Goal: Task Accomplishment & Management: Manage account settings

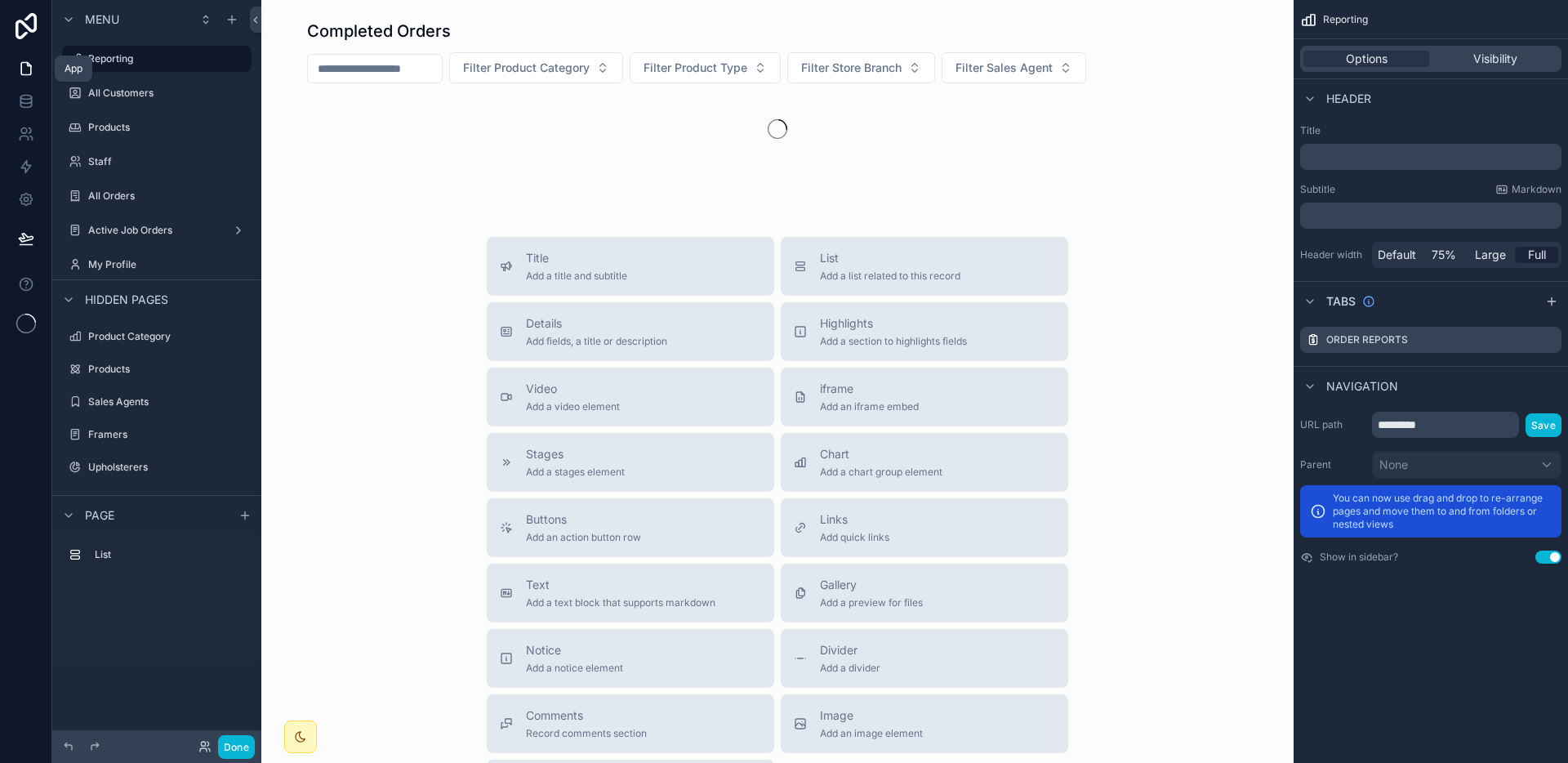
click at [37, 63] on link at bounding box center [25, 68] width 52 height 33
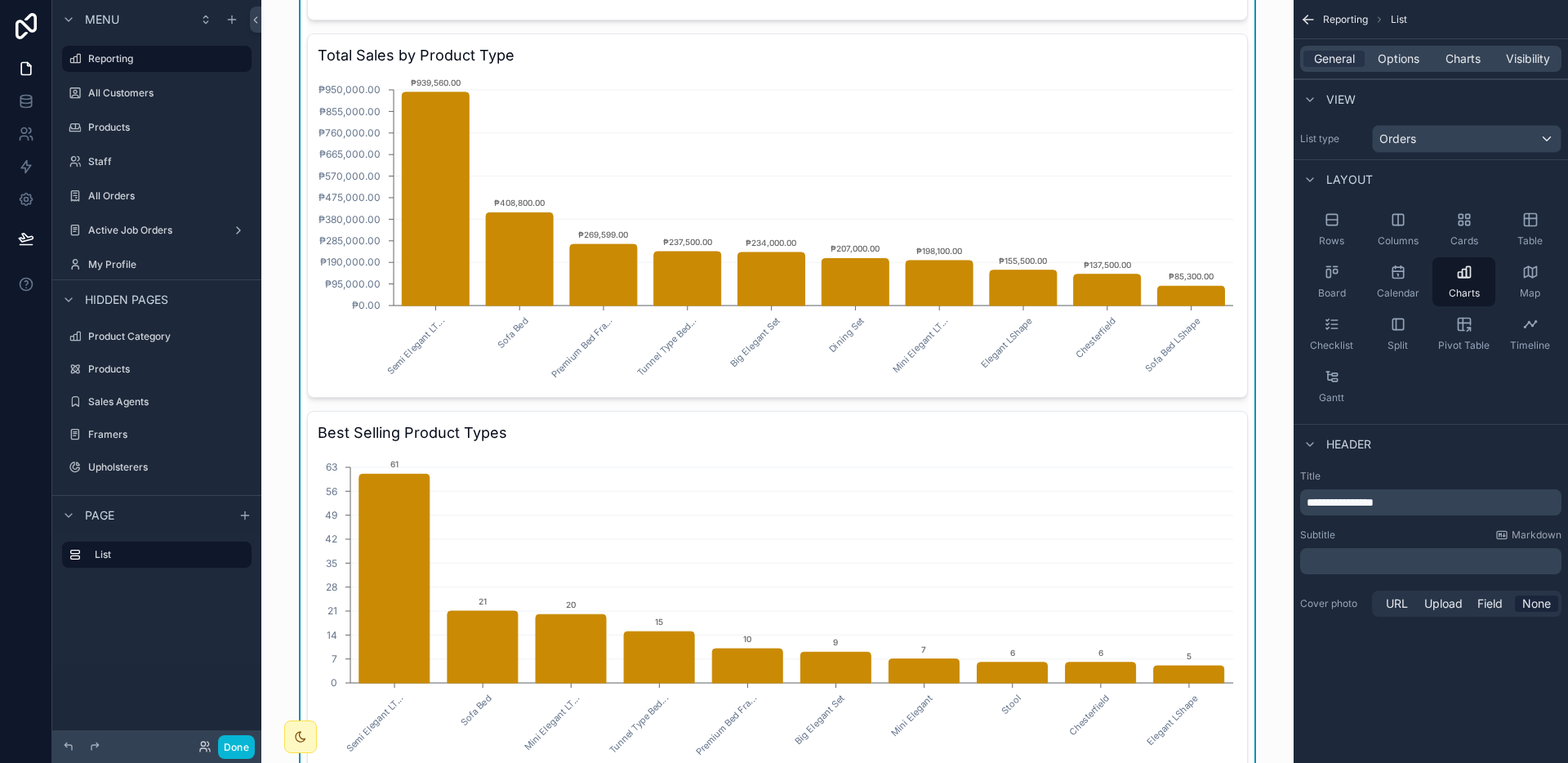
scroll to position [427, 0]
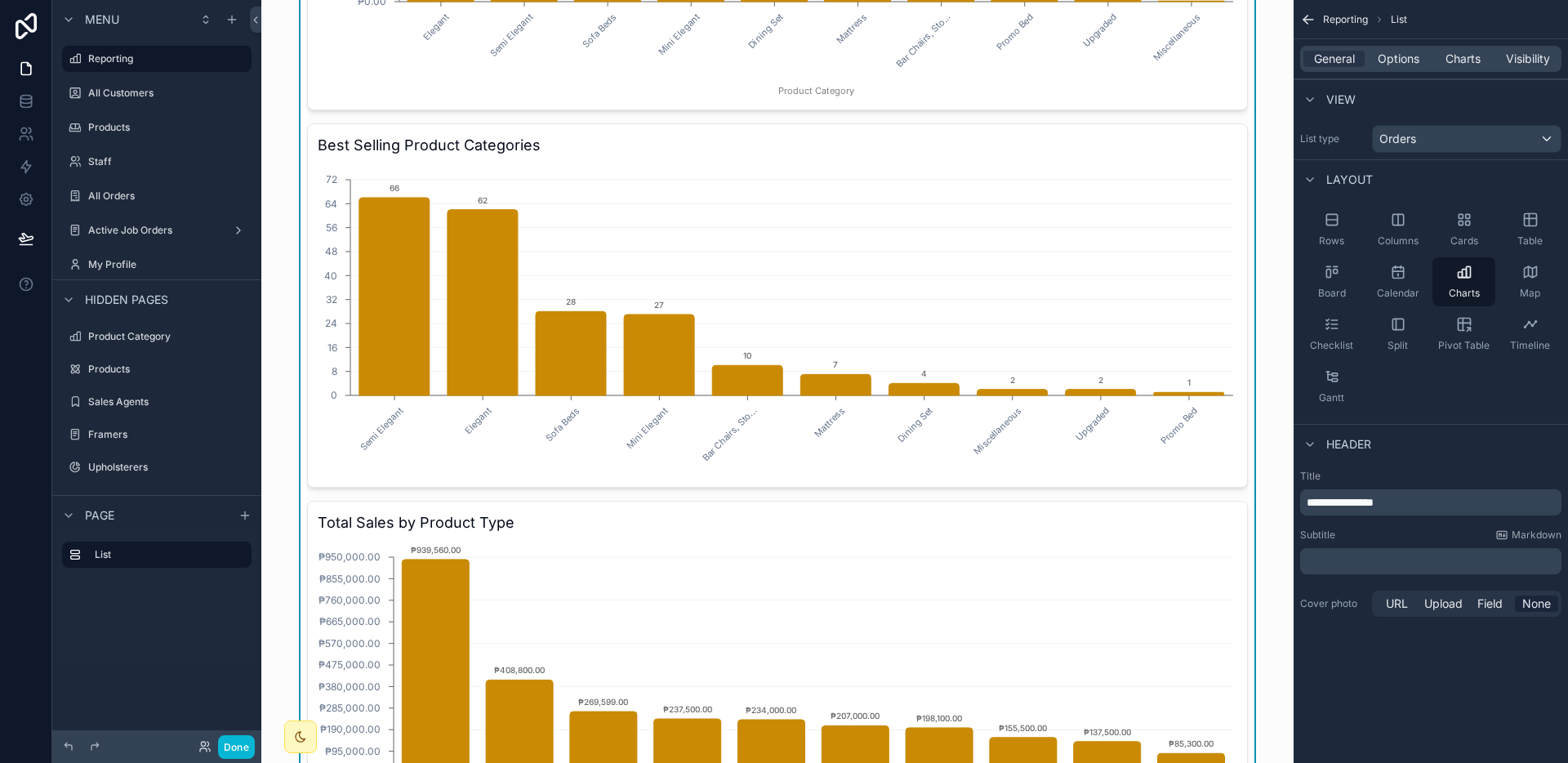
click at [1456, 68] on div "General Options Charts Visibility" at bounding box center [1430, 58] width 261 height 26
click at [1457, 65] on span "Charts" at bounding box center [1462, 59] width 35 height 16
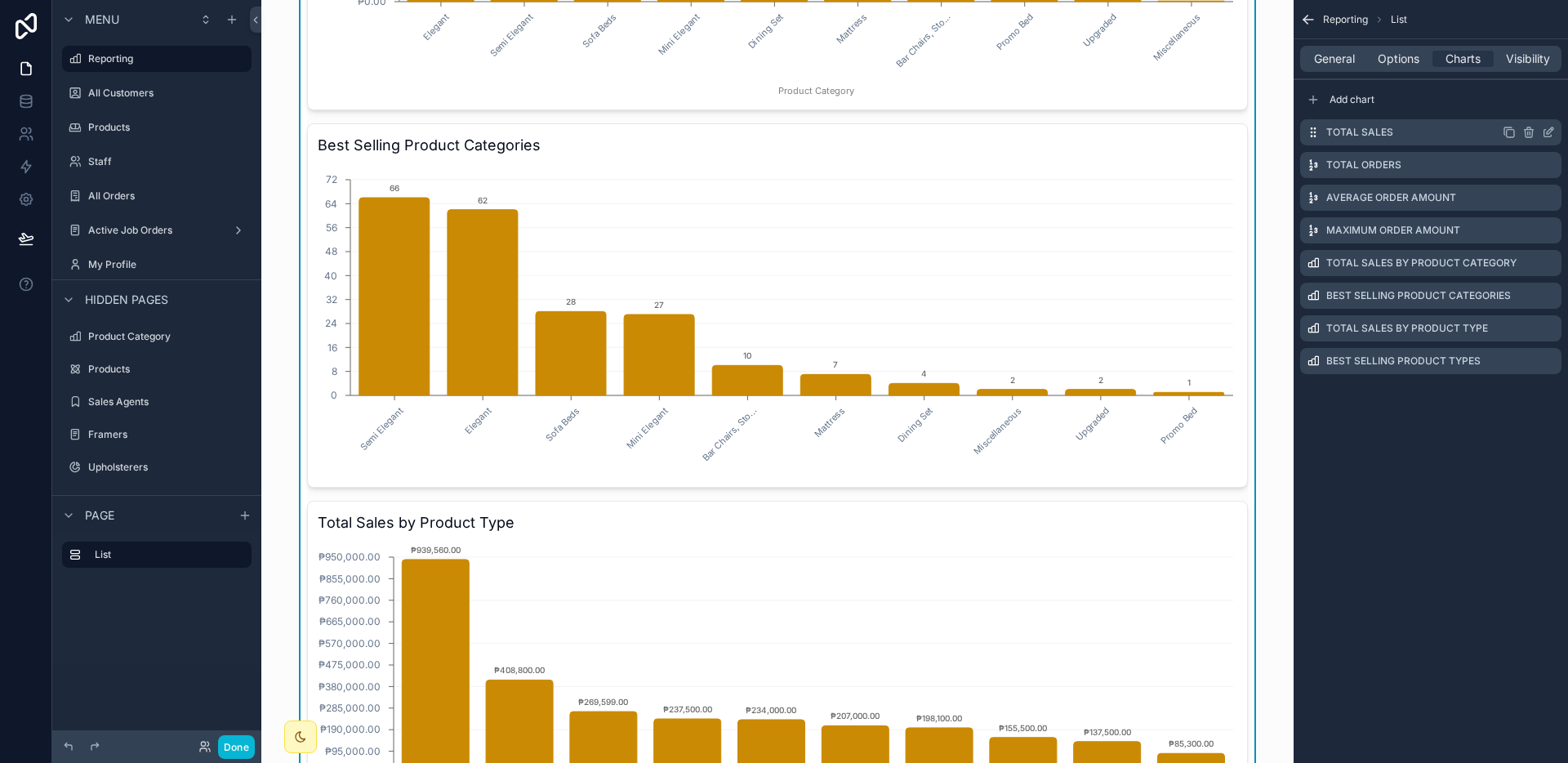
click at [1548, 132] on icon "scrollable content" at bounding box center [1550, 130] width 6 height 6
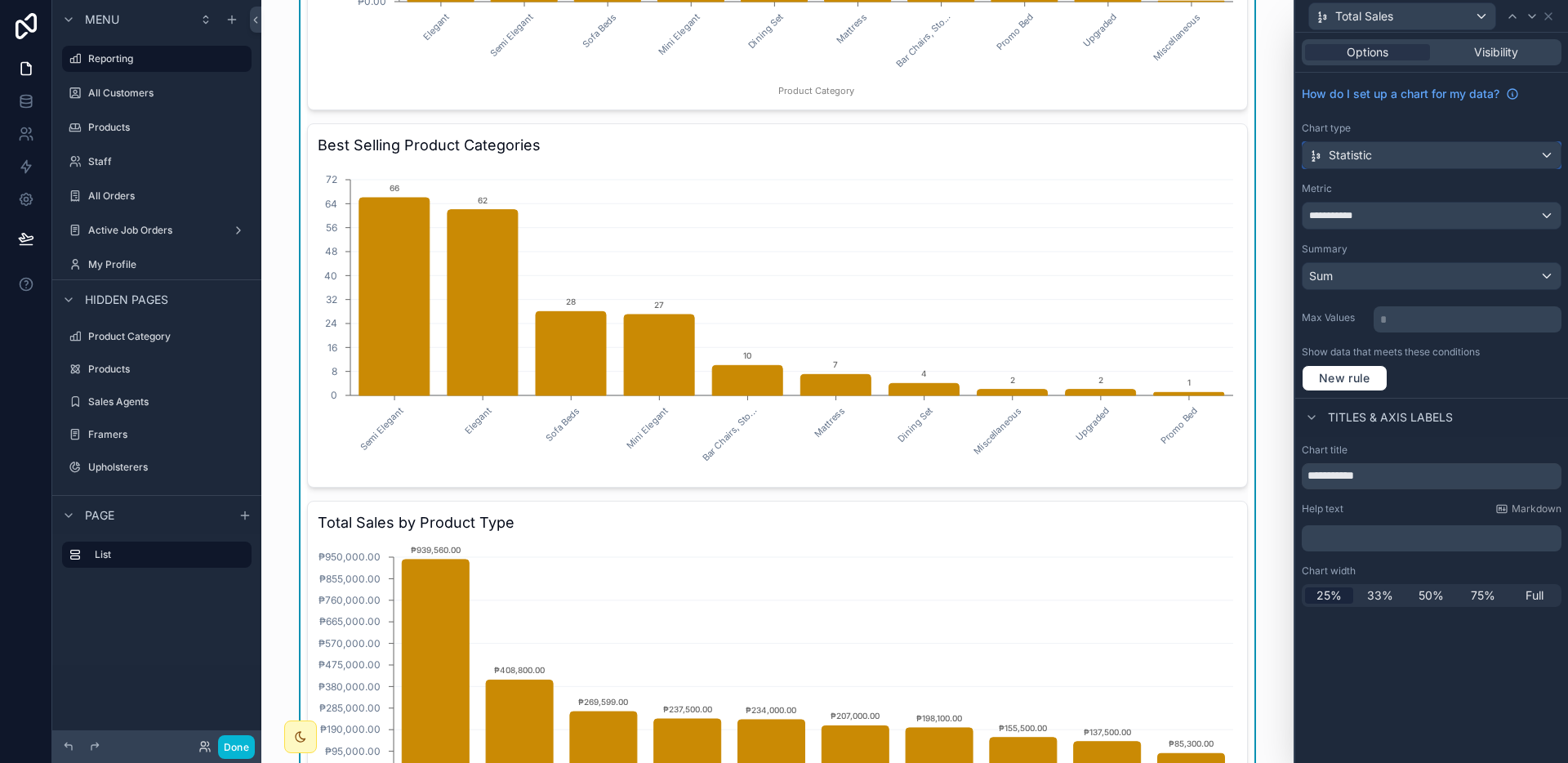
click at [1454, 164] on div "Statistic" at bounding box center [1432, 155] width 258 height 26
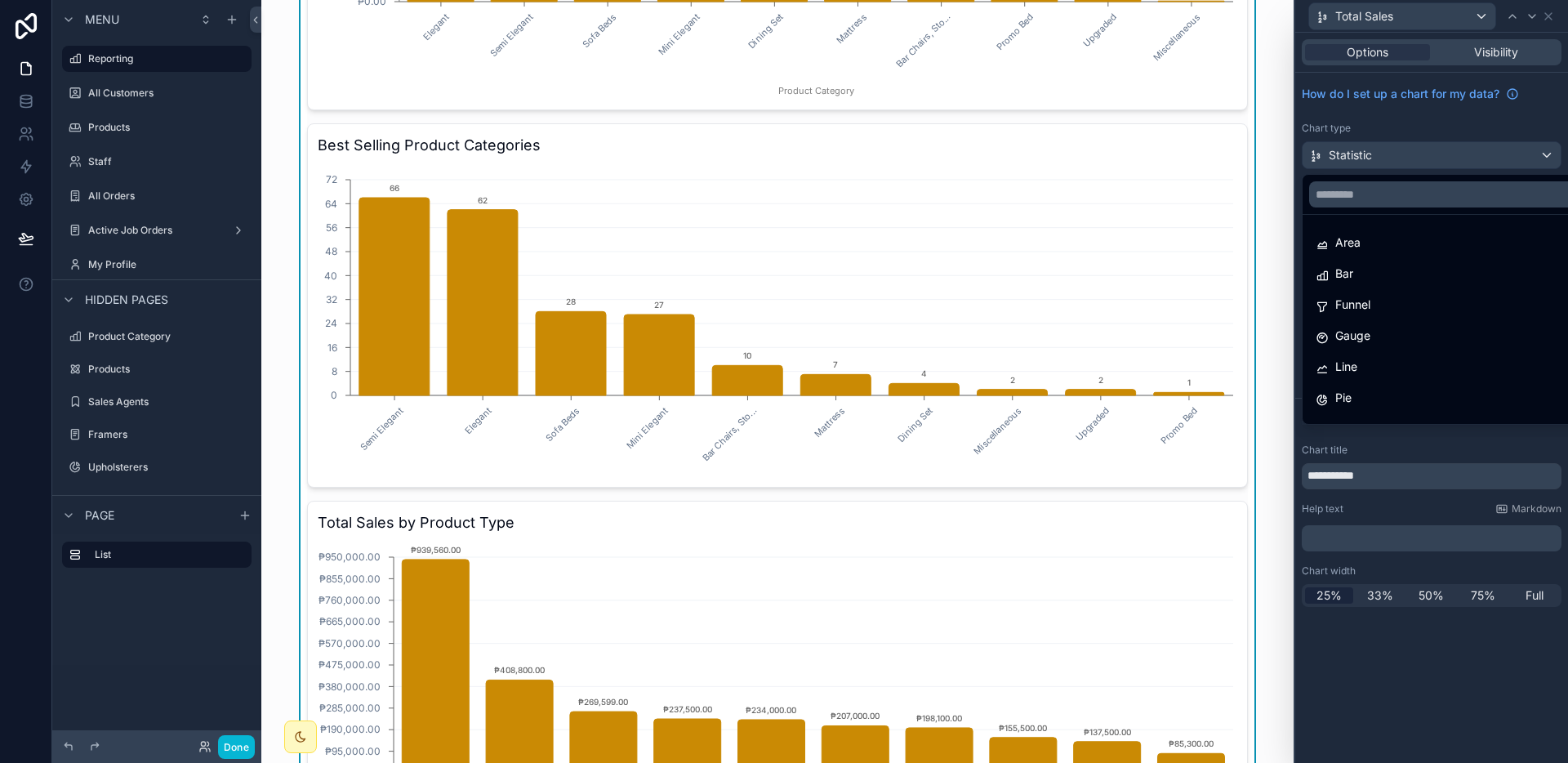
click at [1454, 164] on div at bounding box center [1432, 381] width 273 height 763
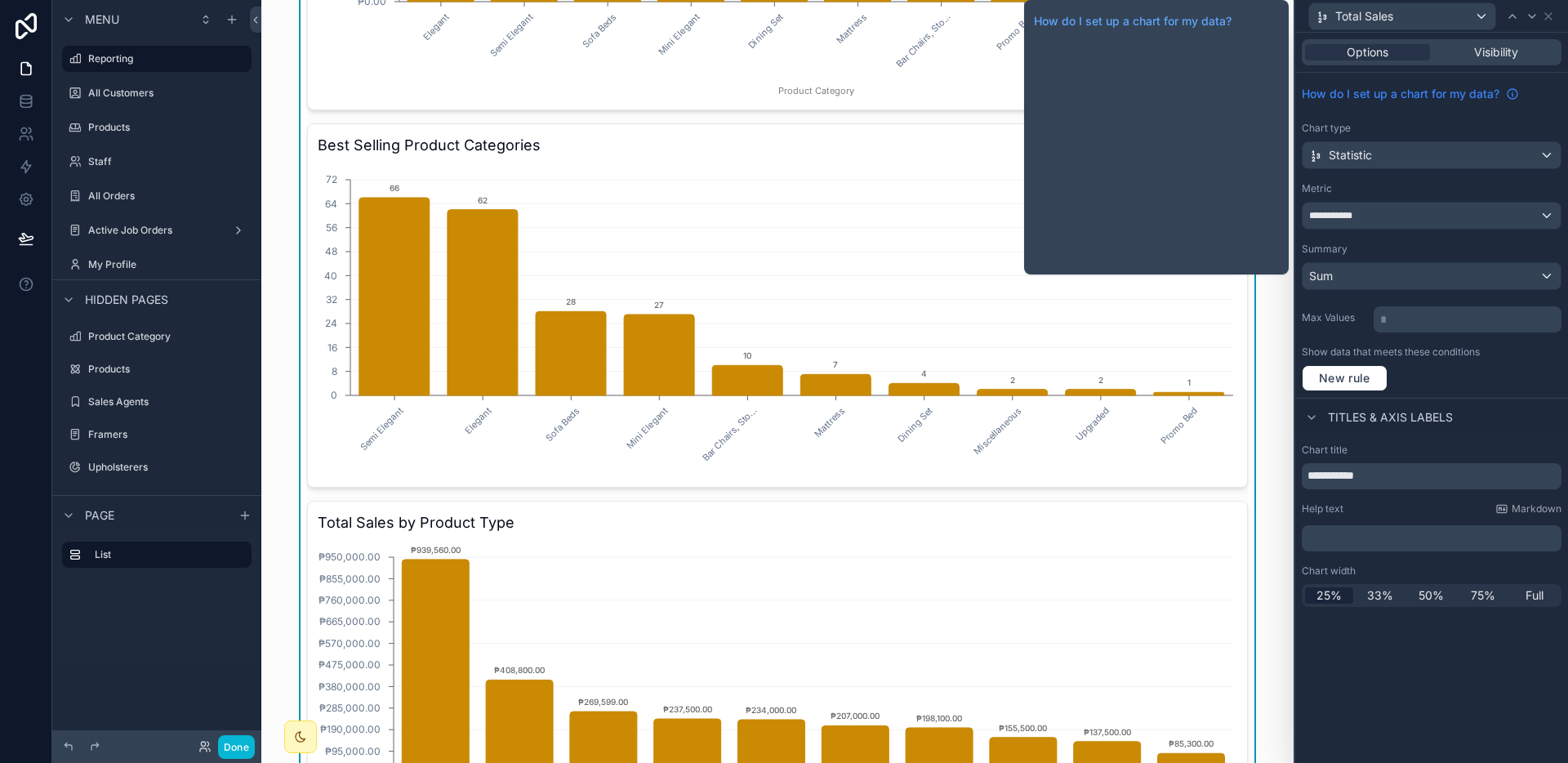
click at [1508, 93] on icon at bounding box center [1513, 94] width 13 height 13
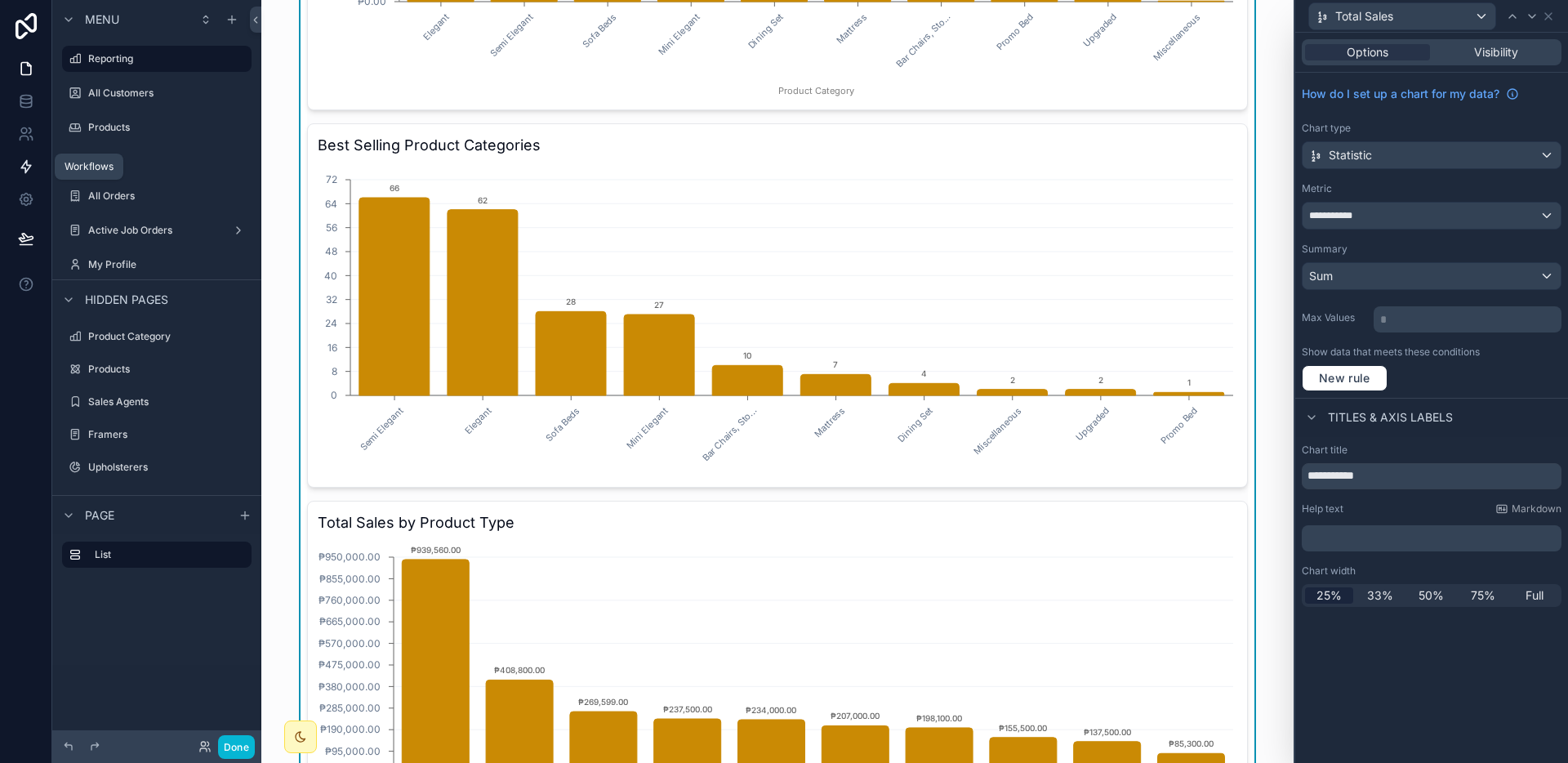
click at [20, 162] on icon at bounding box center [26, 166] width 16 height 16
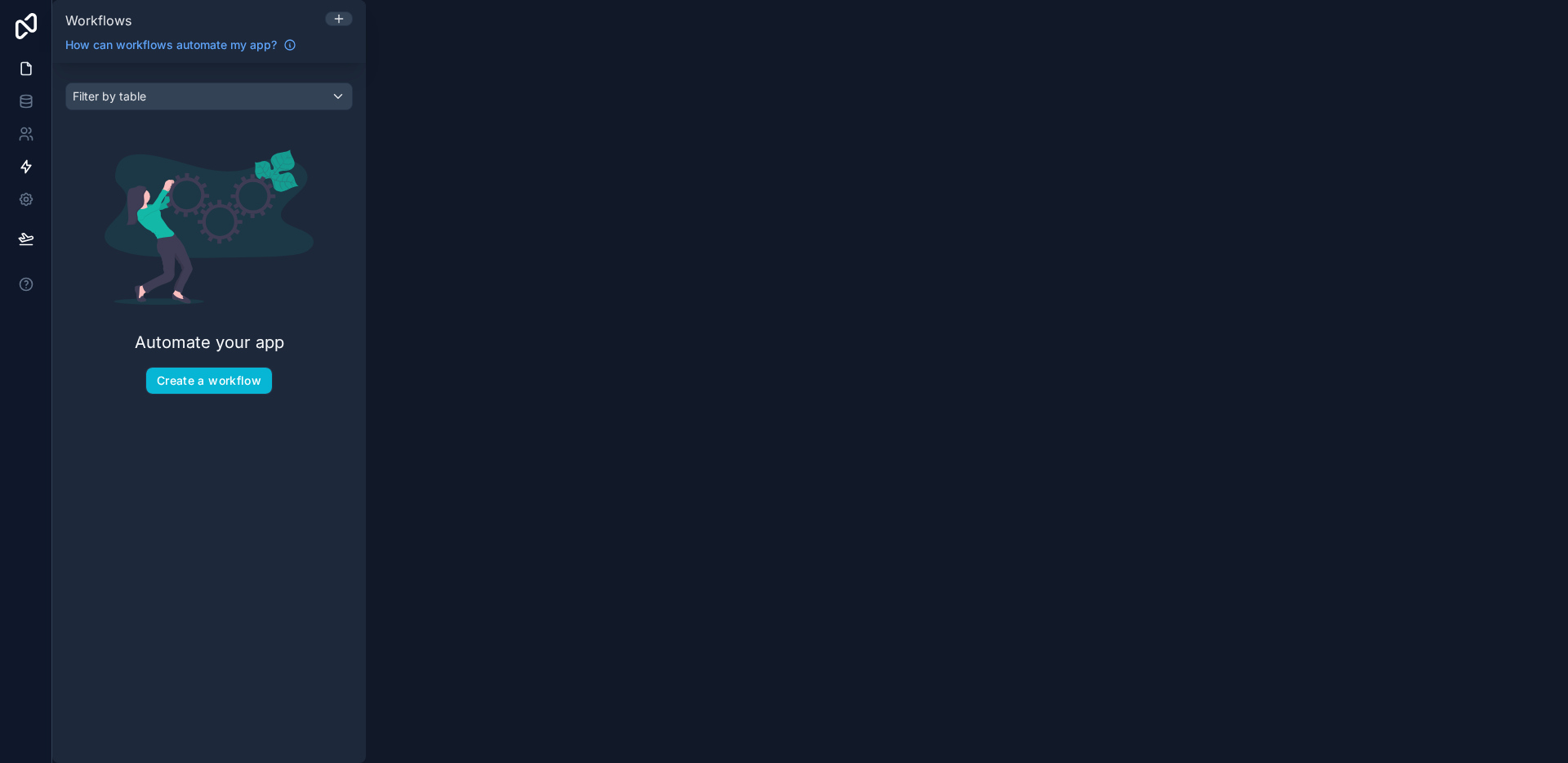
click at [32, 65] on icon at bounding box center [26, 68] width 16 height 16
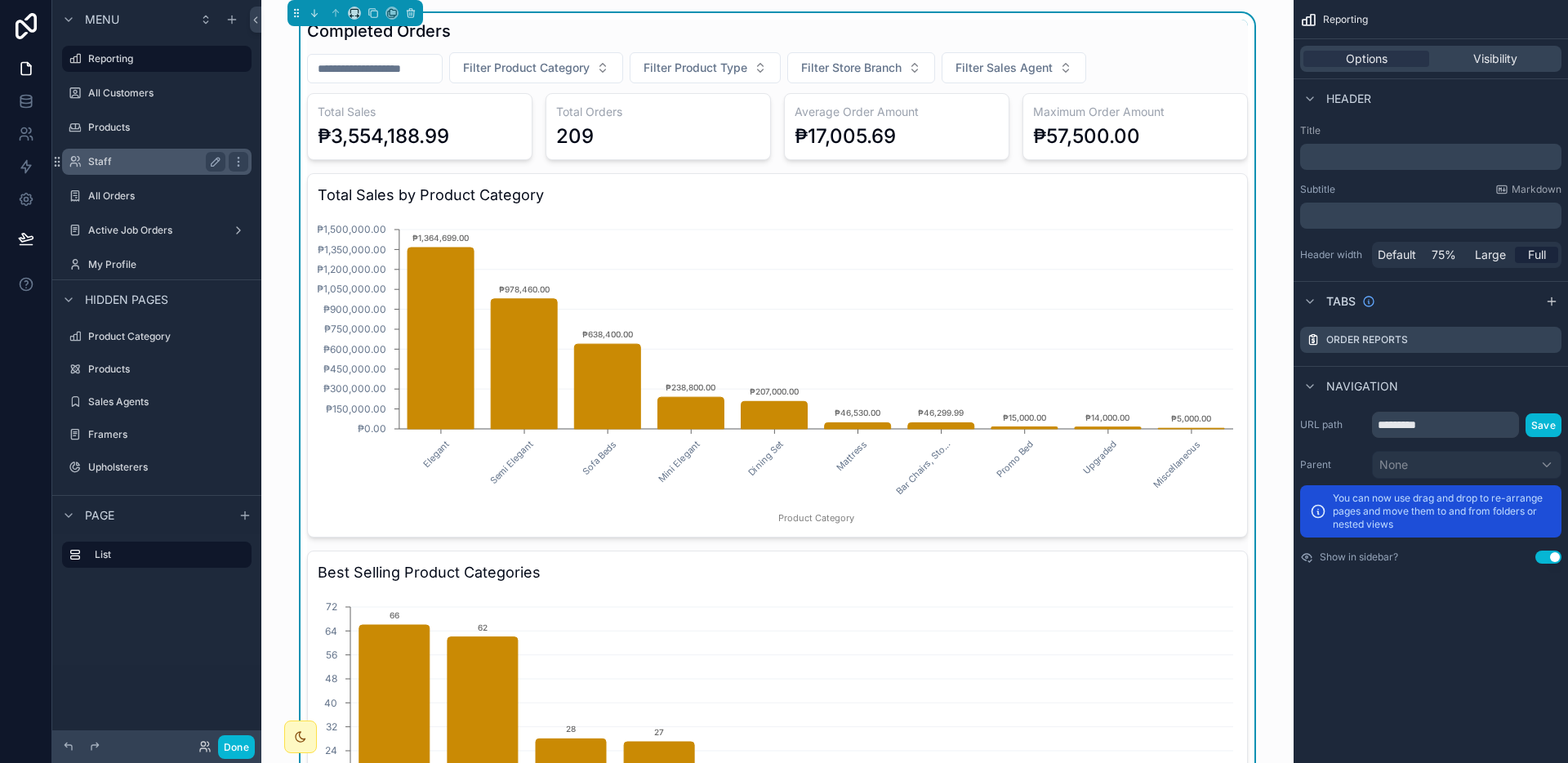
click at [125, 148] on div "Staff" at bounding box center [156, 161] width 183 height 26
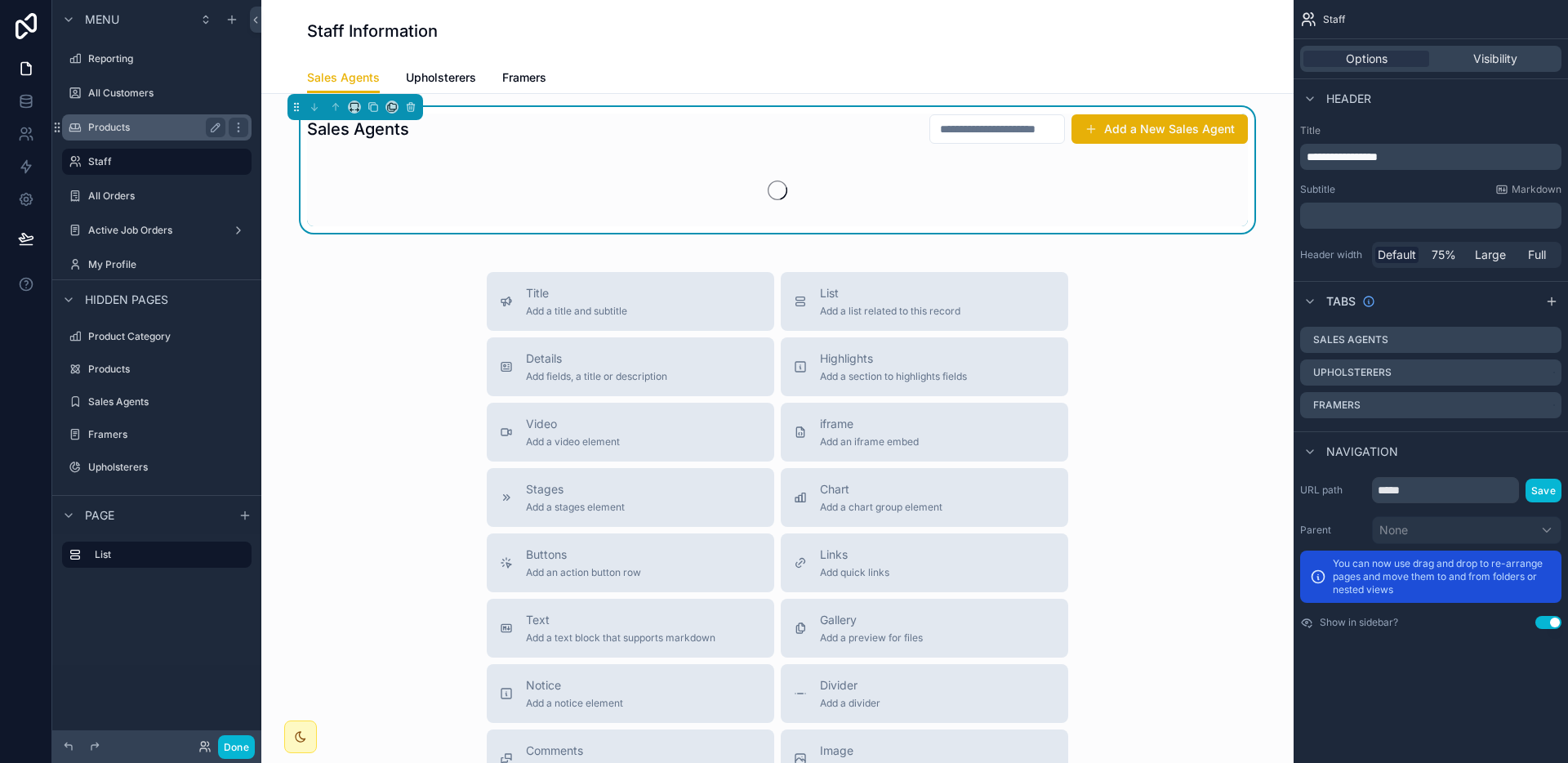
click at [126, 136] on div "Products" at bounding box center [156, 127] width 137 height 20
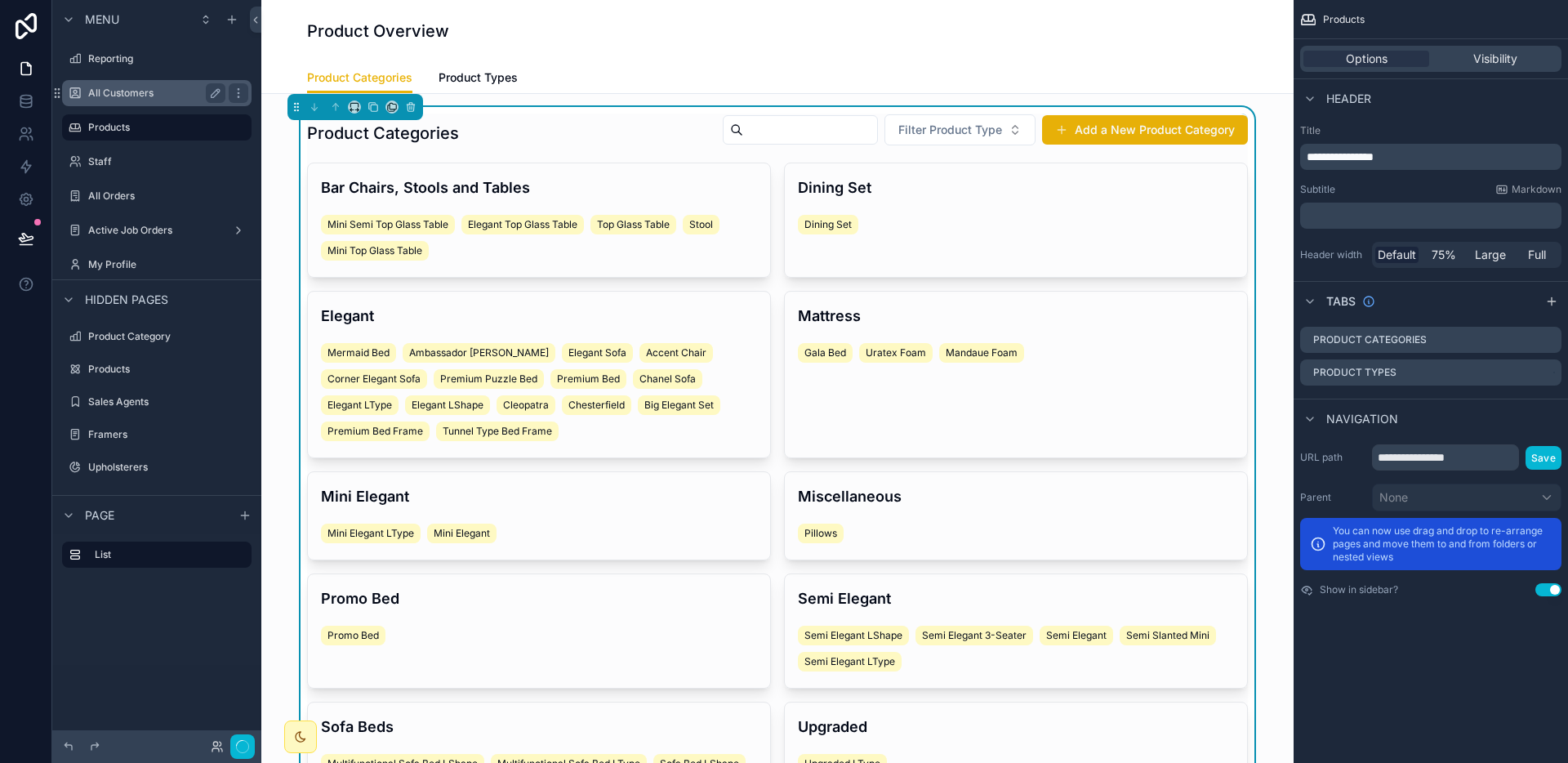
click at [153, 104] on div "All Customers" at bounding box center [156, 93] width 183 height 26
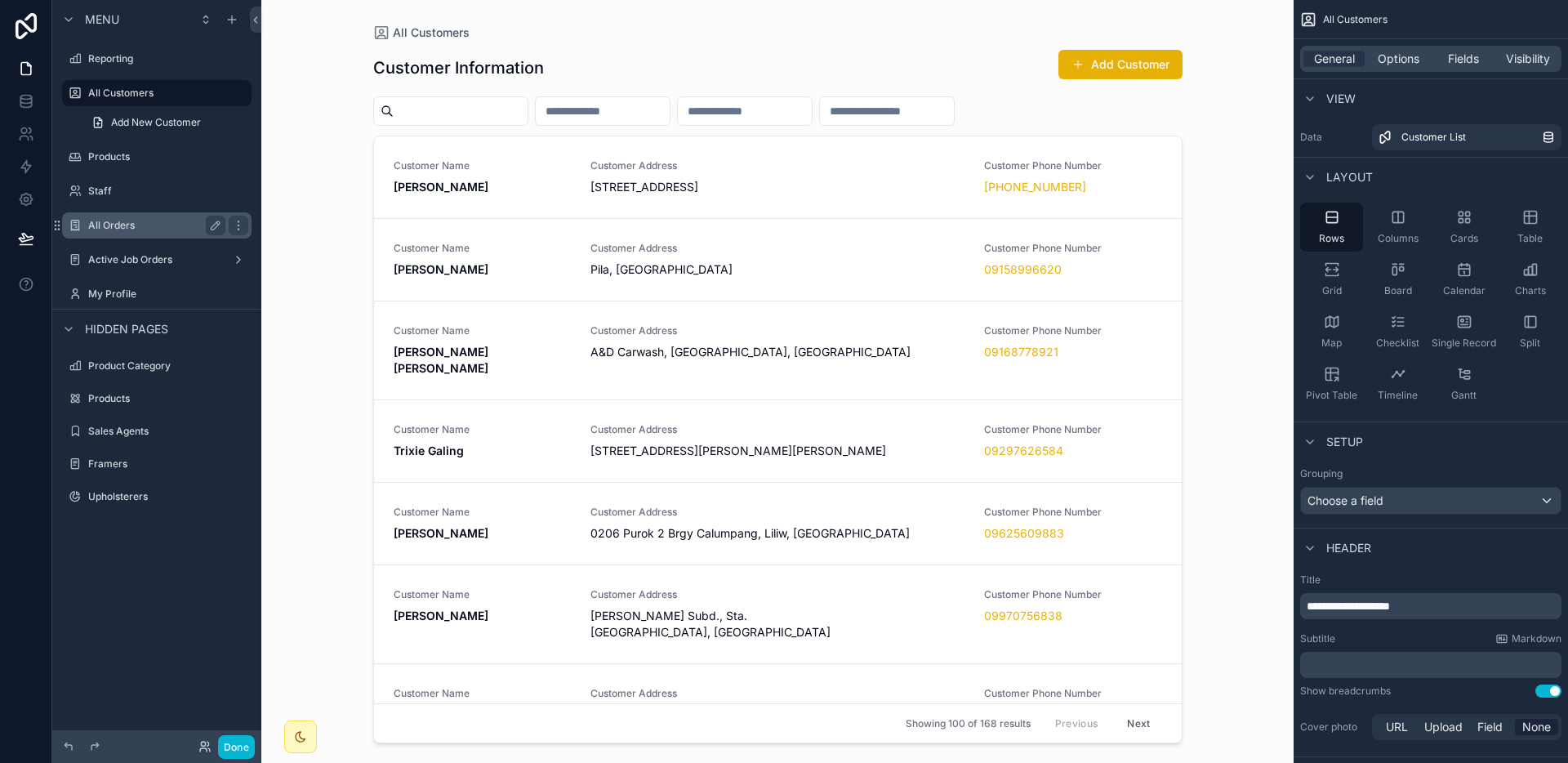
click at [132, 231] on label "All Orders" at bounding box center [154, 226] width 131 height 13
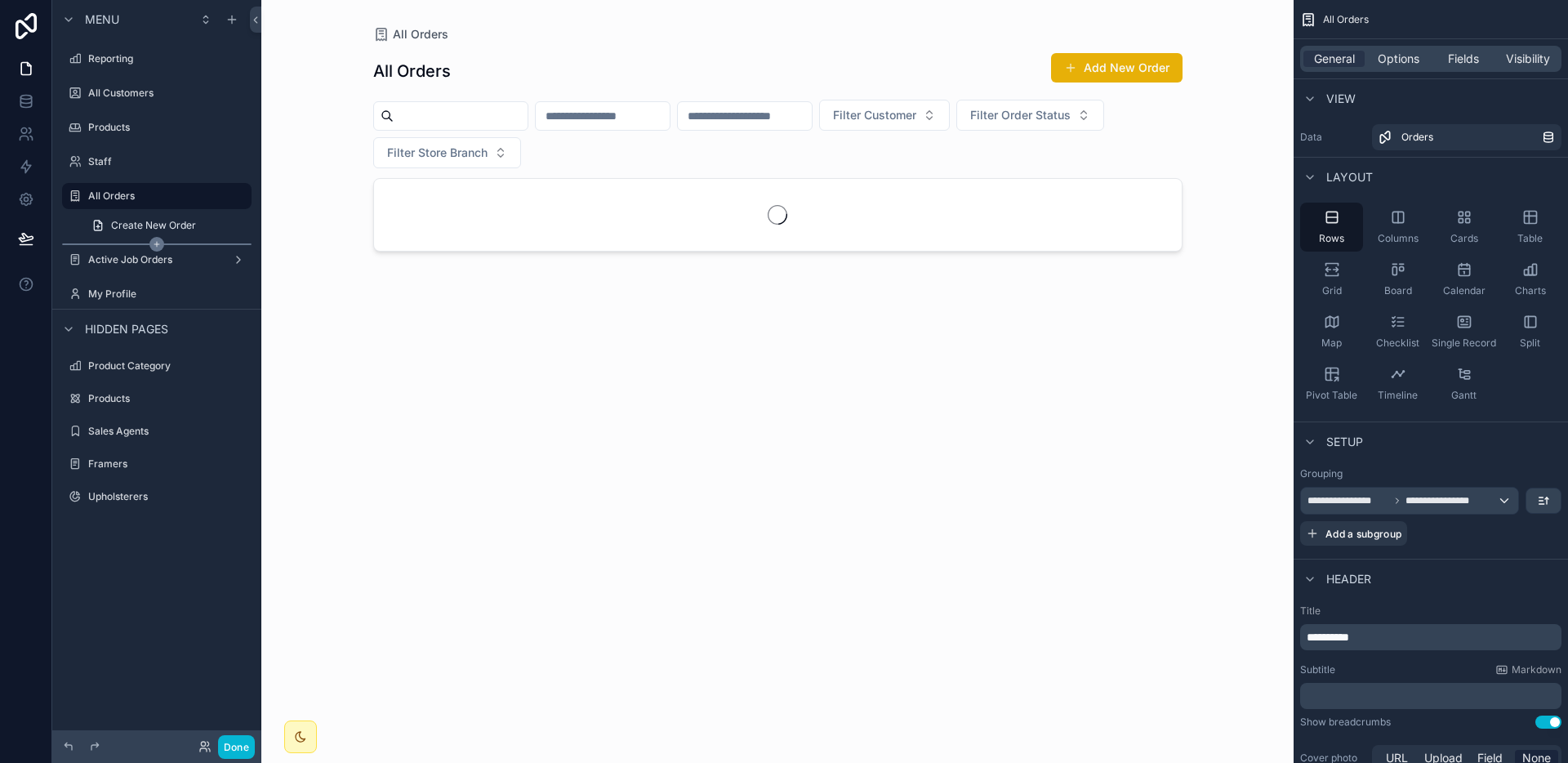
click at [136, 244] on div "scrollable content" at bounding box center [156, 245] width 189 height 2
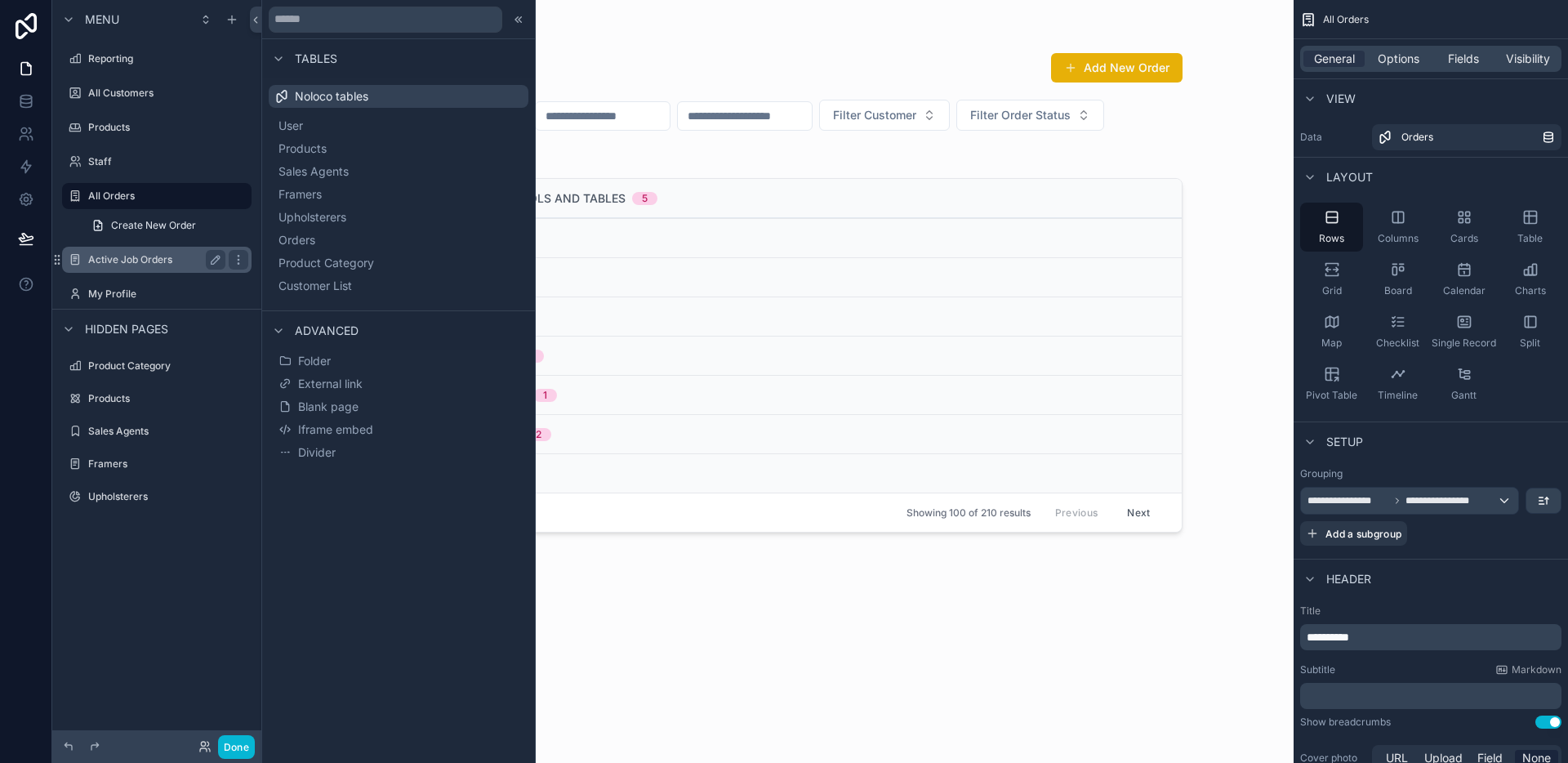
click at [136, 247] on div "Active Job Orders" at bounding box center [156, 259] width 183 height 26
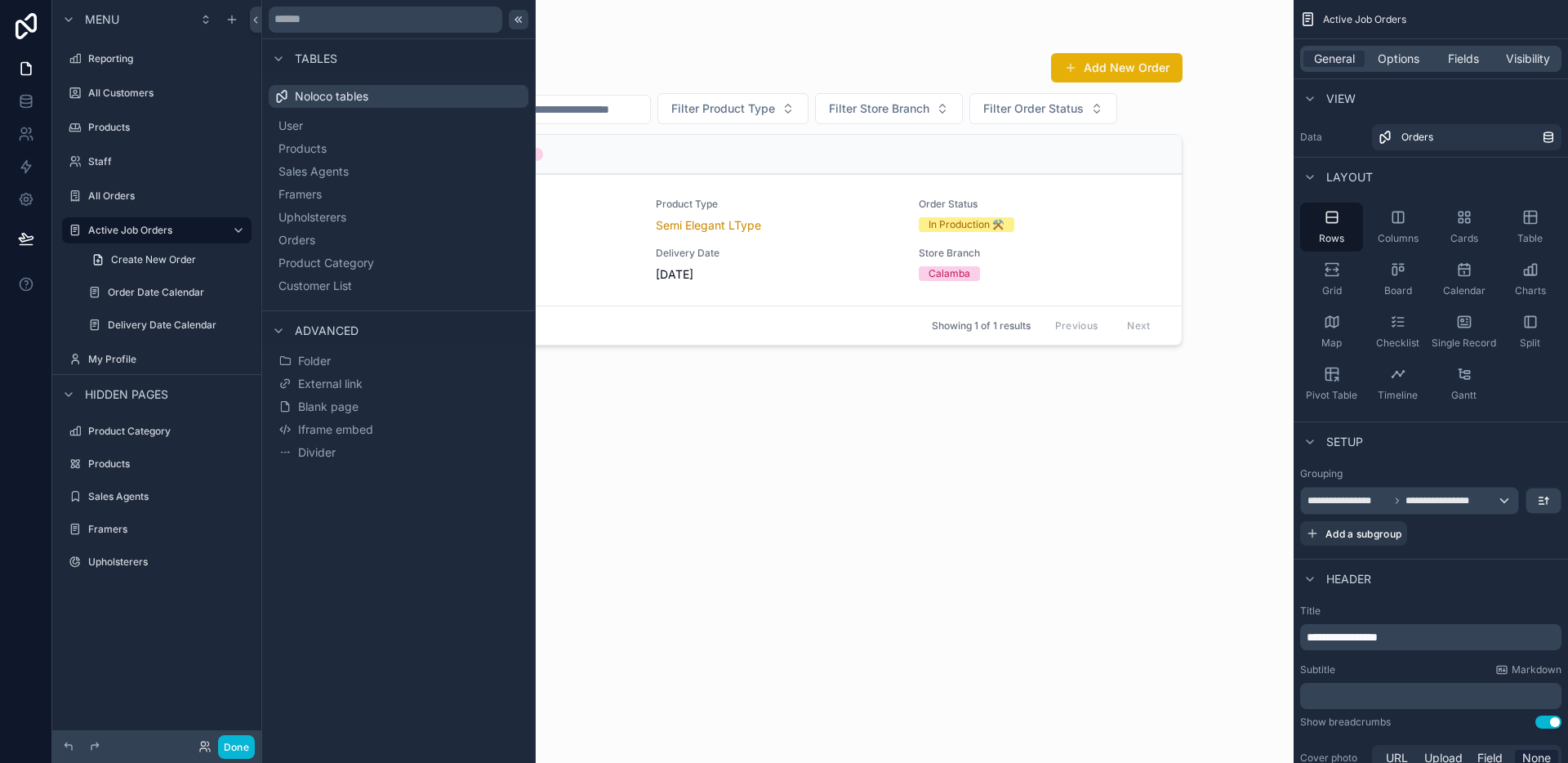
click at [526, 19] on div at bounding box center [518, 20] width 20 height 20
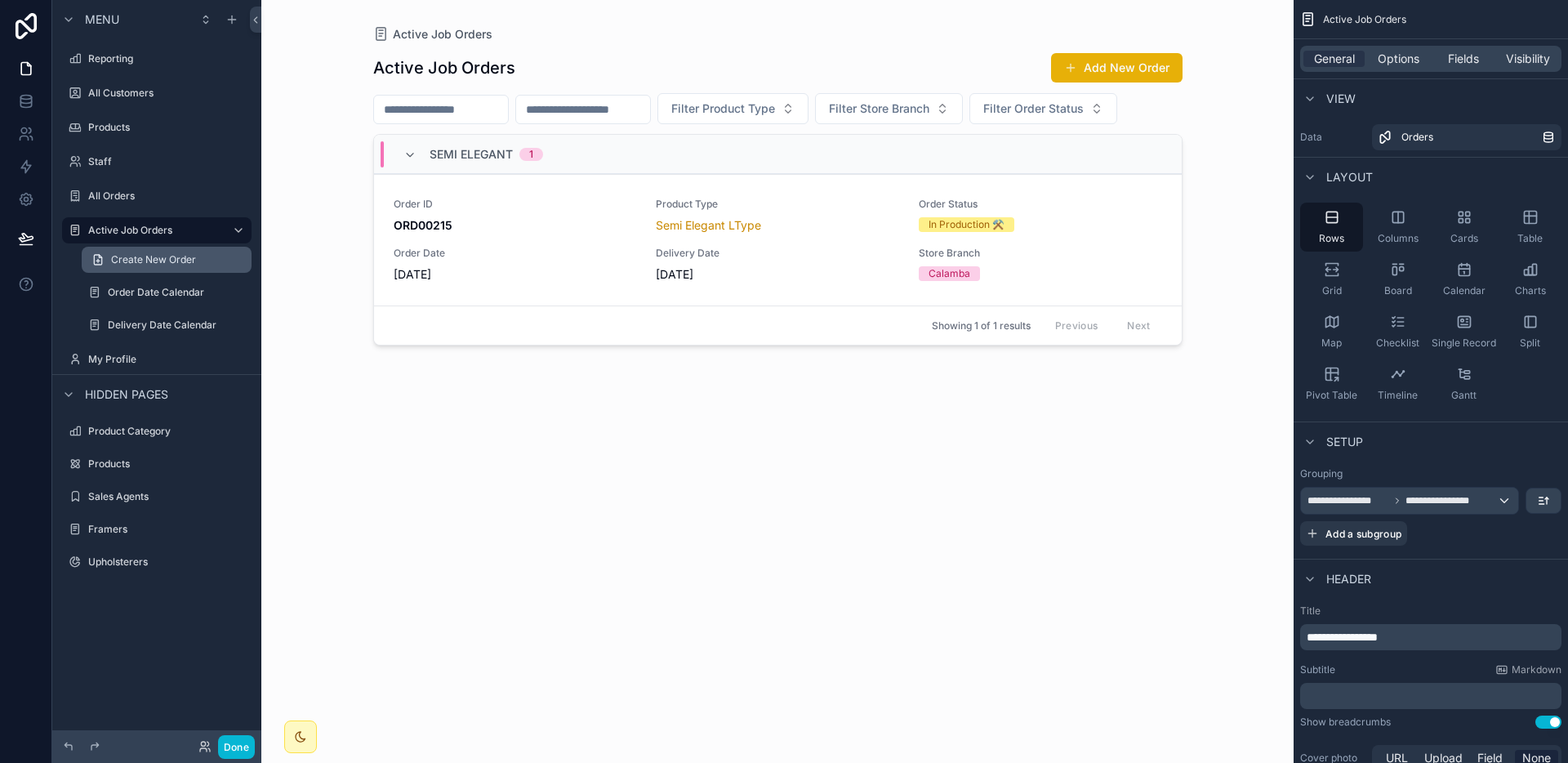
click at [161, 270] on link "Create New Order" at bounding box center [166, 259] width 170 height 26
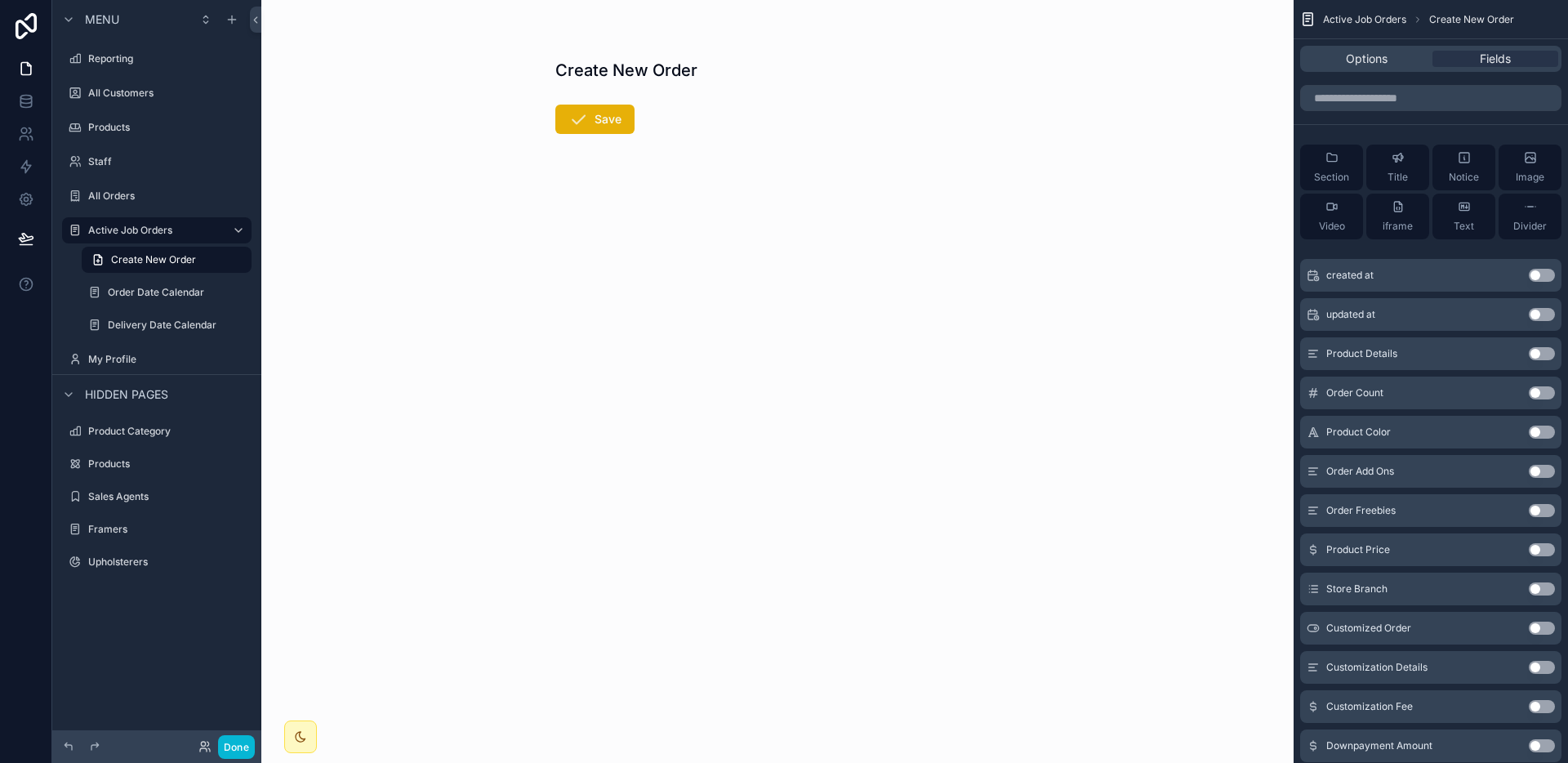
click at [163, 307] on div "scrollable content" at bounding box center [166, 309] width 189 height 4
click at [164, 301] on div "Order Date Calendar" at bounding box center [166, 293] width 117 height 20
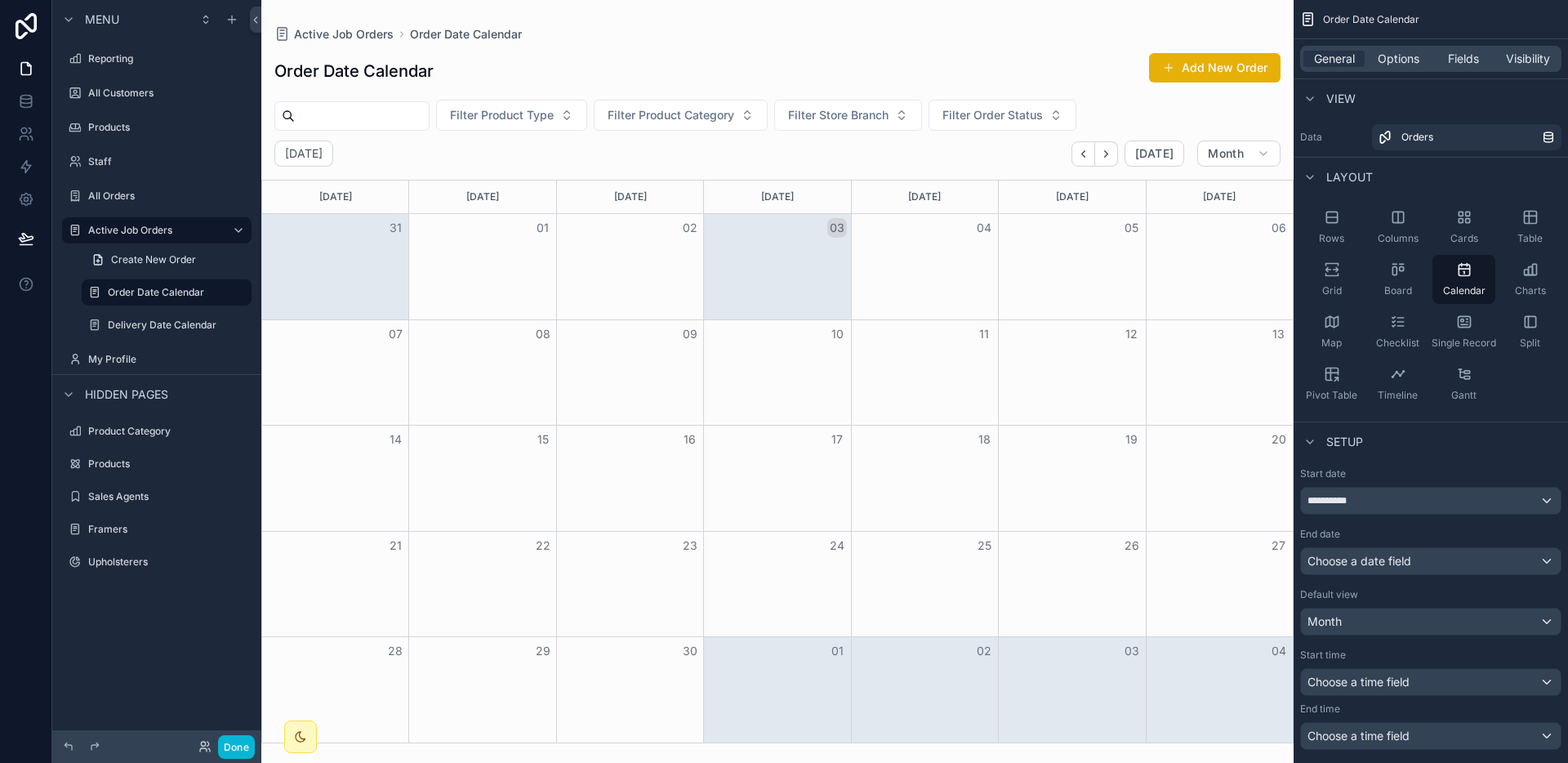
click at [1080, 156] on div "scrollable content" at bounding box center [777, 381] width 1032 height 763
click at [1084, 155] on icon "Back" at bounding box center [1082, 154] width 12 height 12
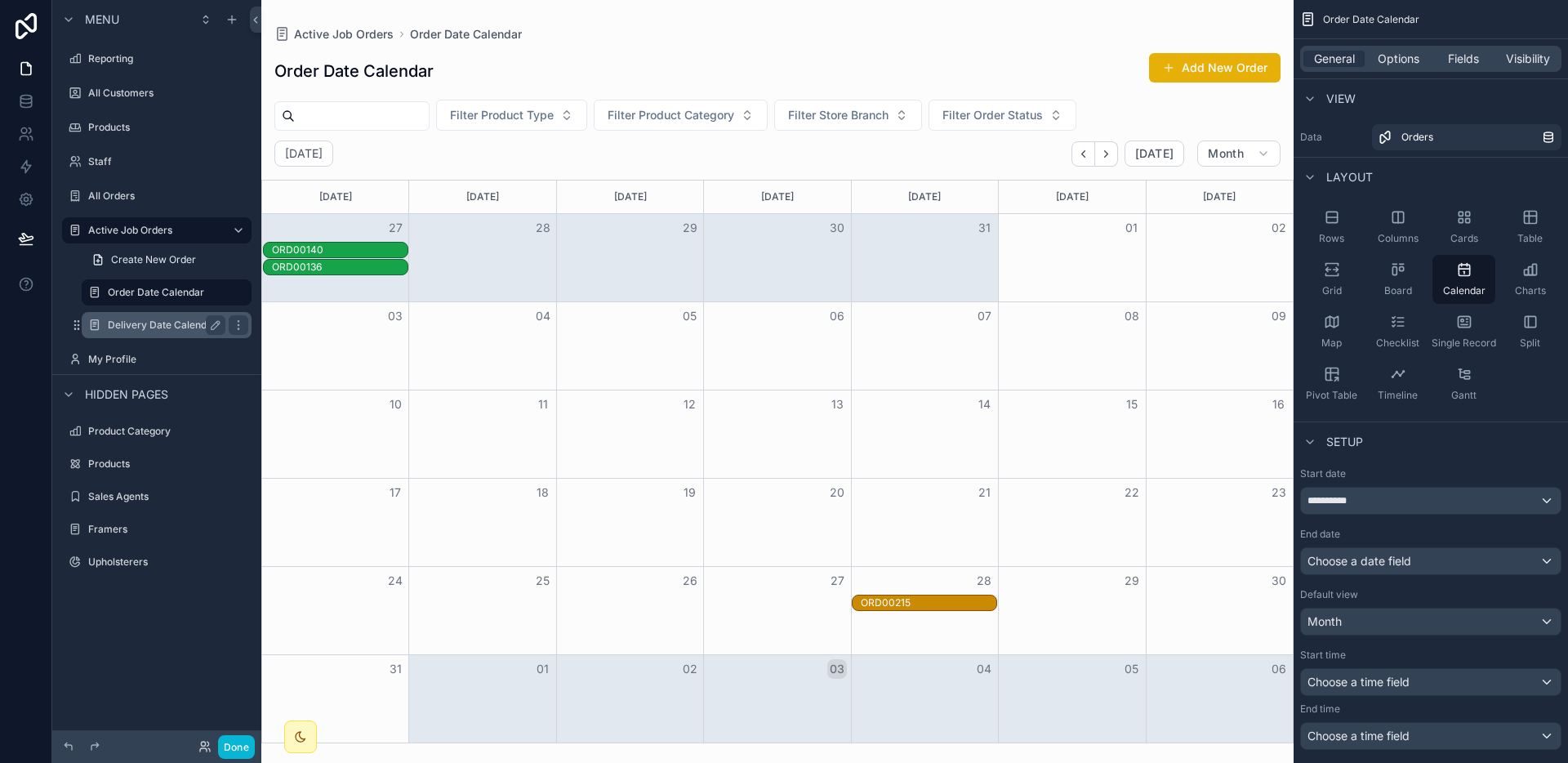
click at [167, 332] on div "Delivery Date Calendar" at bounding box center [166, 326] width 117 height 20
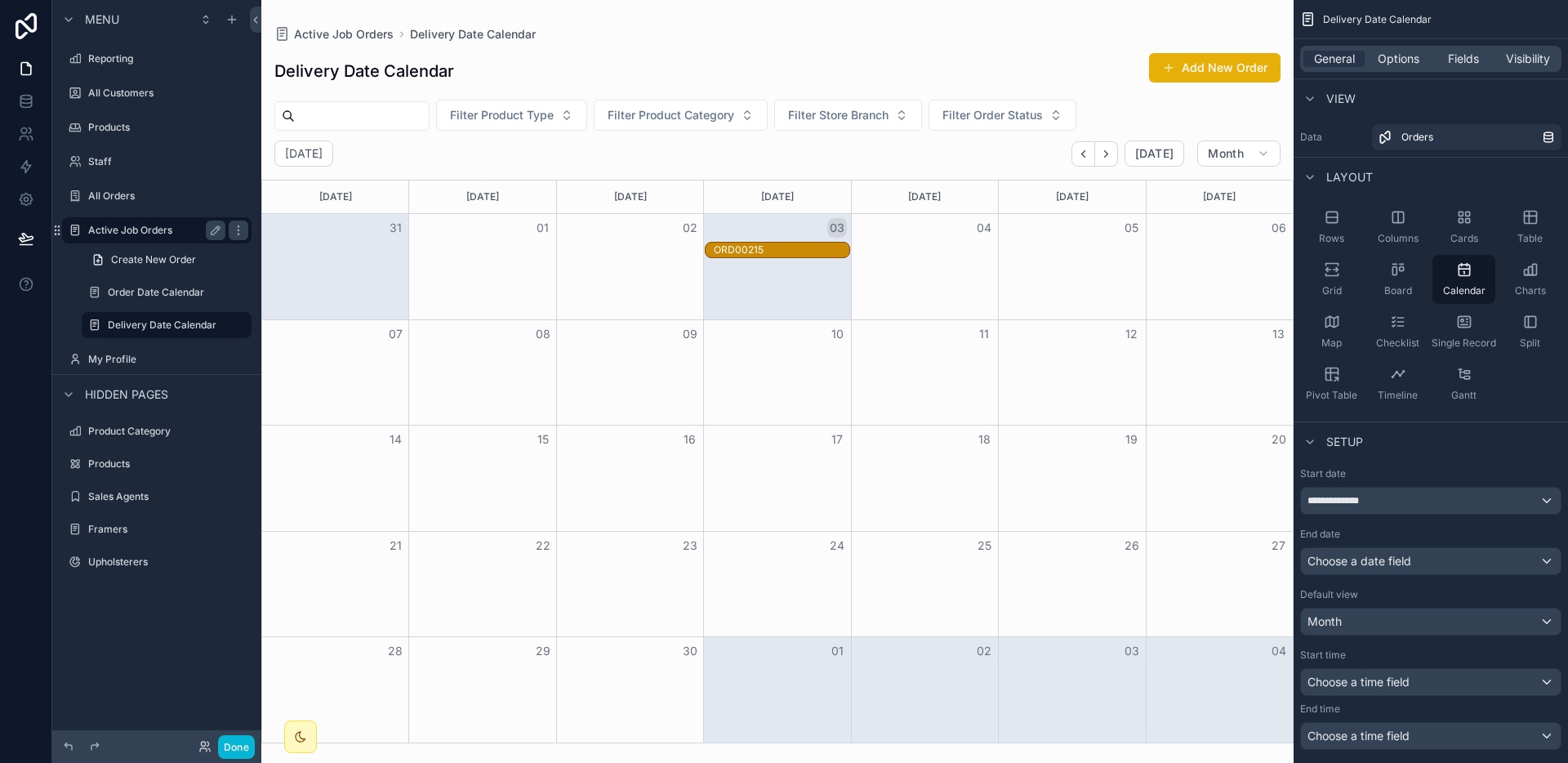
click at [151, 235] on label "Active Job Orders" at bounding box center [154, 230] width 131 height 13
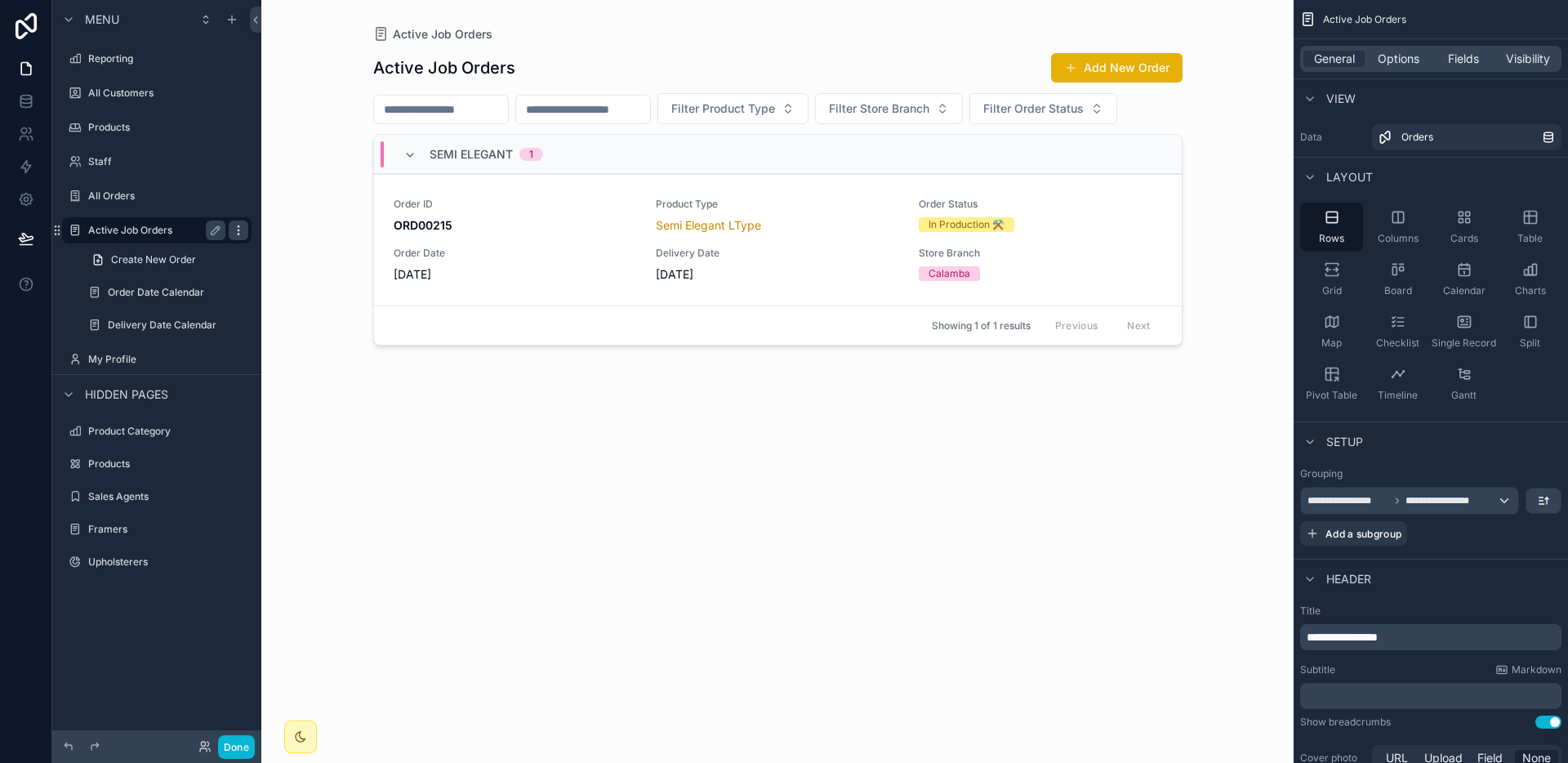
click at [237, 234] on icon "scrollable content" at bounding box center [237, 234] width 1 height 1
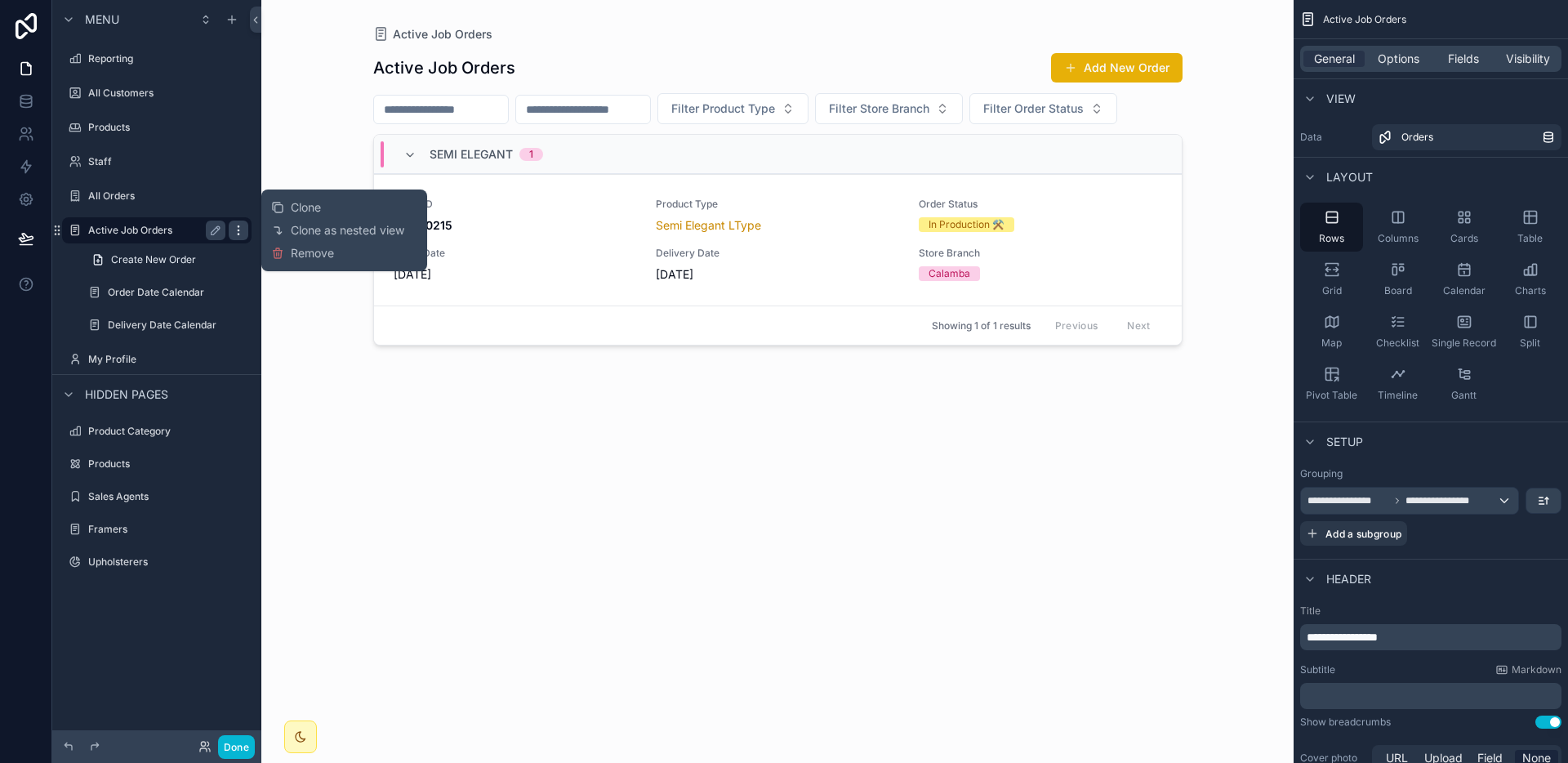
click at [237, 234] on icon "scrollable content" at bounding box center [237, 234] width 1 height 1
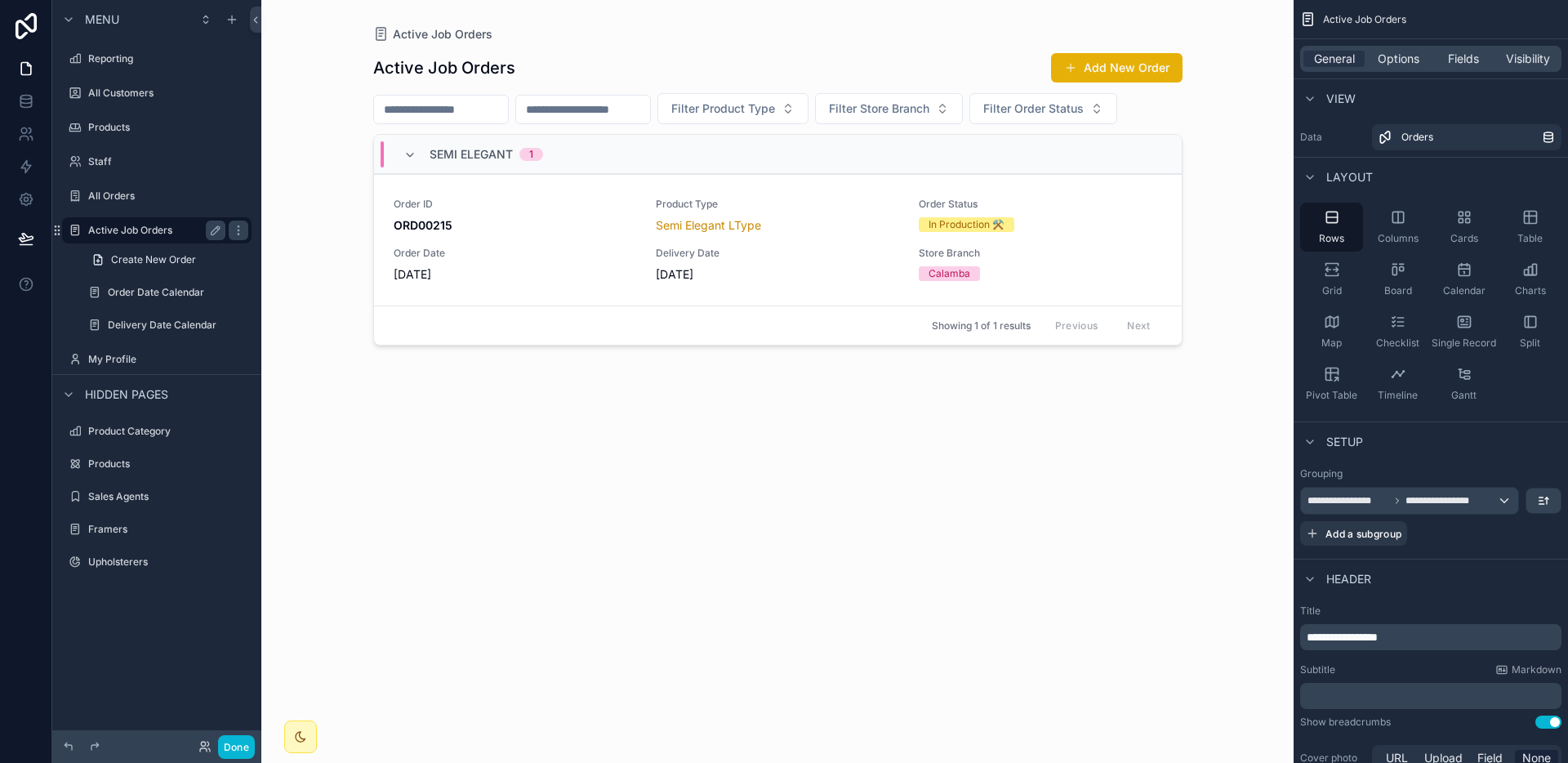
click at [170, 232] on label "Active Job Orders" at bounding box center [154, 230] width 131 height 13
click at [235, 26] on div "scrollable content" at bounding box center [232, 20] width 20 height 20
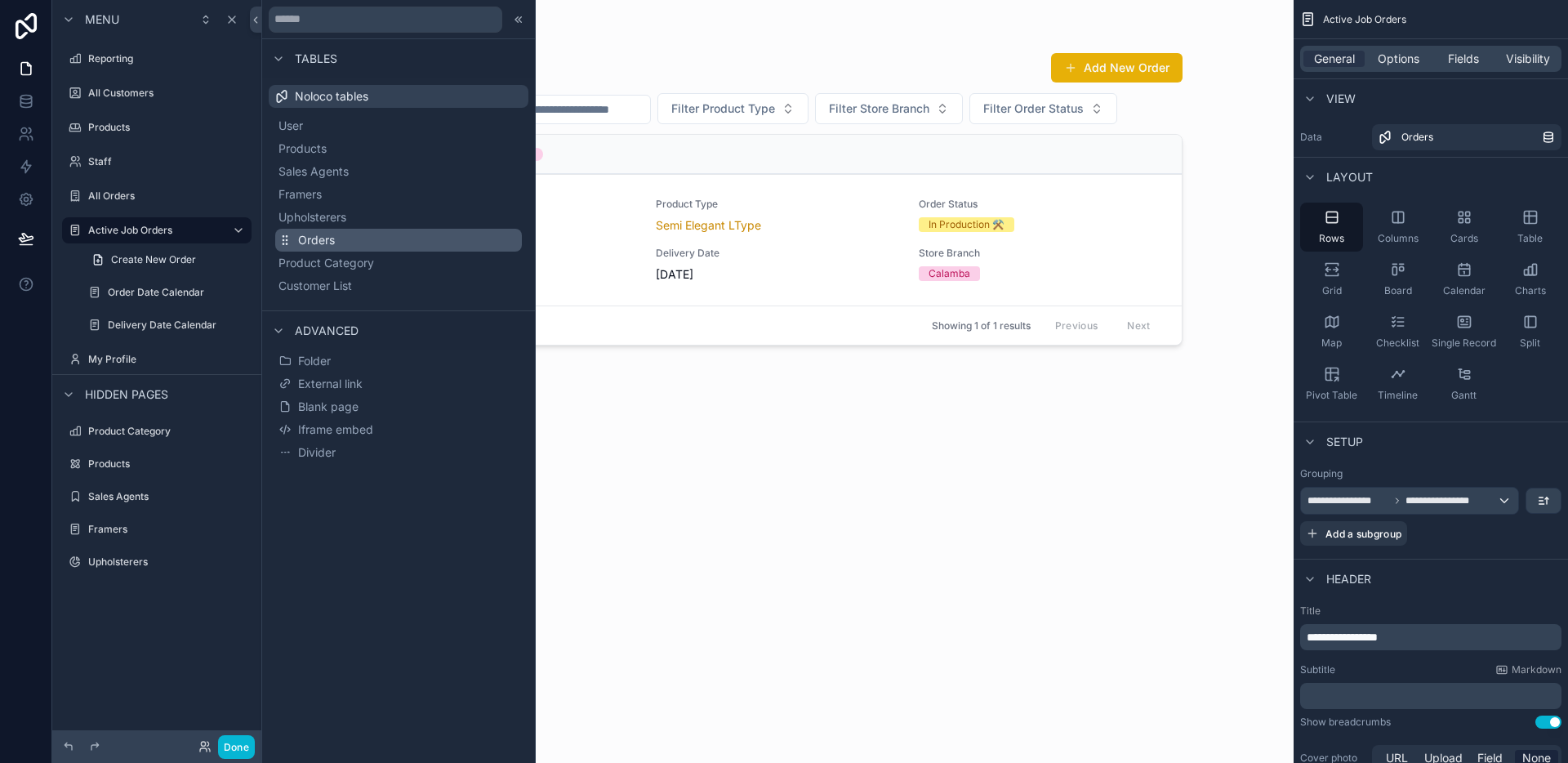
click at [399, 247] on button "Orders" at bounding box center [398, 239] width 246 height 23
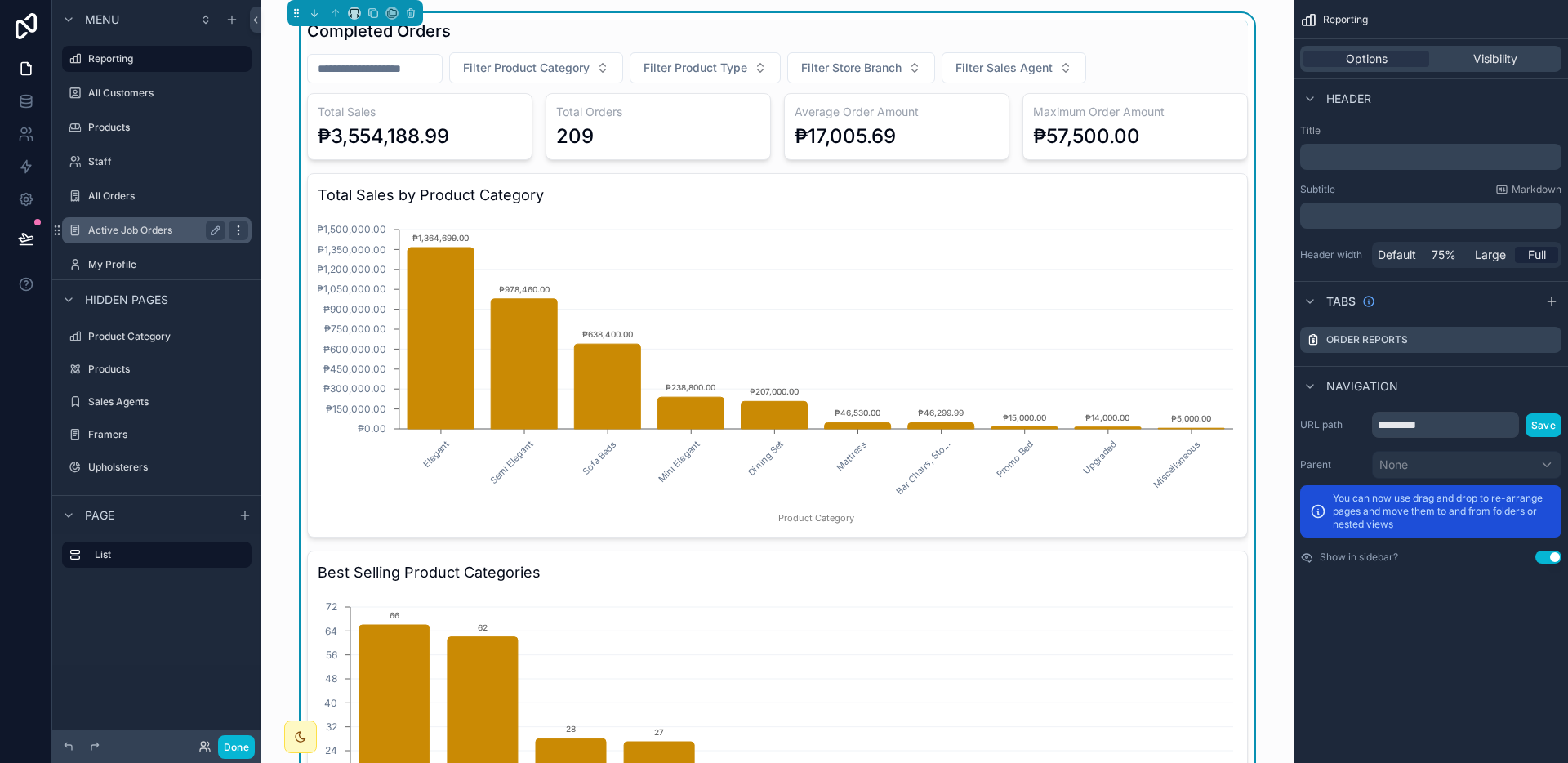
click at [239, 228] on icon "scrollable content" at bounding box center [238, 230] width 13 height 13
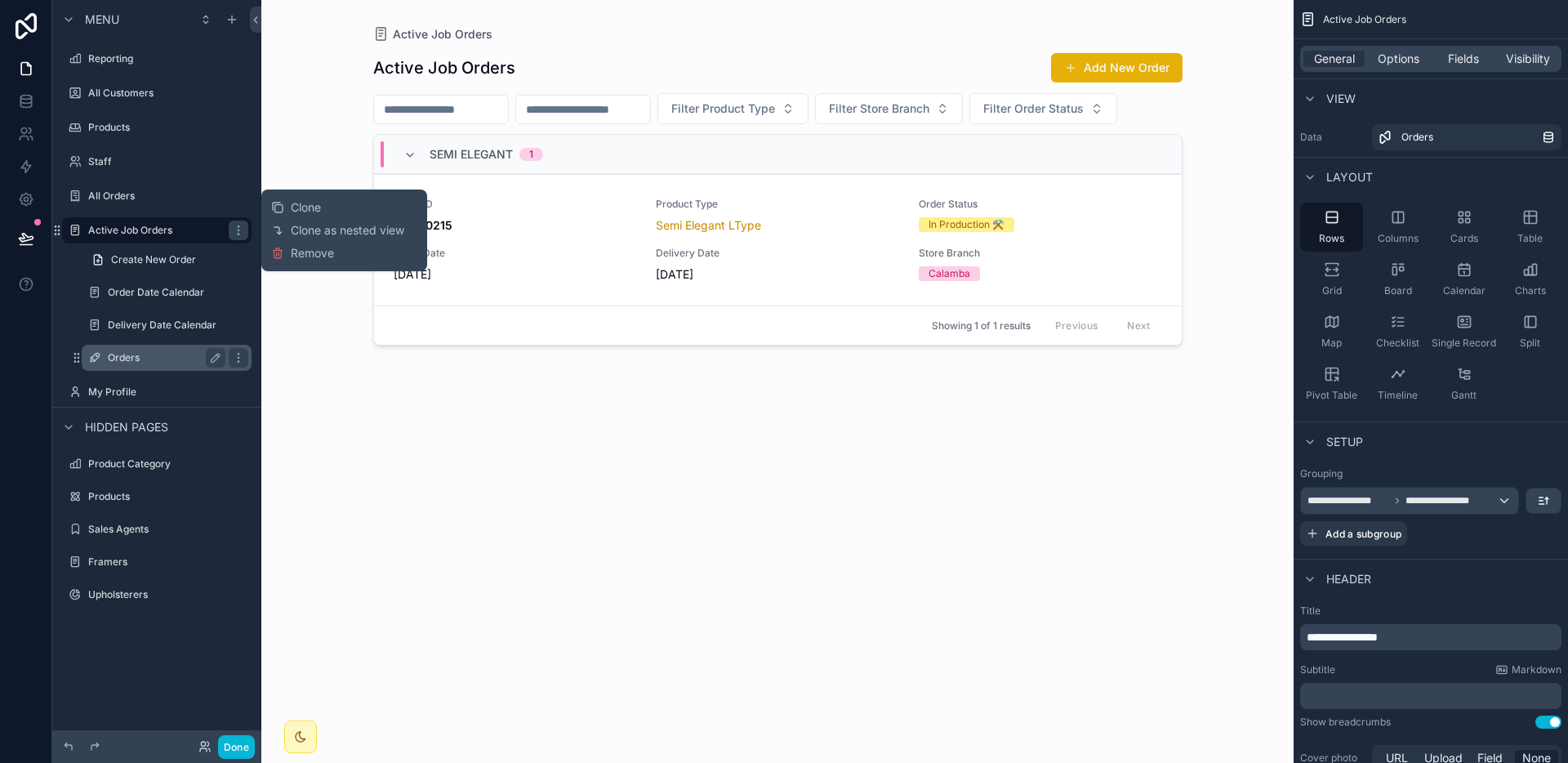
click at [159, 354] on label "Orders" at bounding box center [164, 357] width 111 height 13
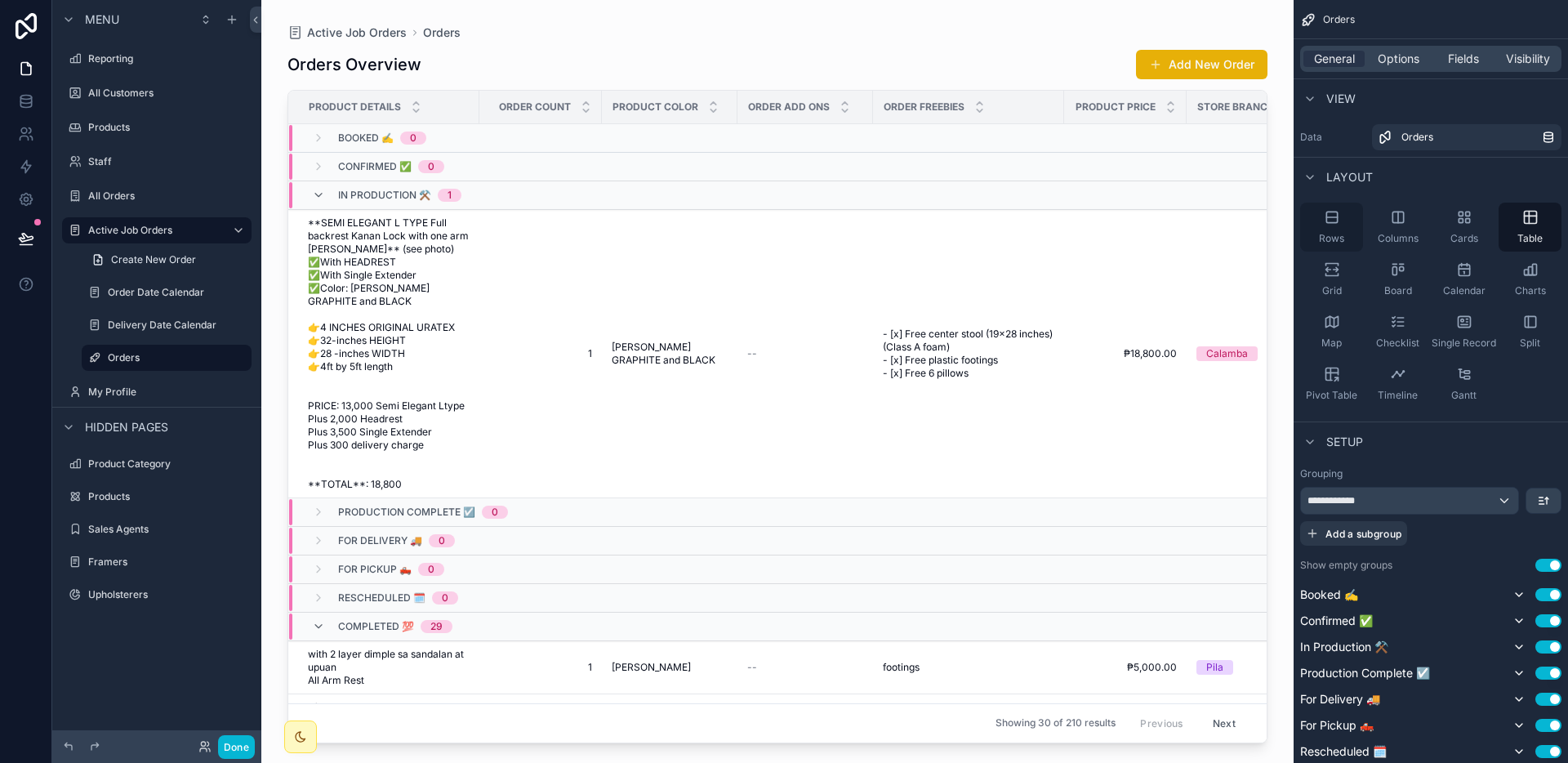
click at [1354, 239] on div "Rows" at bounding box center [1331, 227] width 63 height 49
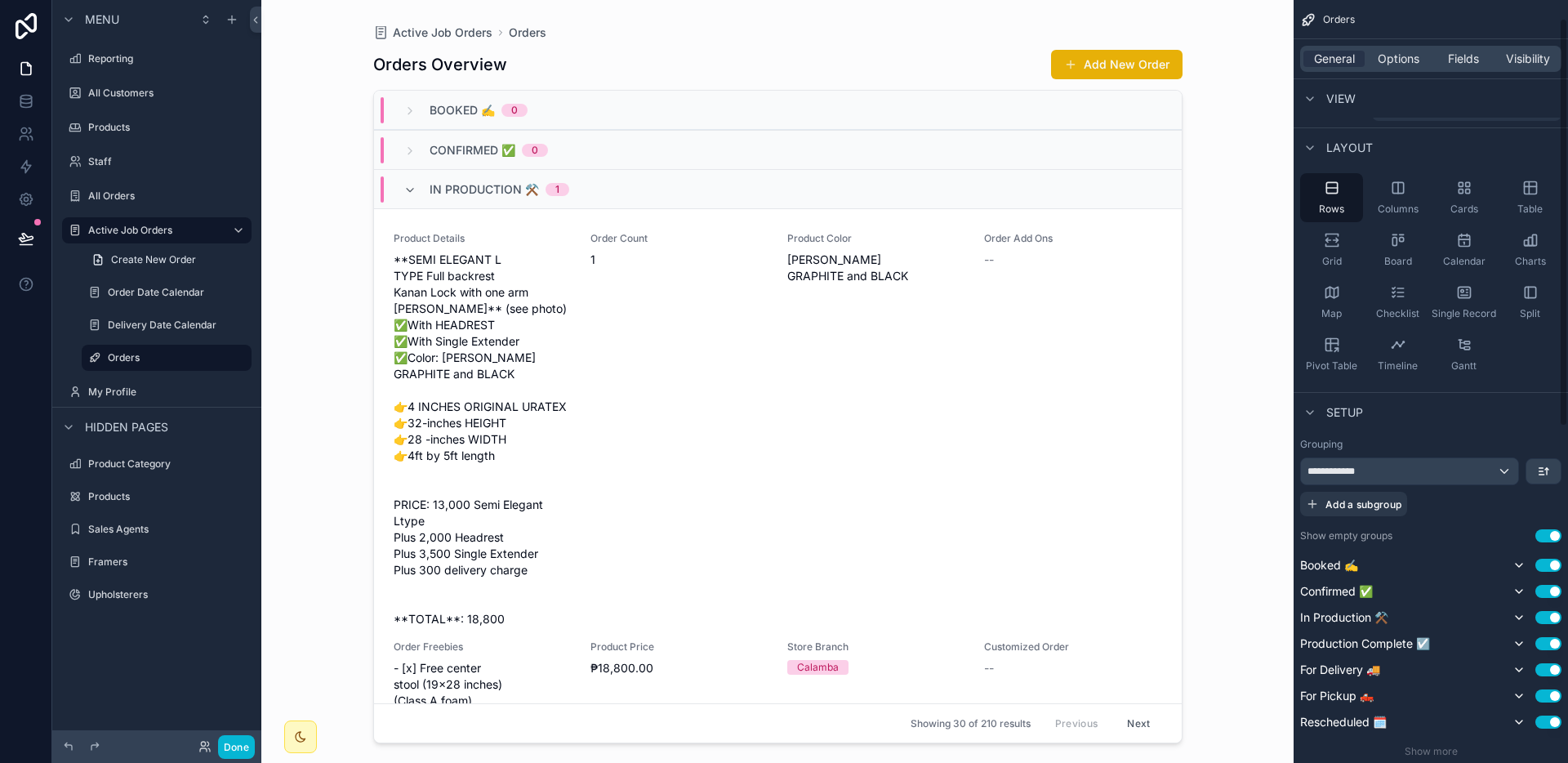
scroll to position [35, 0]
click at [1507, 468] on div "**********" at bounding box center [1409, 466] width 217 height 26
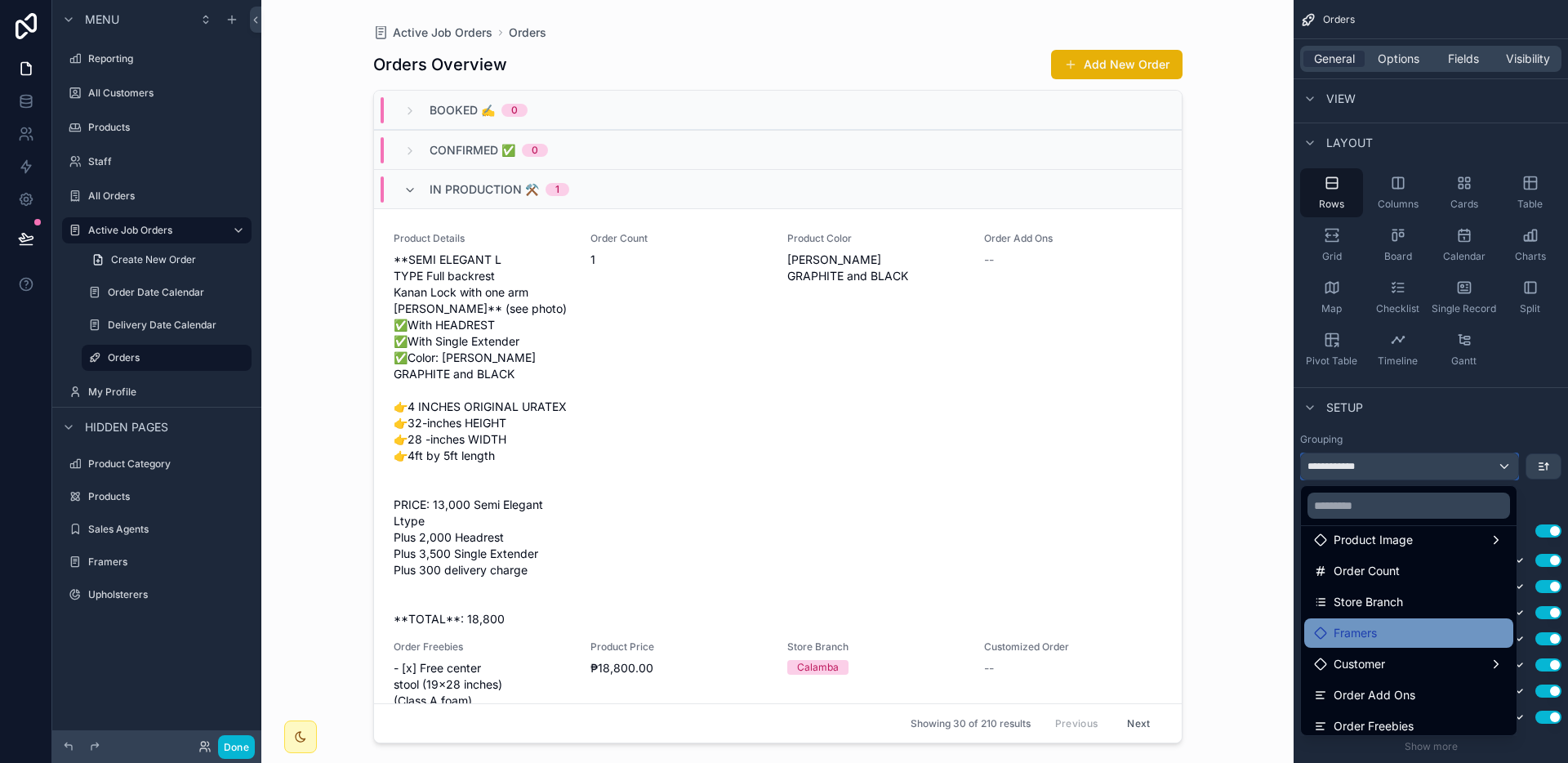
scroll to position [295, 0]
click at [1473, 631] on div "Customer" at bounding box center [1409, 631] width 189 height 20
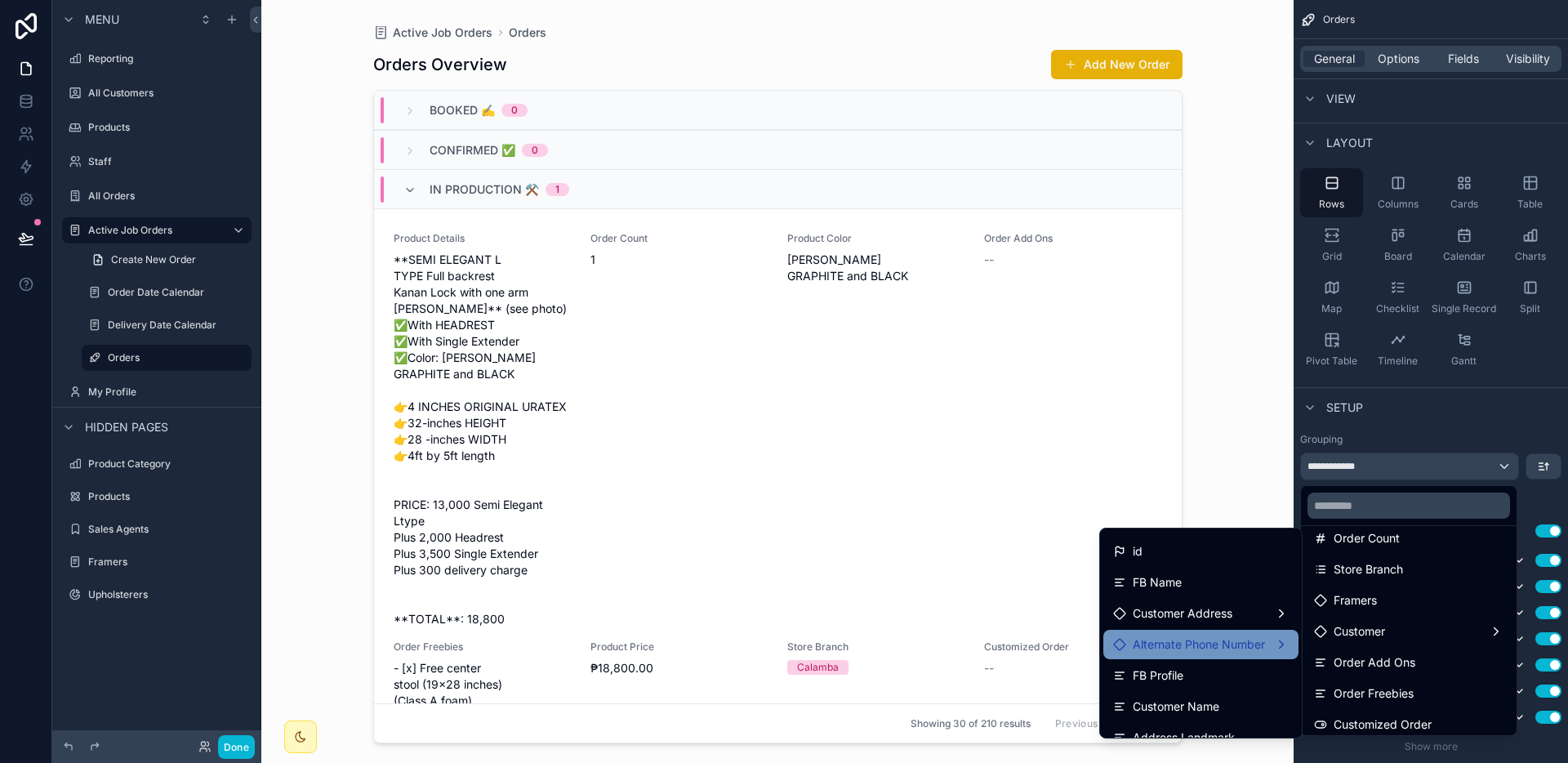
scroll to position [31, 0]
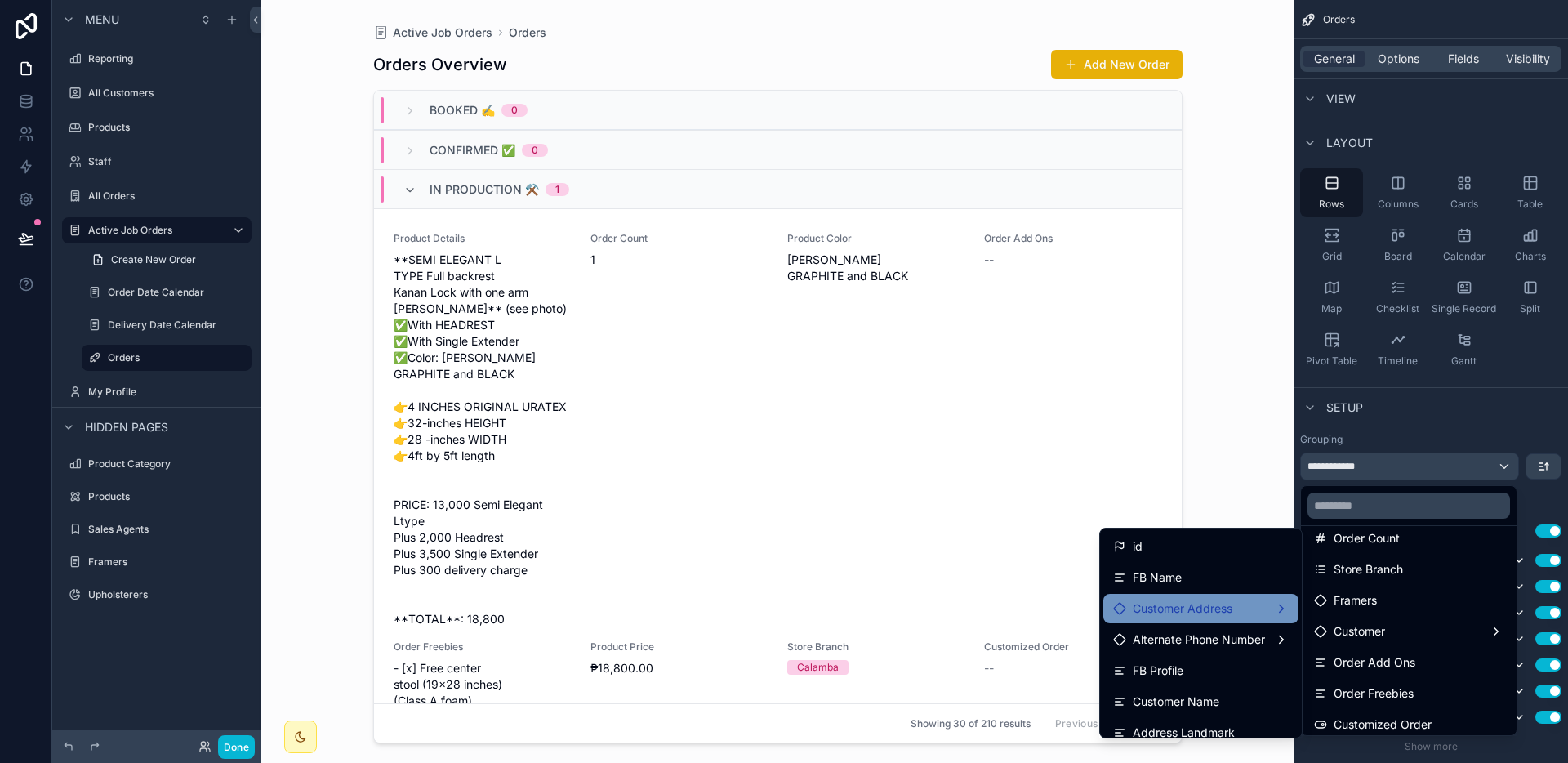
click at [1275, 604] on div "Customer Address" at bounding box center [1201, 608] width 176 height 20
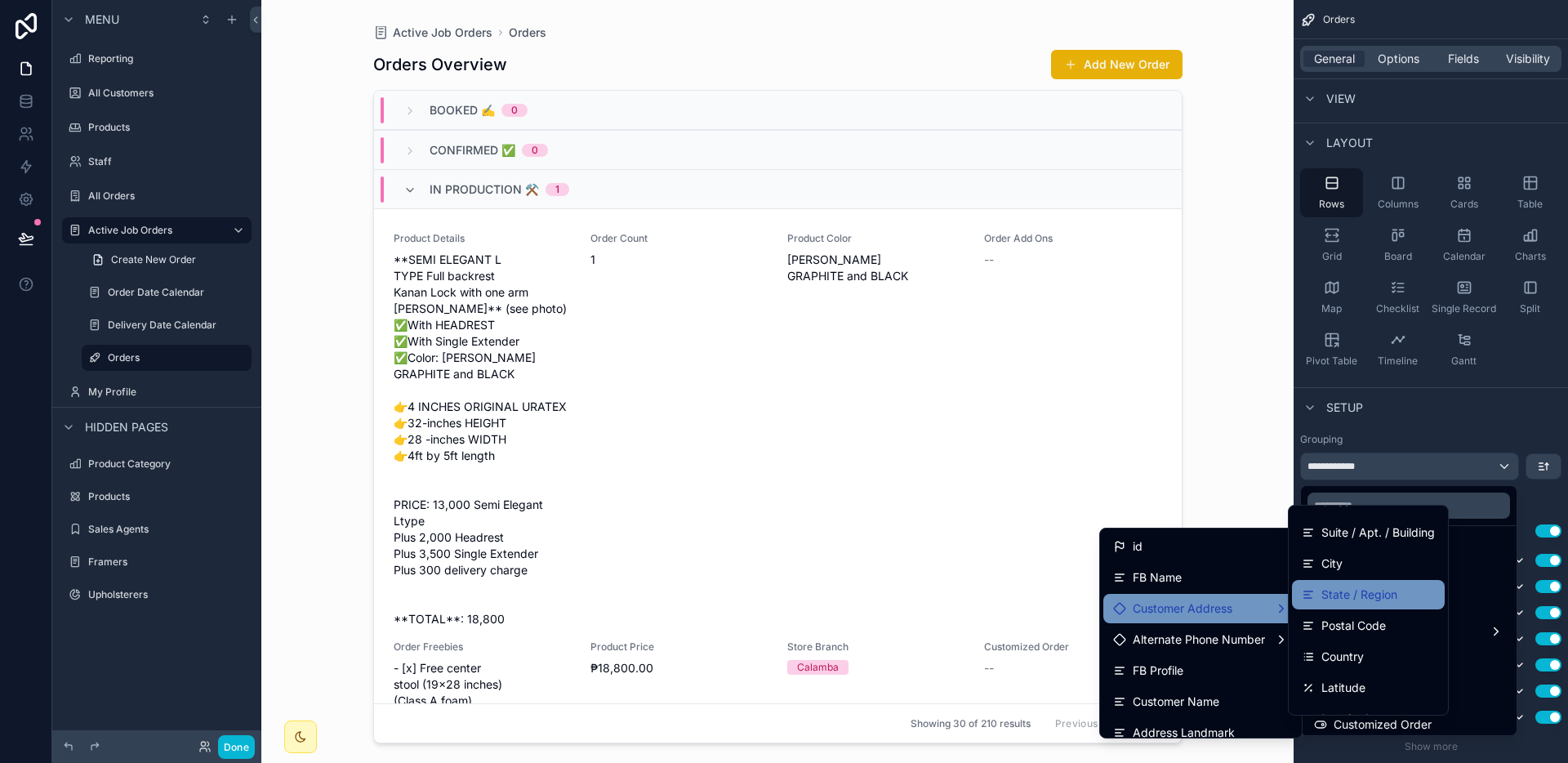
scroll to position [75, 0]
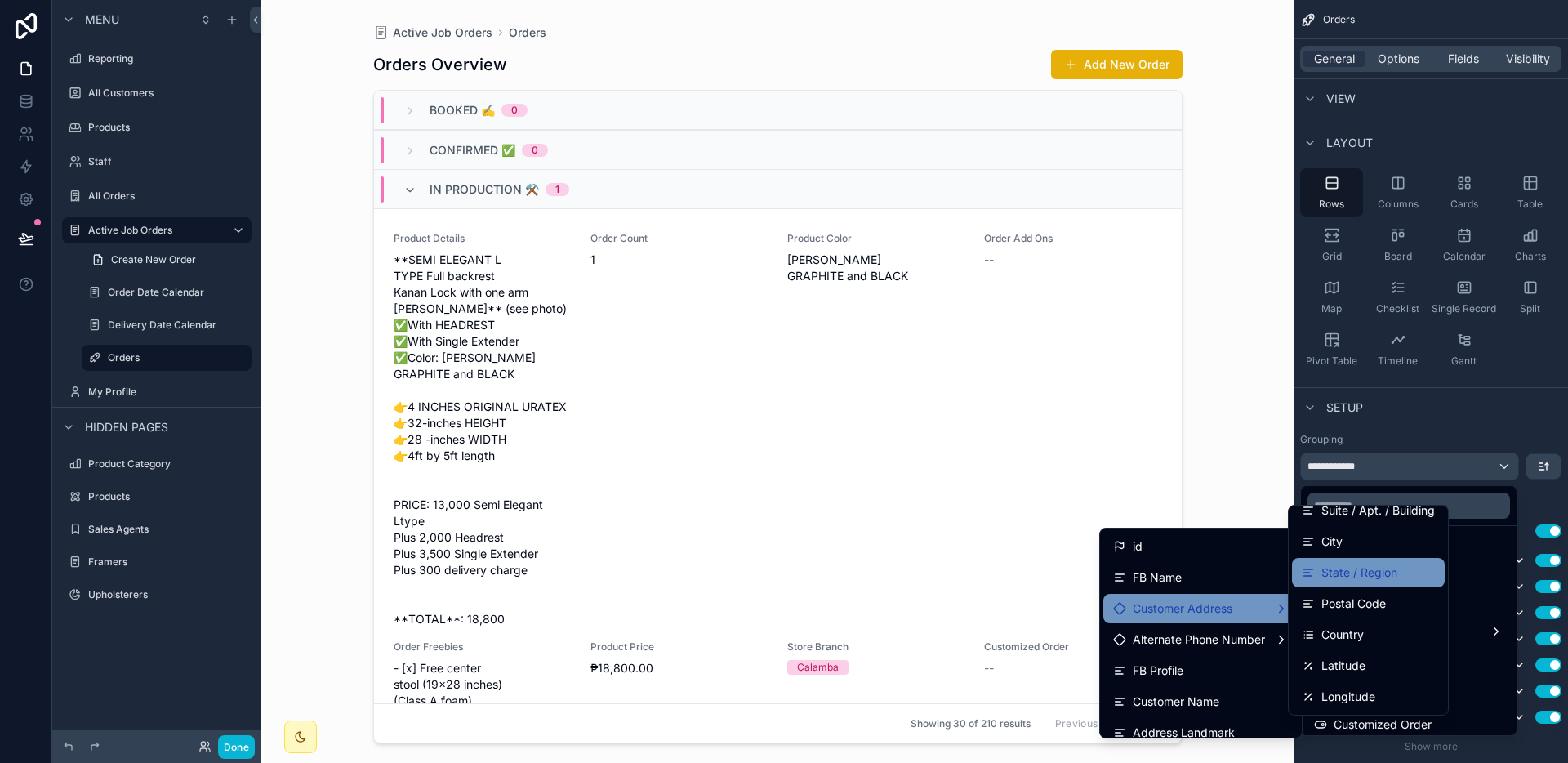
click at [1370, 561] on div "State / Region" at bounding box center [1368, 572] width 153 height 29
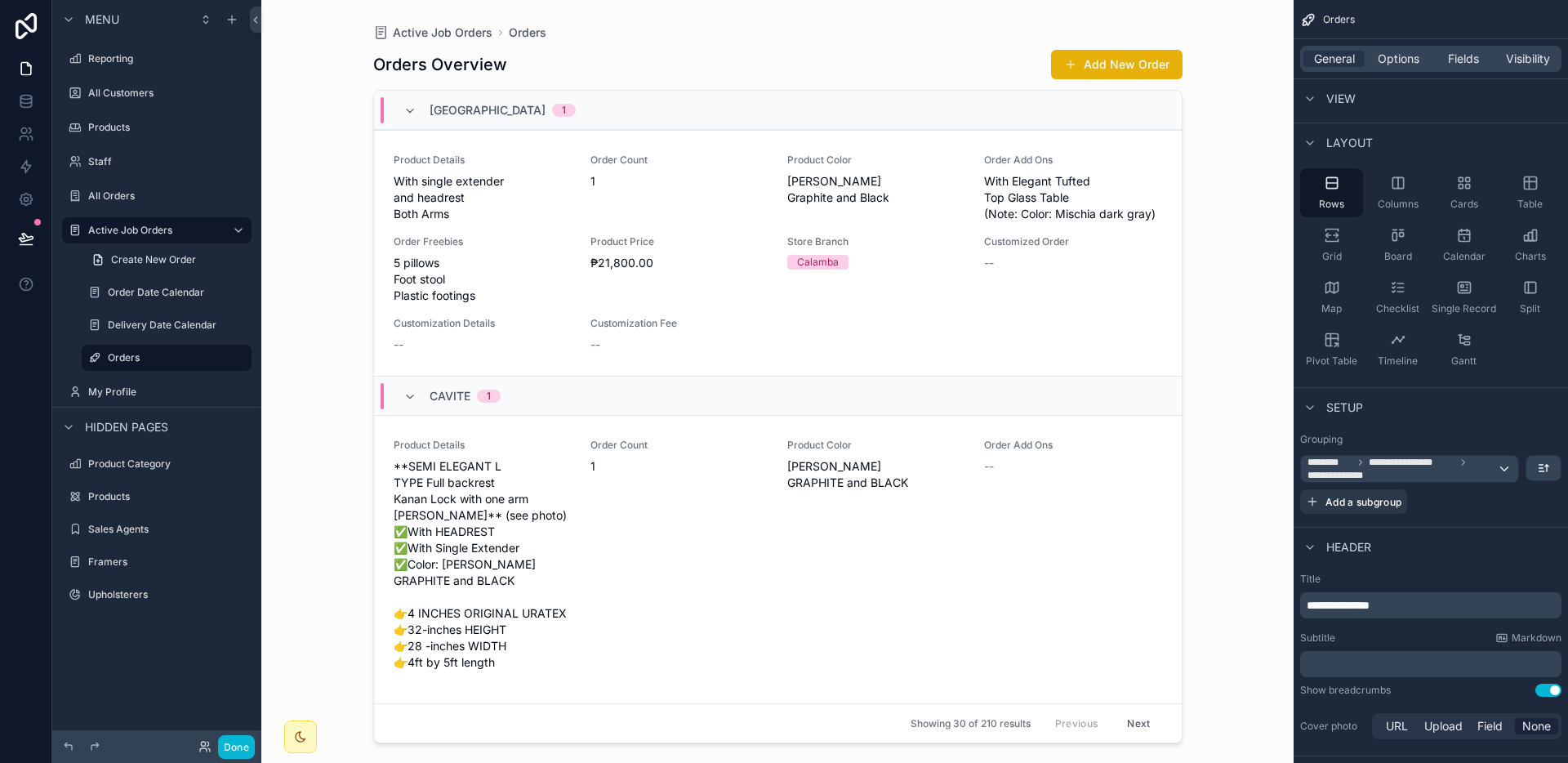
click at [580, 114] on div "Batangas 1" at bounding box center [778, 110] width 808 height 39
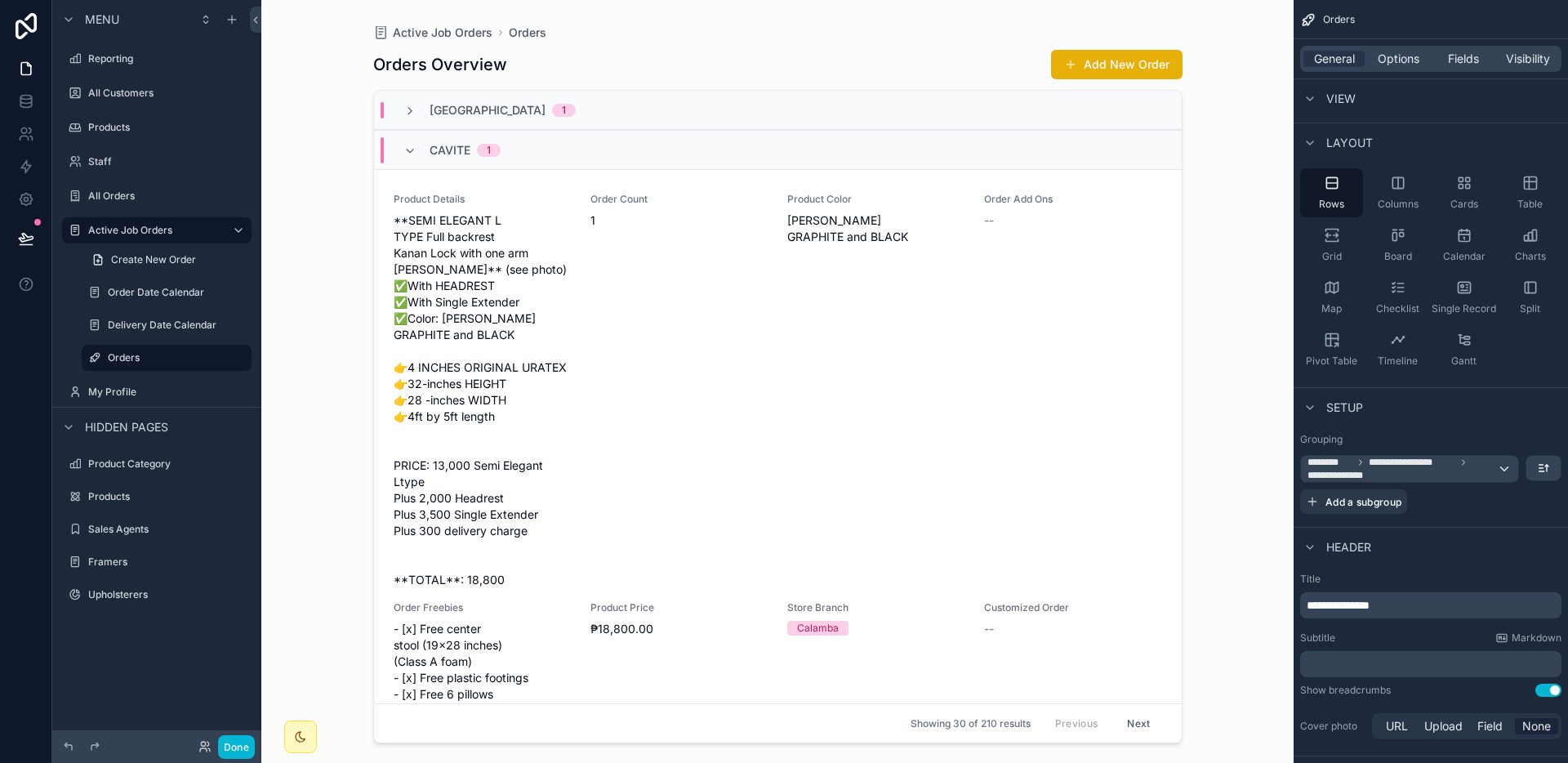
click at [576, 165] on div "Cavite 1" at bounding box center [778, 149] width 808 height 39
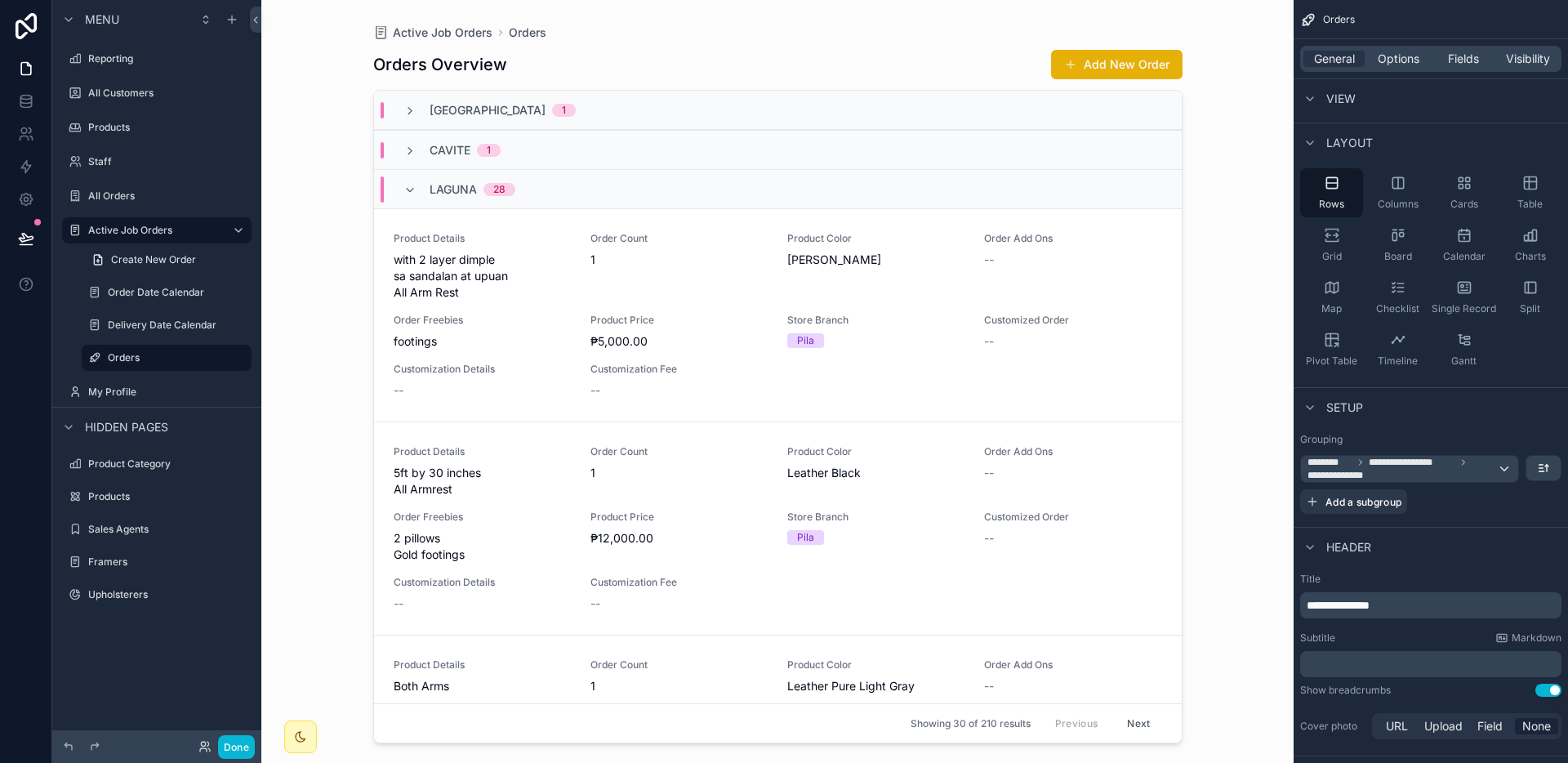
click at [572, 194] on div "Laguna 28" at bounding box center [778, 188] width 808 height 39
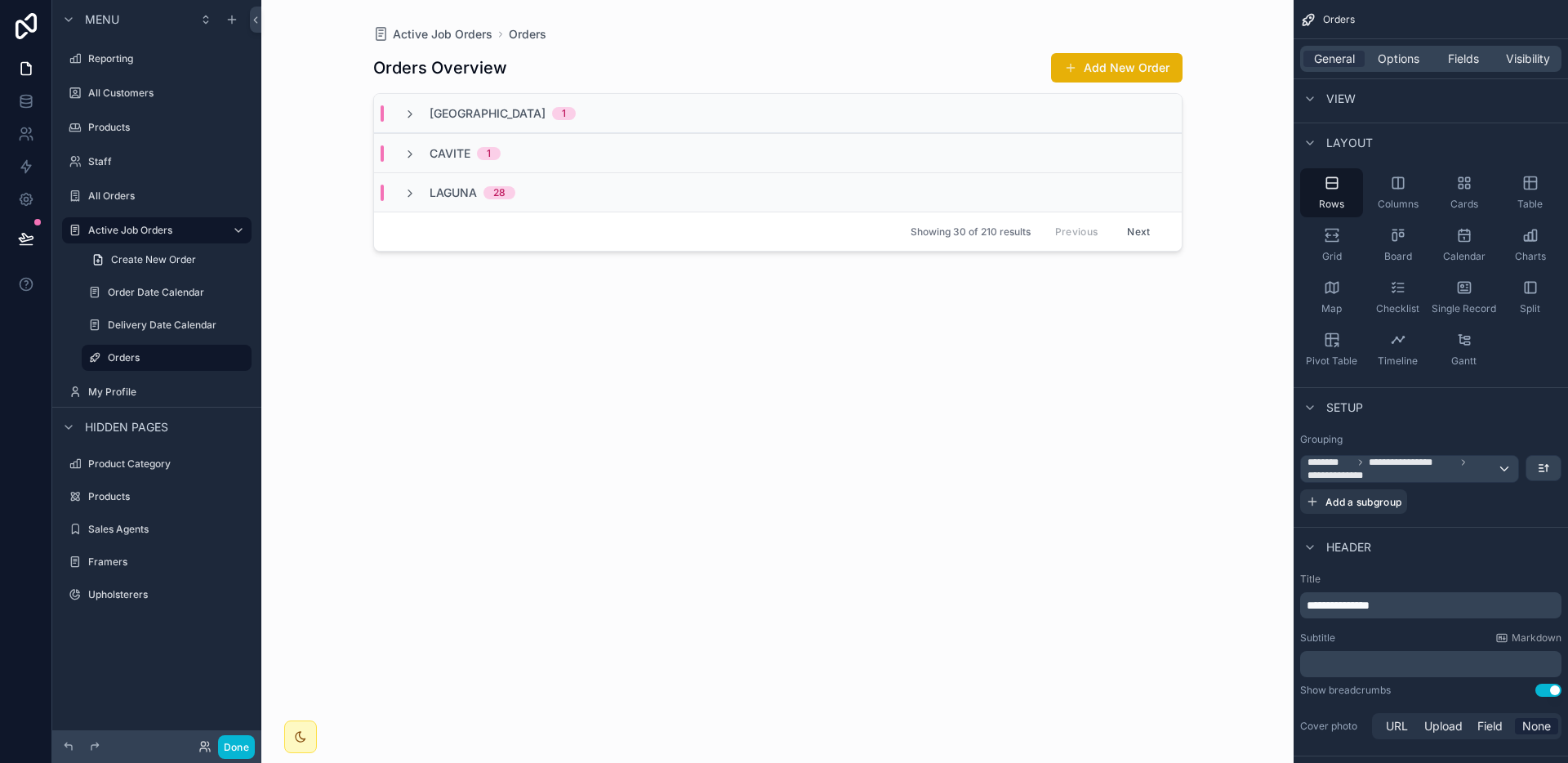
click at [588, 201] on div "Laguna 28" at bounding box center [778, 191] width 808 height 39
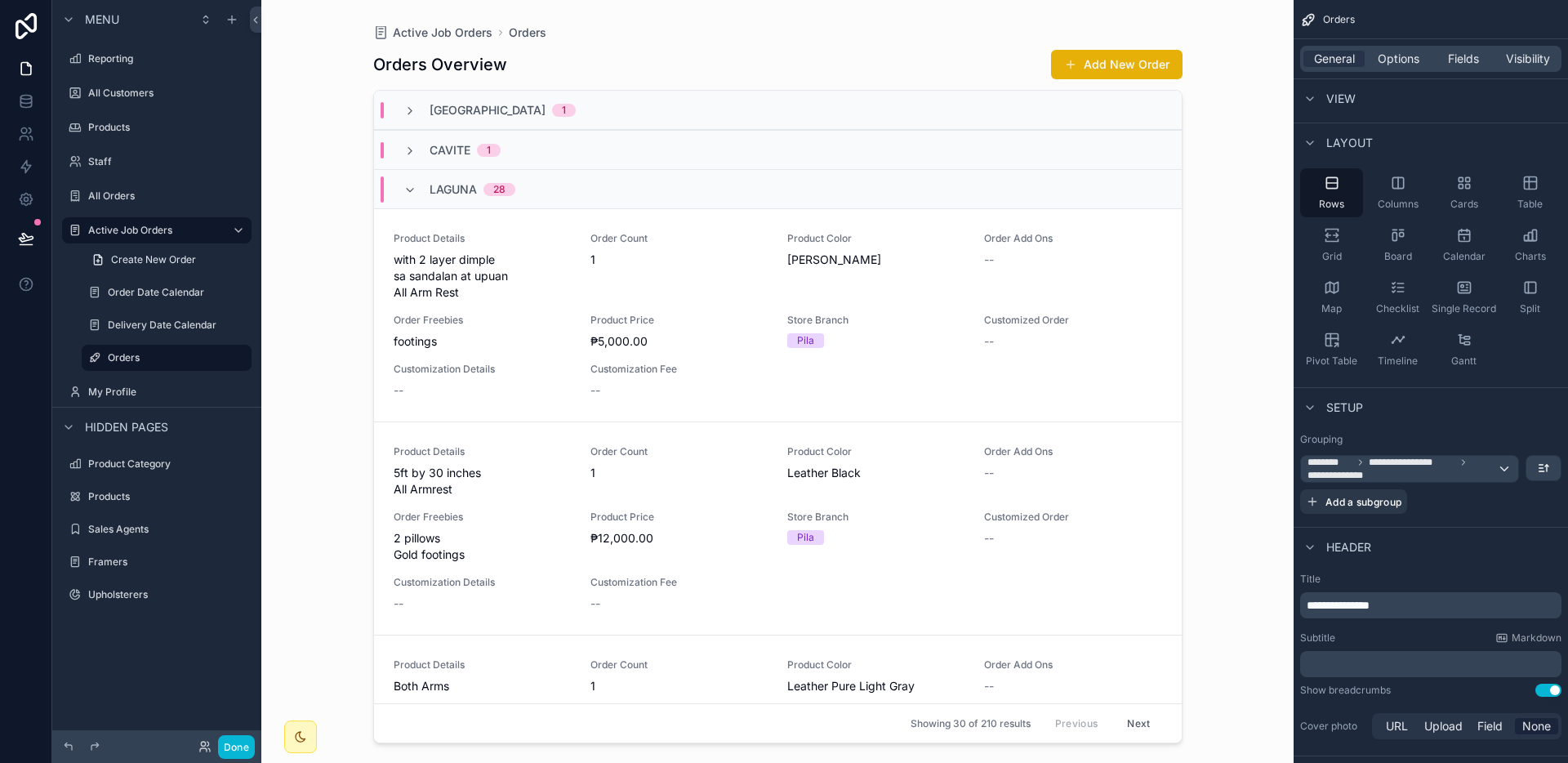
click at [588, 201] on div "Laguna 28" at bounding box center [778, 188] width 808 height 39
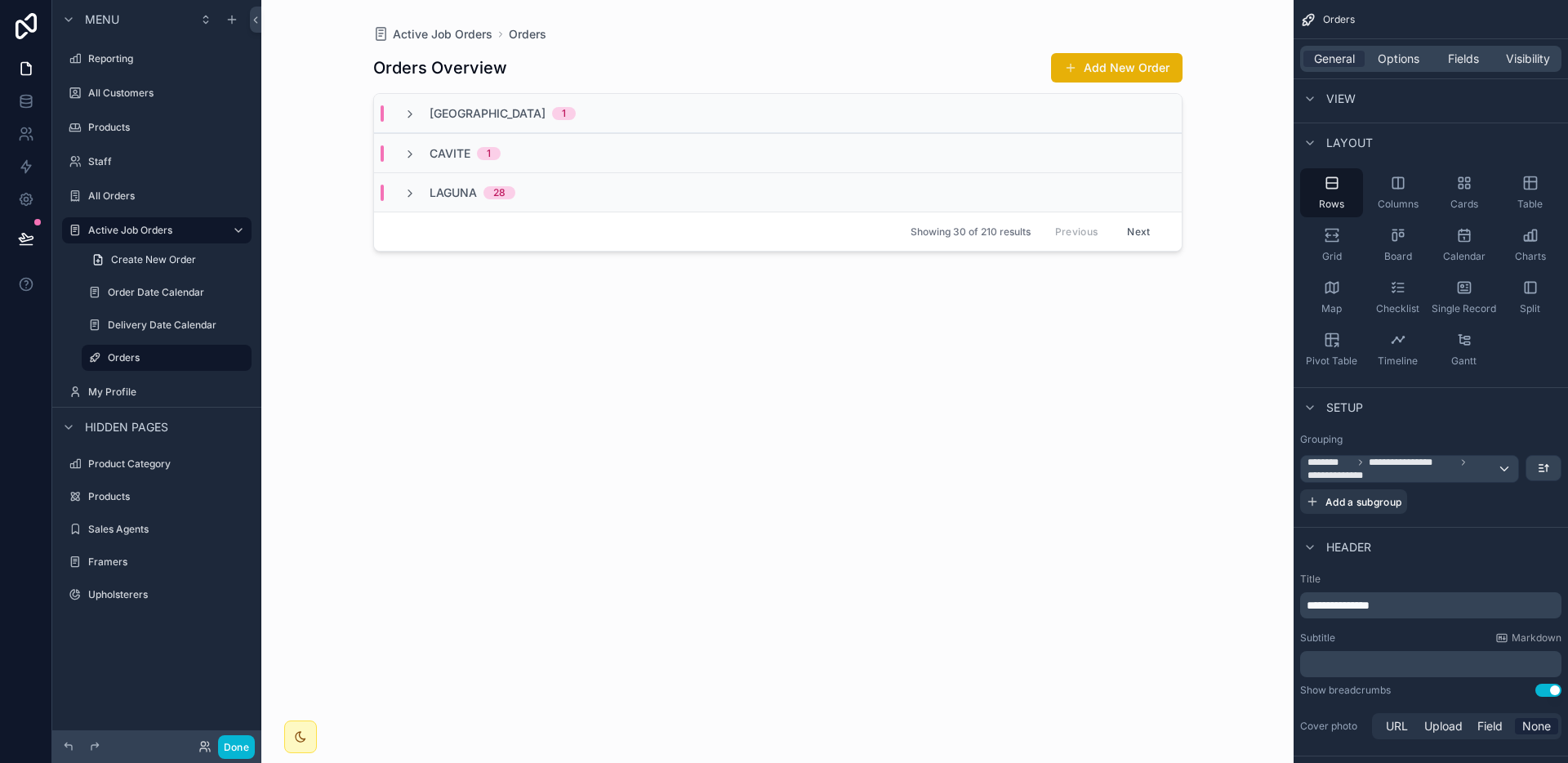
click at [588, 201] on div "Laguna 28" at bounding box center [778, 191] width 808 height 39
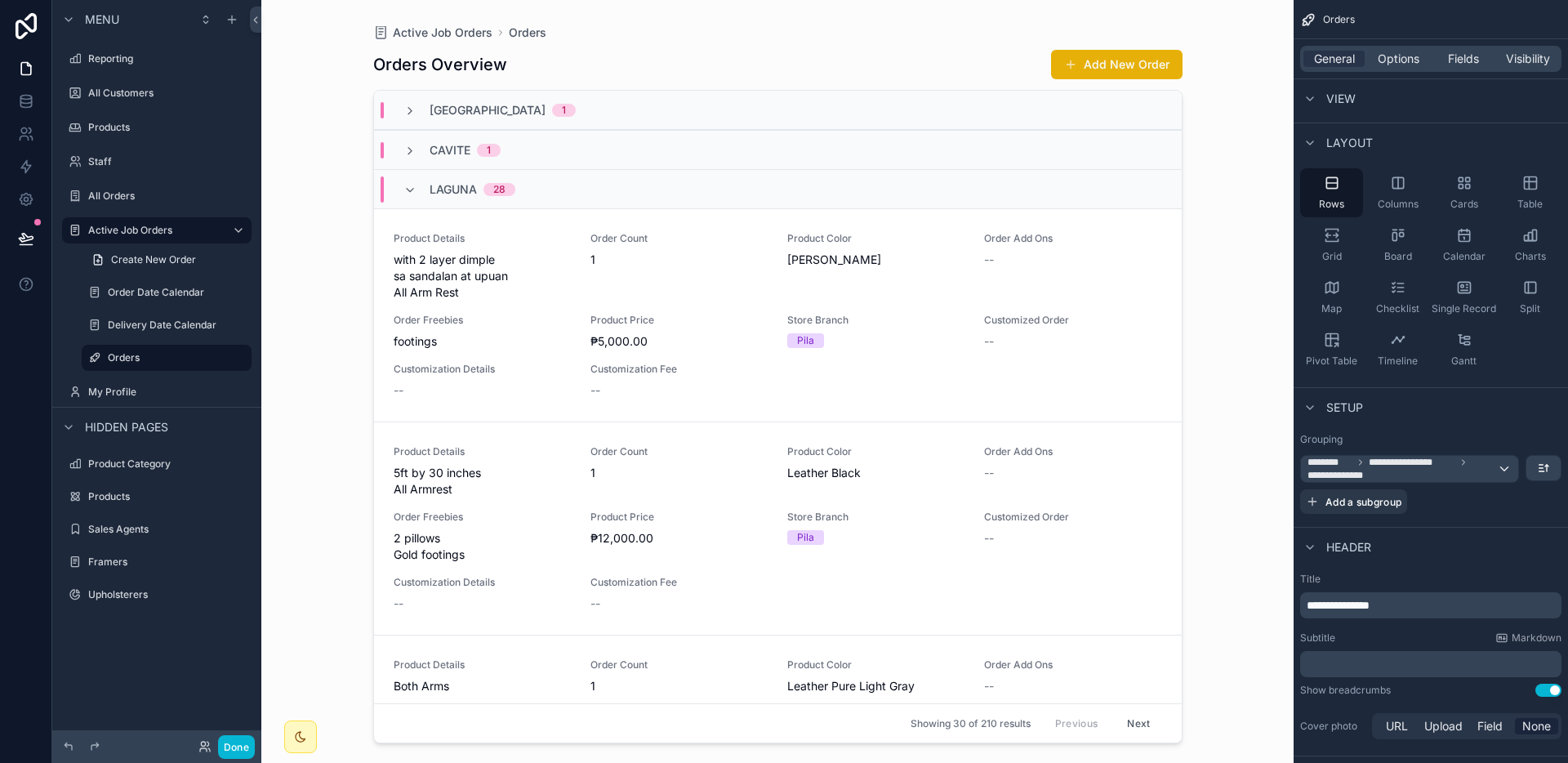
click at [598, 149] on div "Cavite 1" at bounding box center [778, 149] width 808 height 39
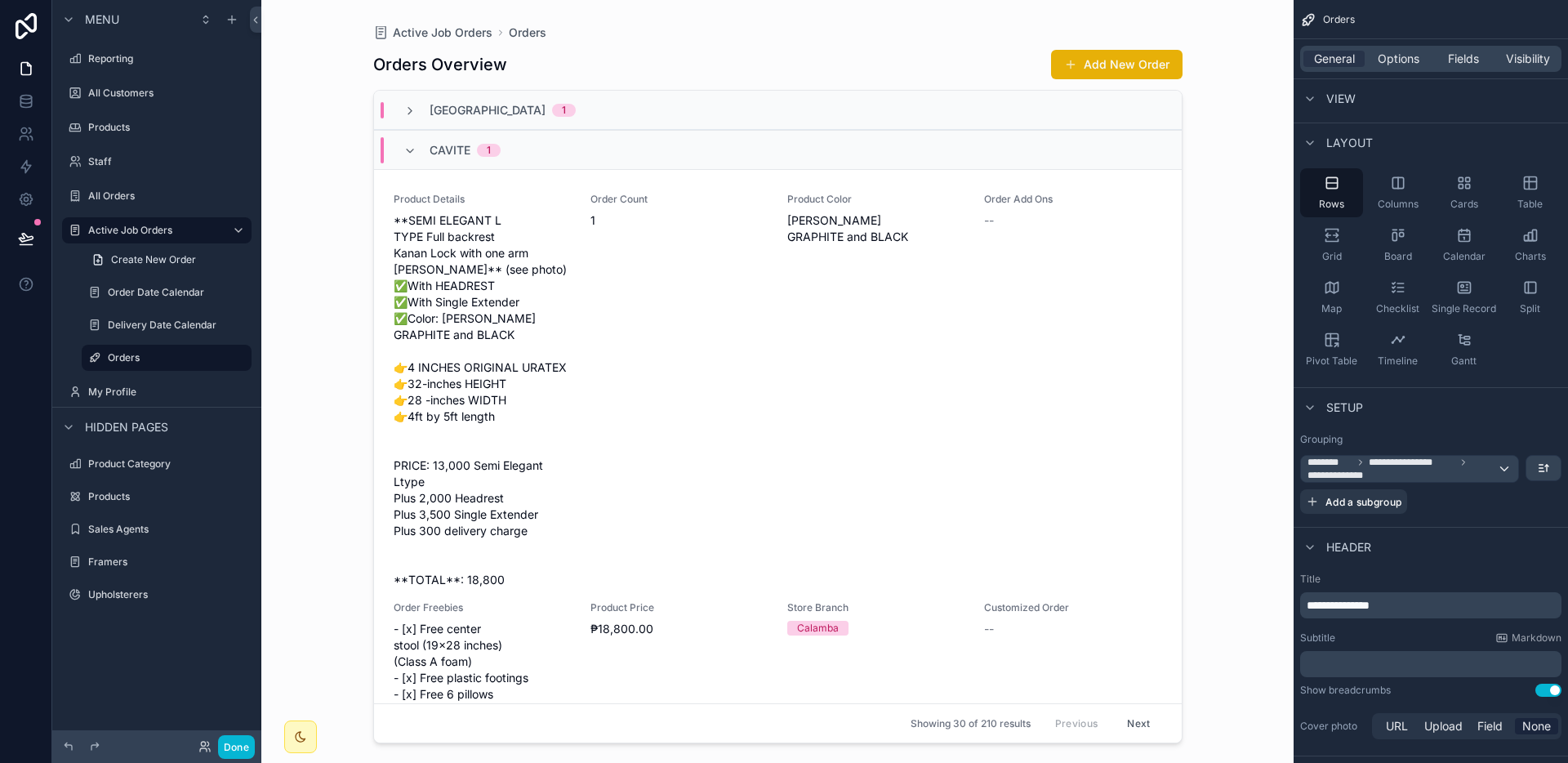
click at [598, 149] on div "Cavite 1" at bounding box center [778, 149] width 808 height 39
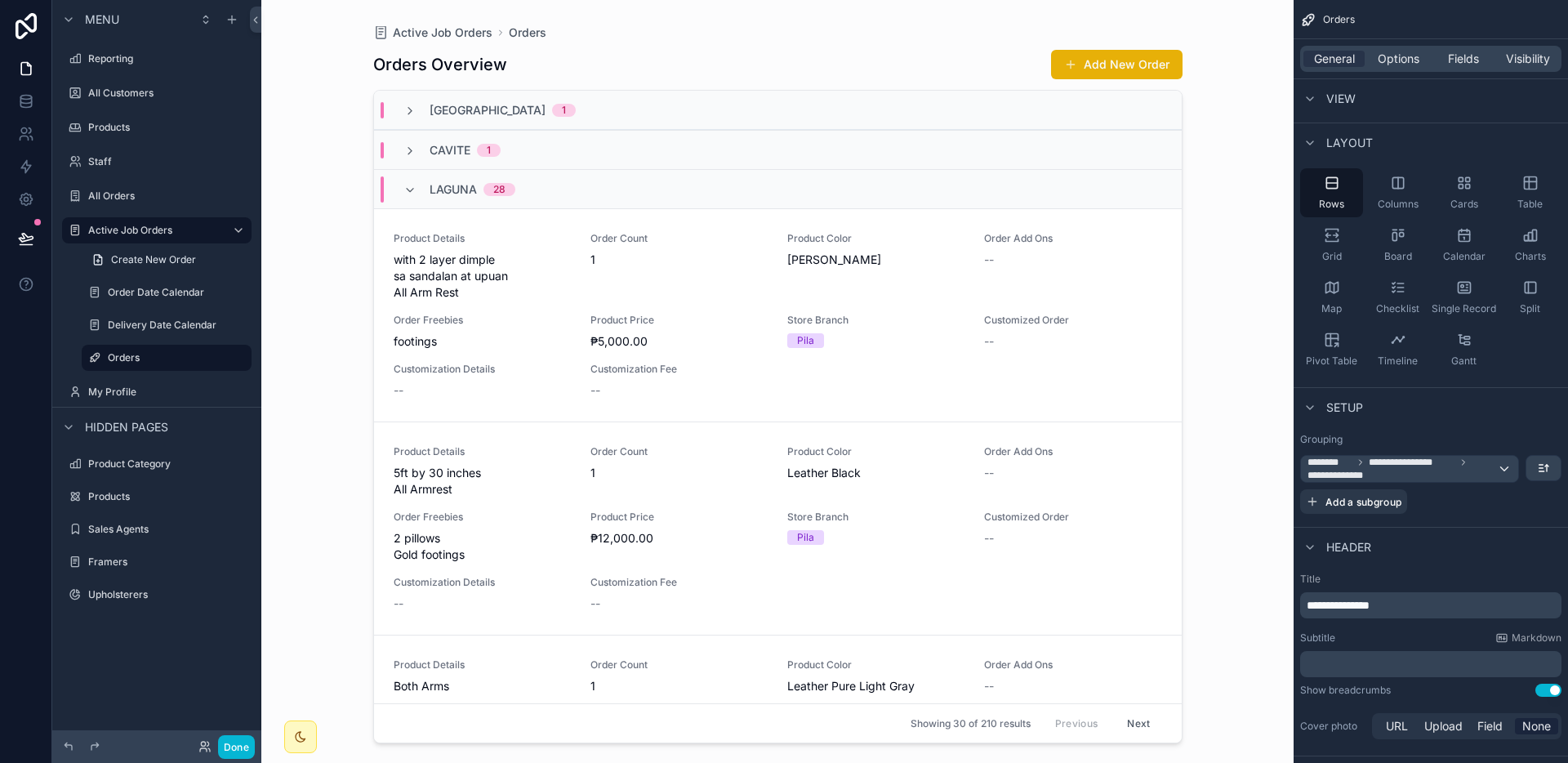
click at [601, 101] on div "Batangas 1" at bounding box center [778, 110] width 808 height 39
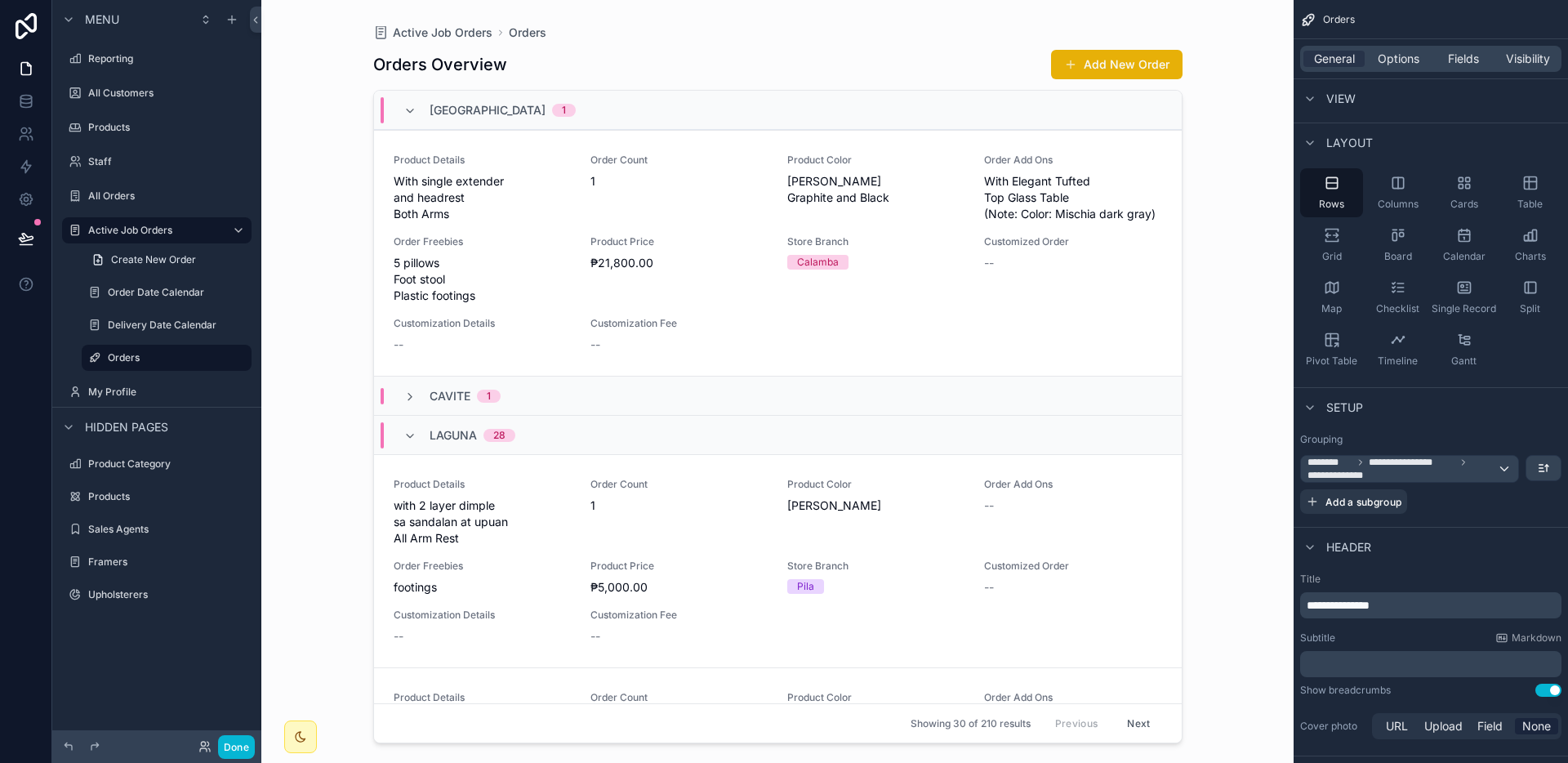
click at [601, 110] on div "Batangas 1" at bounding box center [778, 110] width 808 height 39
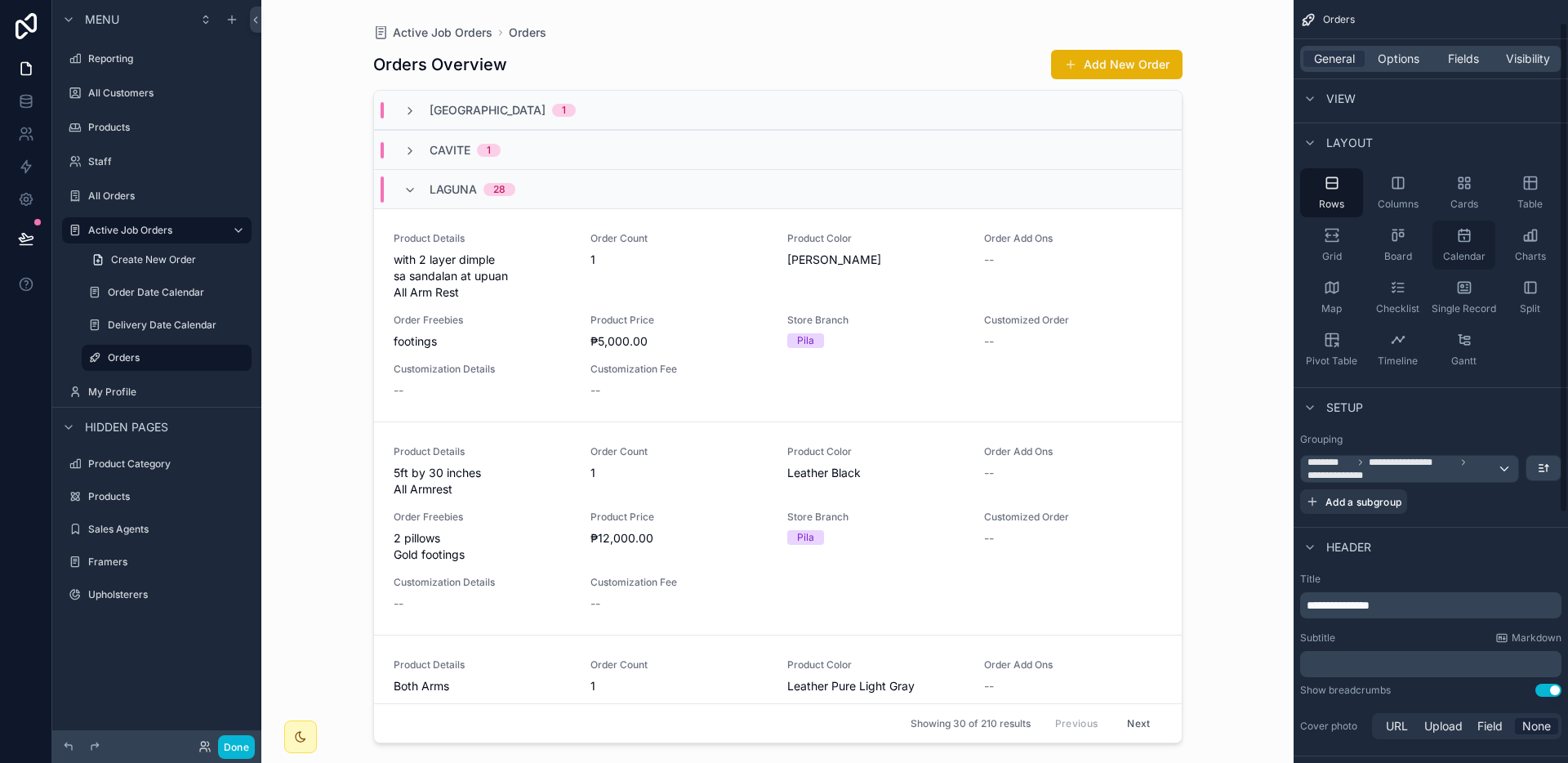
click at [1459, 236] on icon "scrollable content" at bounding box center [1464, 236] width 11 height 11
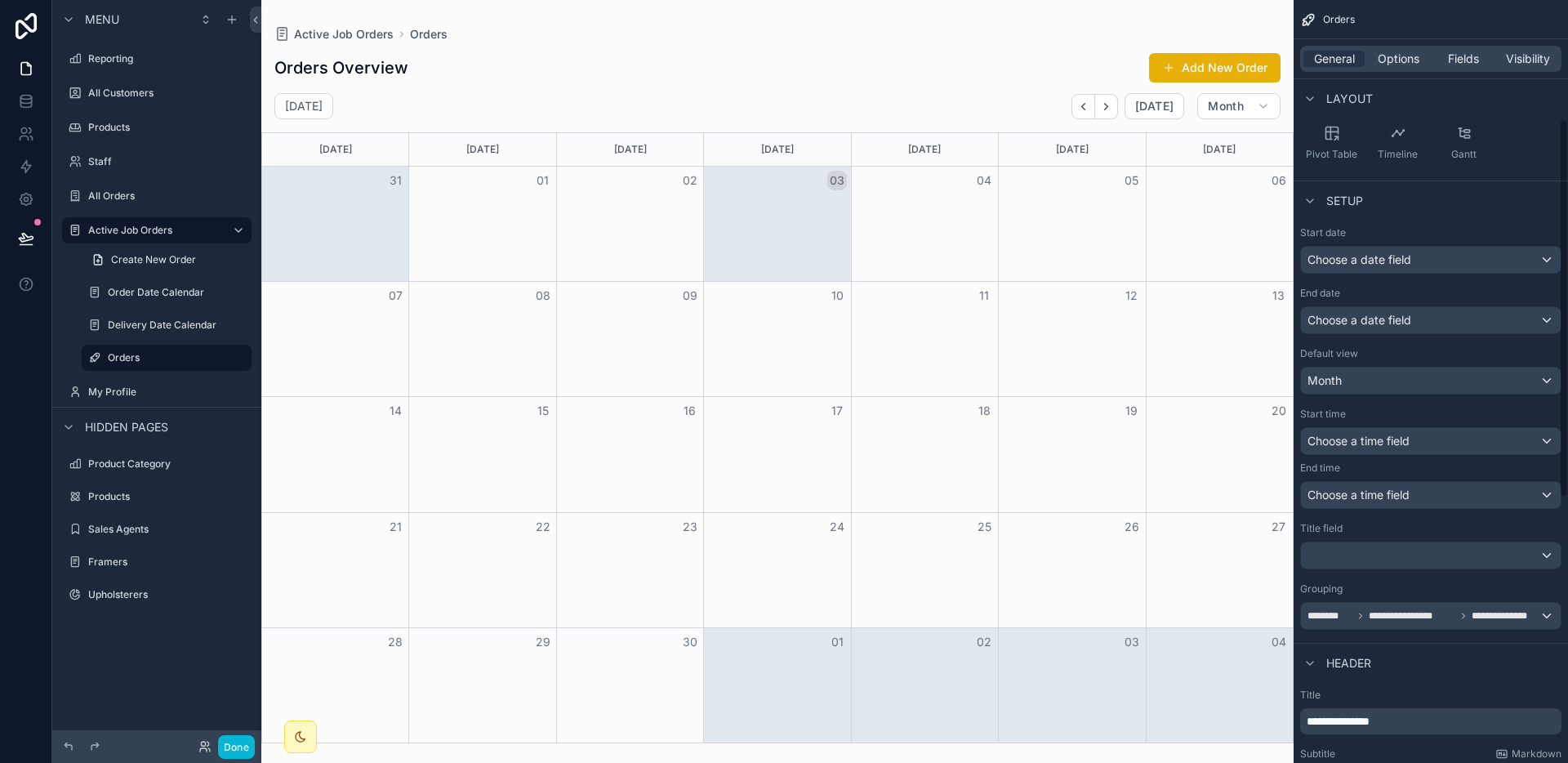
scroll to position [242, 0]
click at [1533, 615] on span "**********" at bounding box center [1503, 615] width 65 height 13
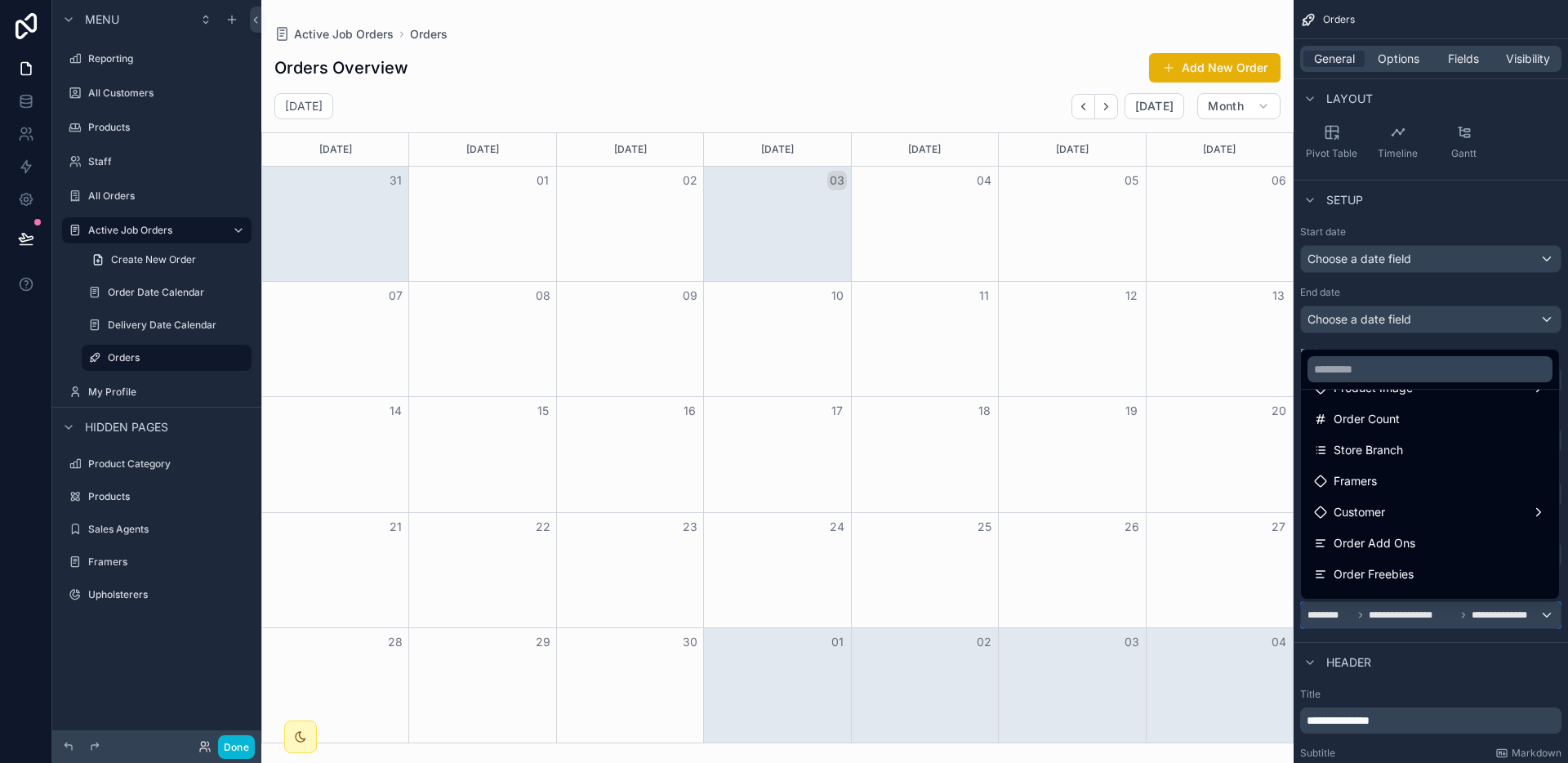
scroll to position [234, 0]
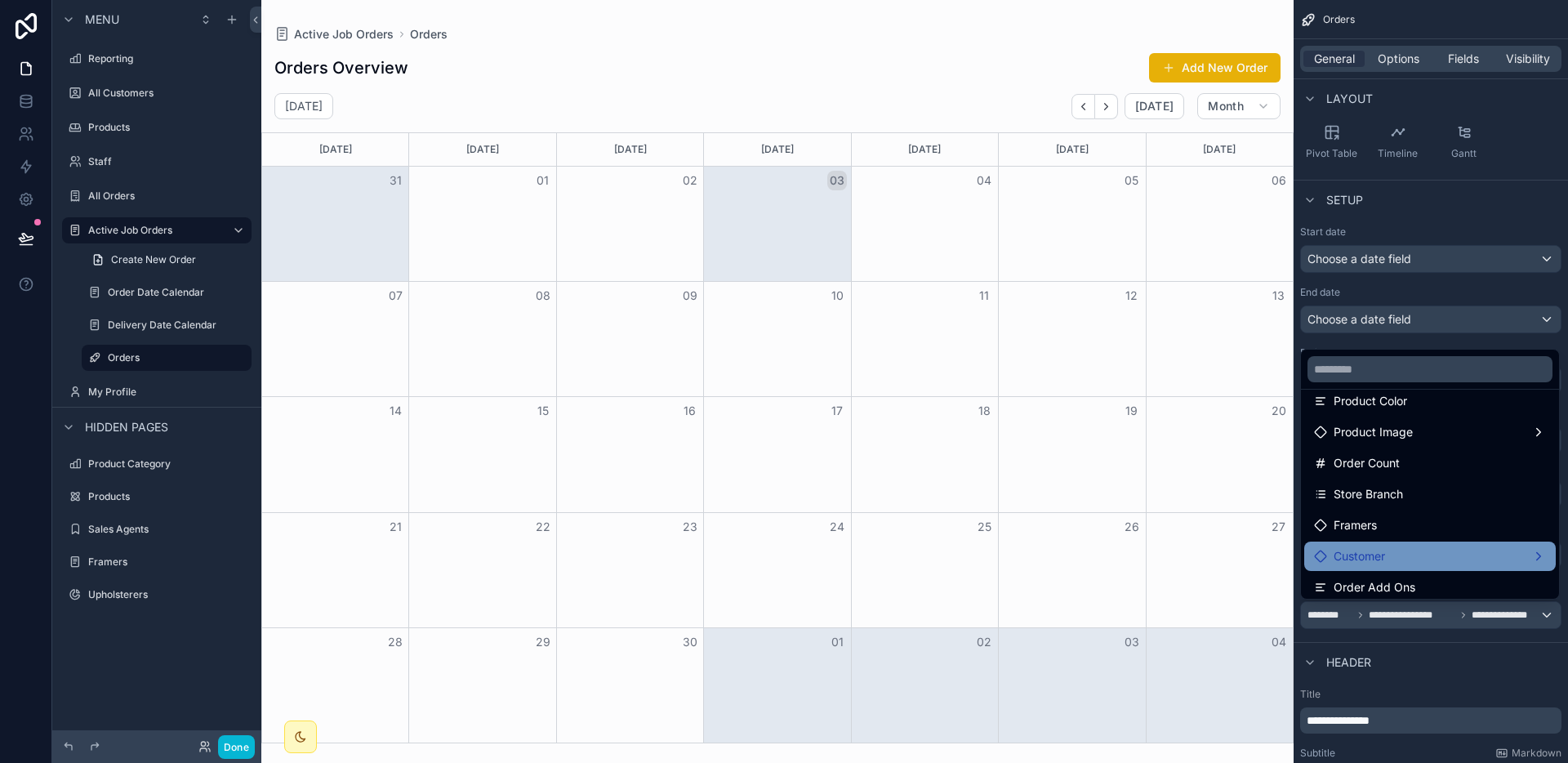
click at [1503, 548] on div "Customer" at bounding box center [1430, 557] width 232 height 20
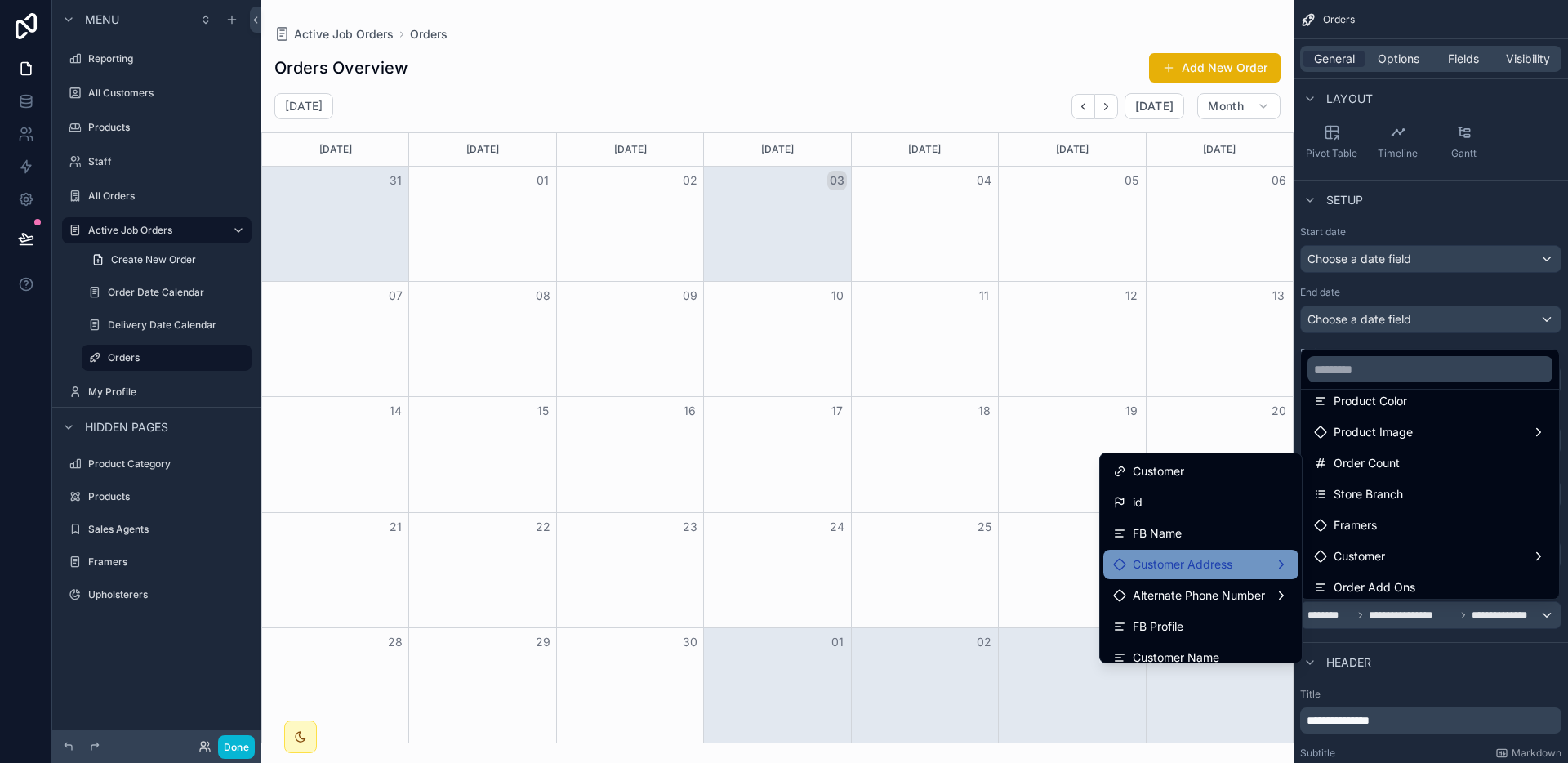
click at [1188, 571] on span "Customer Address" at bounding box center [1182, 565] width 100 height 20
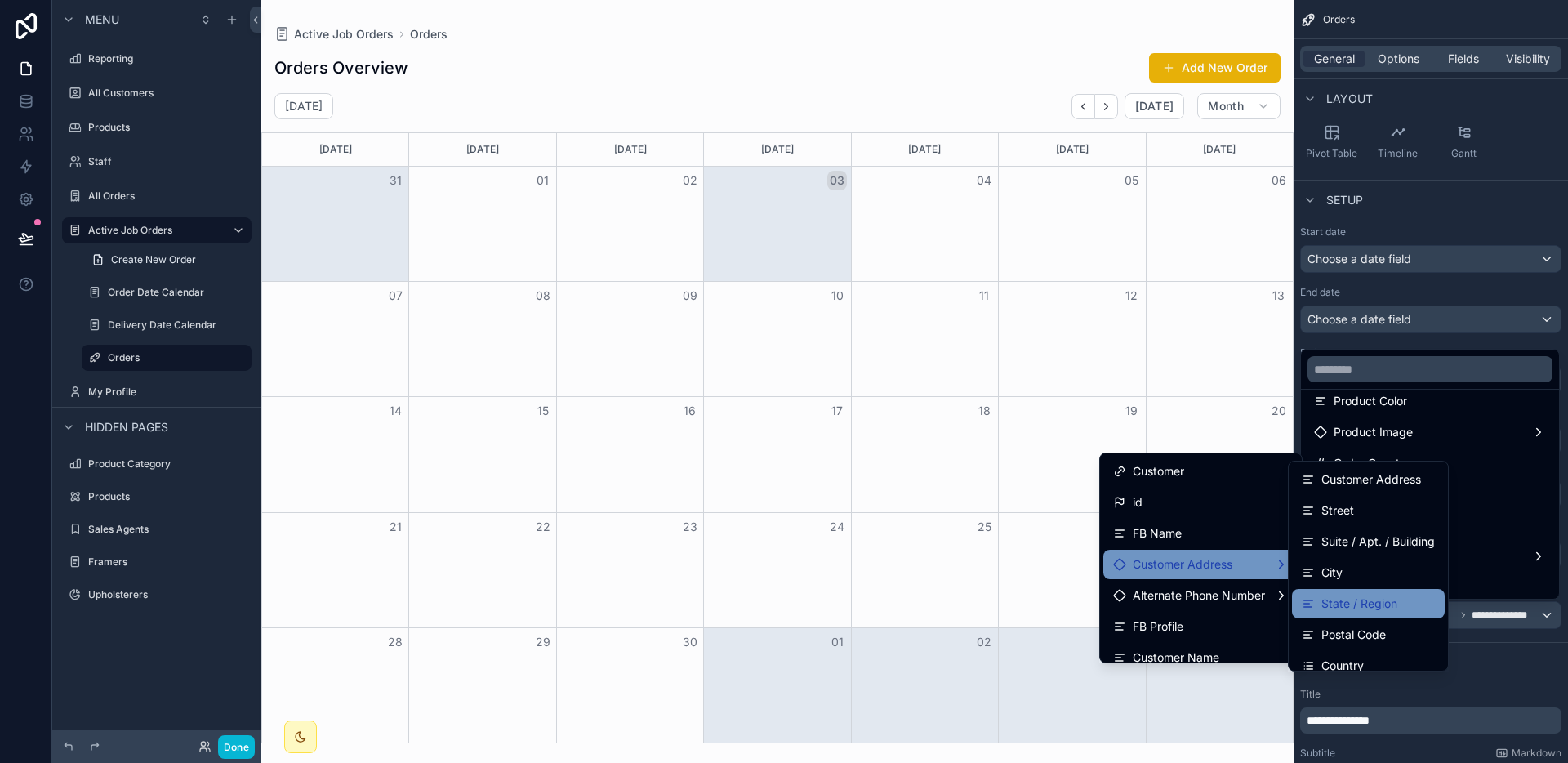
click at [1387, 592] on div "State / Region" at bounding box center [1368, 603] width 153 height 29
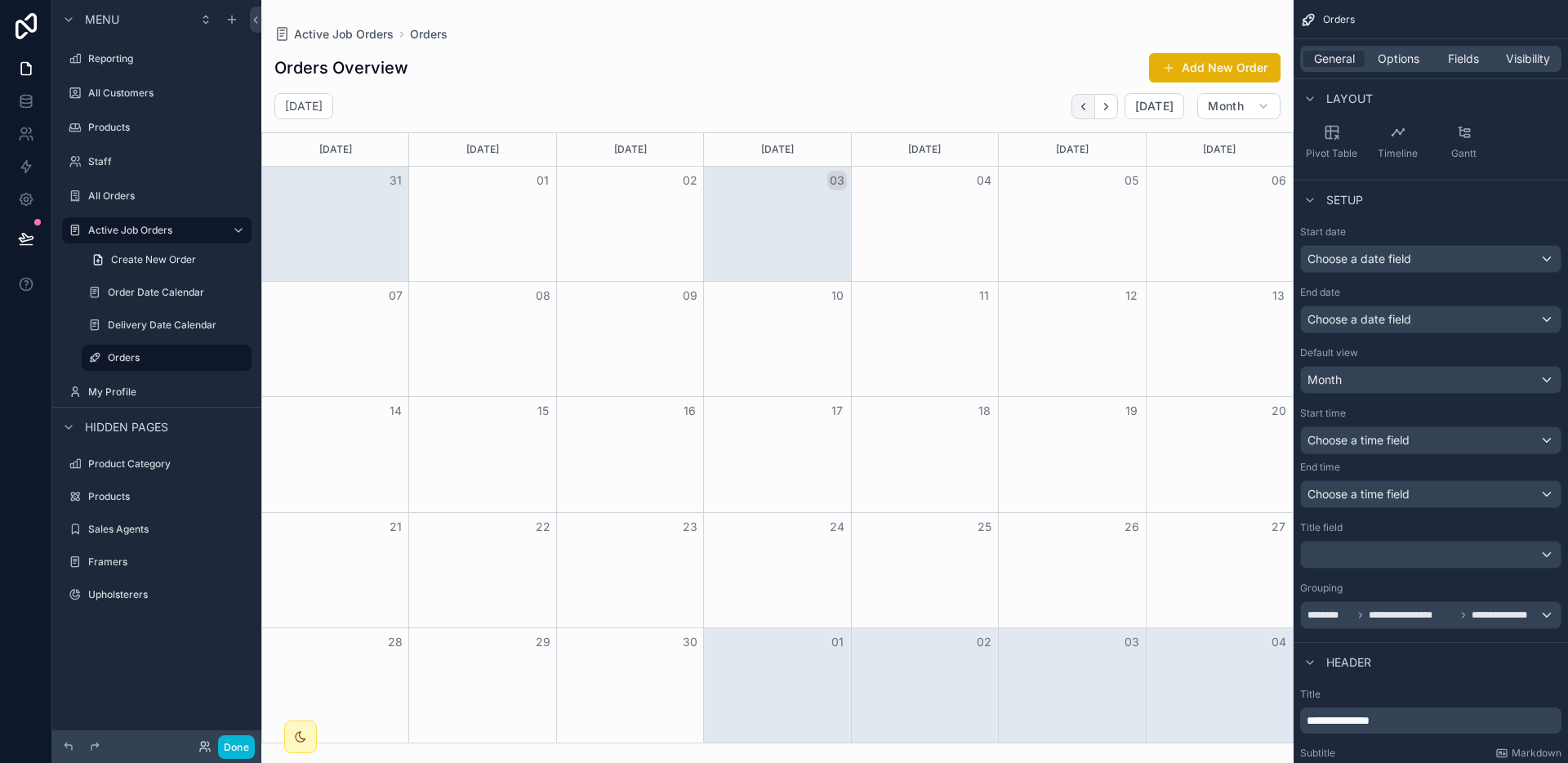
click at [1094, 105] on button "Back" at bounding box center [1083, 106] width 24 height 25
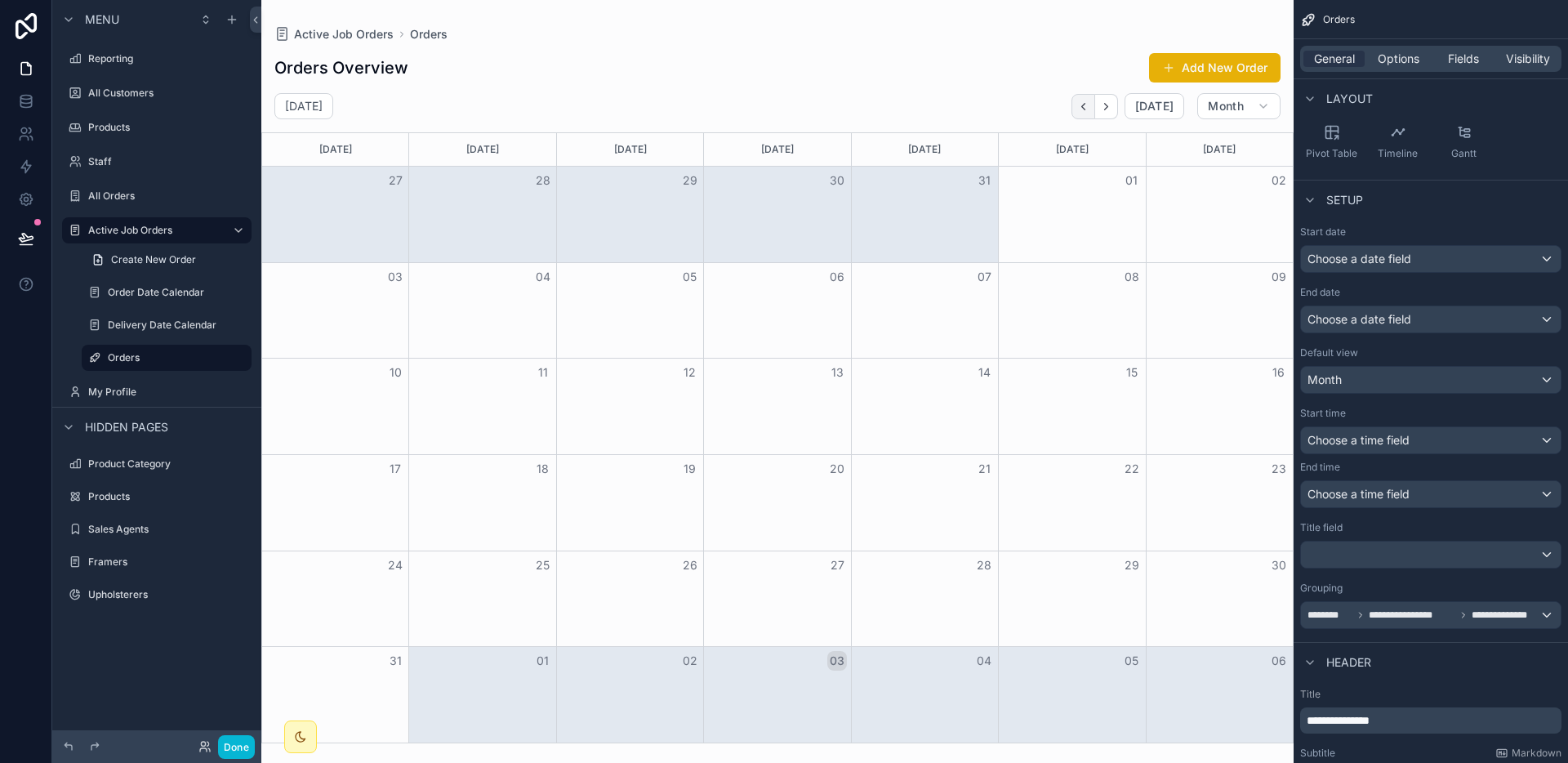
click at [1093, 105] on button "Back" at bounding box center [1083, 106] width 24 height 25
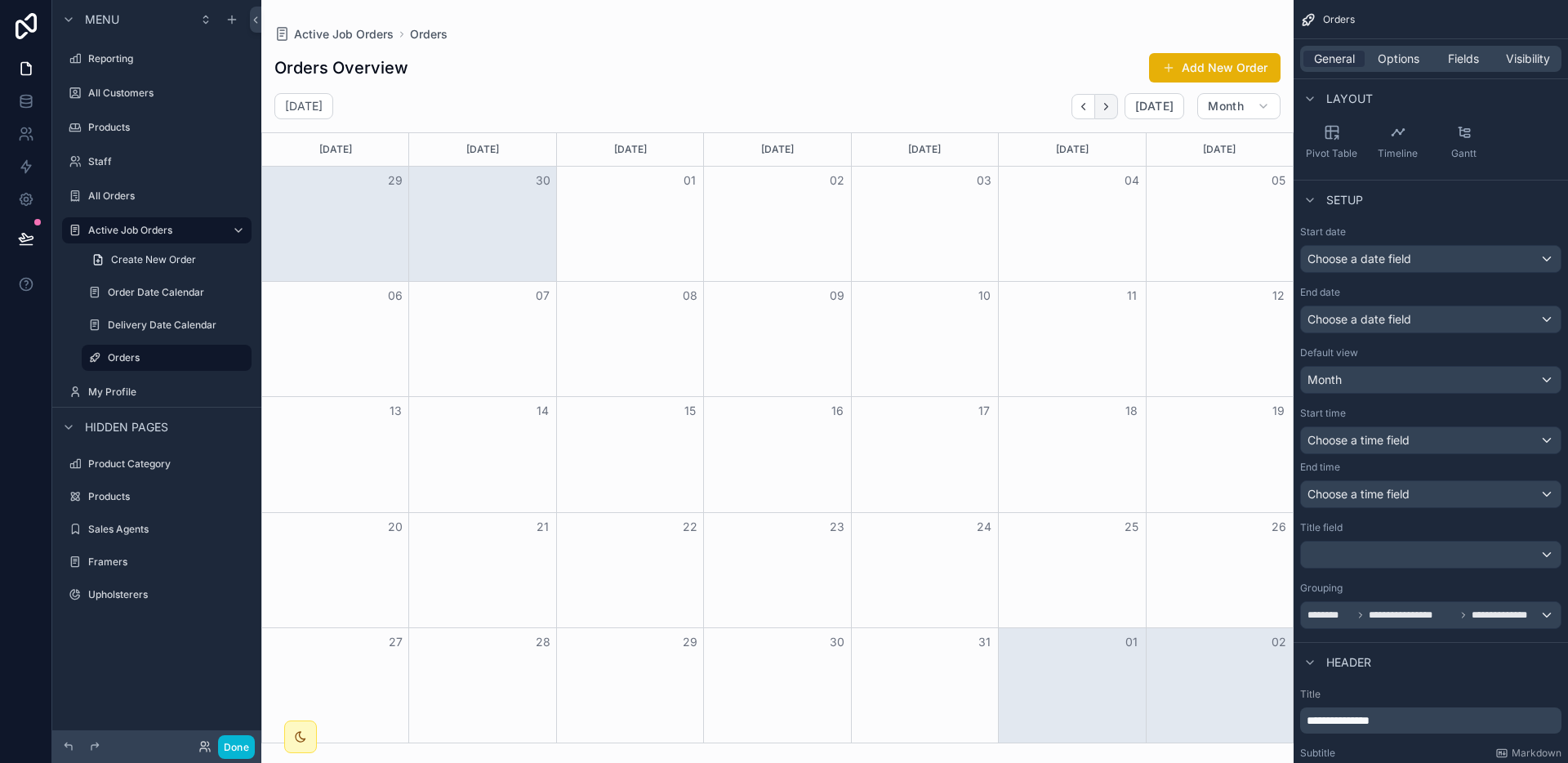
click at [1108, 105] on icon "Next" at bounding box center [1107, 105] width 4 height 6
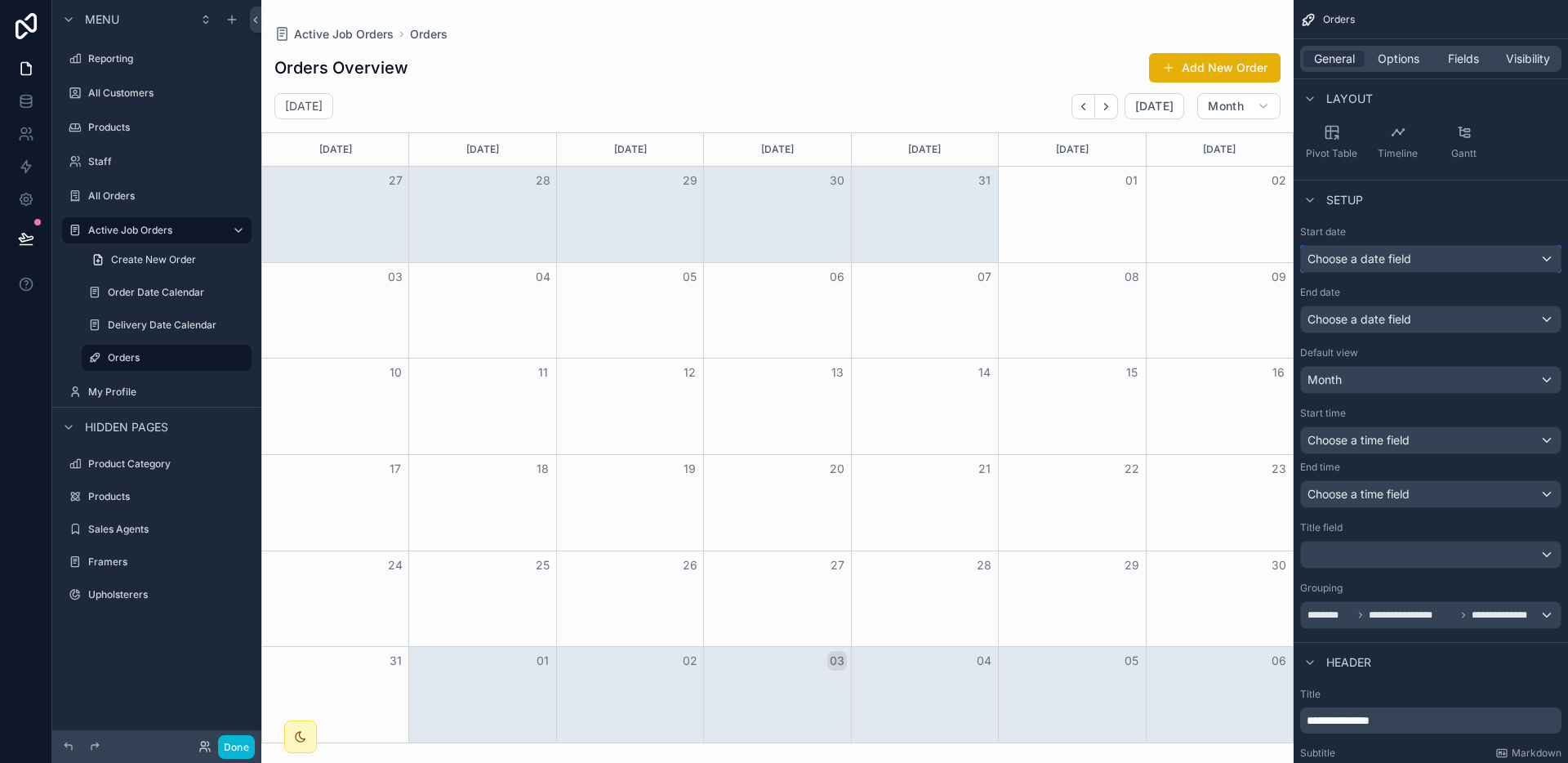
click at [1408, 246] on div "Choose a date field" at bounding box center [1431, 258] width 260 height 26
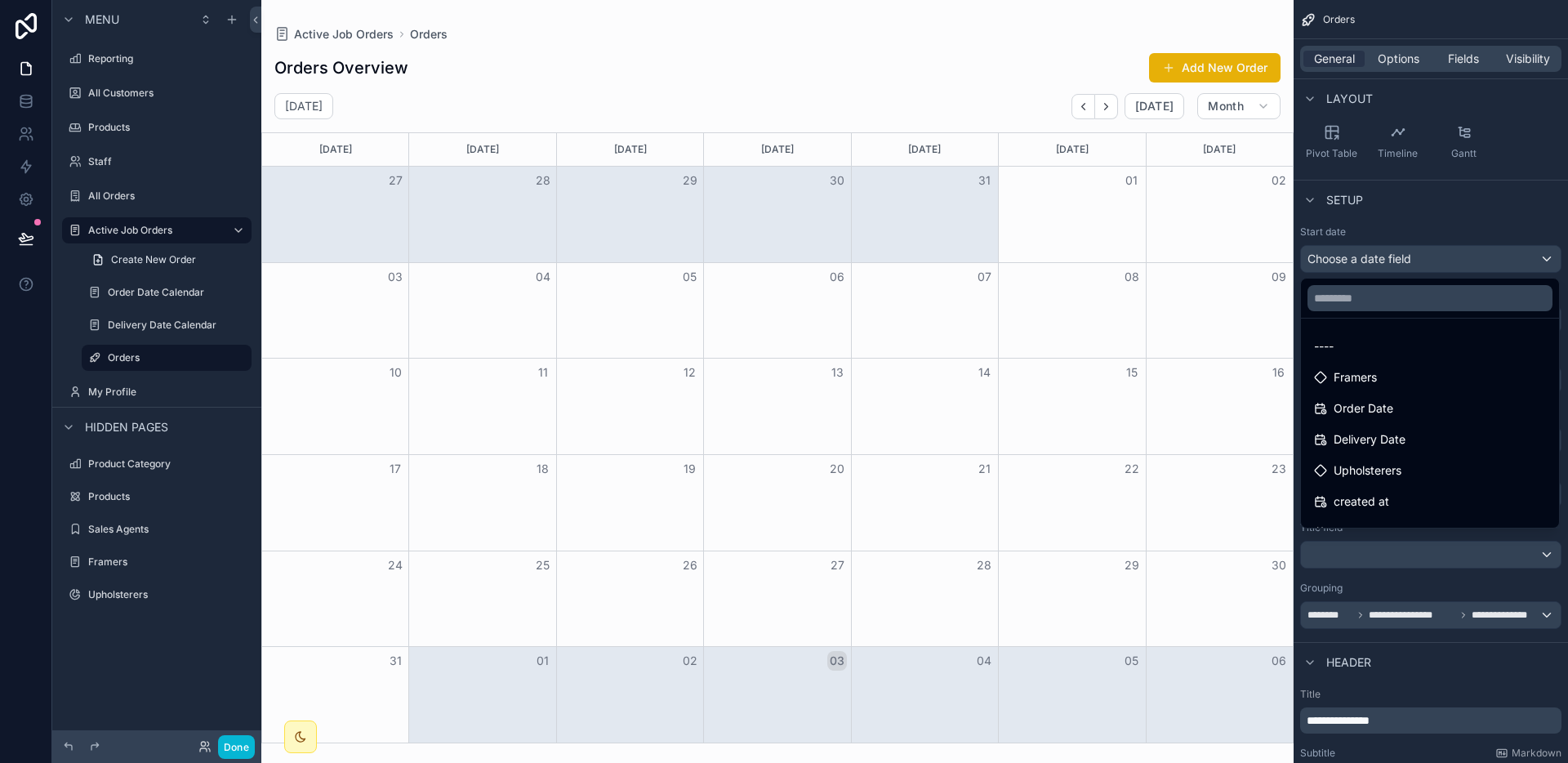
click at [1404, 255] on div "scrollable content" at bounding box center [784, 381] width 1568 height 763
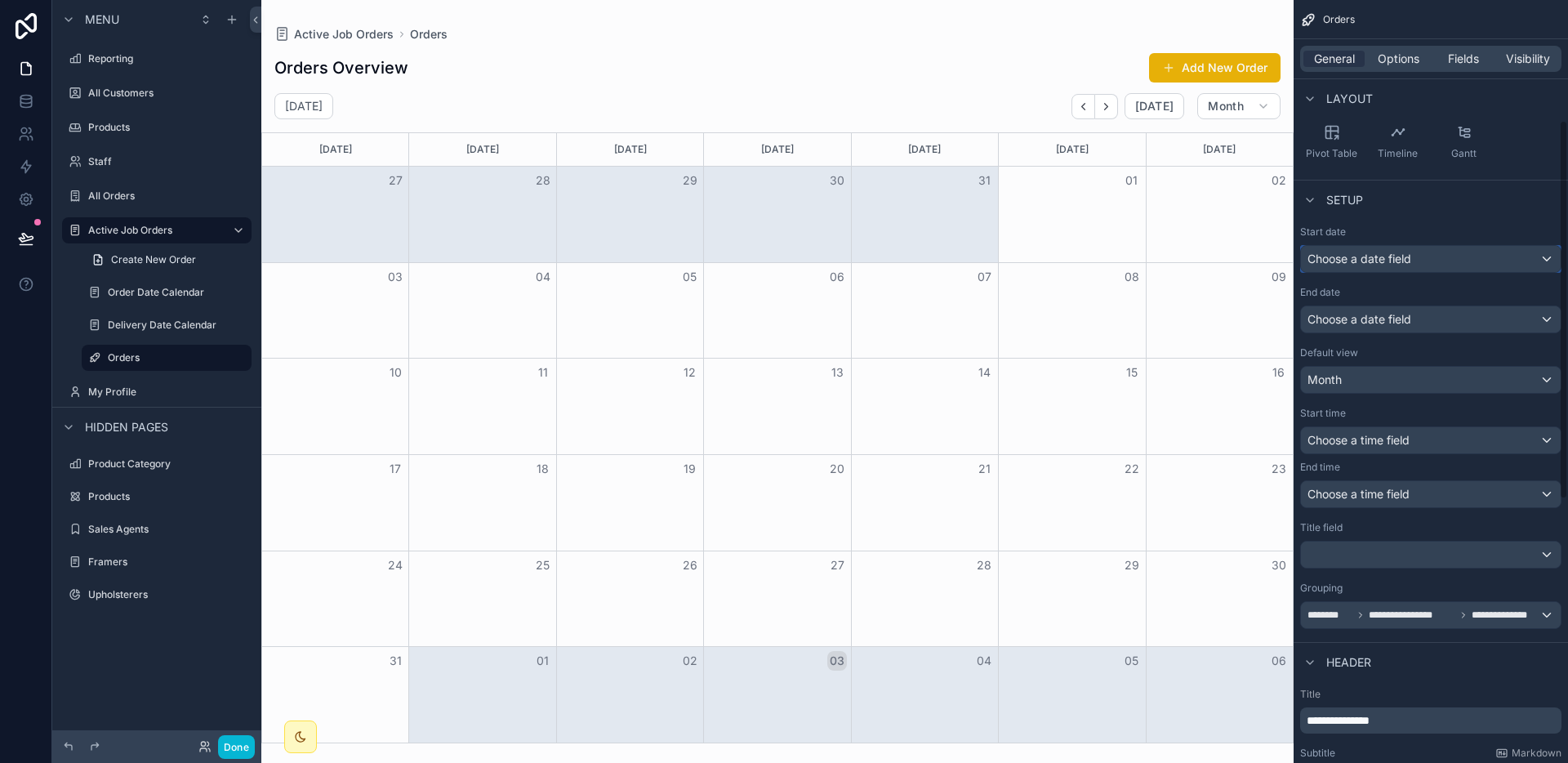
click at [1404, 255] on span "Choose a date field" at bounding box center [1360, 258] width 104 height 14
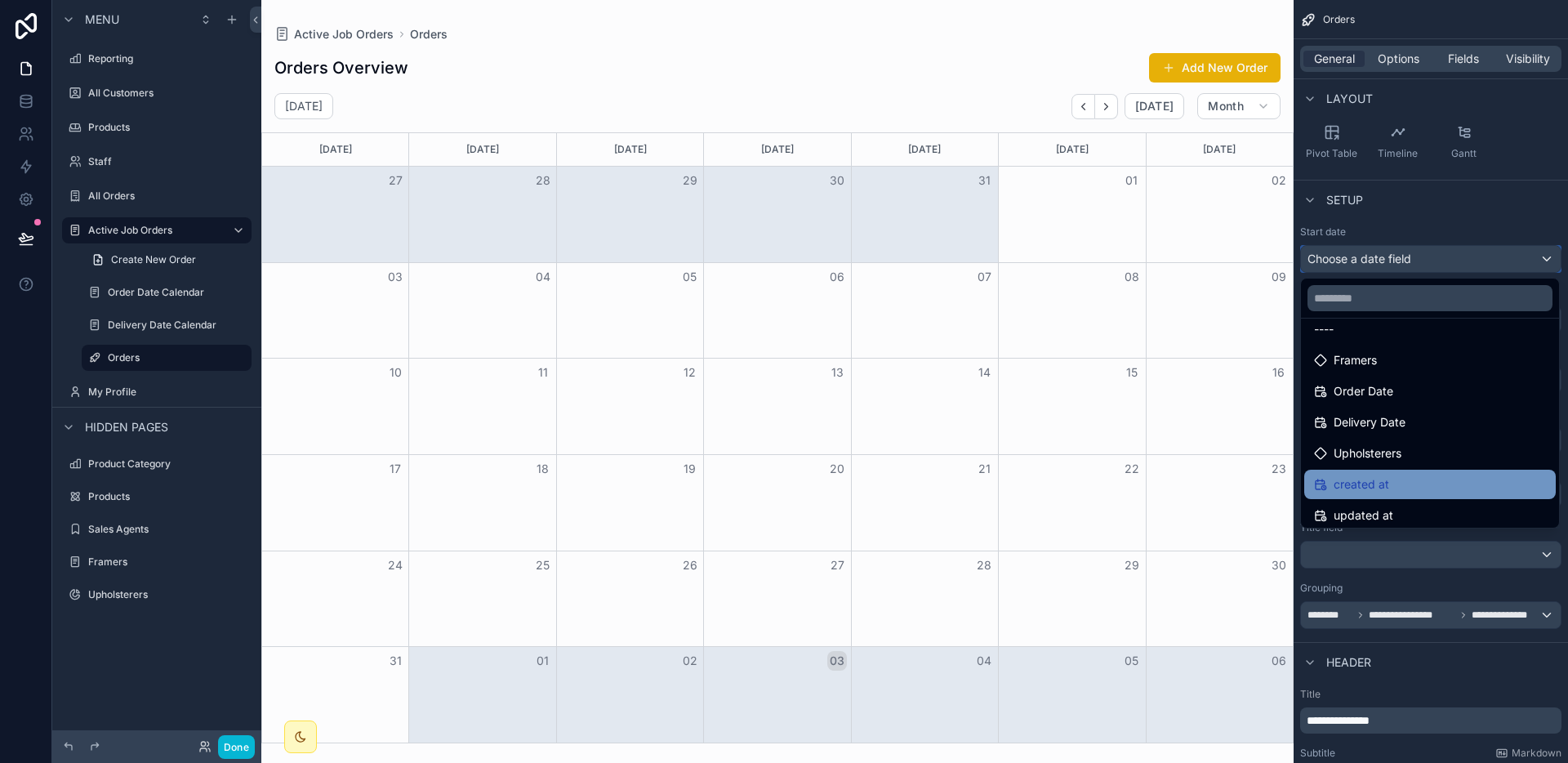
scroll to position [23, 0]
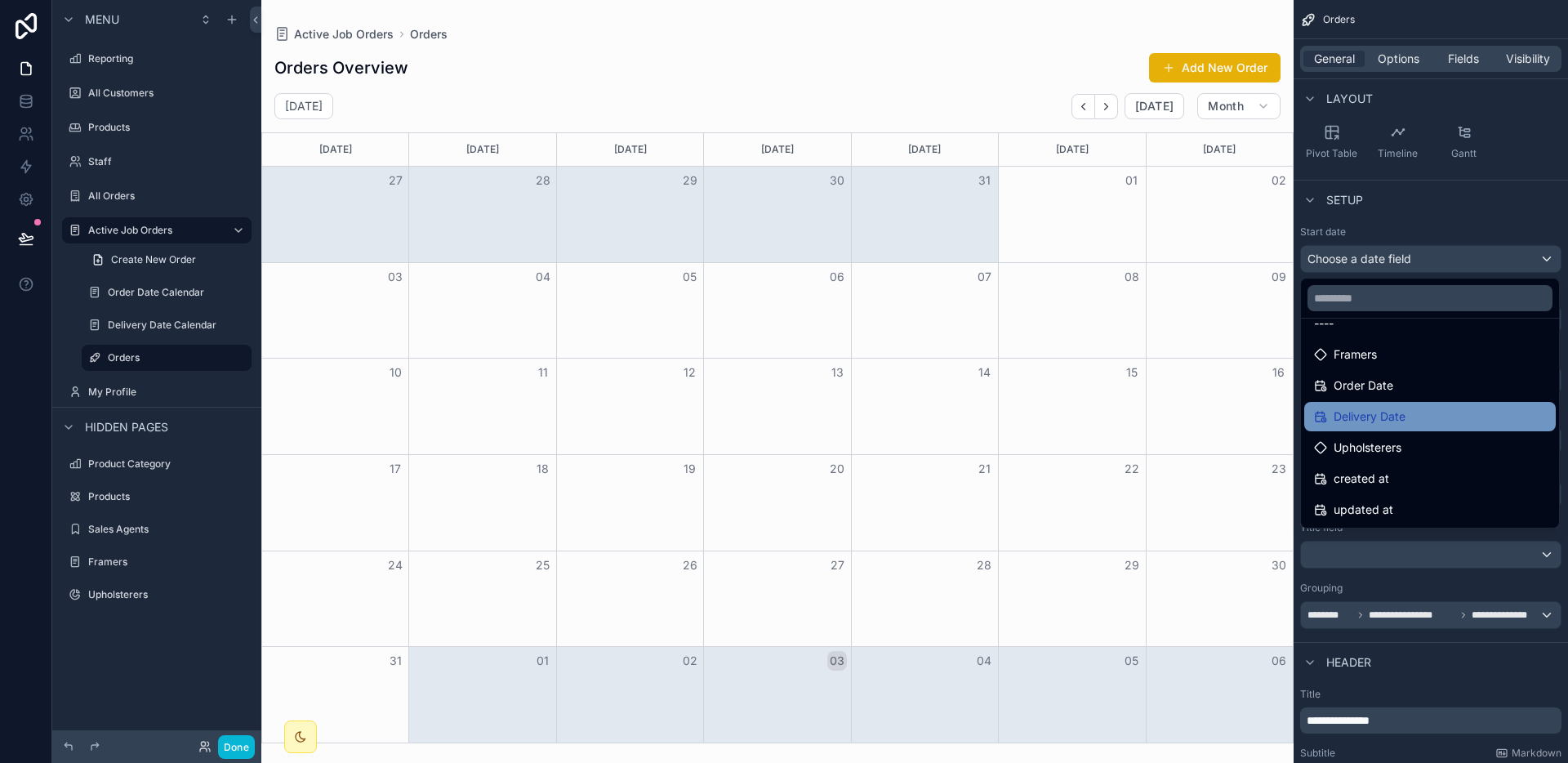
click at [1387, 425] on span "Delivery Date" at bounding box center [1369, 417] width 72 height 20
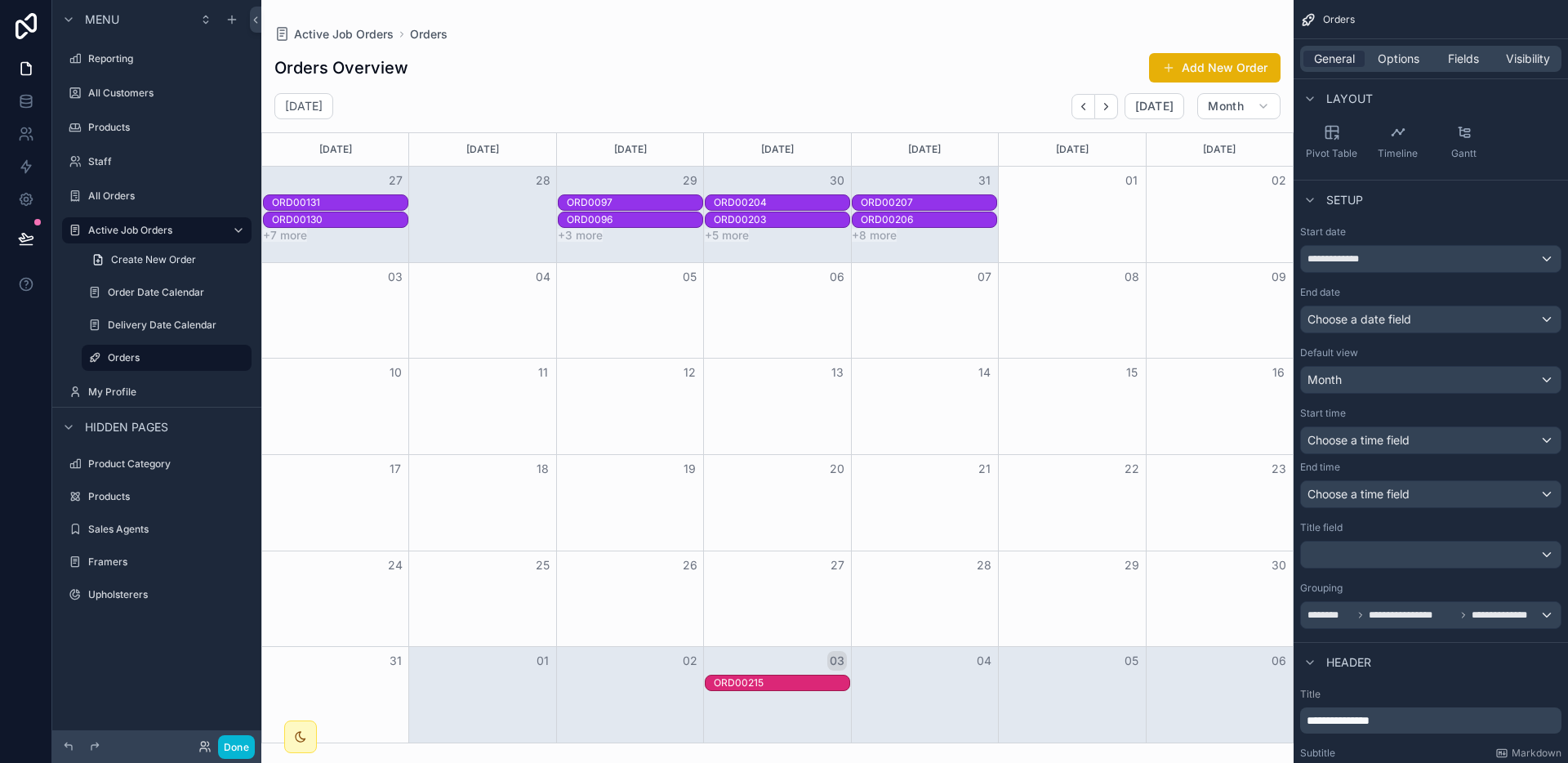
click at [908, 223] on div "ORD00206" at bounding box center [928, 219] width 136 height 13
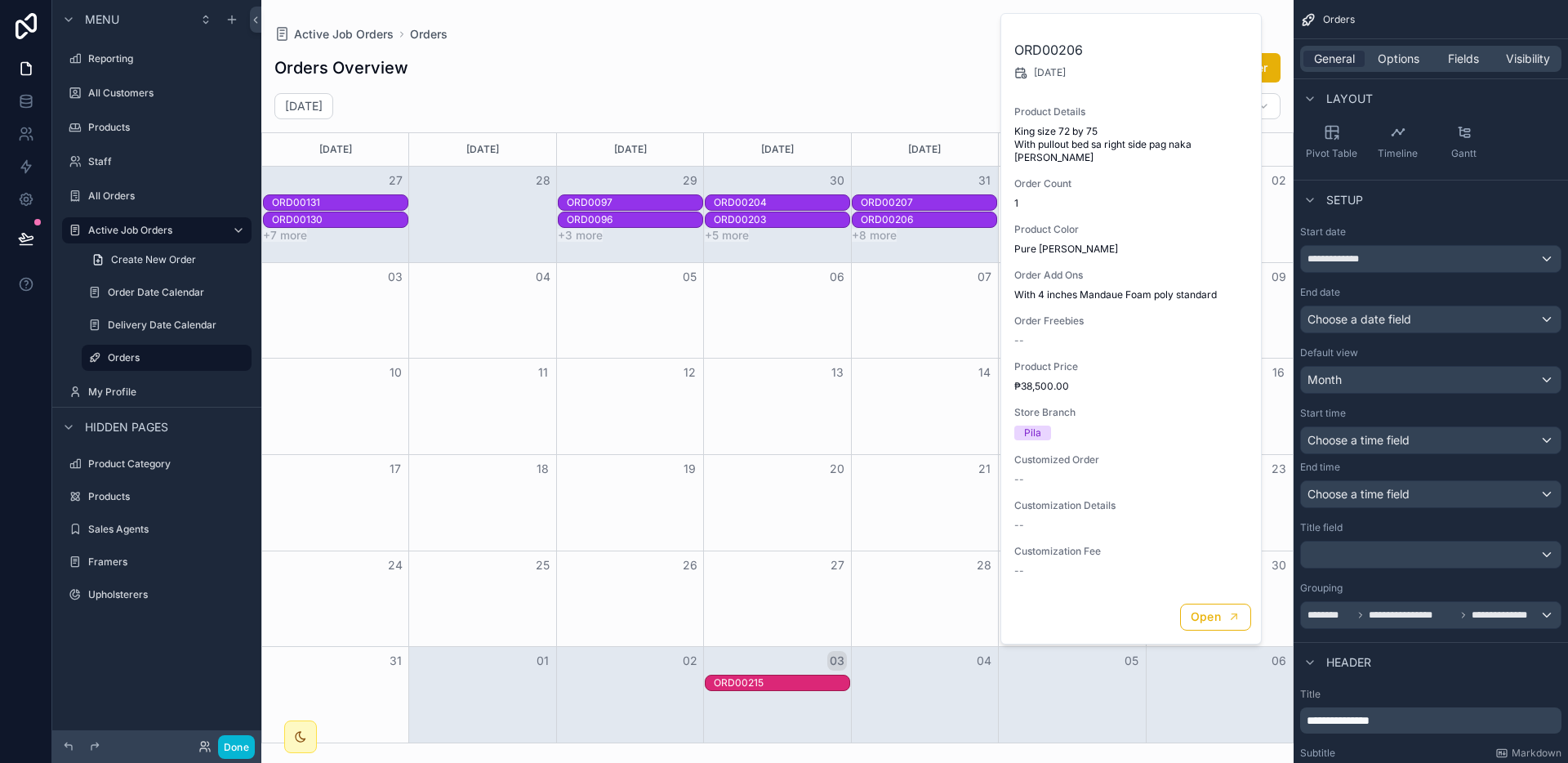
click at [908, 223] on div "ORD00206" at bounding box center [928, 219] width 136 height 13
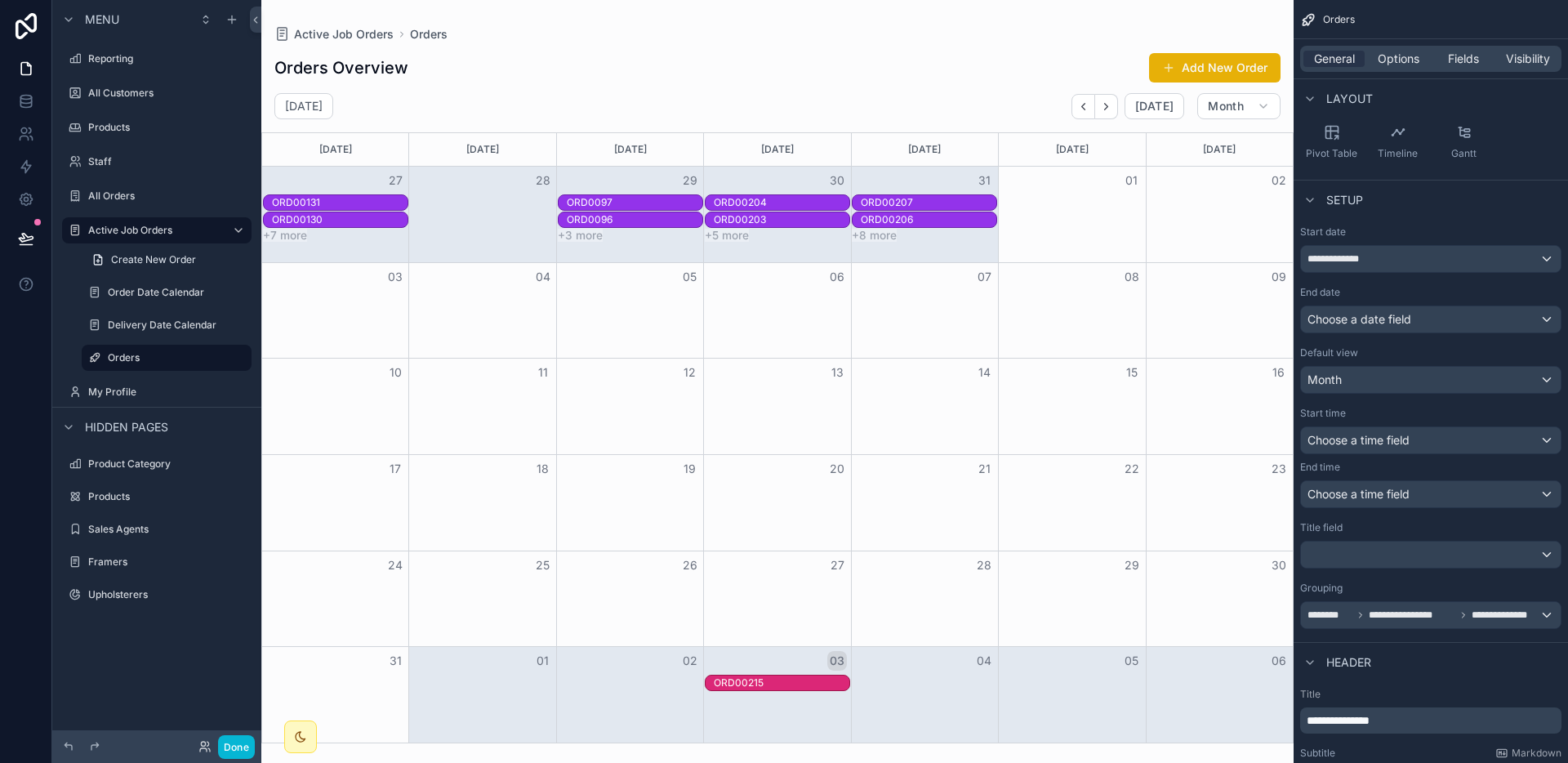
click at [915, 207] on div "ORD00207" at bounding box center [928, 202] width 136 height 13
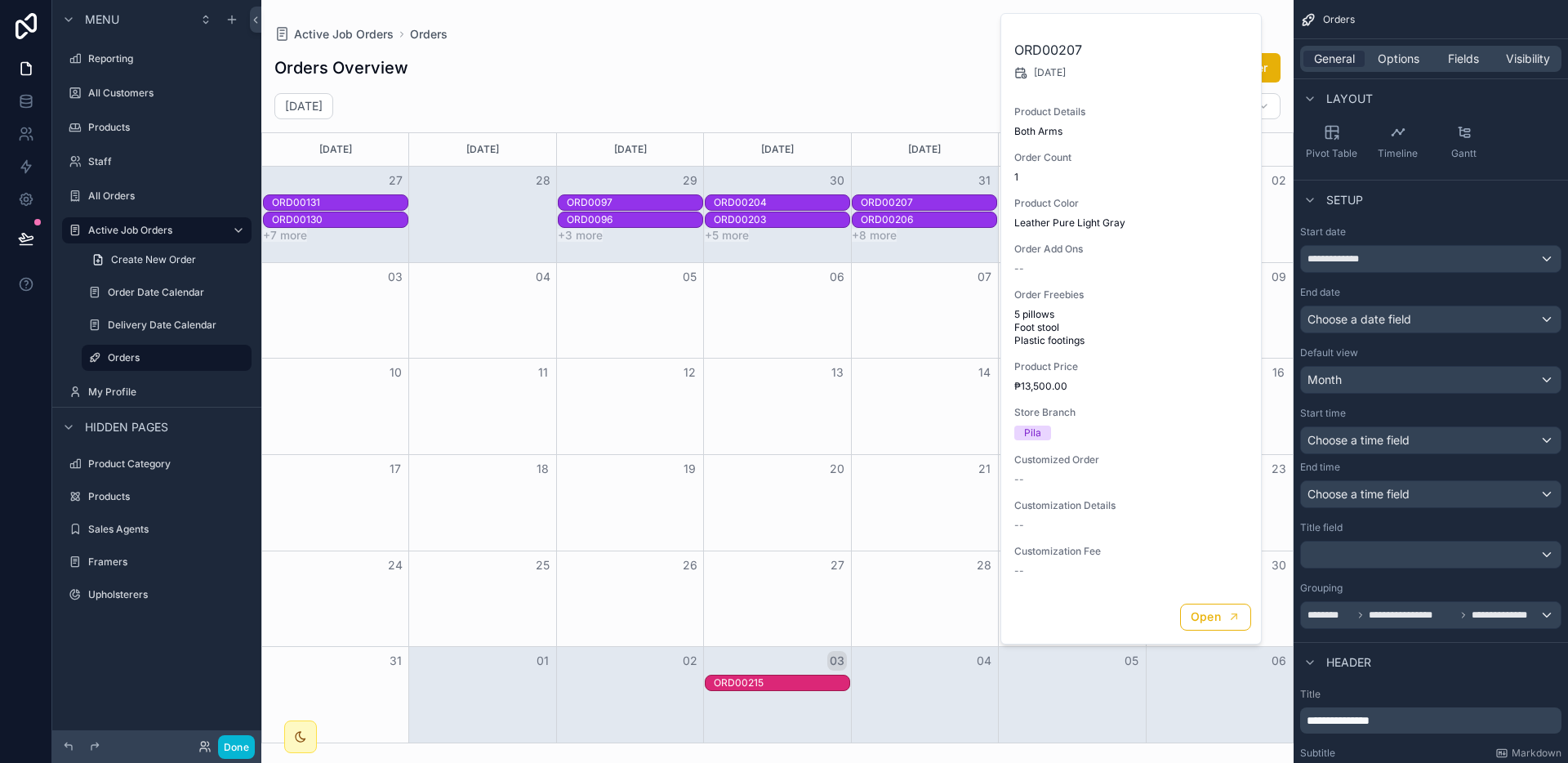
click at [915, 207] on div "ORD00207" at bounding box center [928, 202] width 136 height 13
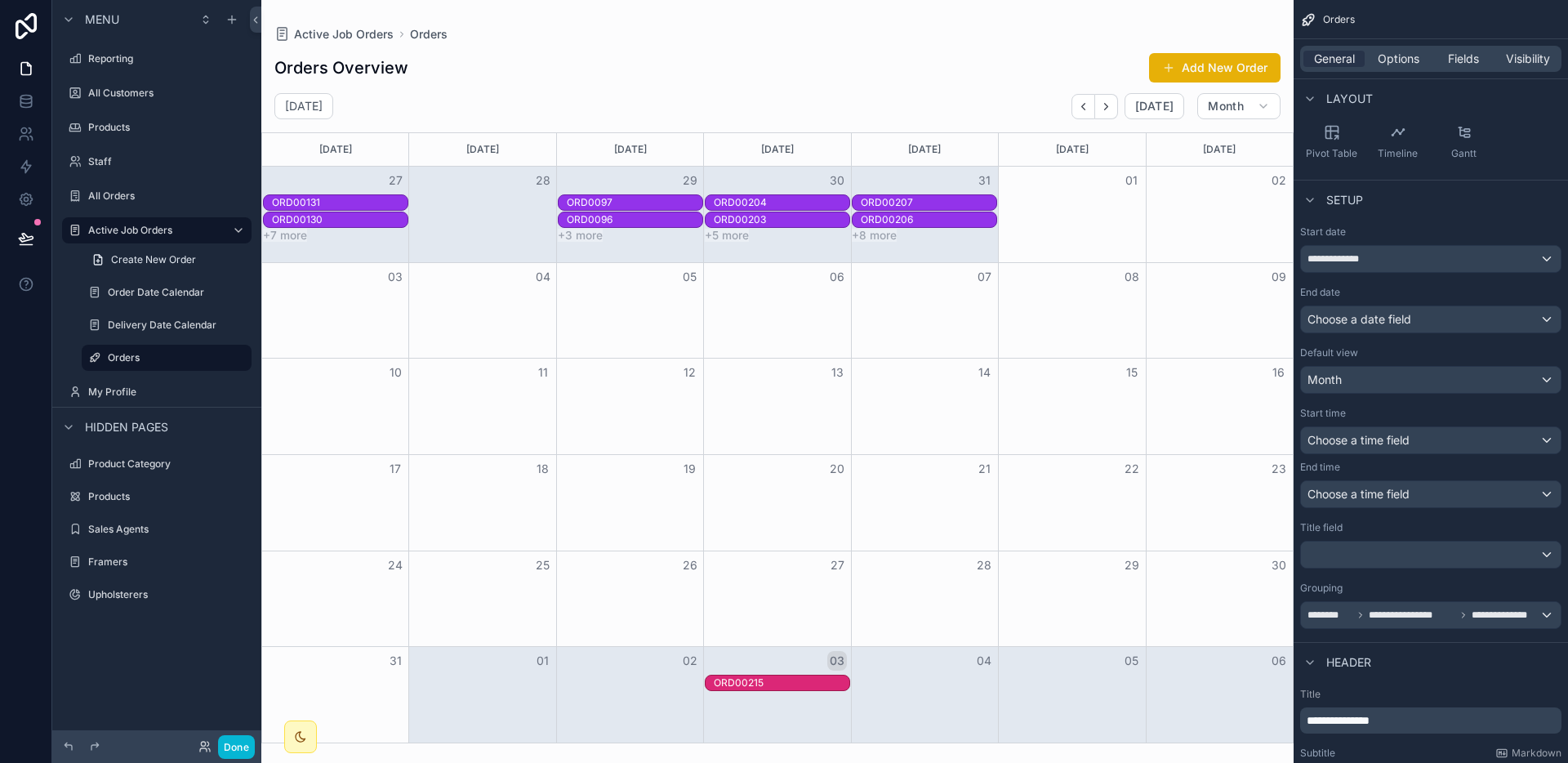
click at [940, 173] on div "31" at bounding box center [925, 180] width 147 height 28
click at [869, 237] on button "+8 more" at bounding box center [874, 235] width 45 height 13
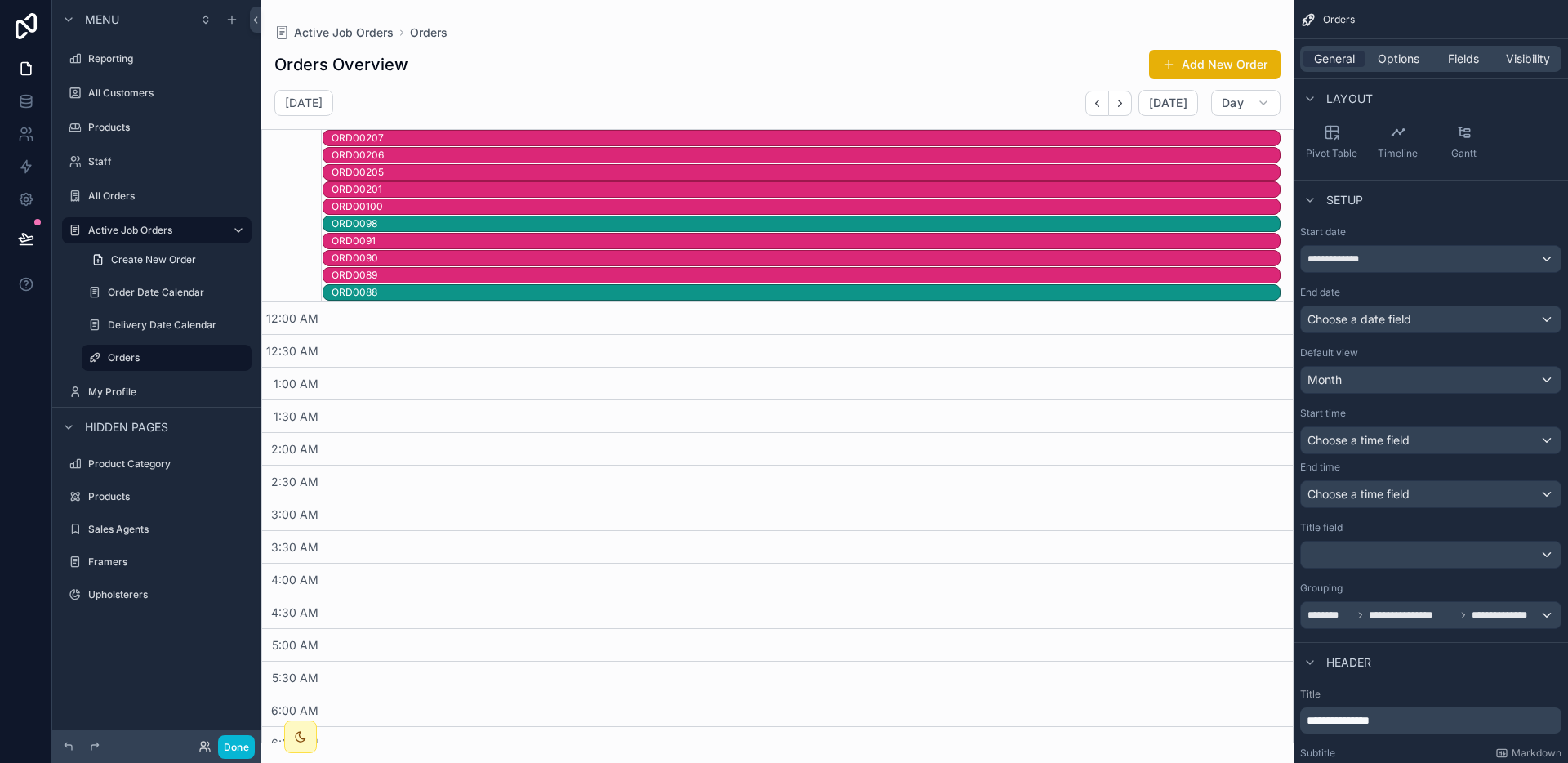
click at [950, 290] on div "ORD0088" at bounding box center [806, 292] width 948 height 13
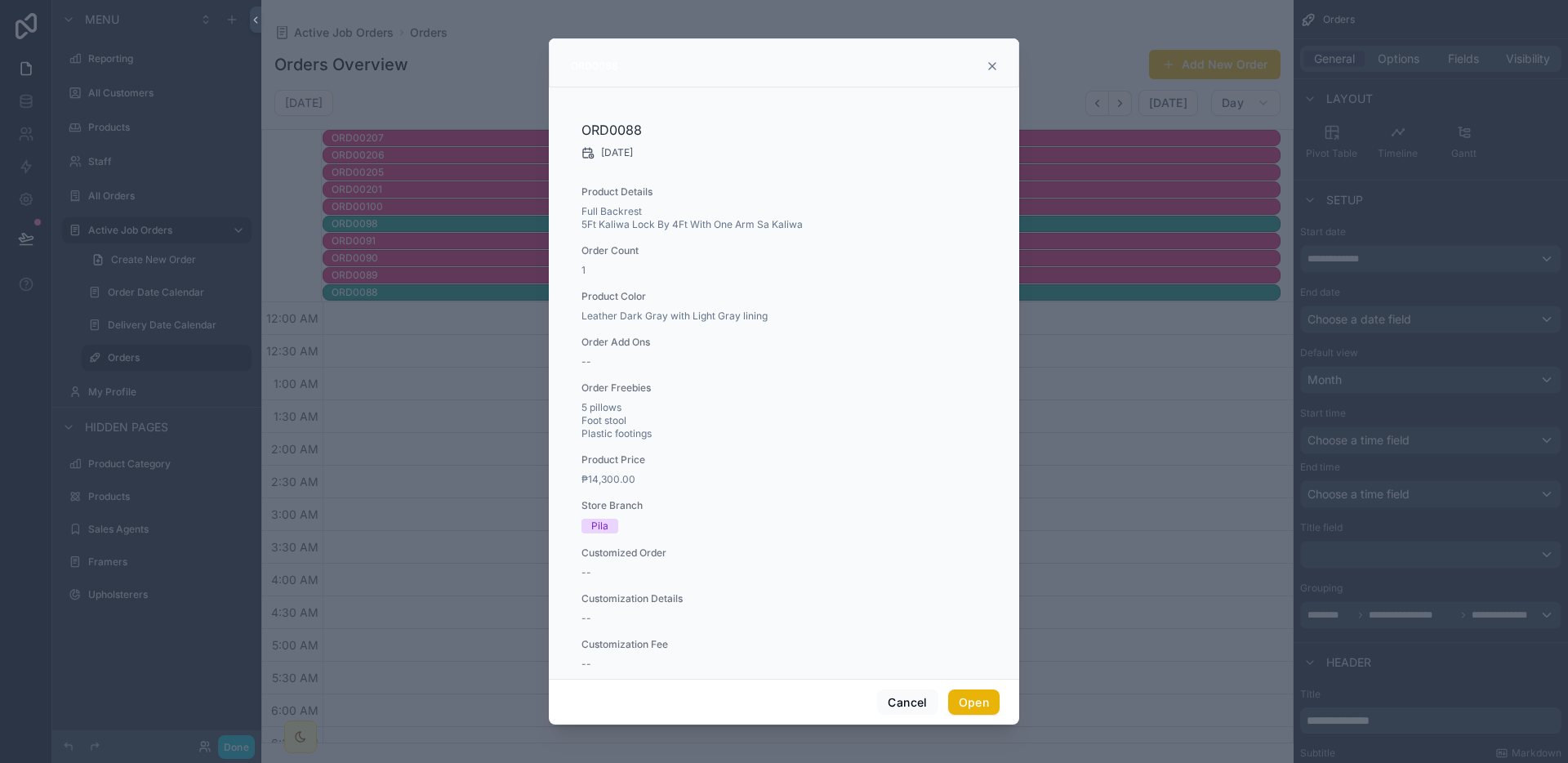
click at [996, 57] on div "ORD0088" at bounding box center [783, 63] width 470 height 49
click at [994, 60] on icon "scrollable content" at bounding box center [992, 66] width 13 height 13
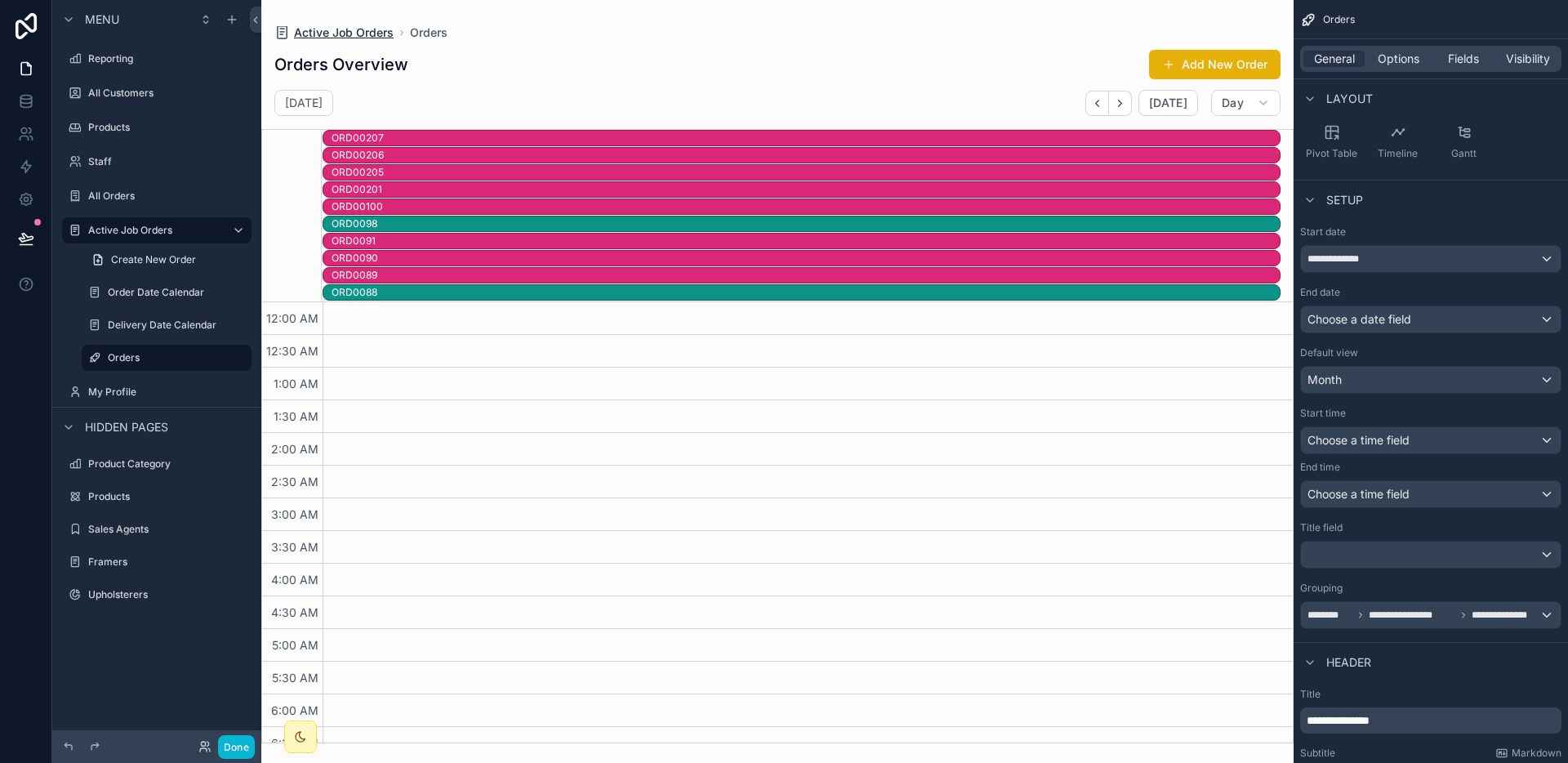
click at [385, 28] on span "Active Job Orders" at bounding box center [344, 33] width 100 height 16
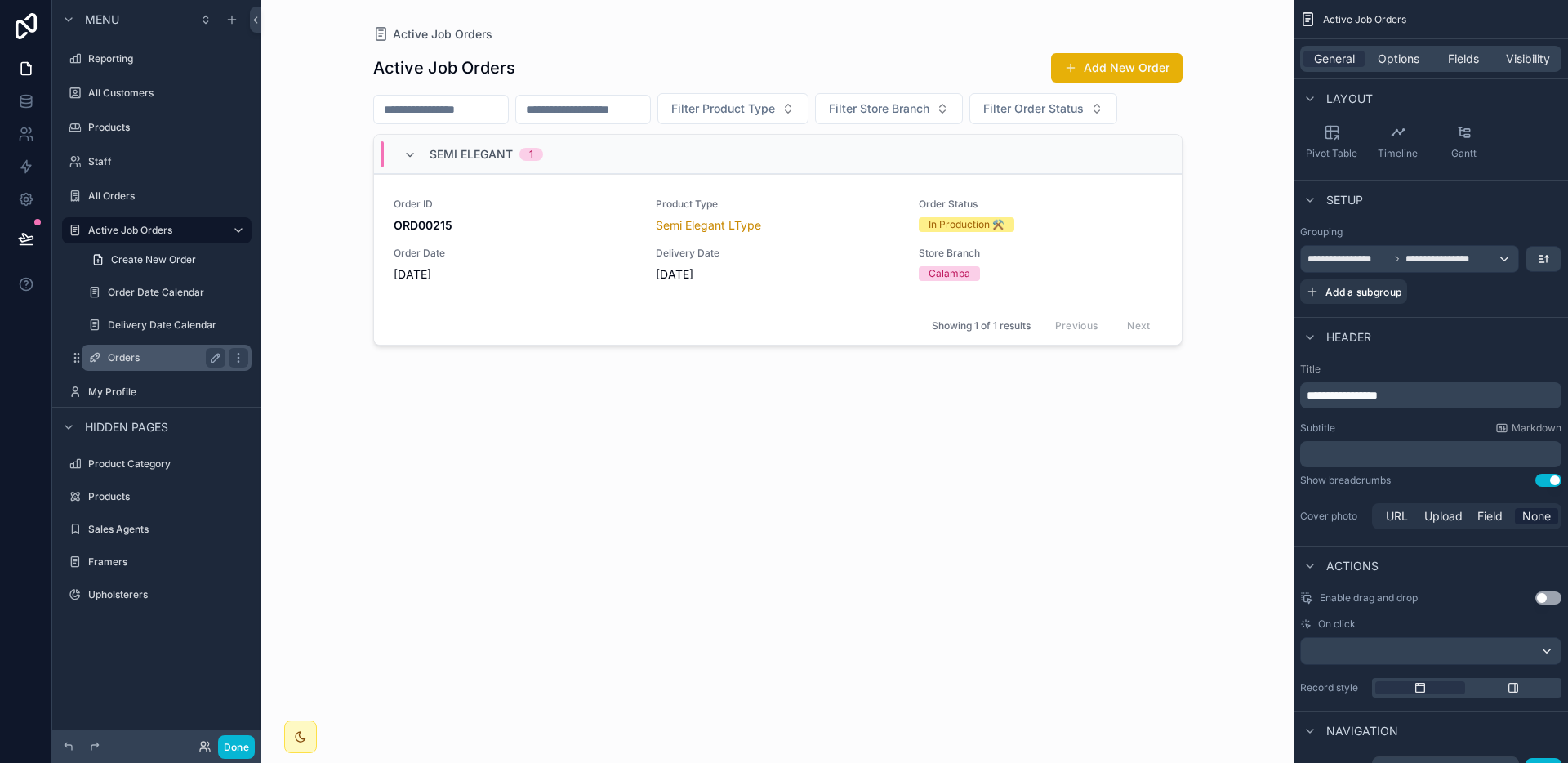
click at [156, 348] on div "Orders" at bounding box center [166, 358] width 117 height 20
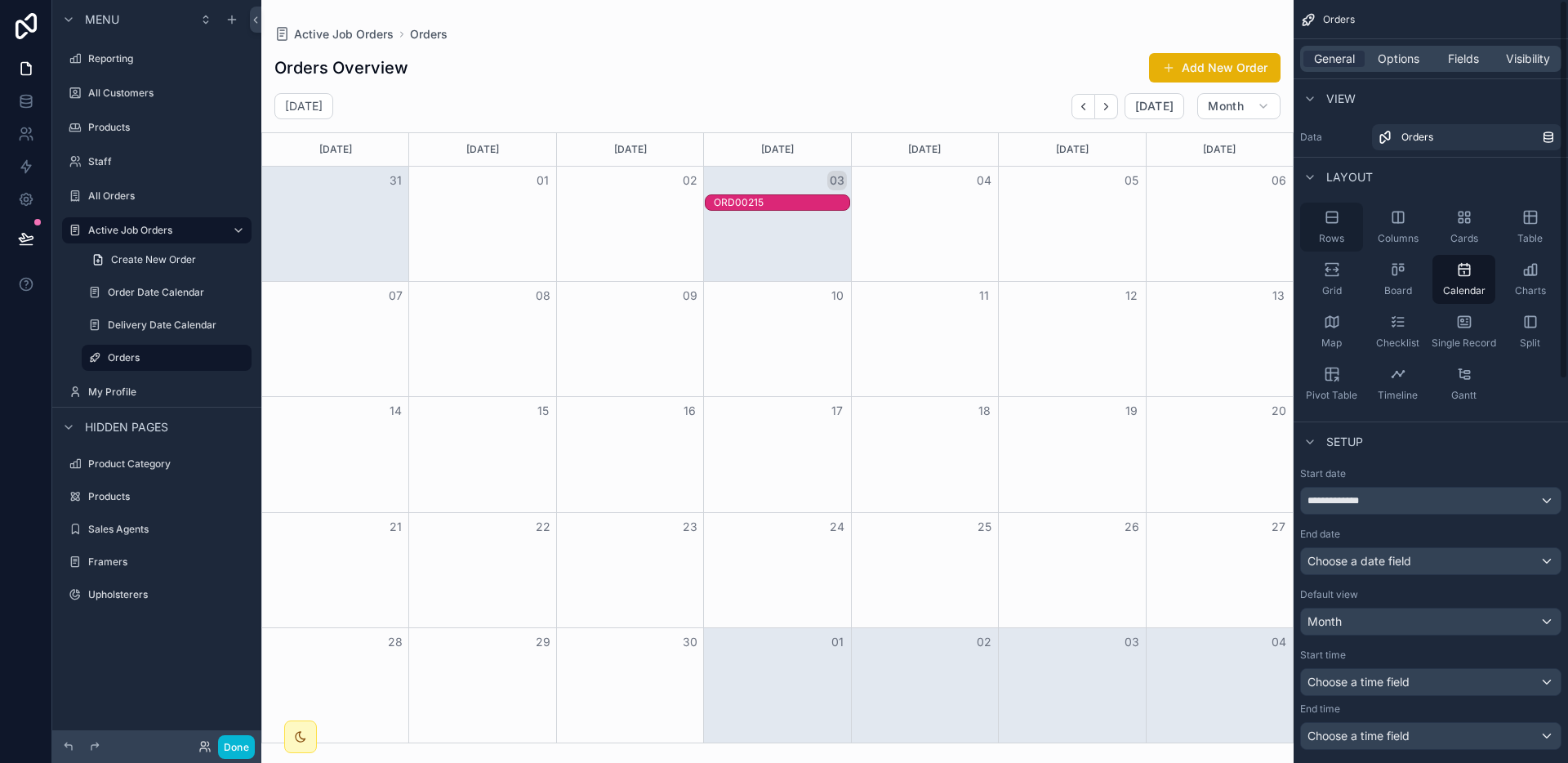
click at [1352, 220] on div "Rows" at bounding box center [1331, 227] width 63 height 49
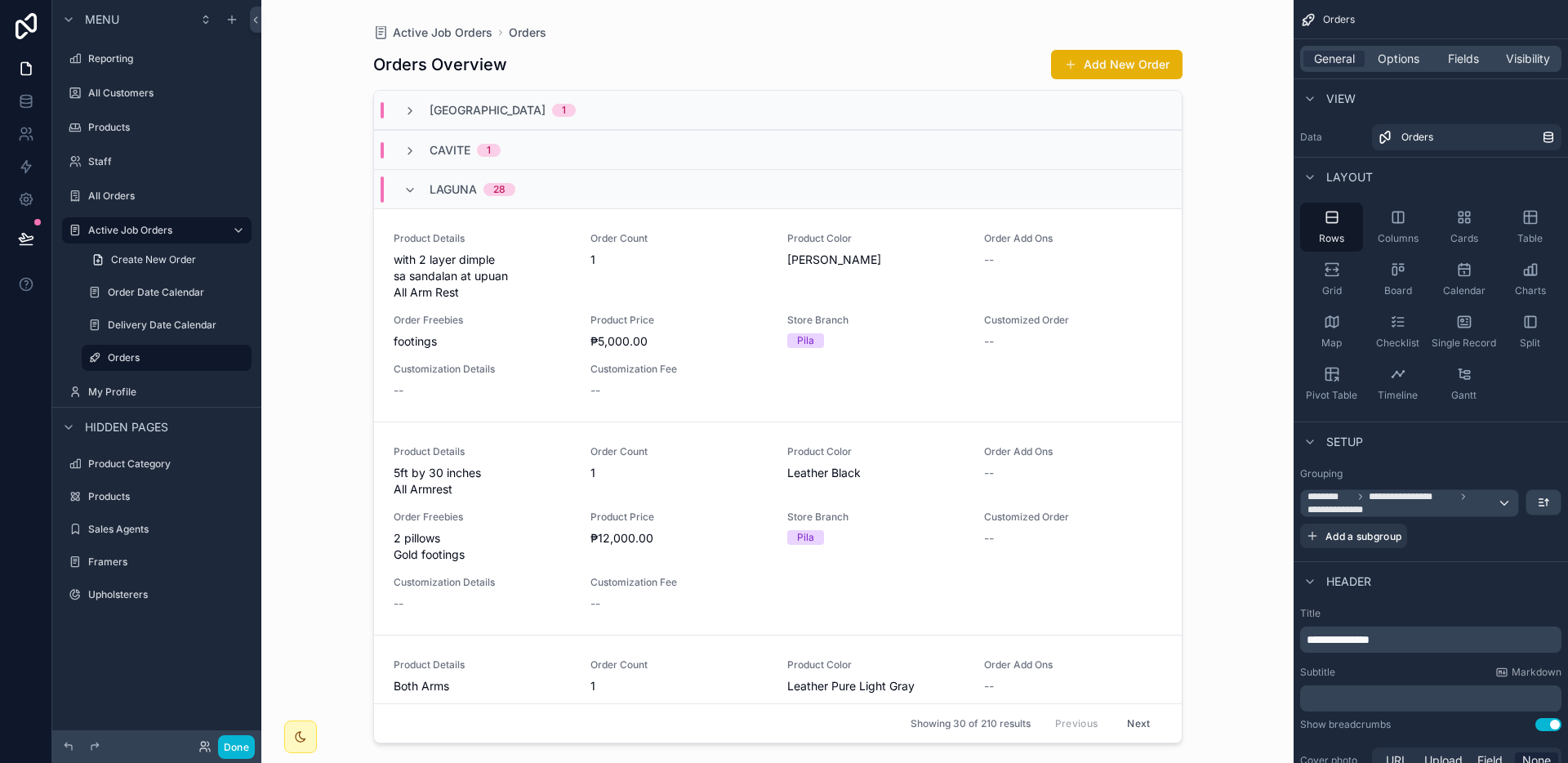
click at [910, 172] on div "Laguna 28" at bounding box center [778, 188] width 808 height 39
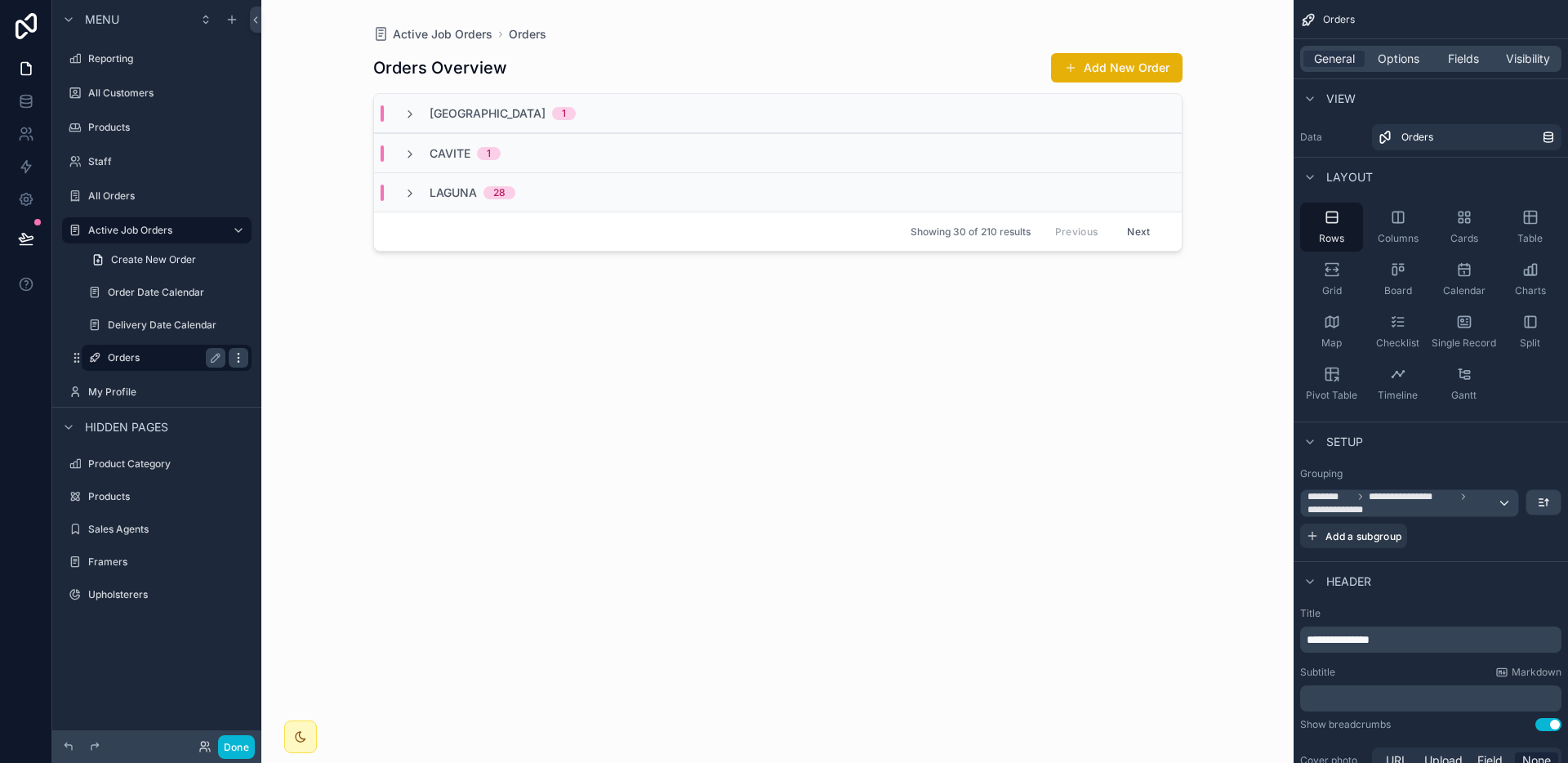
click at [237, 356] on icon "scrollable content" at bounding box center [238, 357] width 13 height 13
click at [276, 370] on icon at bounding box center [276, 370] width 0 height 4
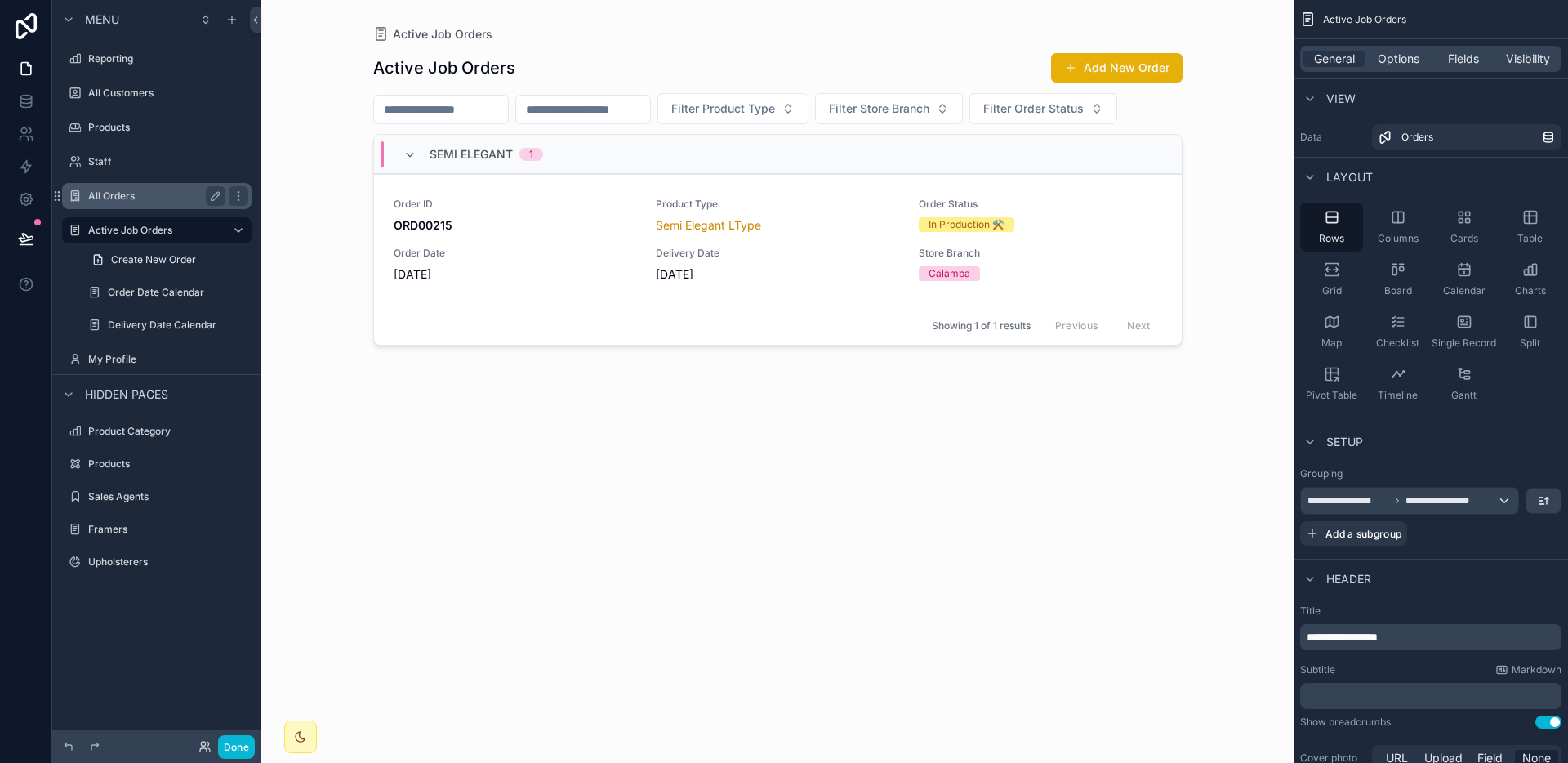
click at [133, 191] on label "All Orders" at bounding box center [154, 196] width 131 height 13
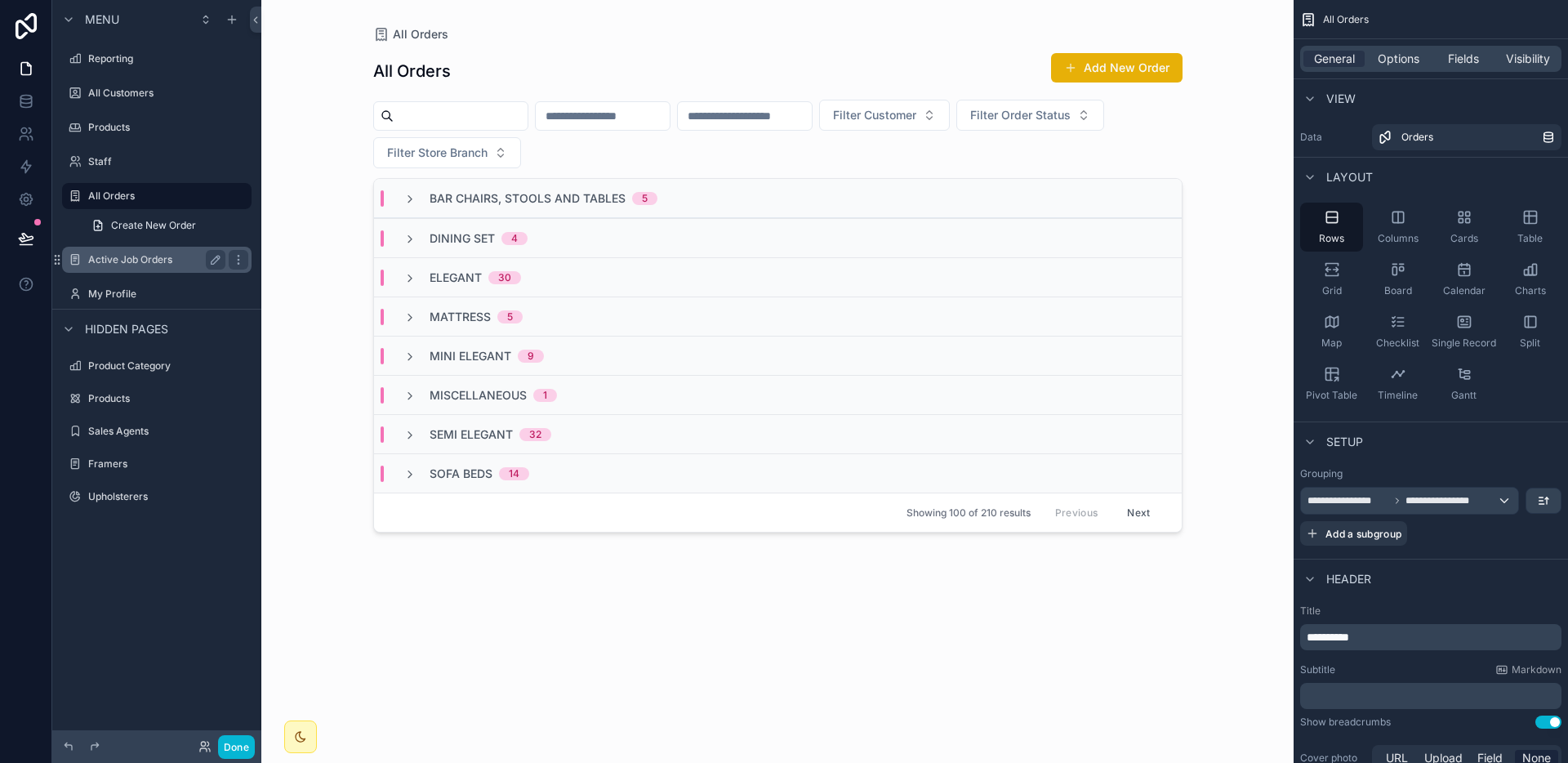
click at [143, 250] on div "Active Job Orders" at bounding box center [156, 260] width 137 height 20
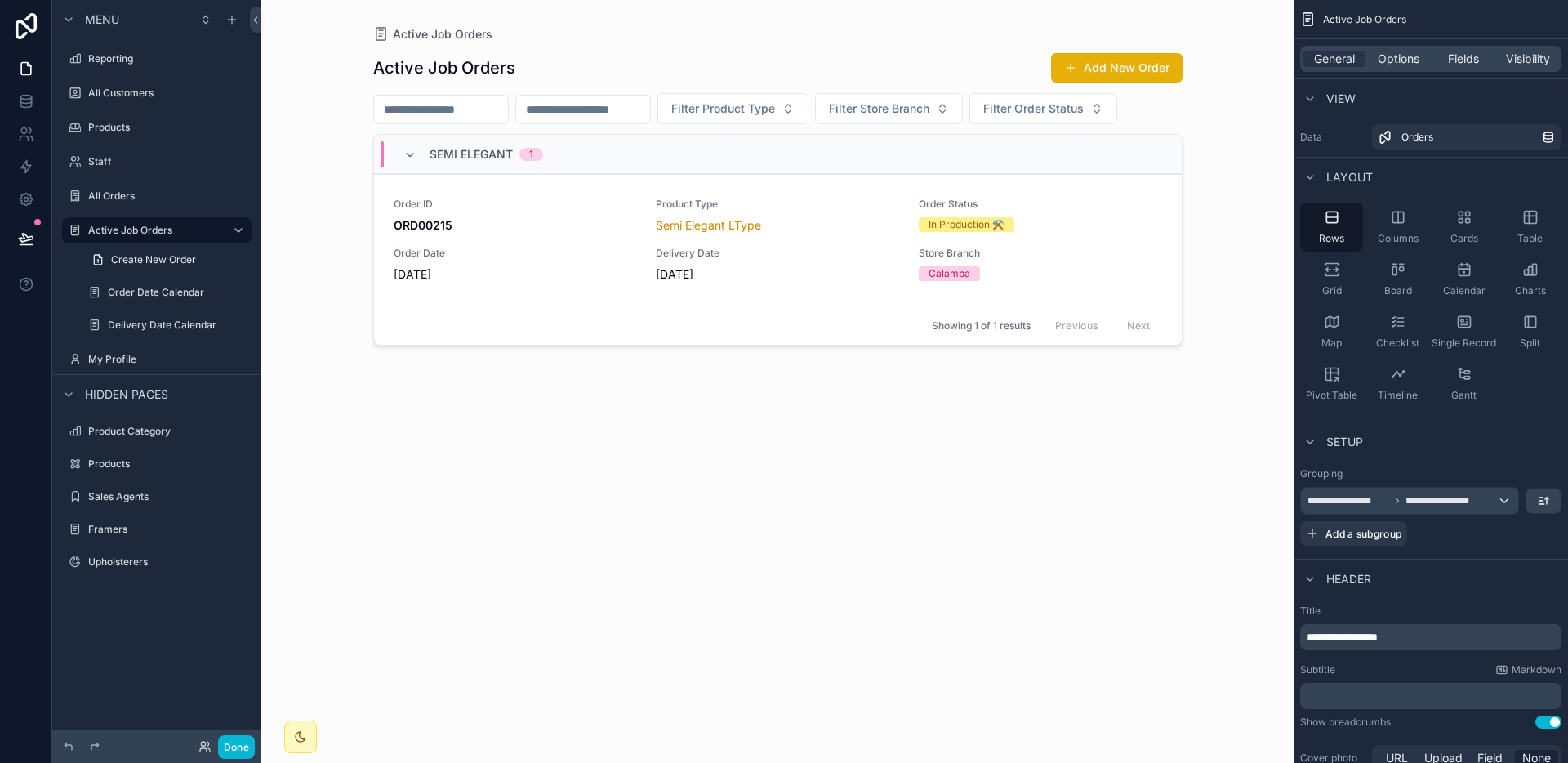
click at [587, 236] on div "scrollable content" at bounding box center [778, 371] width 836 height 743
click at [134, 205] on div "All Orders" at bounding box center [156, 196] width 137 height 20
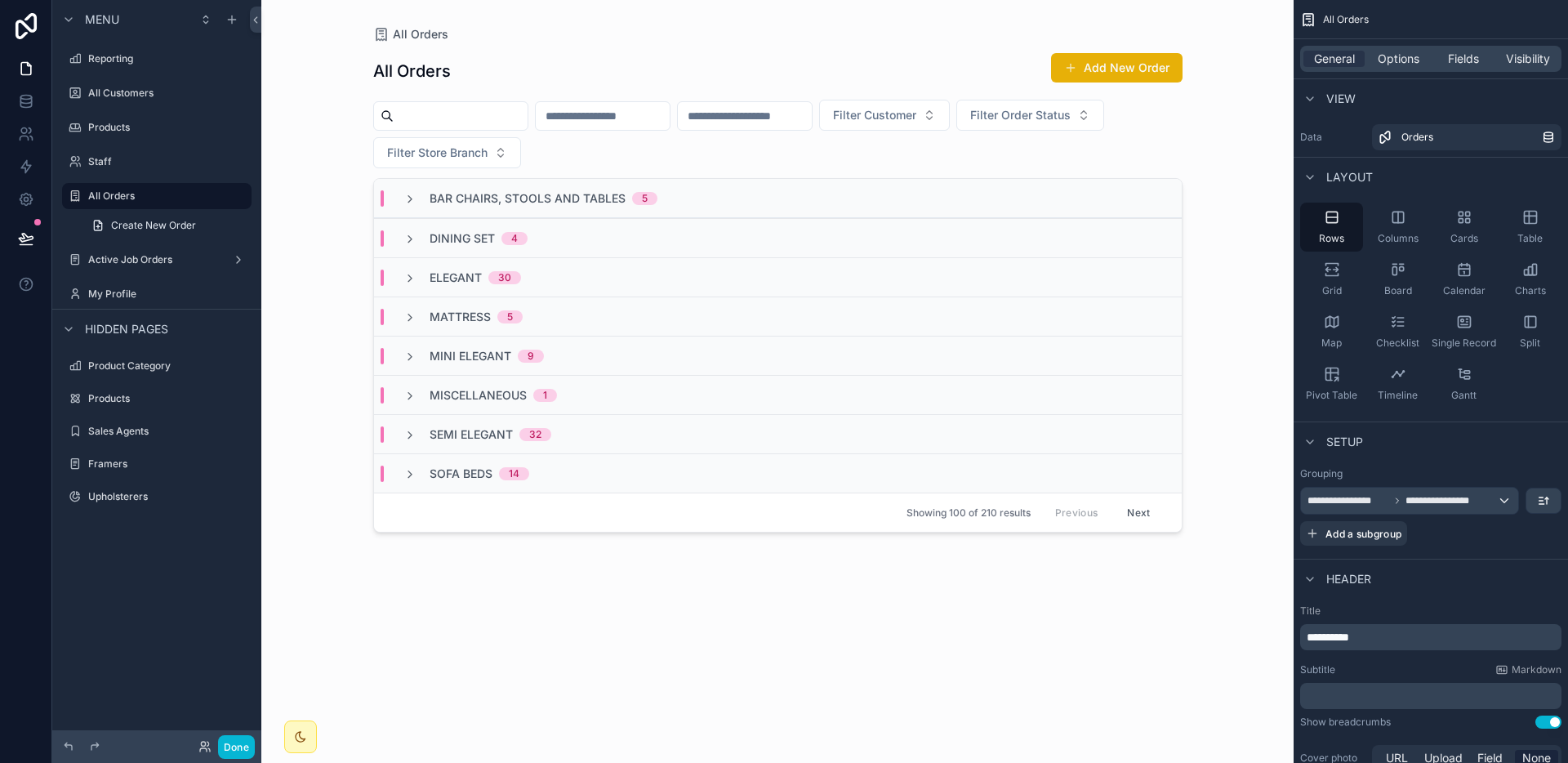
click at [548, 223] on div "Dining Set 4" at bounding box center [778, 237] width 808 height 39
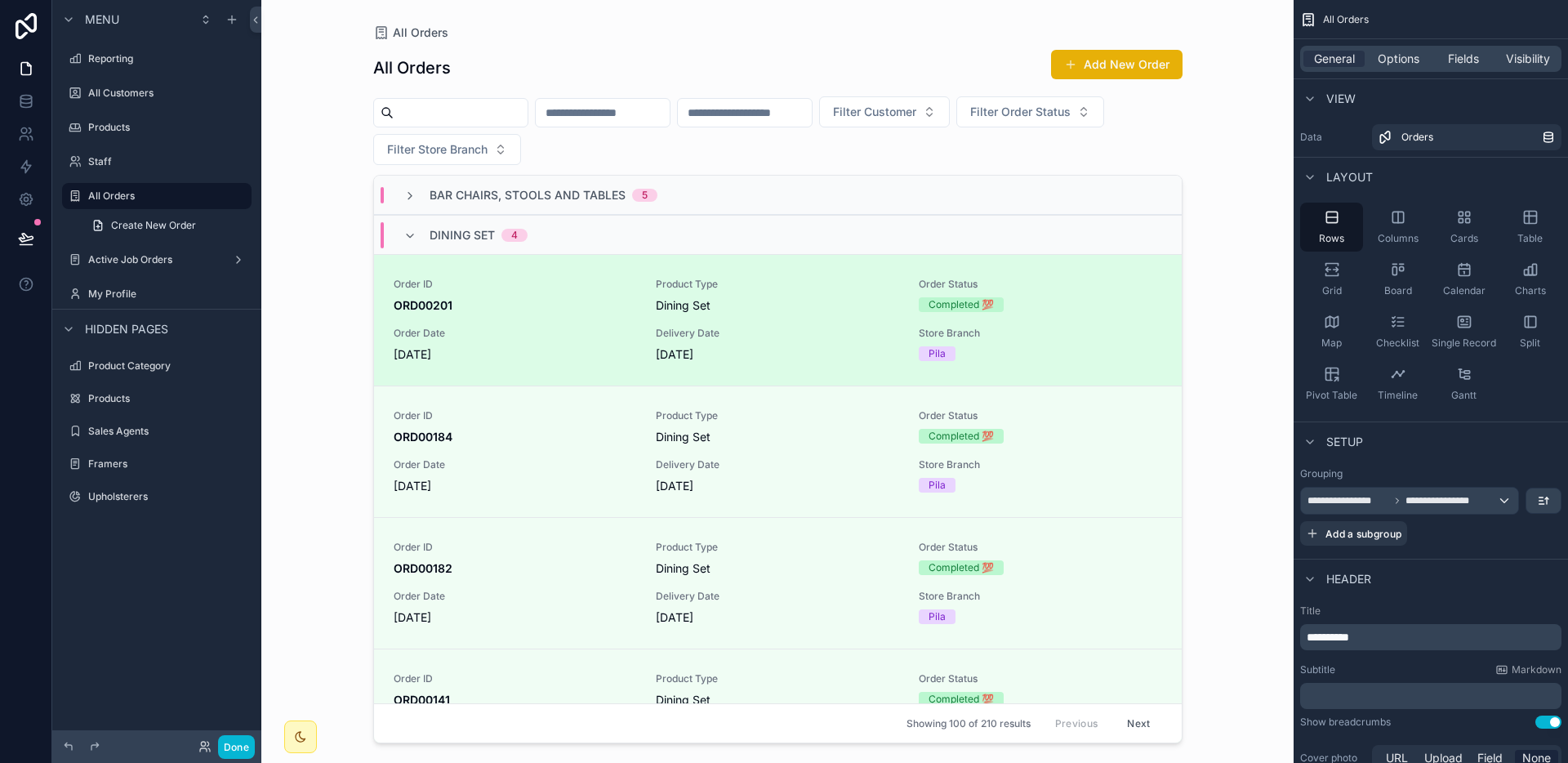
click at [536, 277] on span "Order ID" at bounding box center [516, 284] width 244 height 13
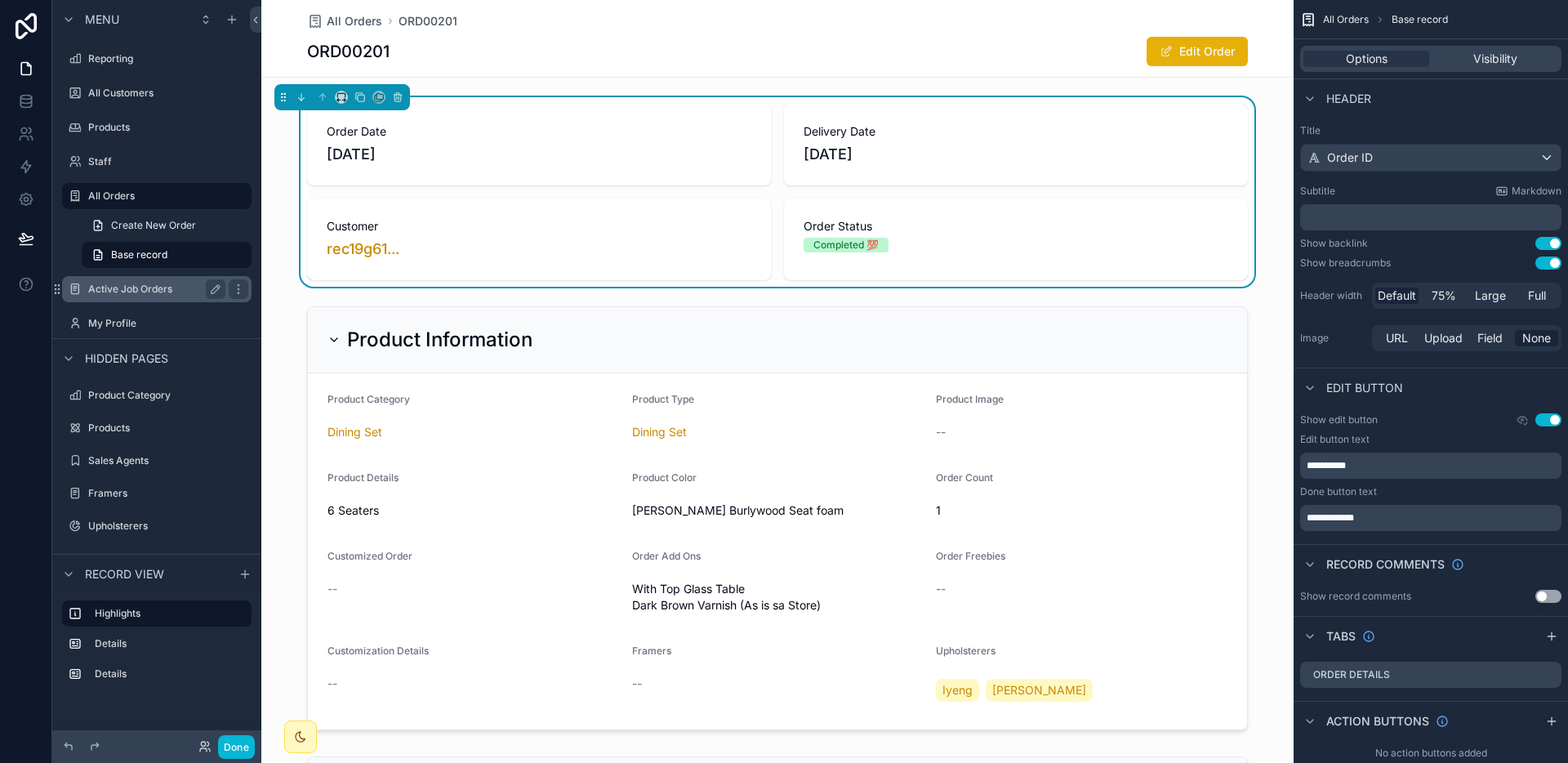
click at [171, 291] on label "Active Job Orders" at bounding box center [154, 289] width 131 height 13
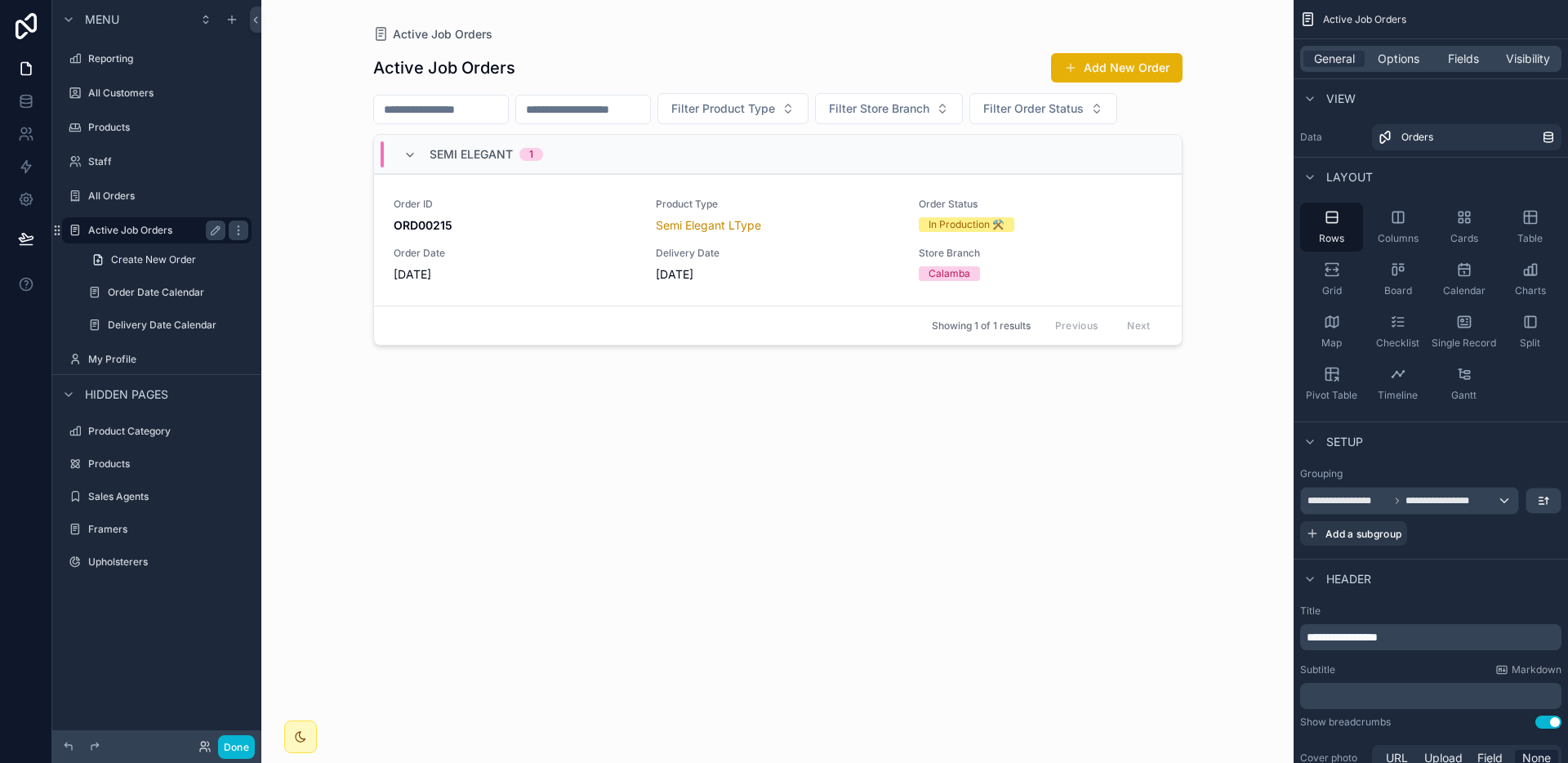
click at [171, 291] on label "Order Date Calendar" at bounding box center [178, 292] width 140 height 13
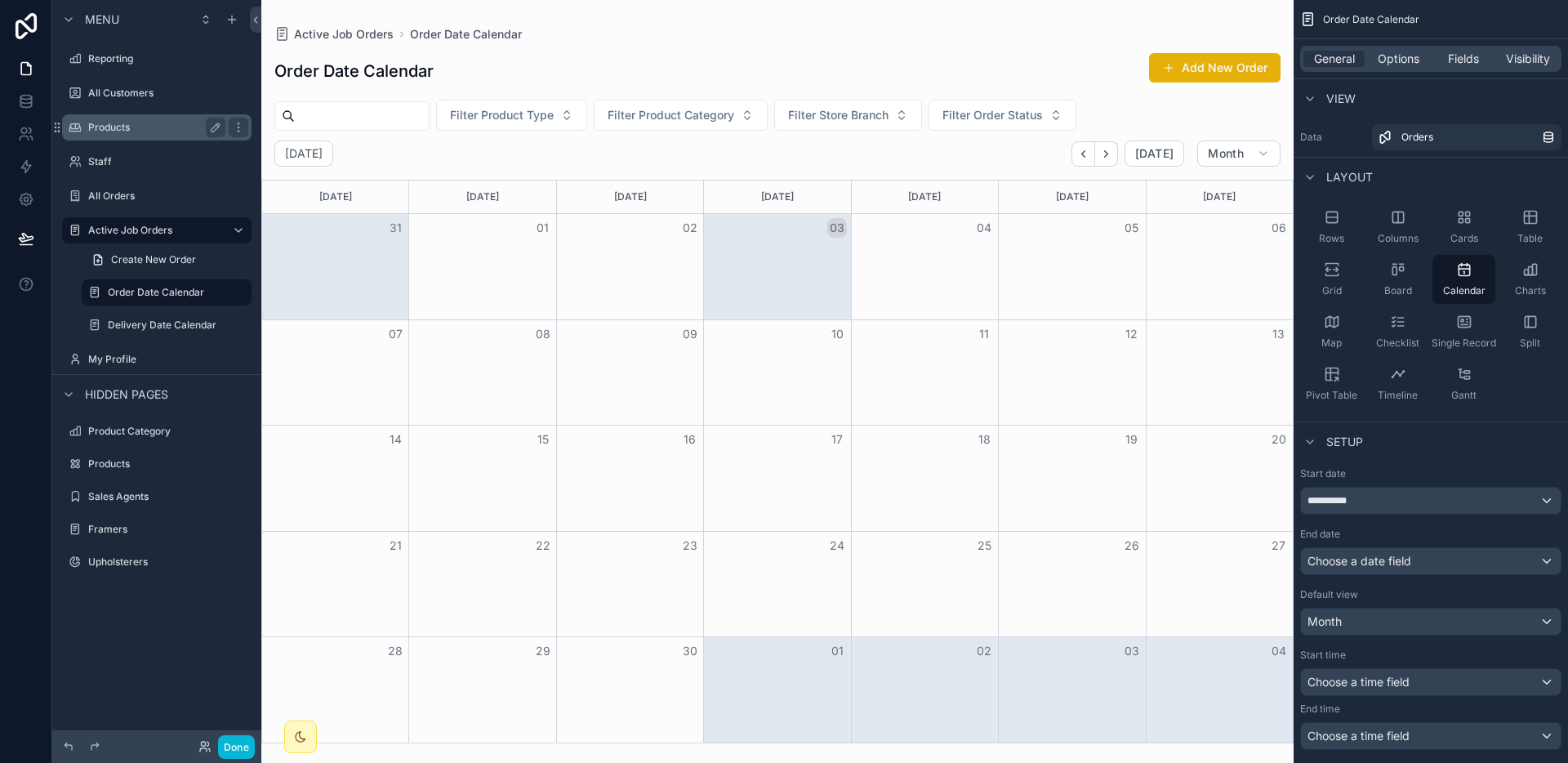
click at [120, 124] on label "Products" at bounding box center [154, 127] width 131 height 13
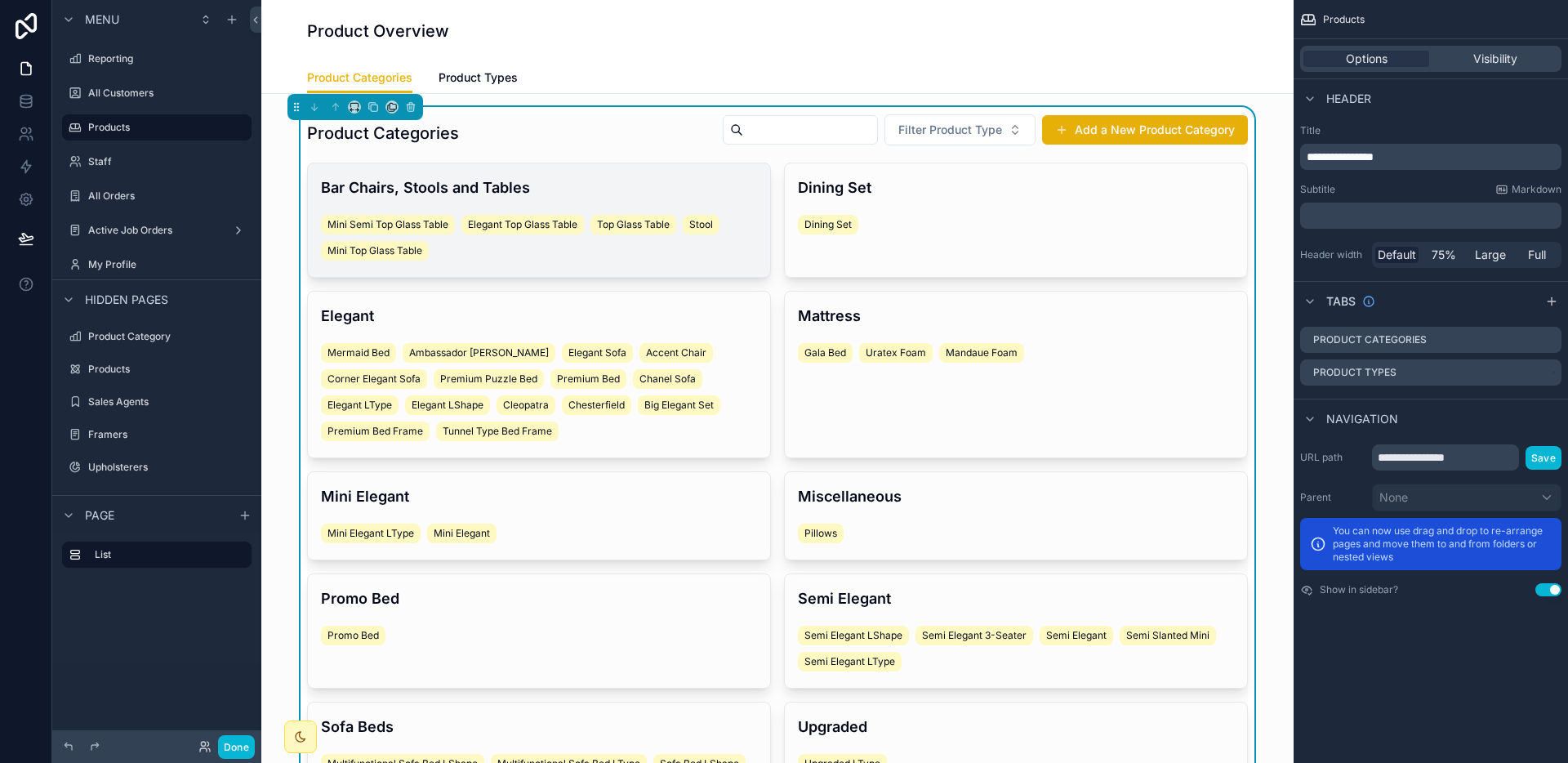
click at [671, 187] on h4 "Bar Chairs, Stools and Tables" at bounding box center [538, 187] width 436 height 22
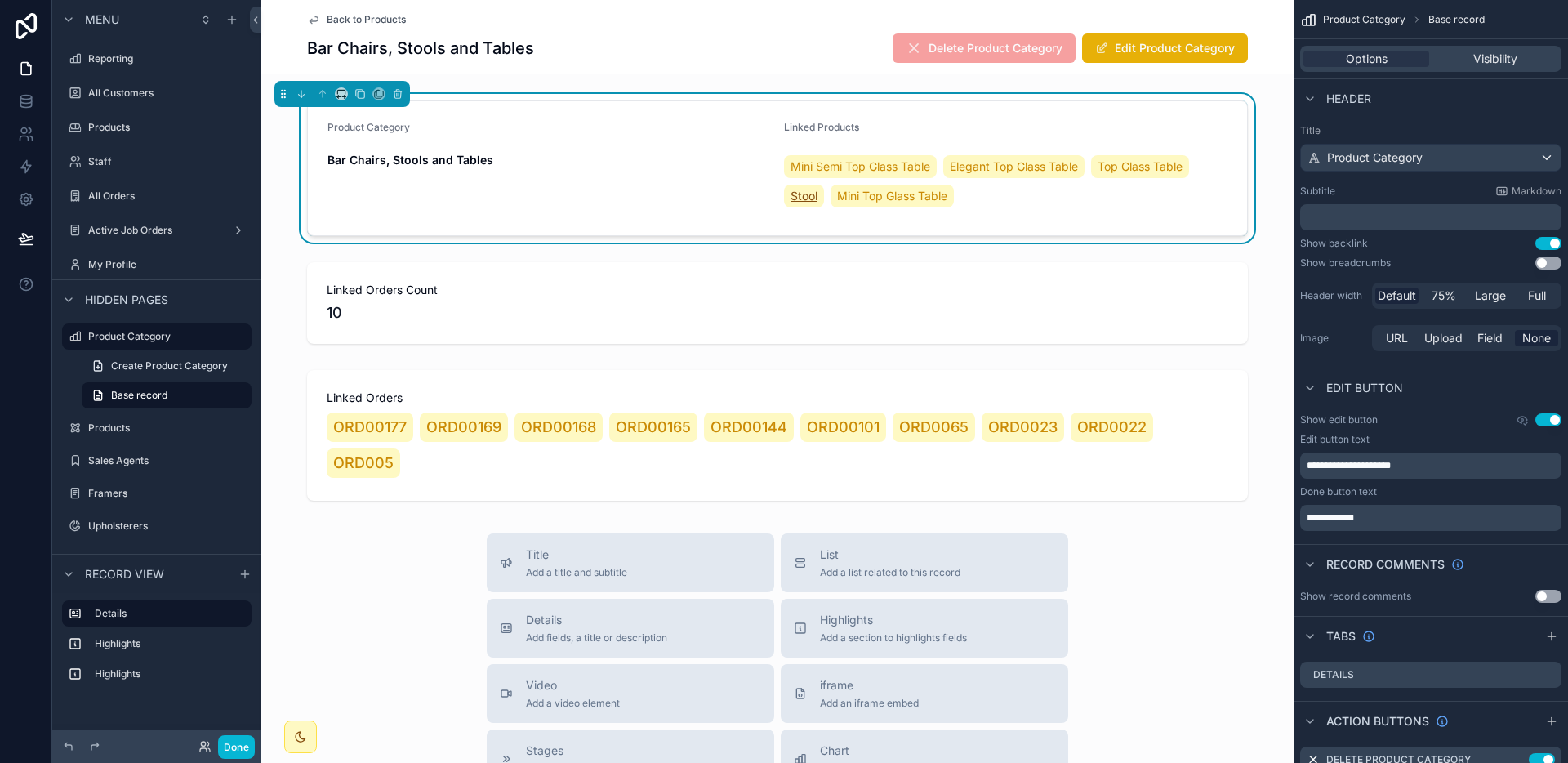
click at [804, 196] on span "Stool" at bounding box center [804, 196] width 27 height 16
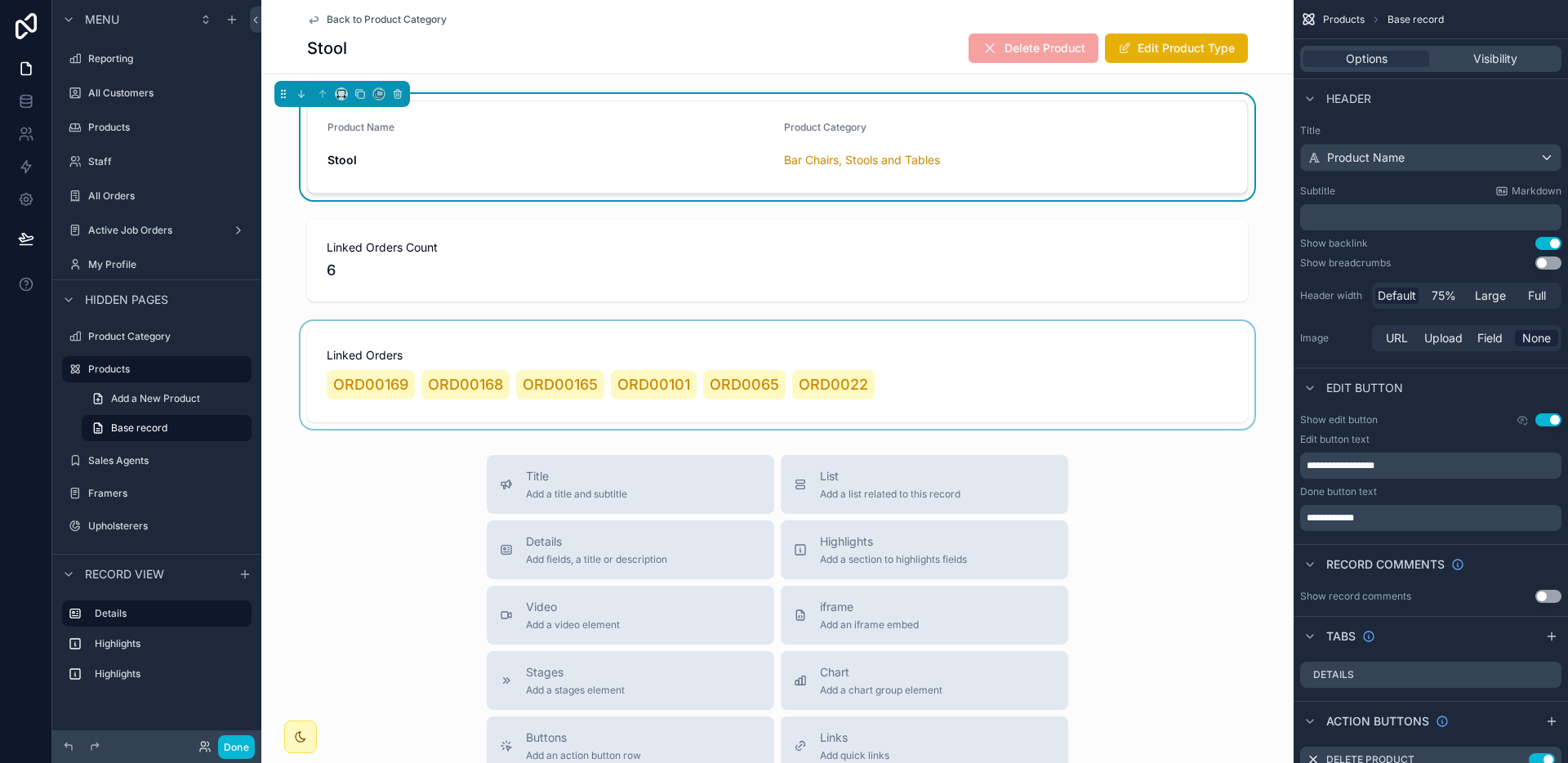
click at [357, 388] on div "scrollable content" at bounding box center [777, 375] width 1032 height 108
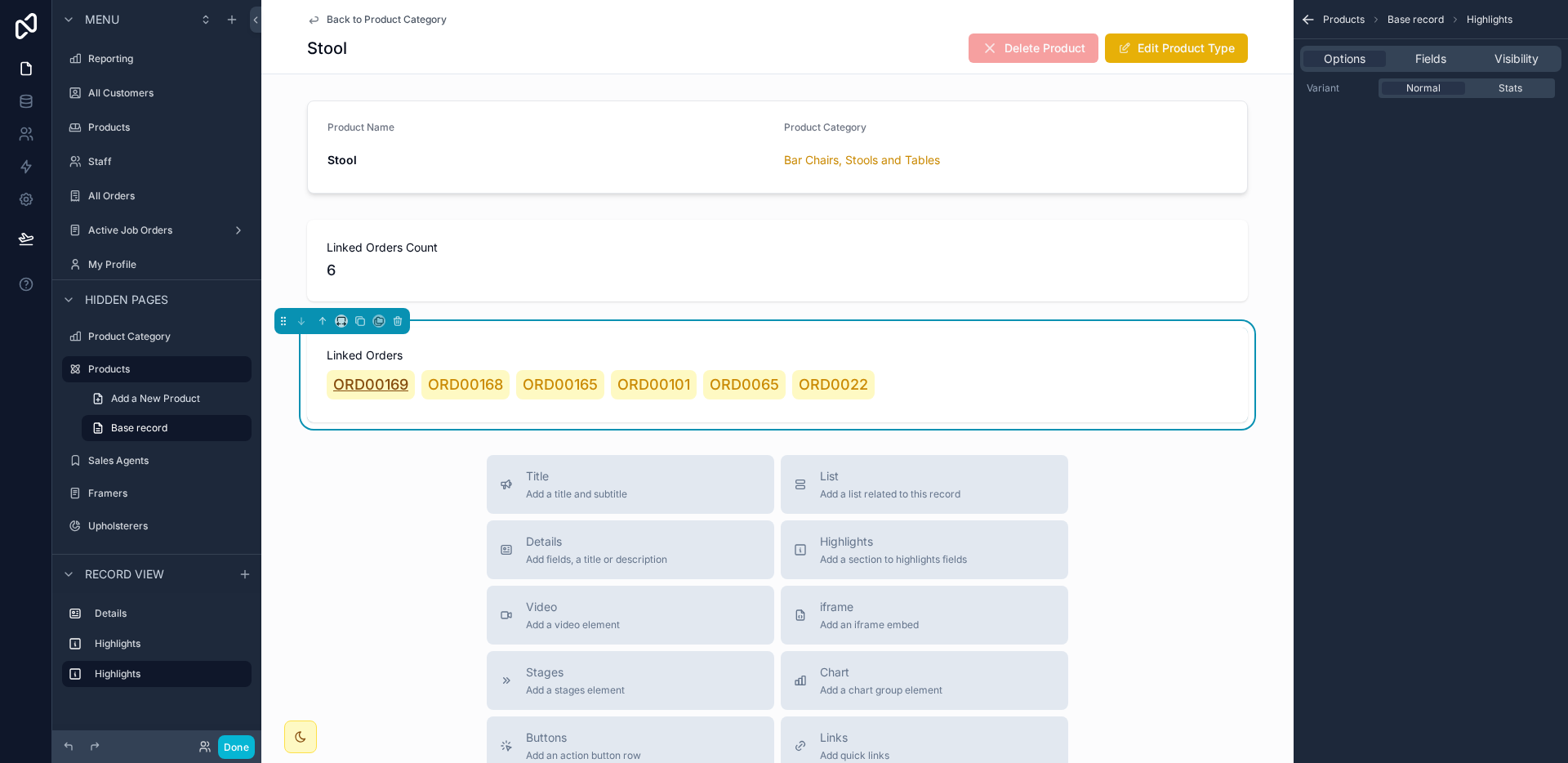
click at [363, 384] on span "ORD00169" at bounding box center [370, 384] width 75 height 23
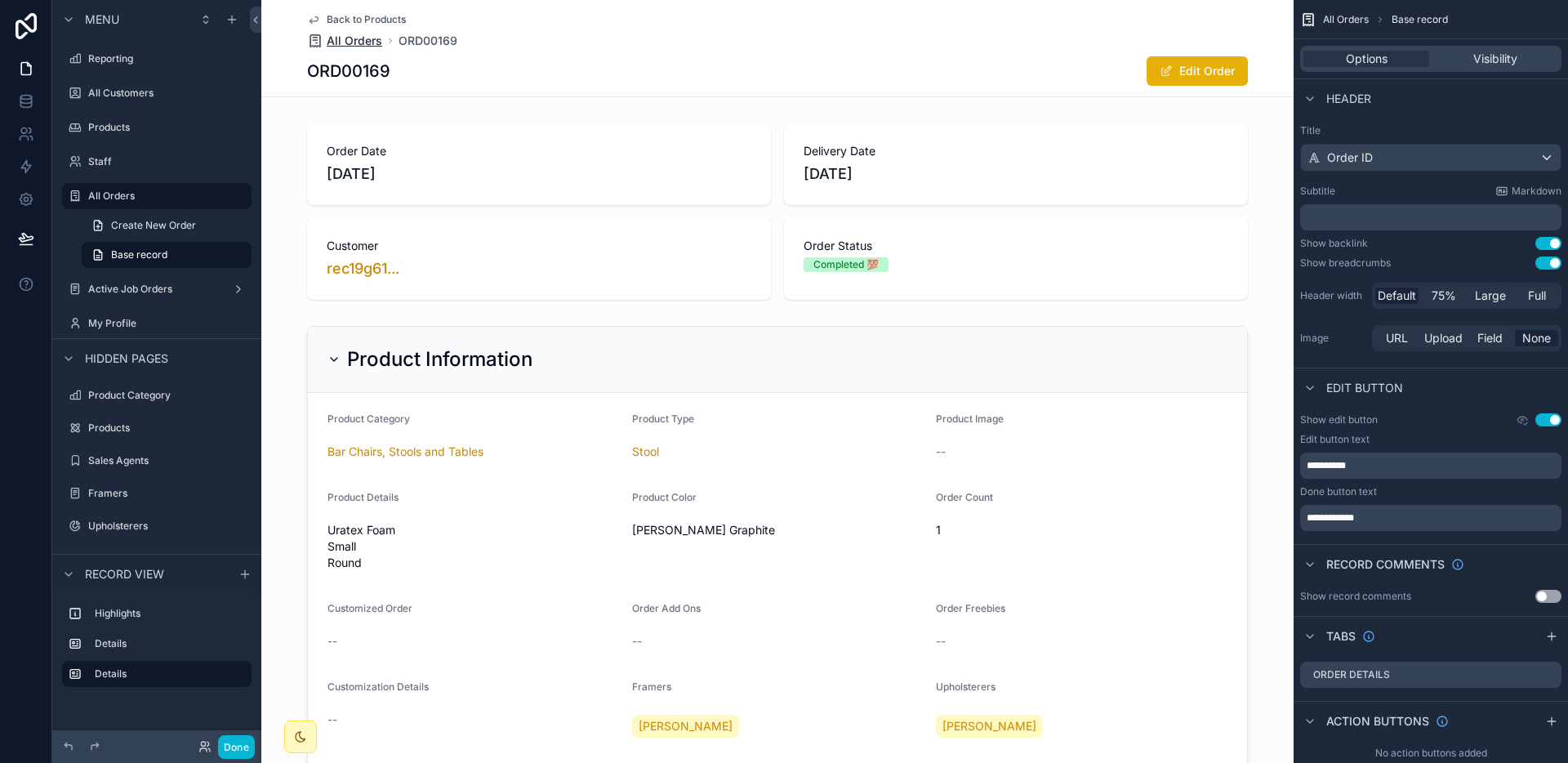
click at [358, 45] on span "All Orders" at bounding box center [354, 41] width 55 height 16
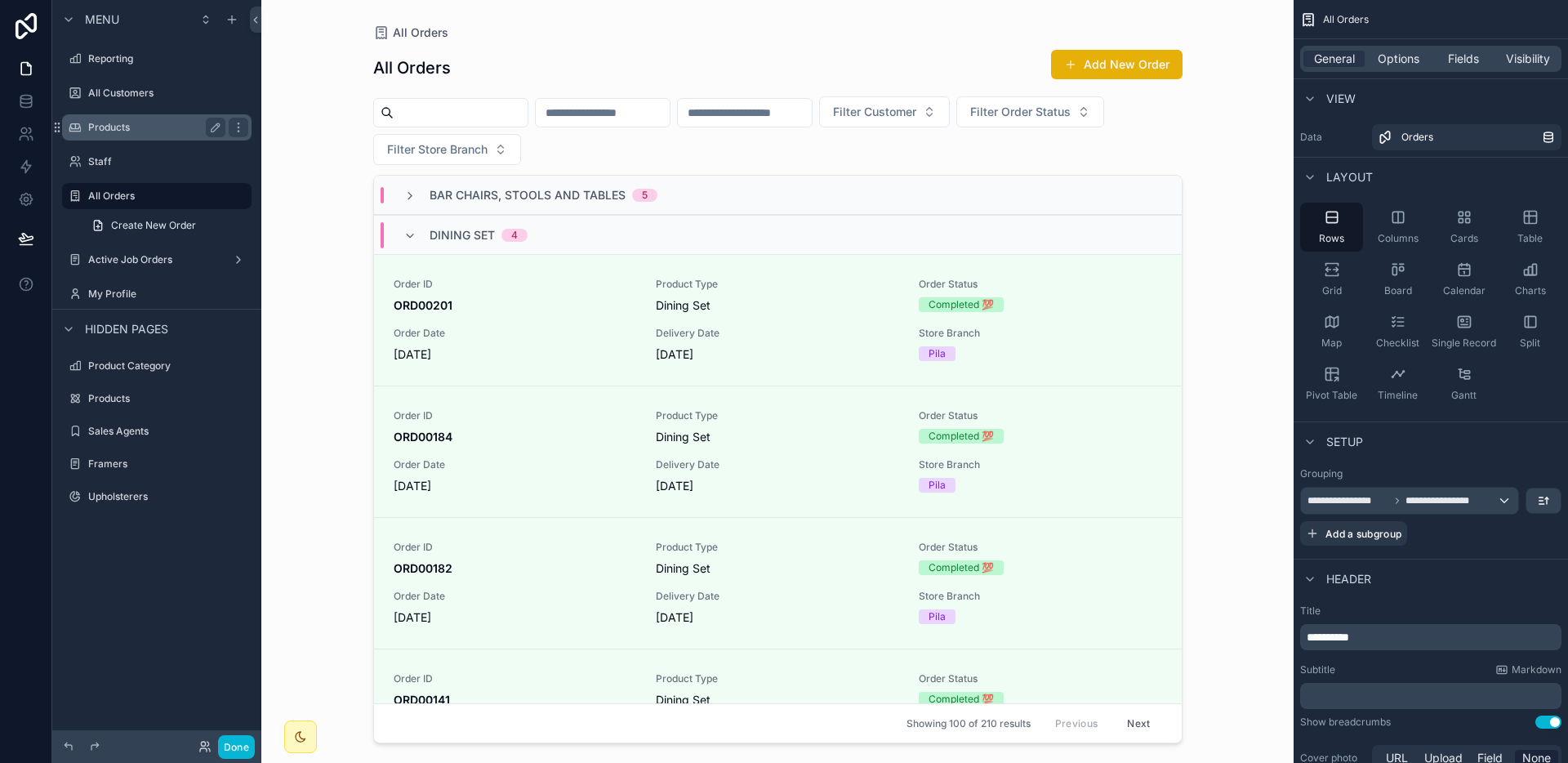
click at [144, 130] on label "Products" at bounding box center [154, 127] width 131 height 13
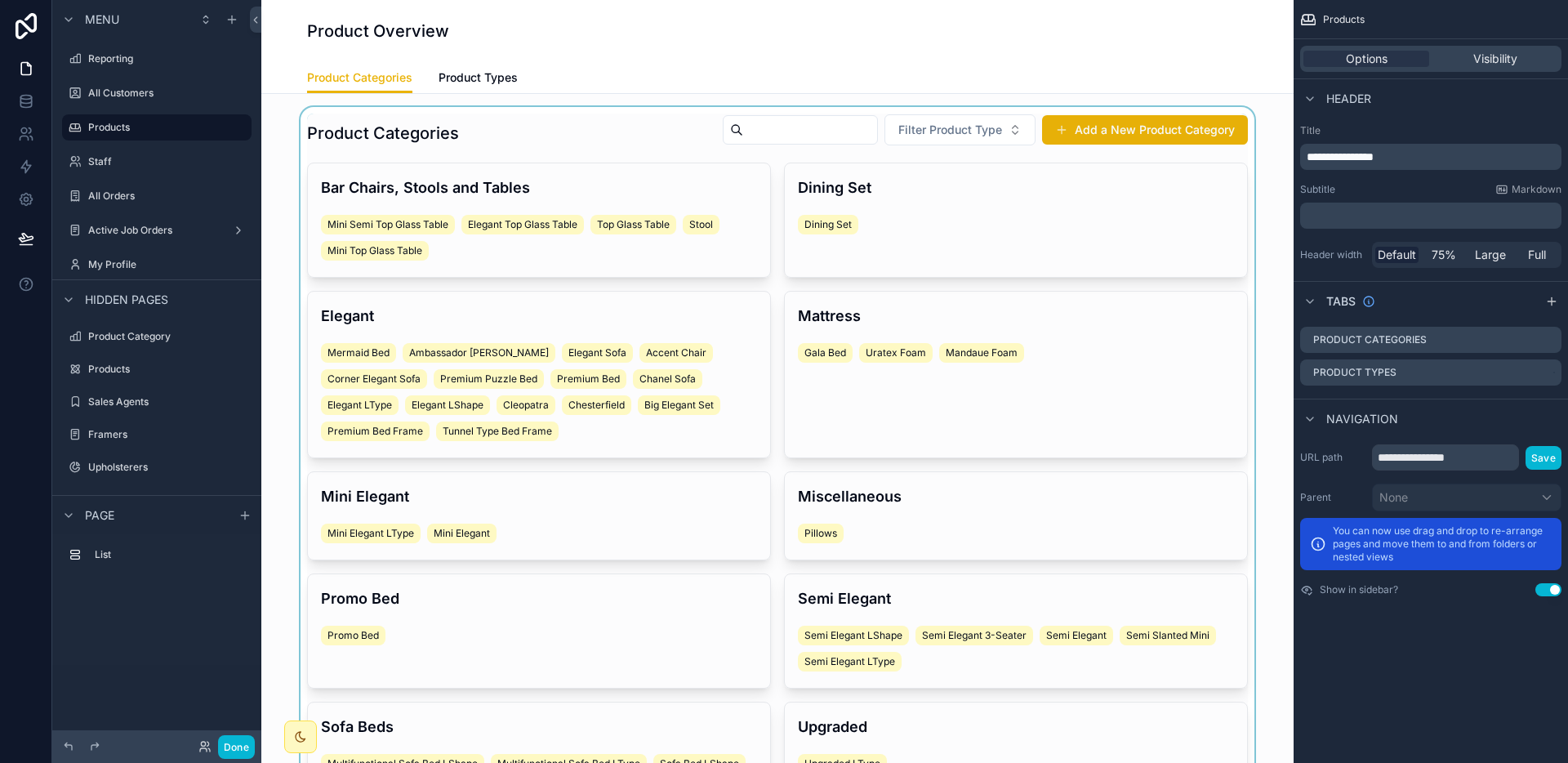
click at [869, 205] on div "scrollable content" at bounding box center [778, 491] width 1006 height 768
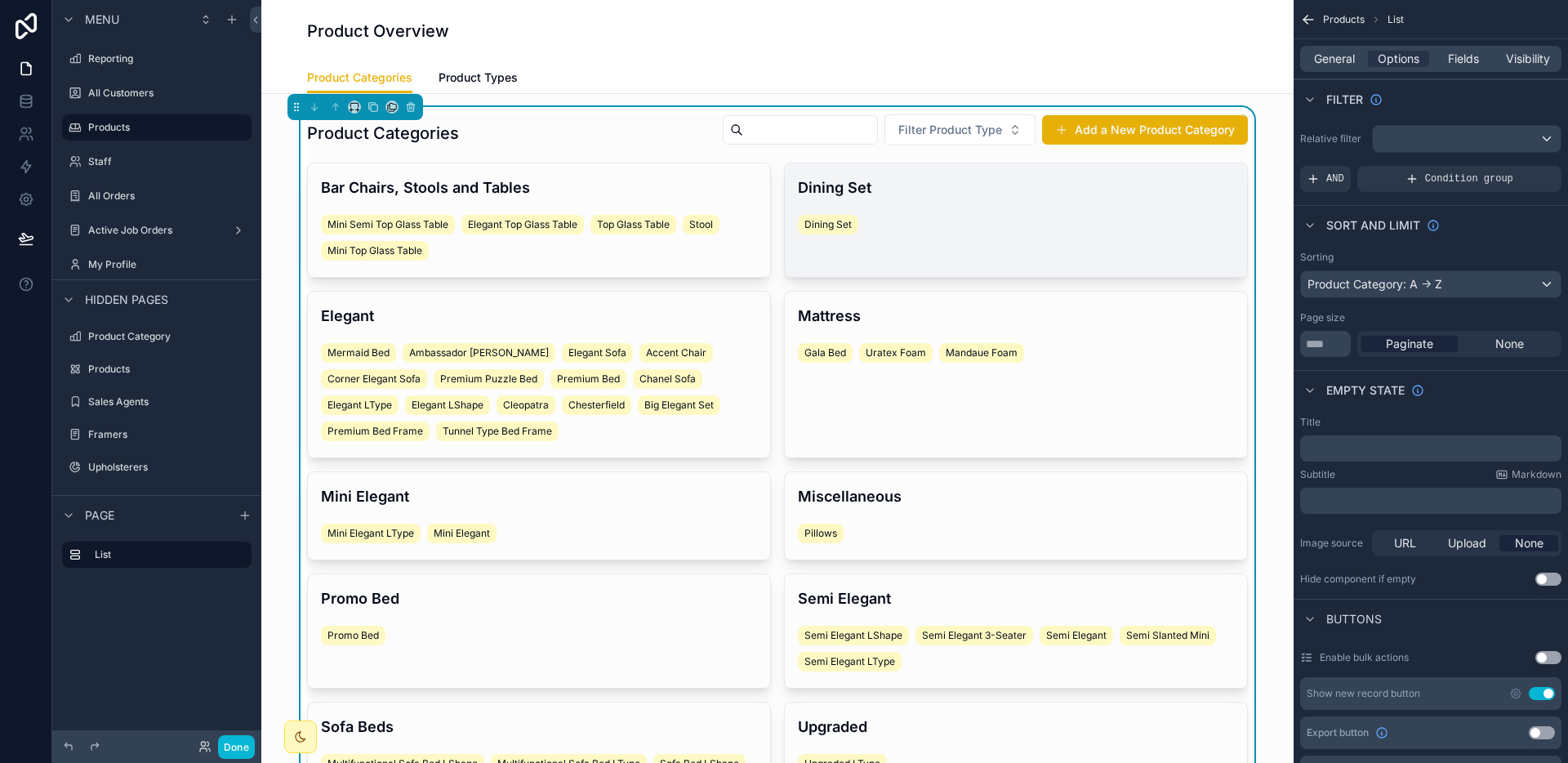
click at [872, 196] on h4 "Dining Set" at bounding box center [1015, 187] width 436 height 22
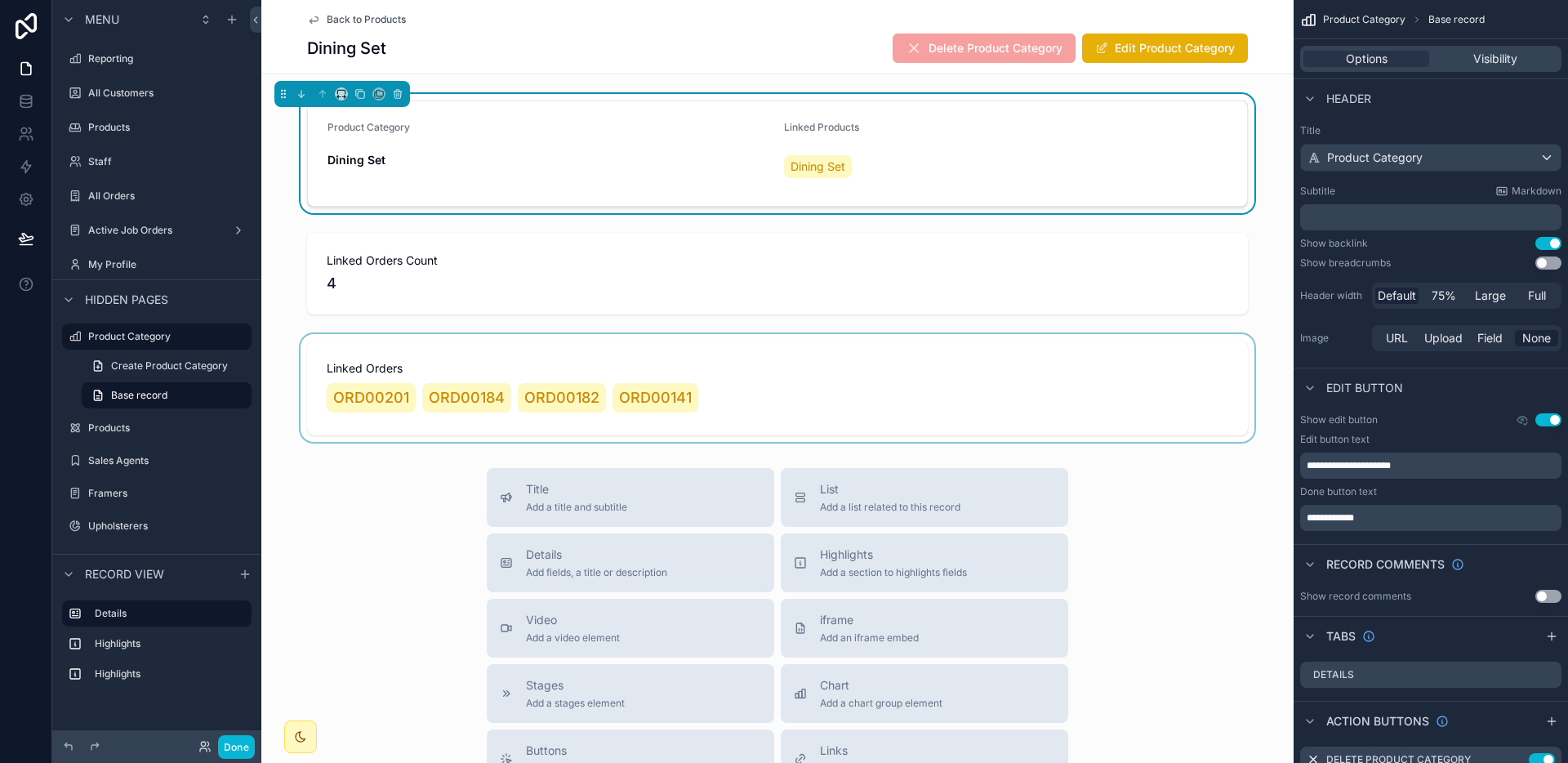
click at [619, 393] on div "scrollable content" at bounding box center [777, 387] width 1032 height 108
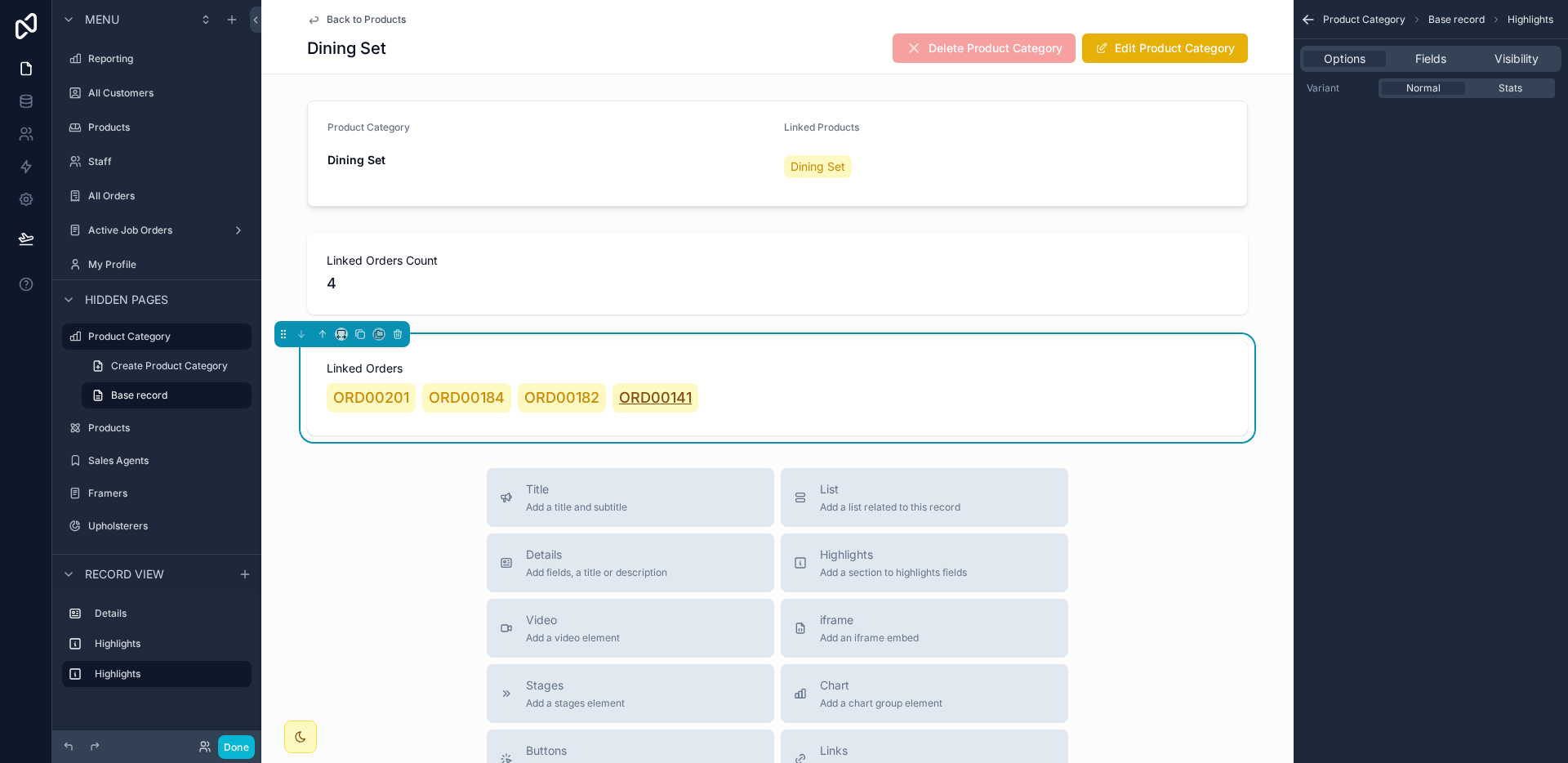
click at [628, 395] on span "ORD00141" at bounding box center [656, 397] width 73 height 23
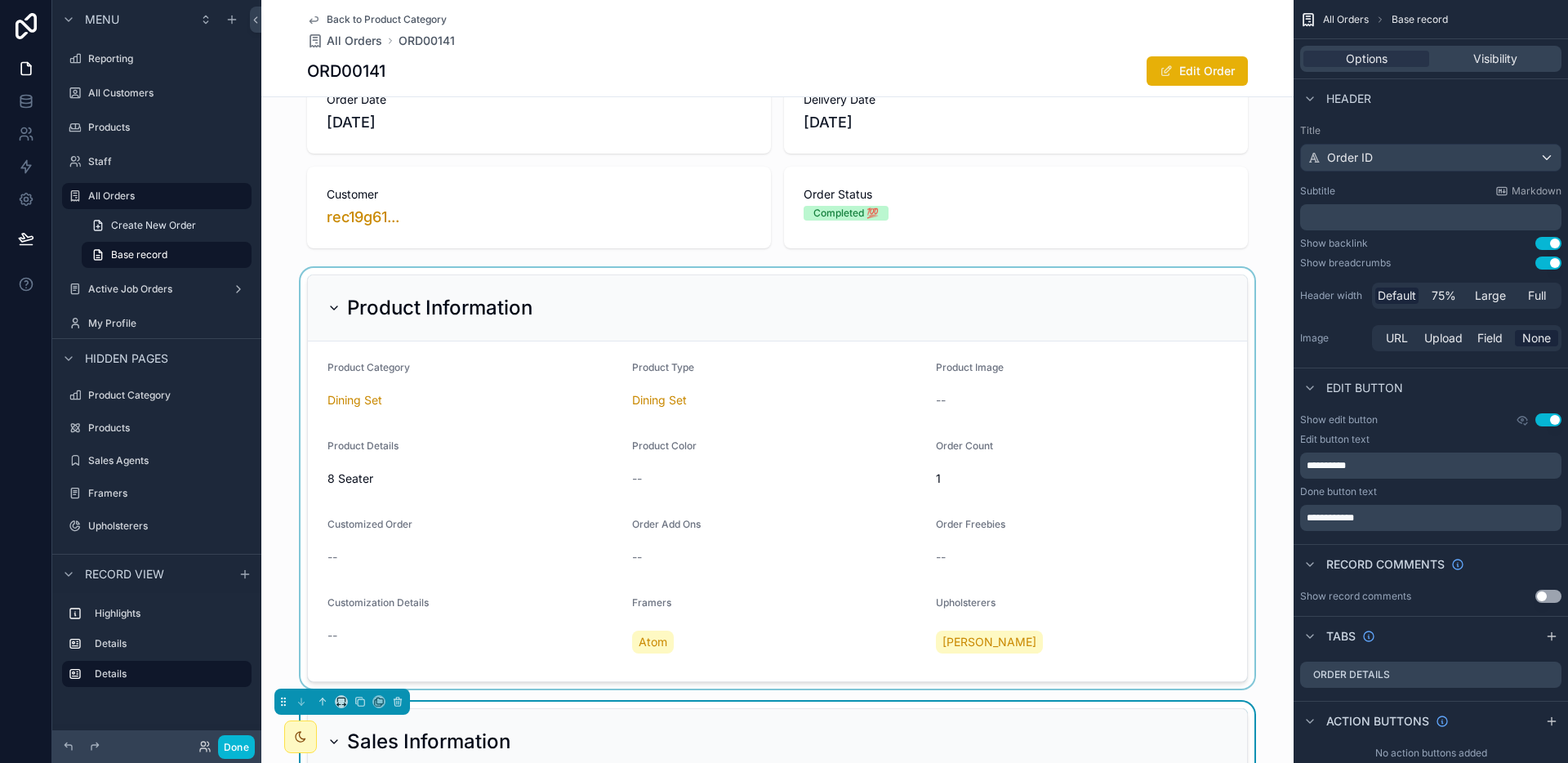
scroll to position [32, 0]
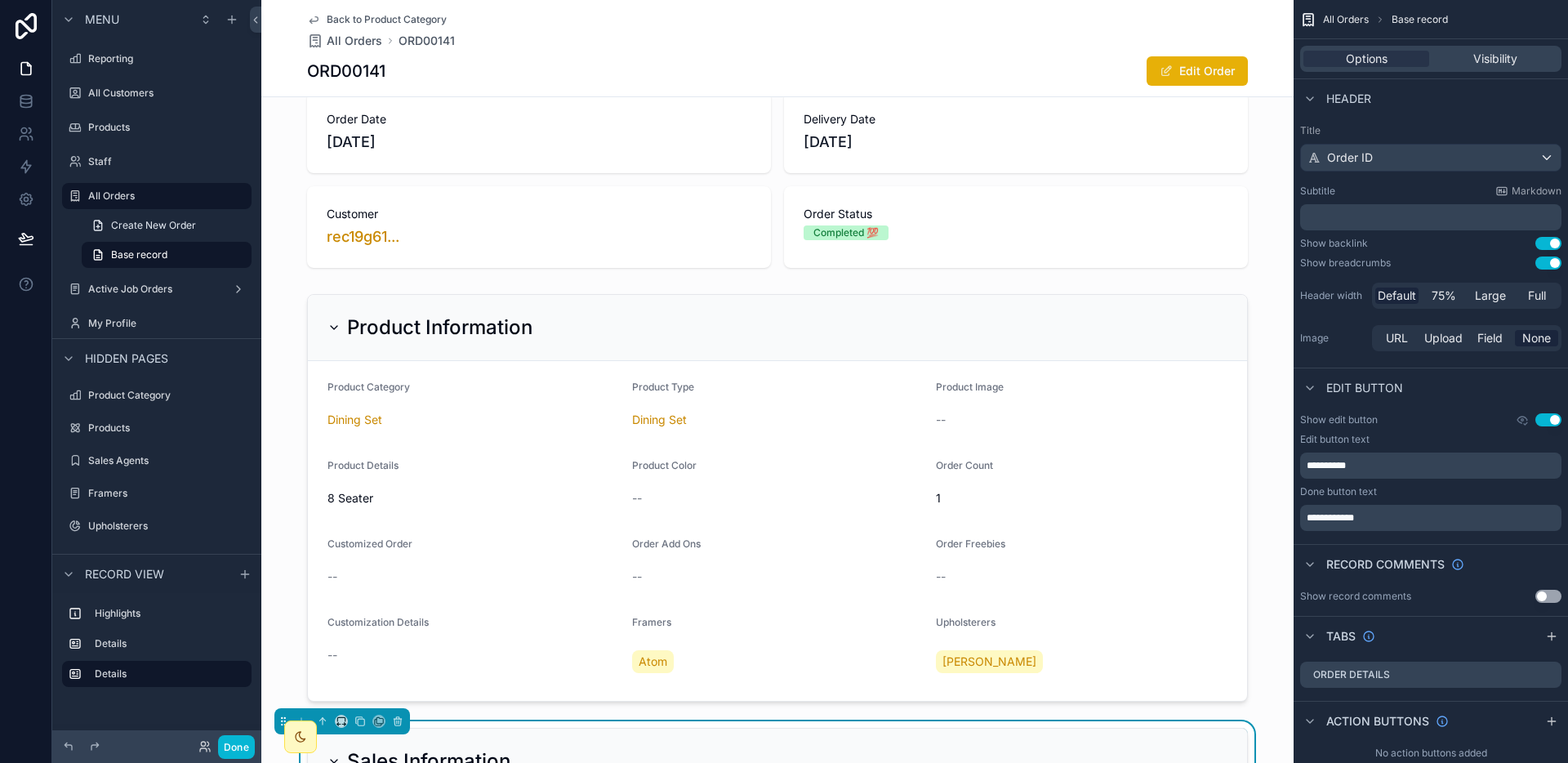
click at [394, 15] on span "Back to Product Category" at bounding box center [387, 19] width 120 height 13
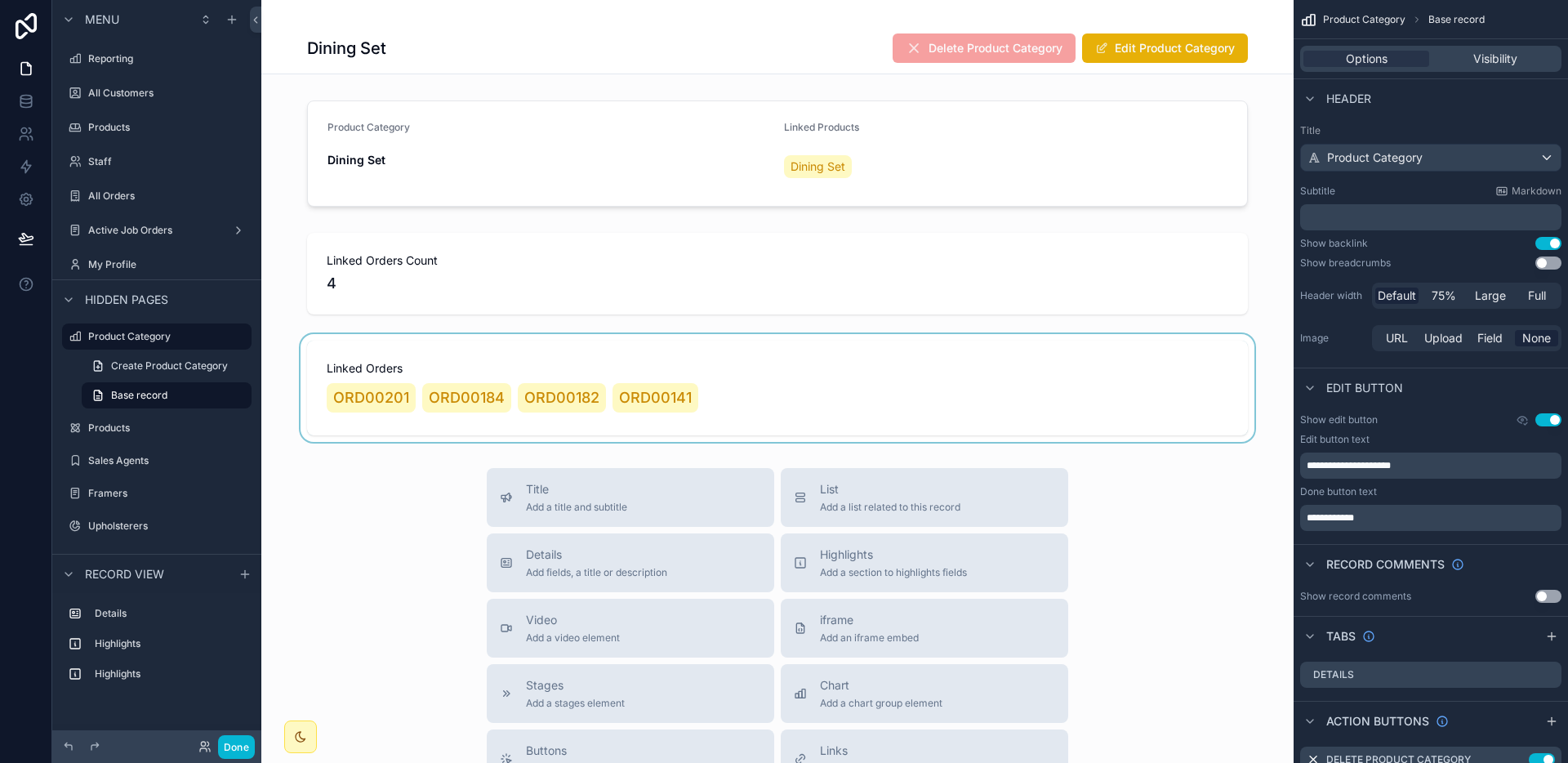
click at [680, 372] on div "scrollable content" at bounding box center [777, 387] width 1032 height 108
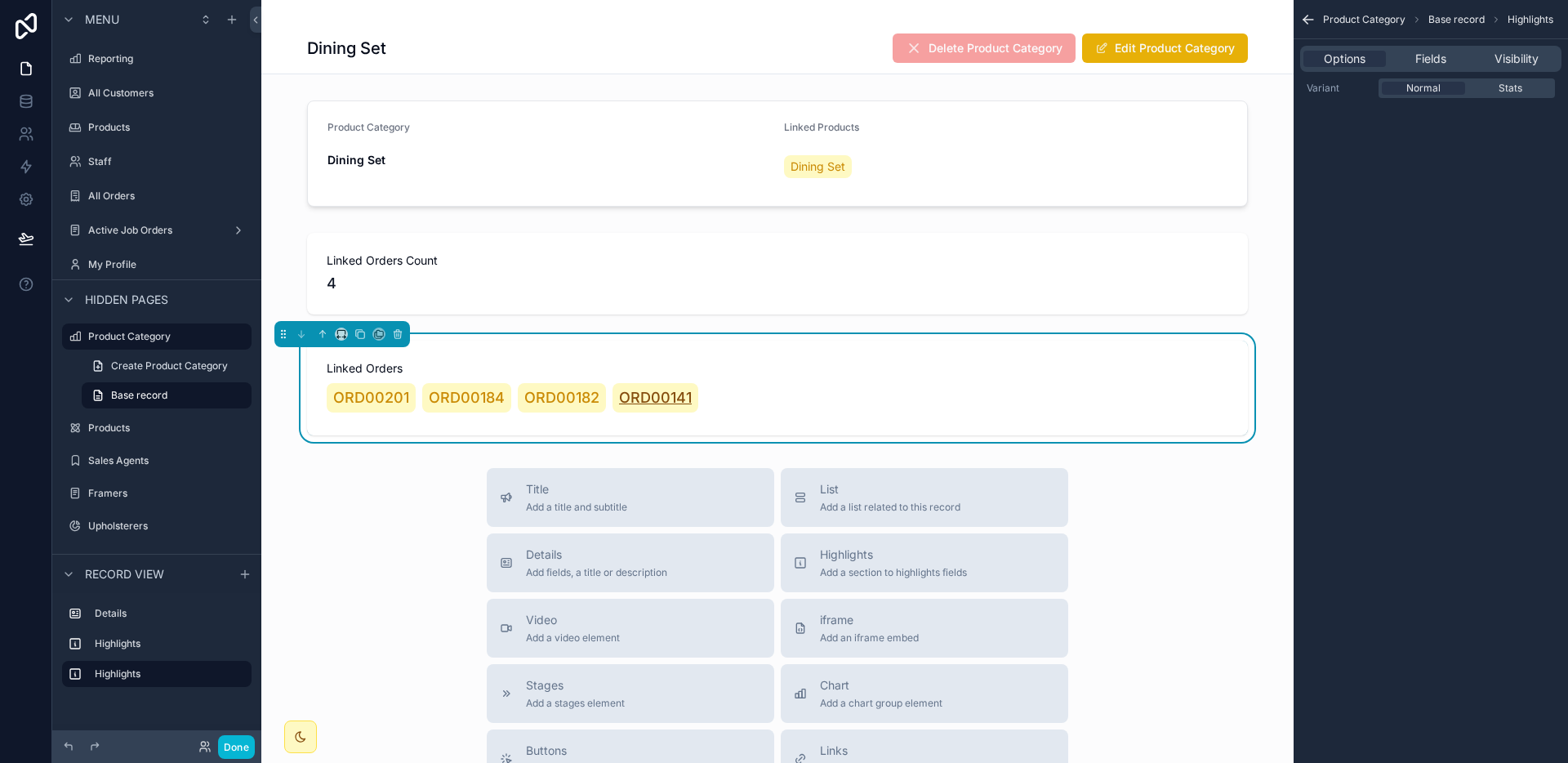
click at [656, 404] on span "ORD00141" at bounding box center [656, 397] width 73 height 23
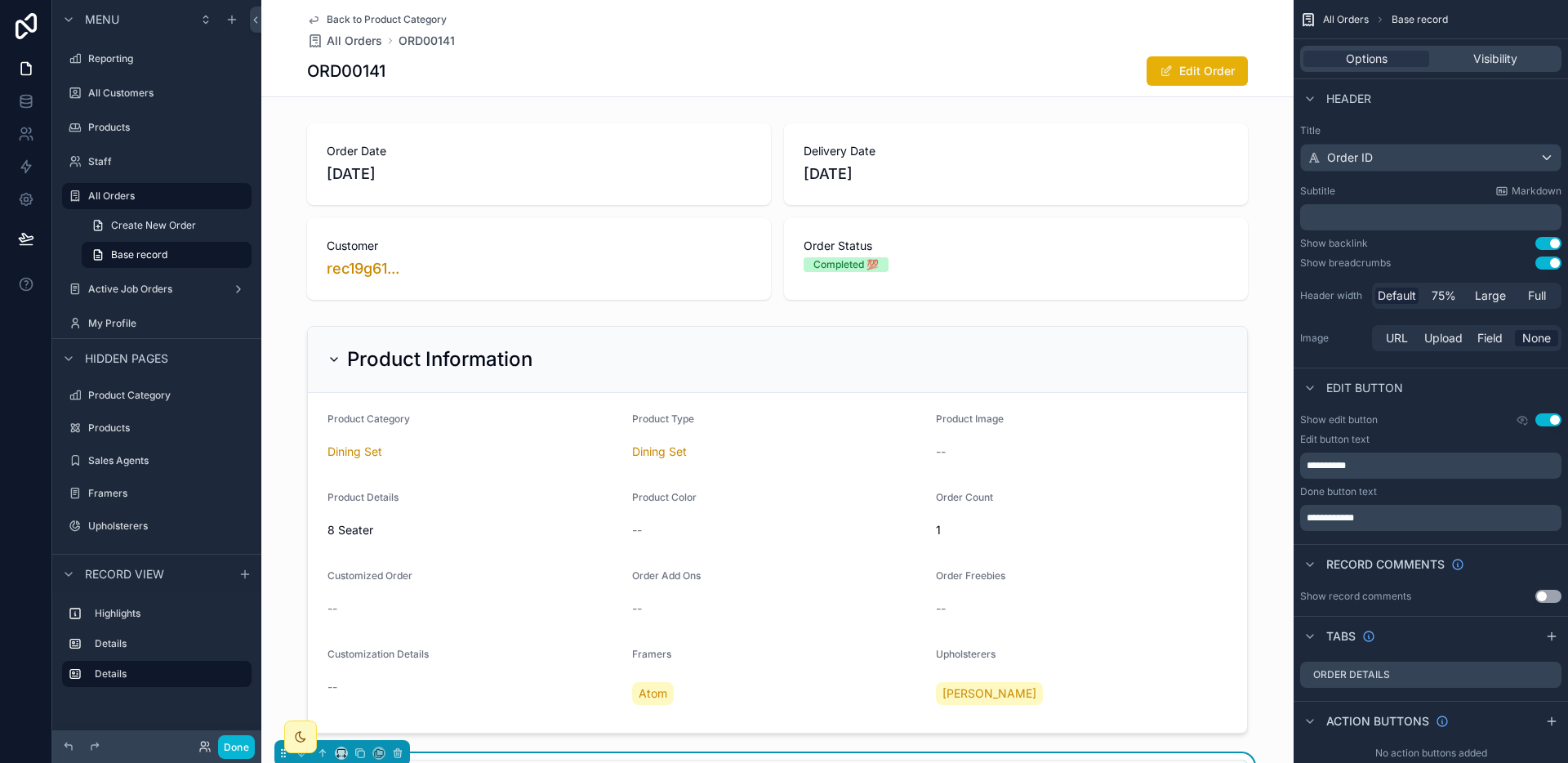
click at [381, 21] on span "Back to Product Category" at bounding box center [387, 19] width 120 height 13
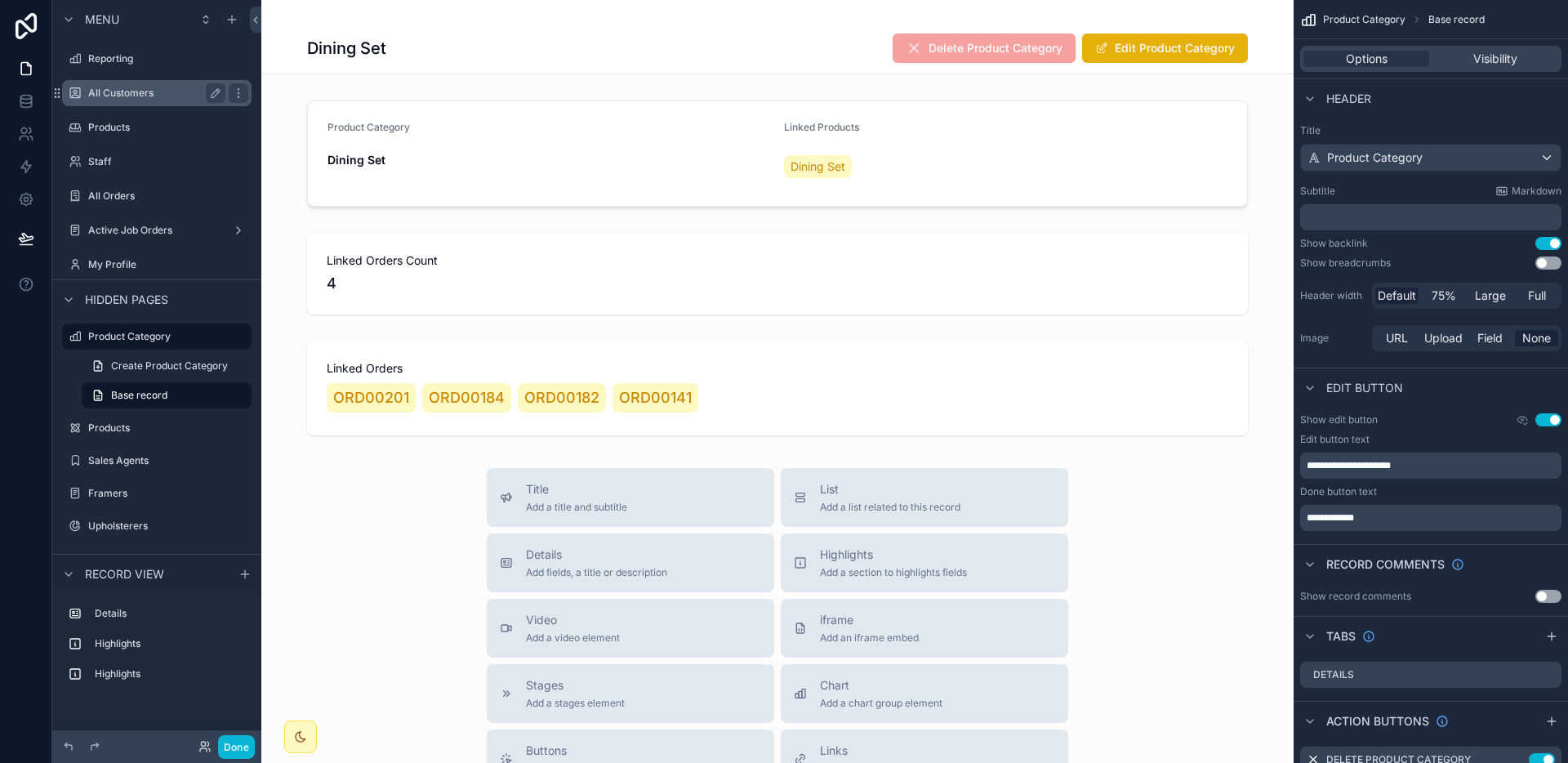
click at [123, 92] on label "All Customers" at bounding box center [154, 93] width 131 height 13
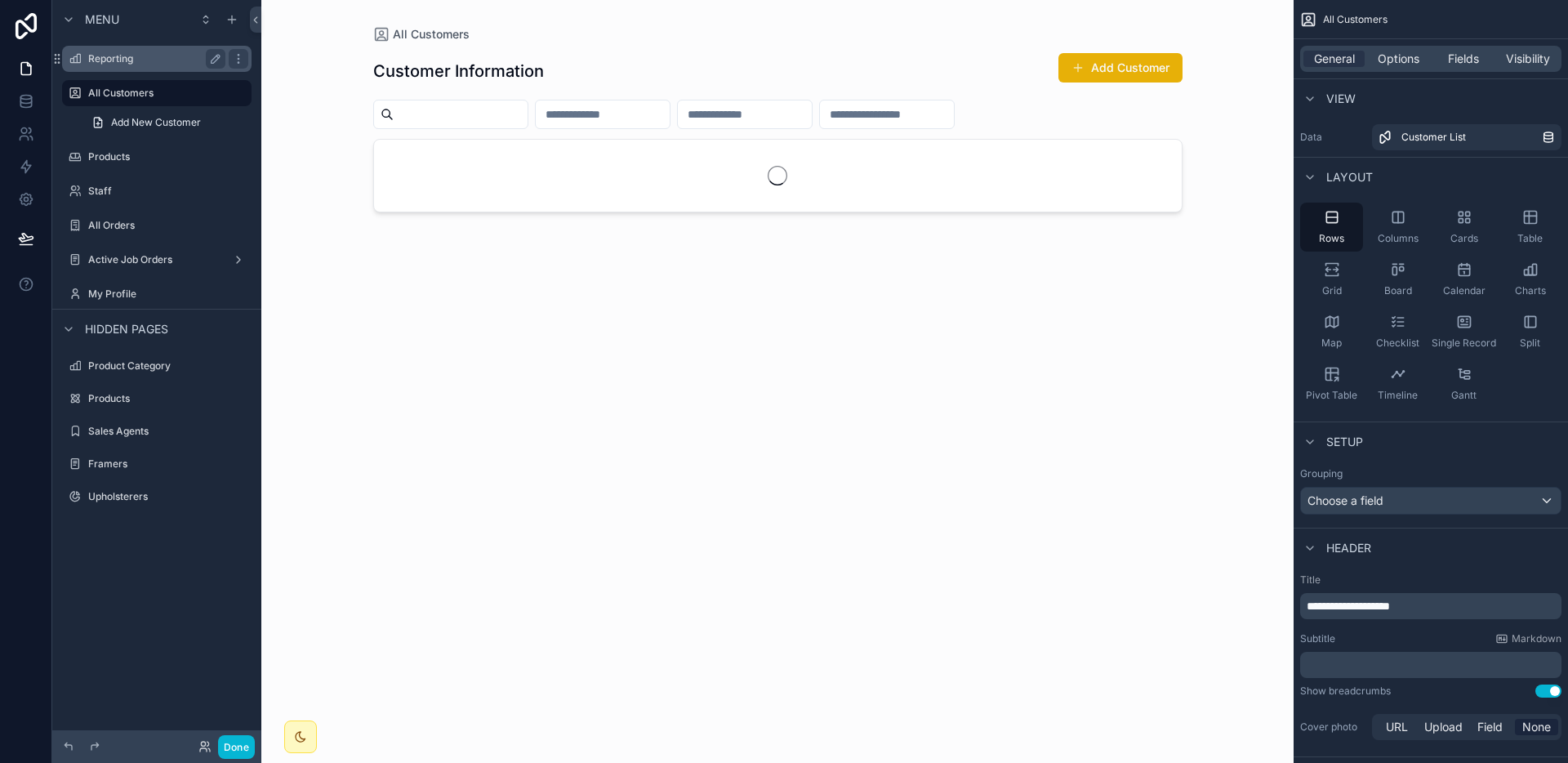
click at [122, 61] on label "Reporting" at bounding box center [154, 58] width 131 height 13
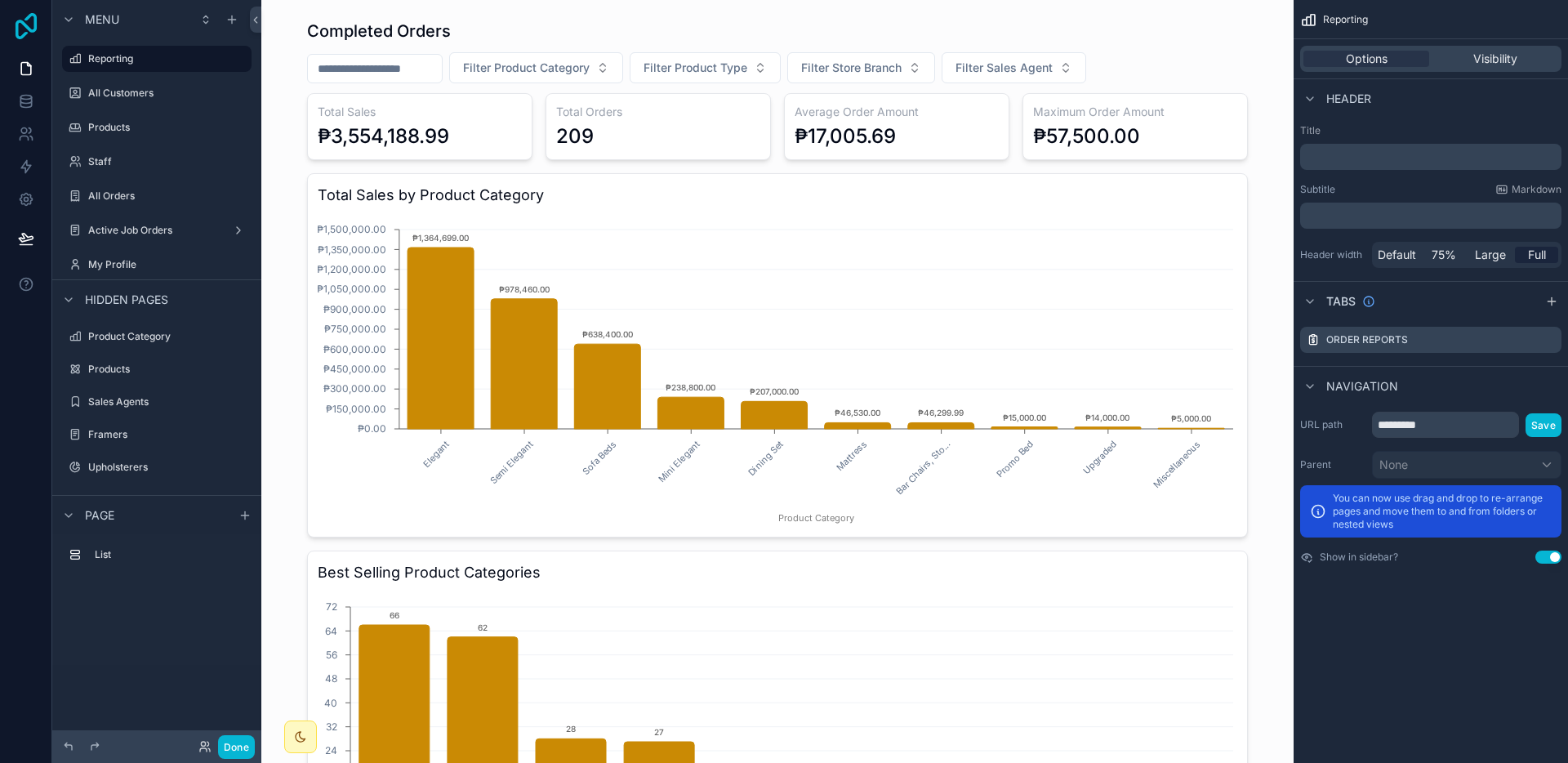
click at [35, 38] on icon at bounding box center [26, 25] width 33 height 26
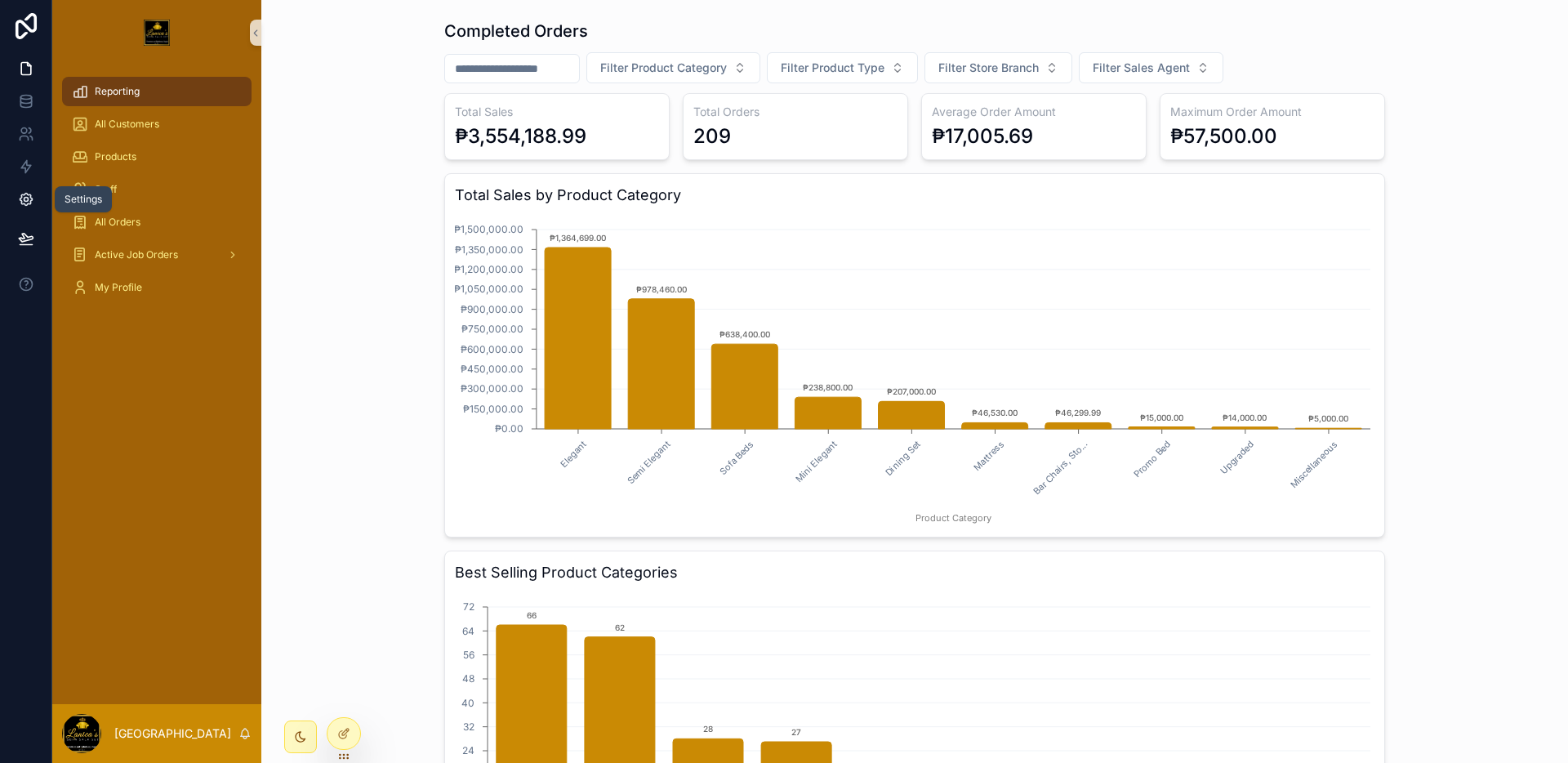
click at [30, 205] on icon at bounding box center [26, 199] width 16 height 16
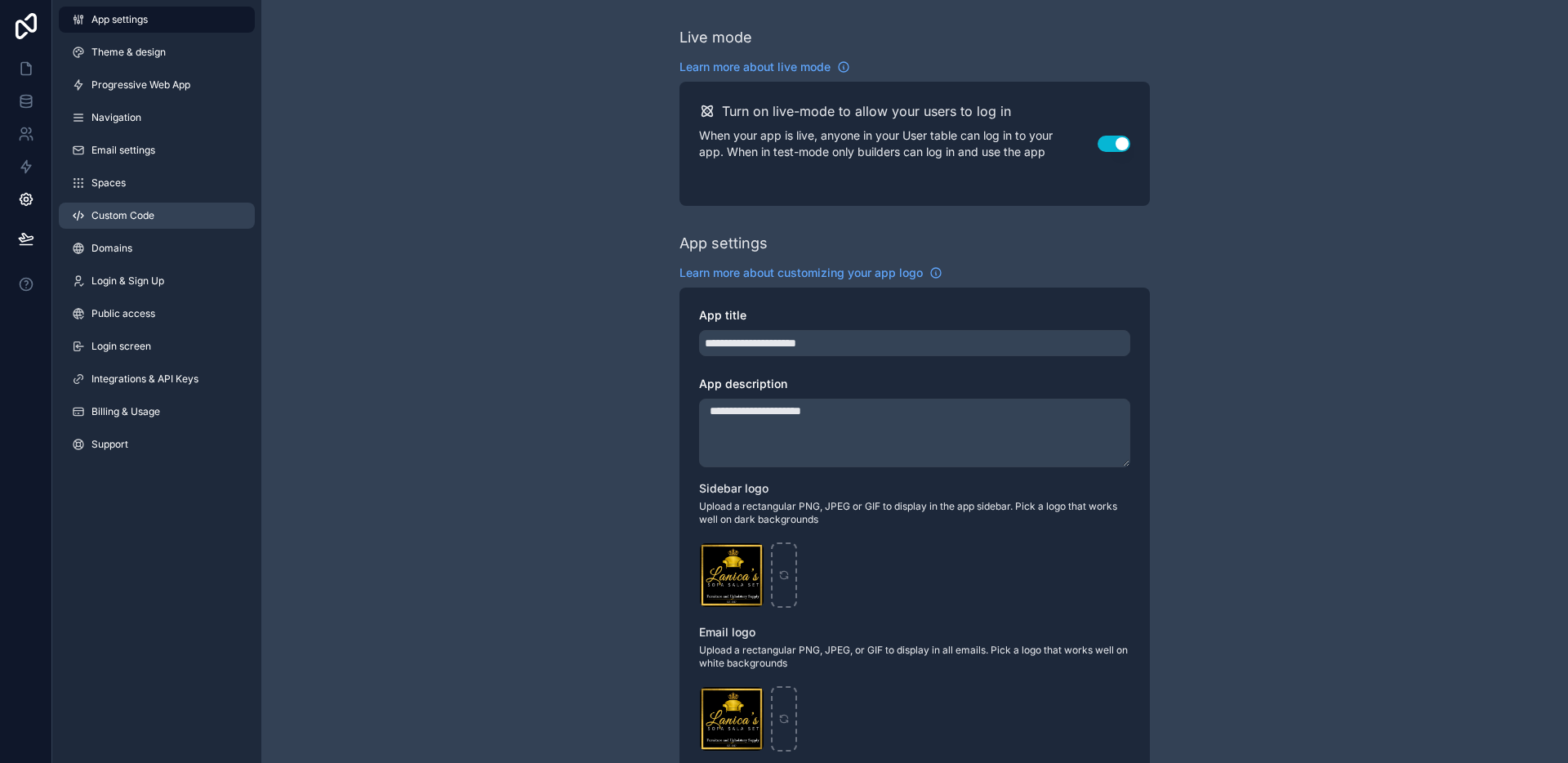
click at [116, 220] on span "Custom Code" at bounding box center [123, 216] width 63 height 13
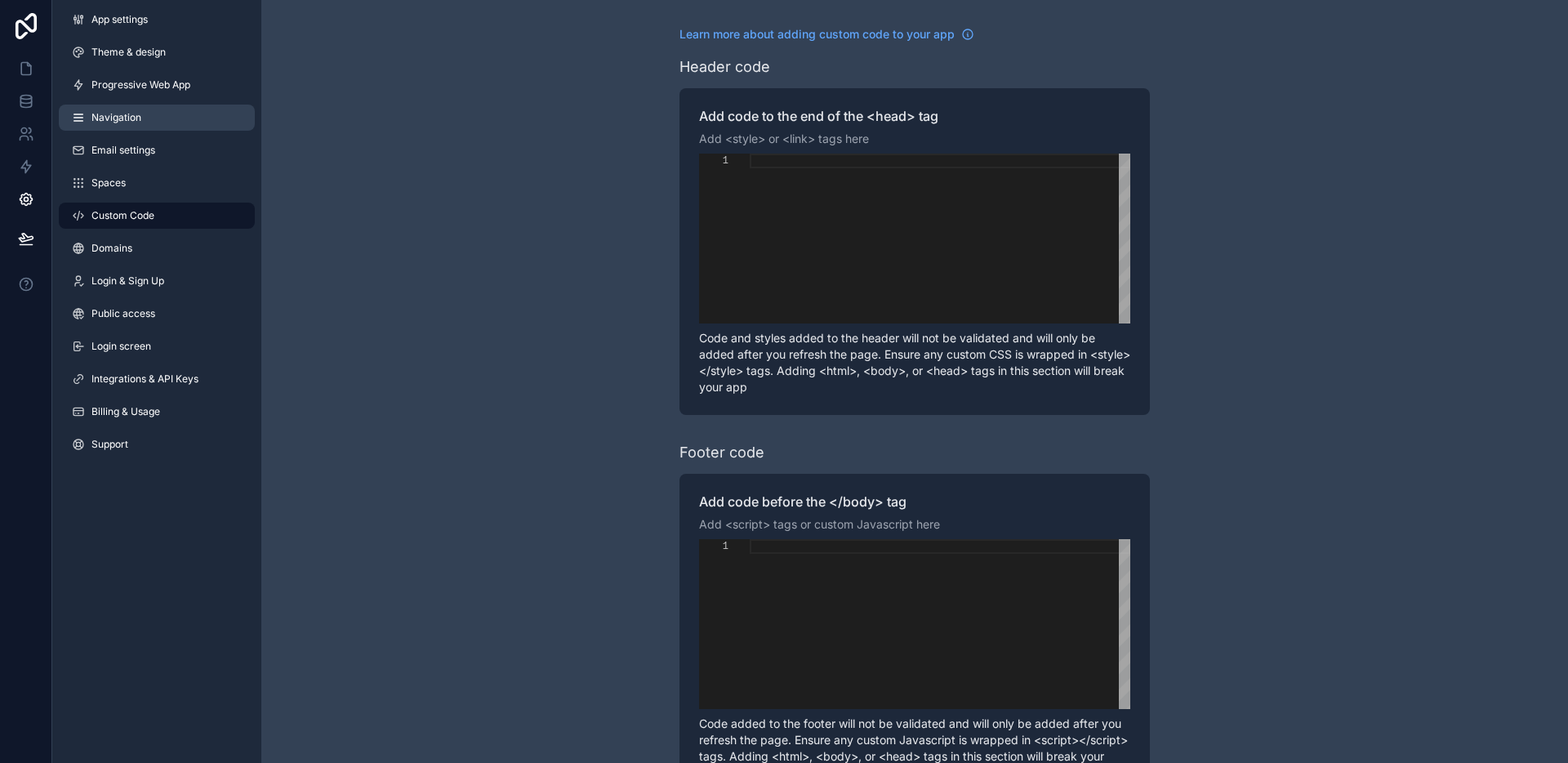
click at [125, 124] on span "Navigation" at bounding box center [116, 117] width 50 height 13
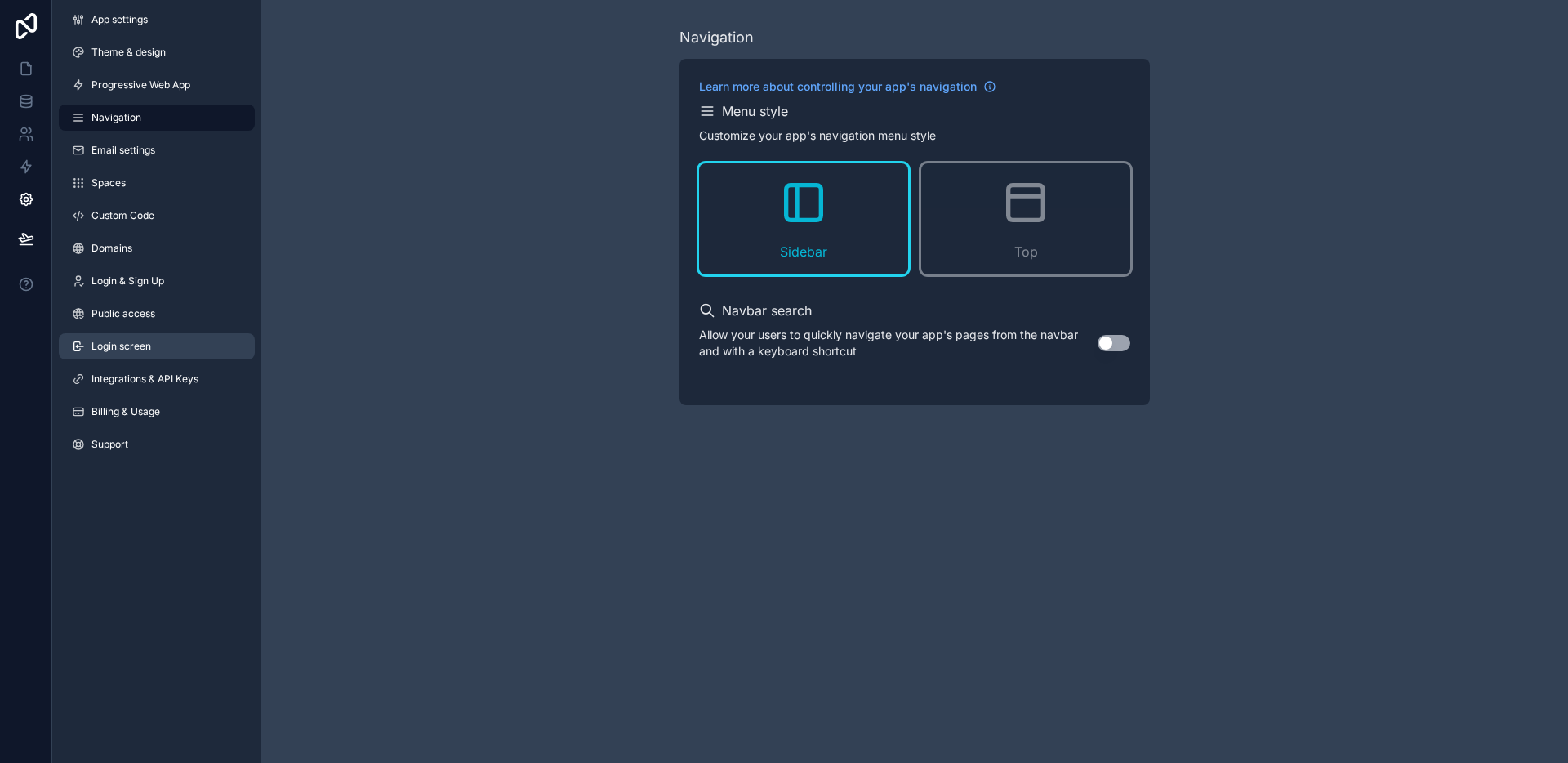
click at [134, 355] on link "Login screen" at bounding box center [156, 346] width 196 height 26
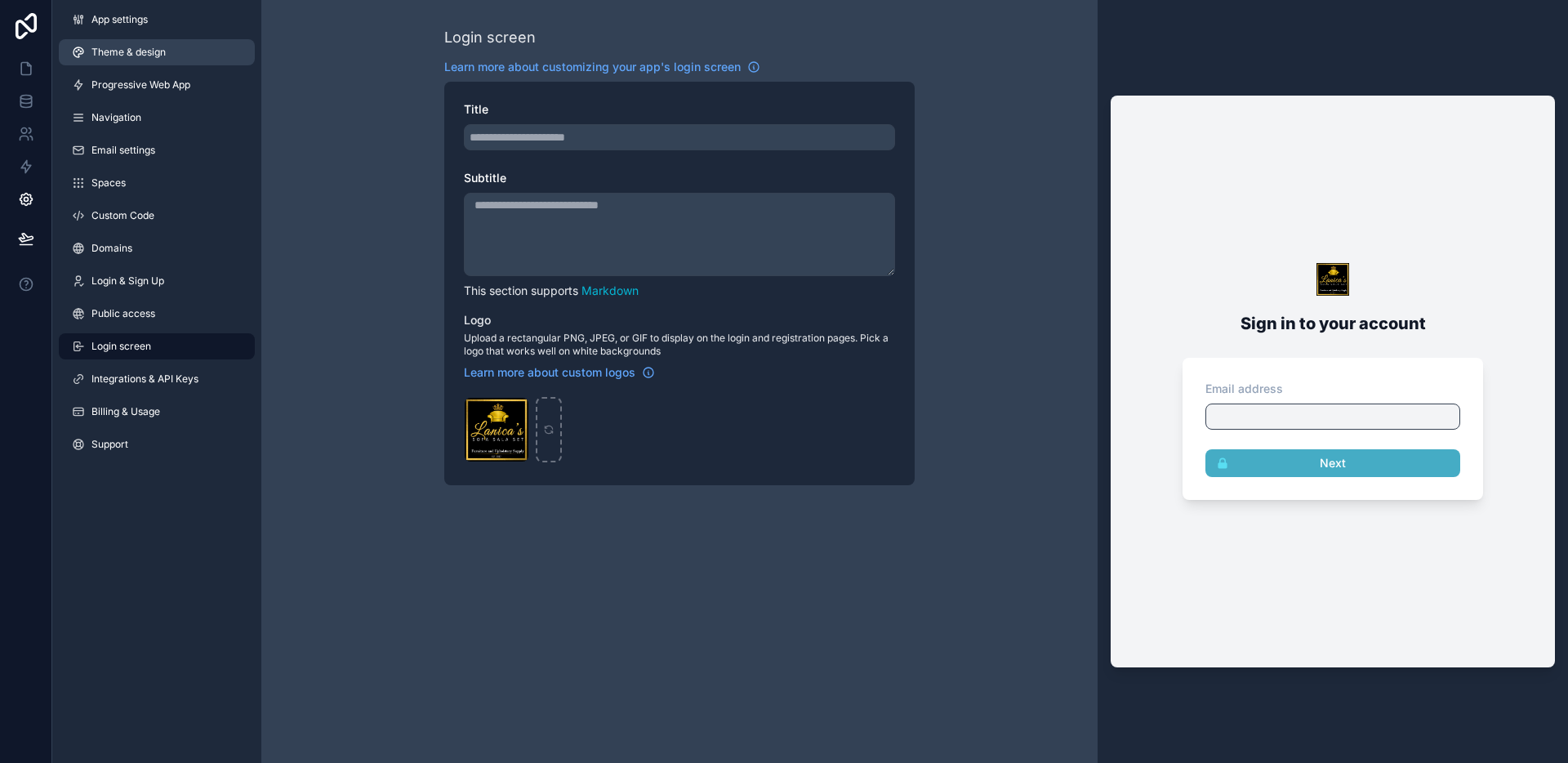
click at [144, 52] on span "Theme & design" at bounding box center [129, 52] width 75 height 13
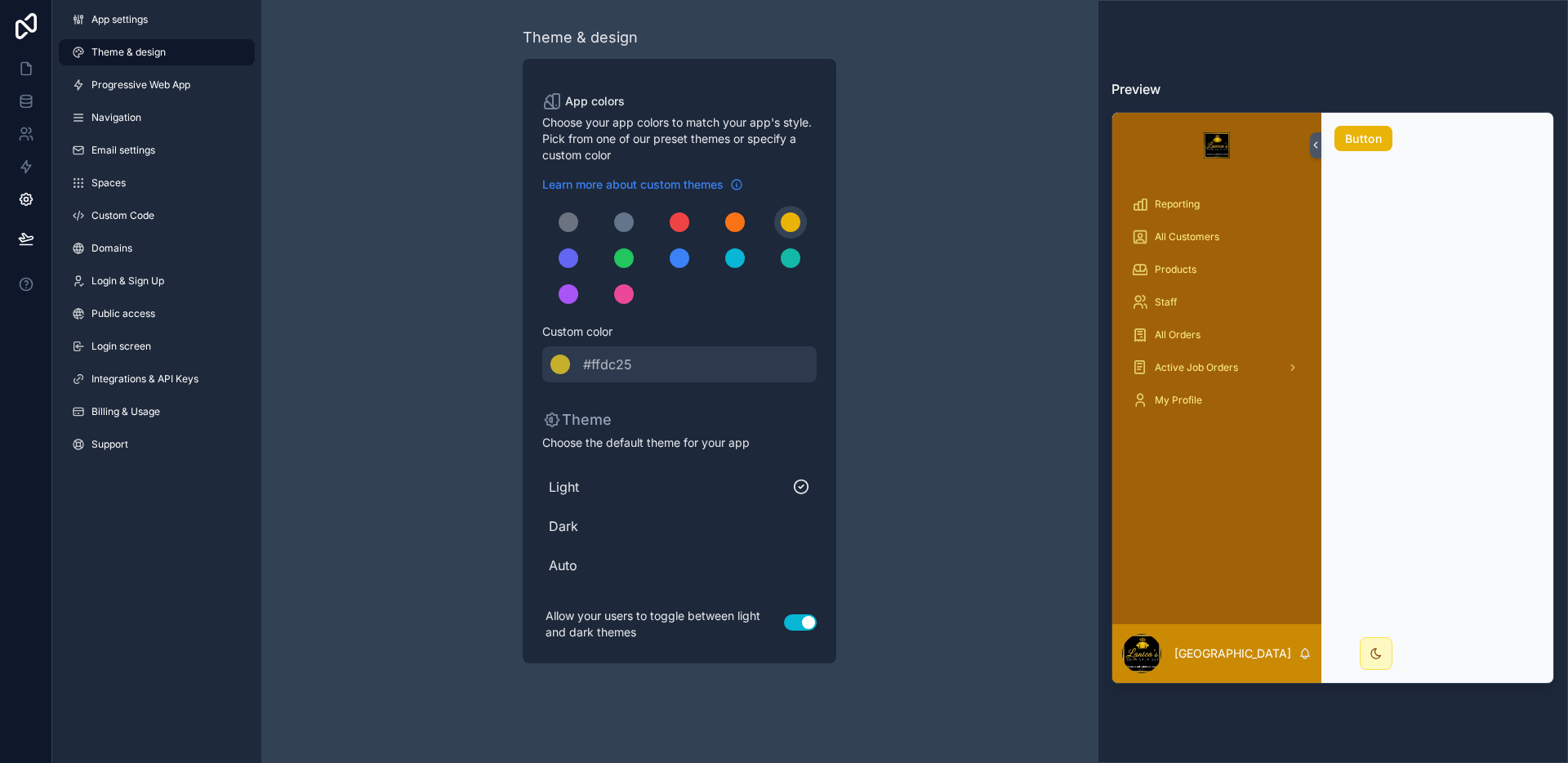
click at [712, 185] on span "Learn more about custom themes" at bounding box center [632, 185] width 181 height 16
click at [135, 72] on link "Progressive Web App" at bounding box center [156, 85] width 196 height 26
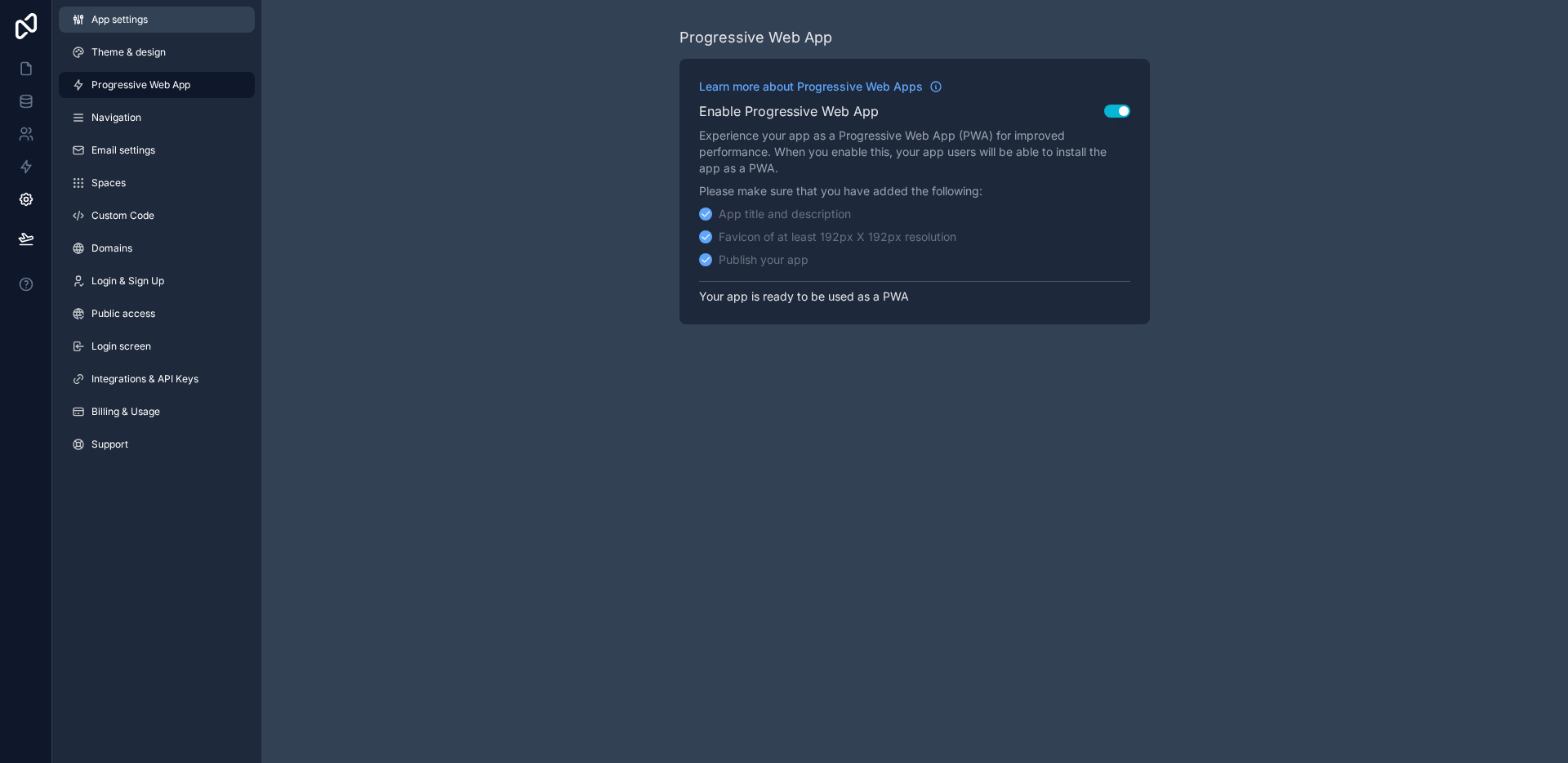
click at [150, 32] on link "App settings" at bounding box center [156, 19] width 196 height 26
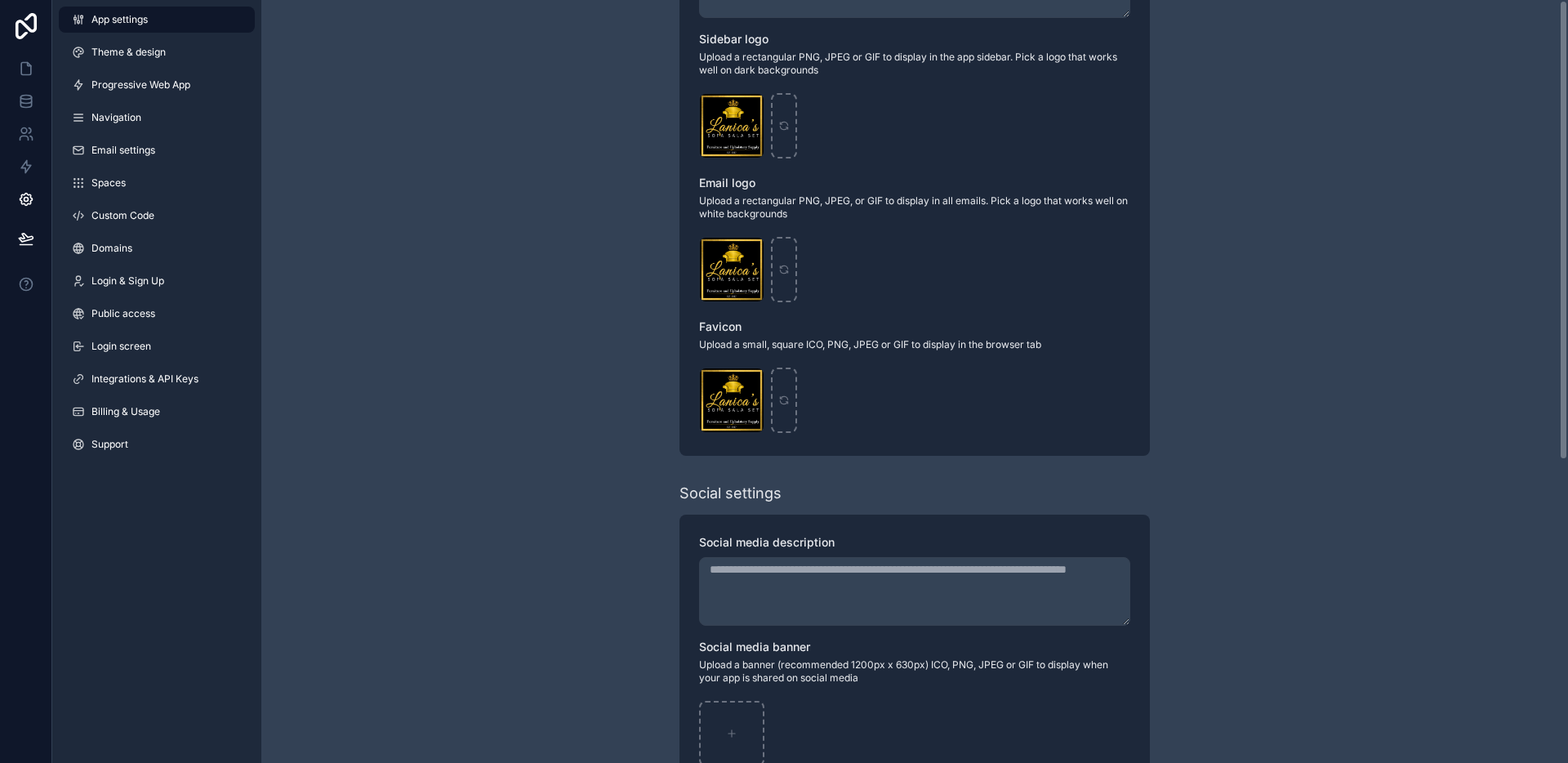
scroll to position [501, 0]
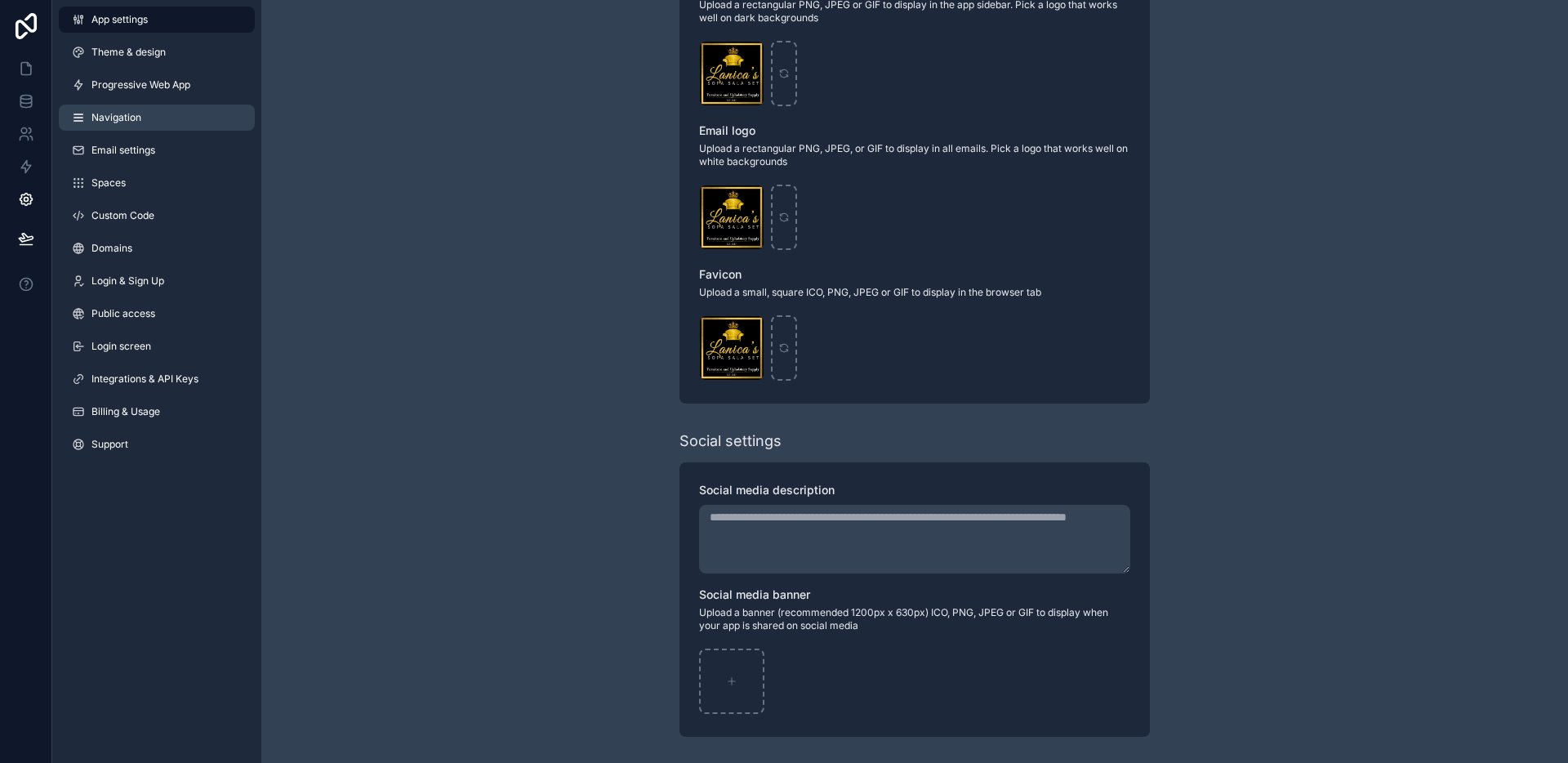
click at [184, 124] on link "Navigation" at bounding box center [156, 117] width 196 height 26
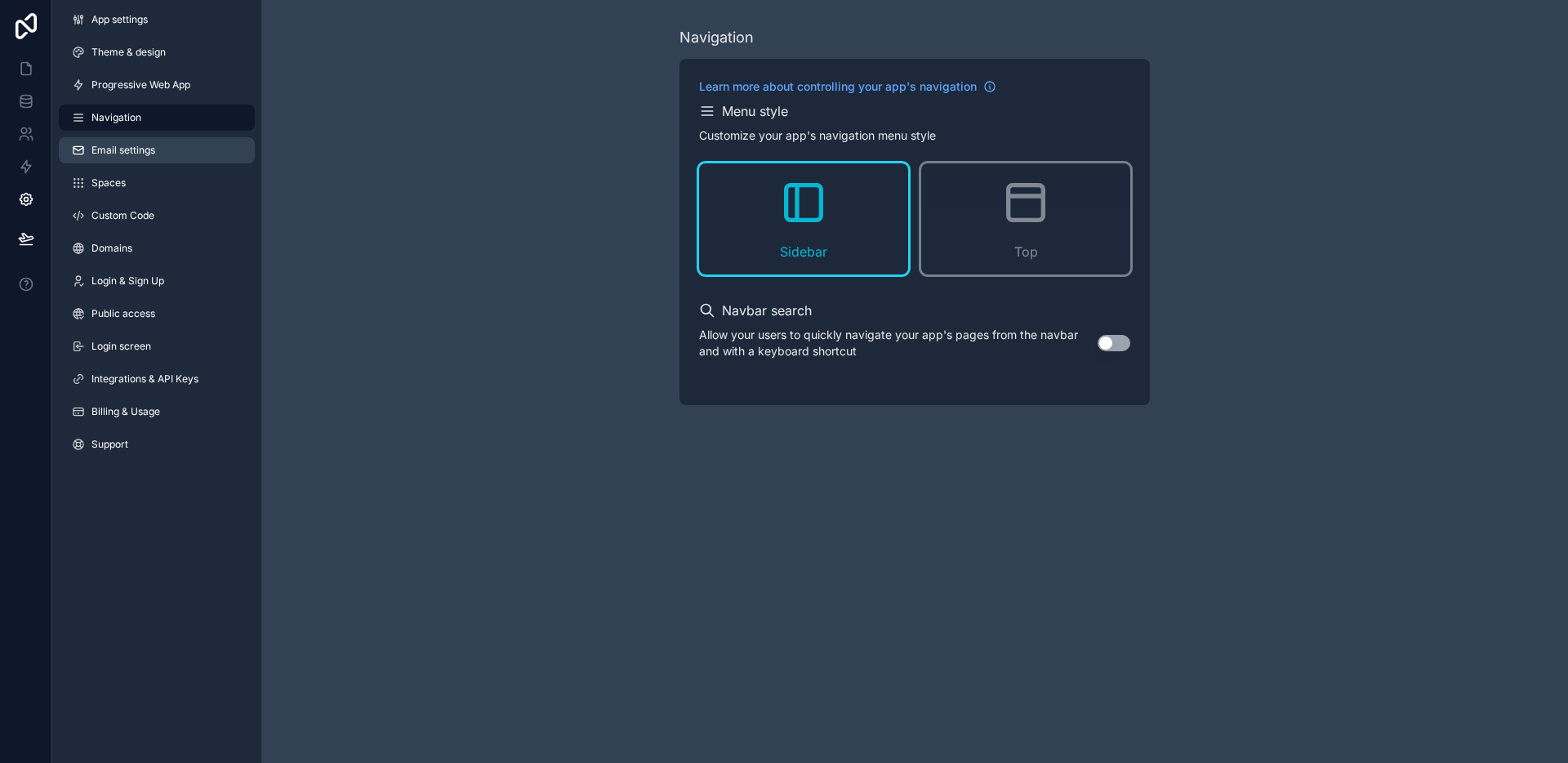
click at [180, 146] on link "Email settings" at bounding box center [156, 150] width 196 height 26
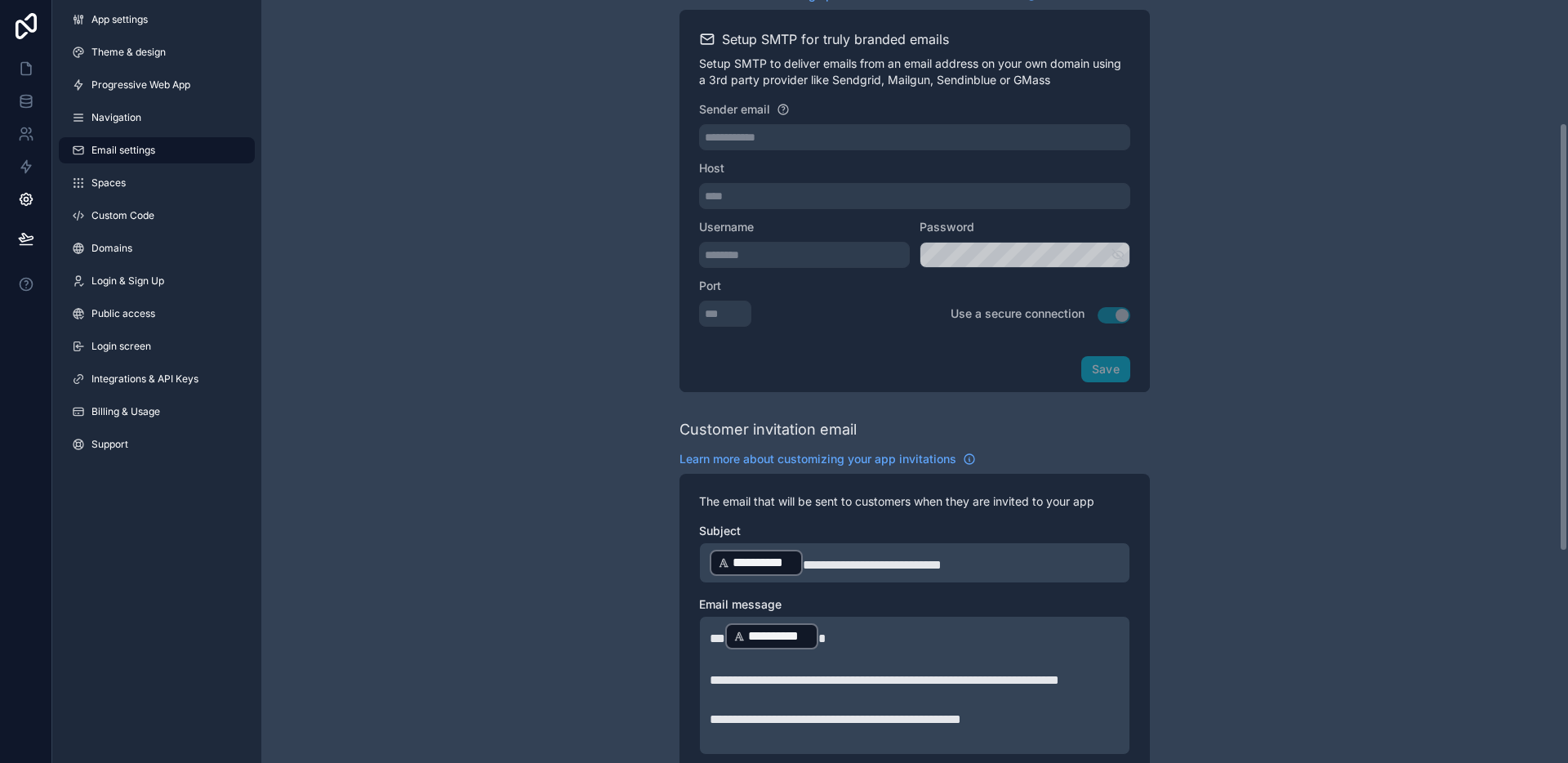
scroll to position [593, 0]
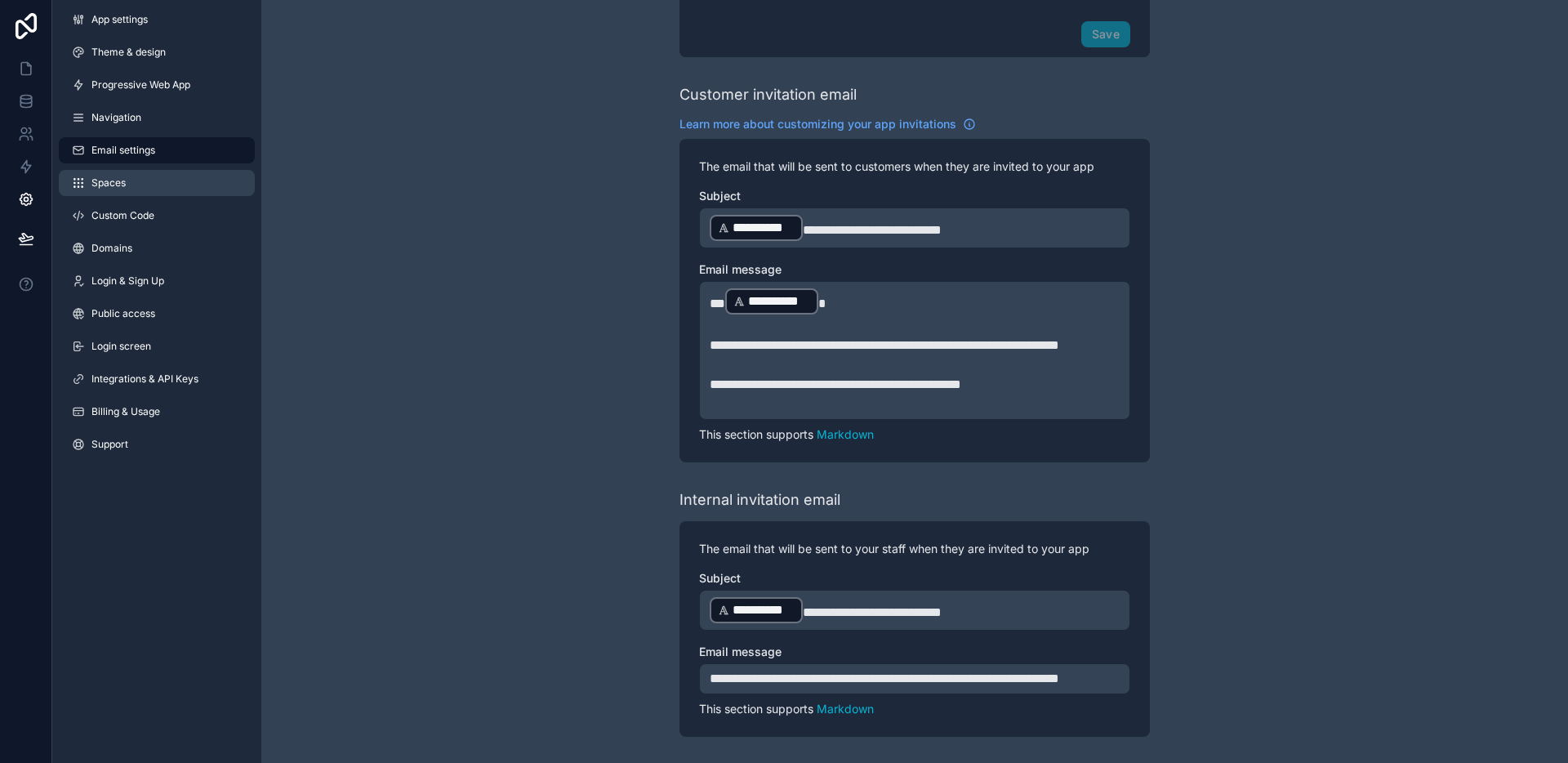
click at [124, 191] on link "Spaces" at bounding box center [156, 183] width 196 height 26
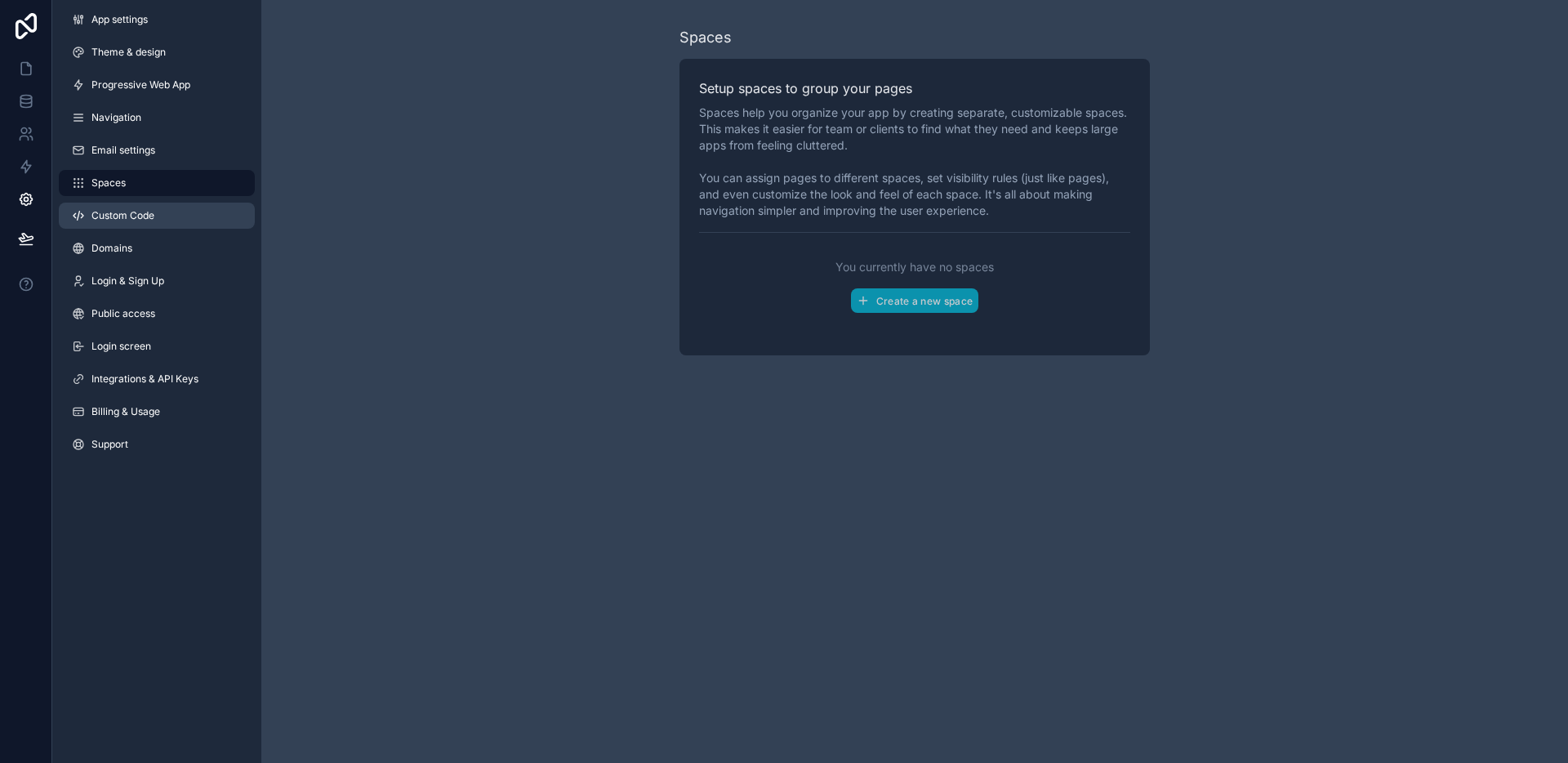
click at [162, 208] on link "Custom Code" at bounding box center [156, 216] width 196 height 26
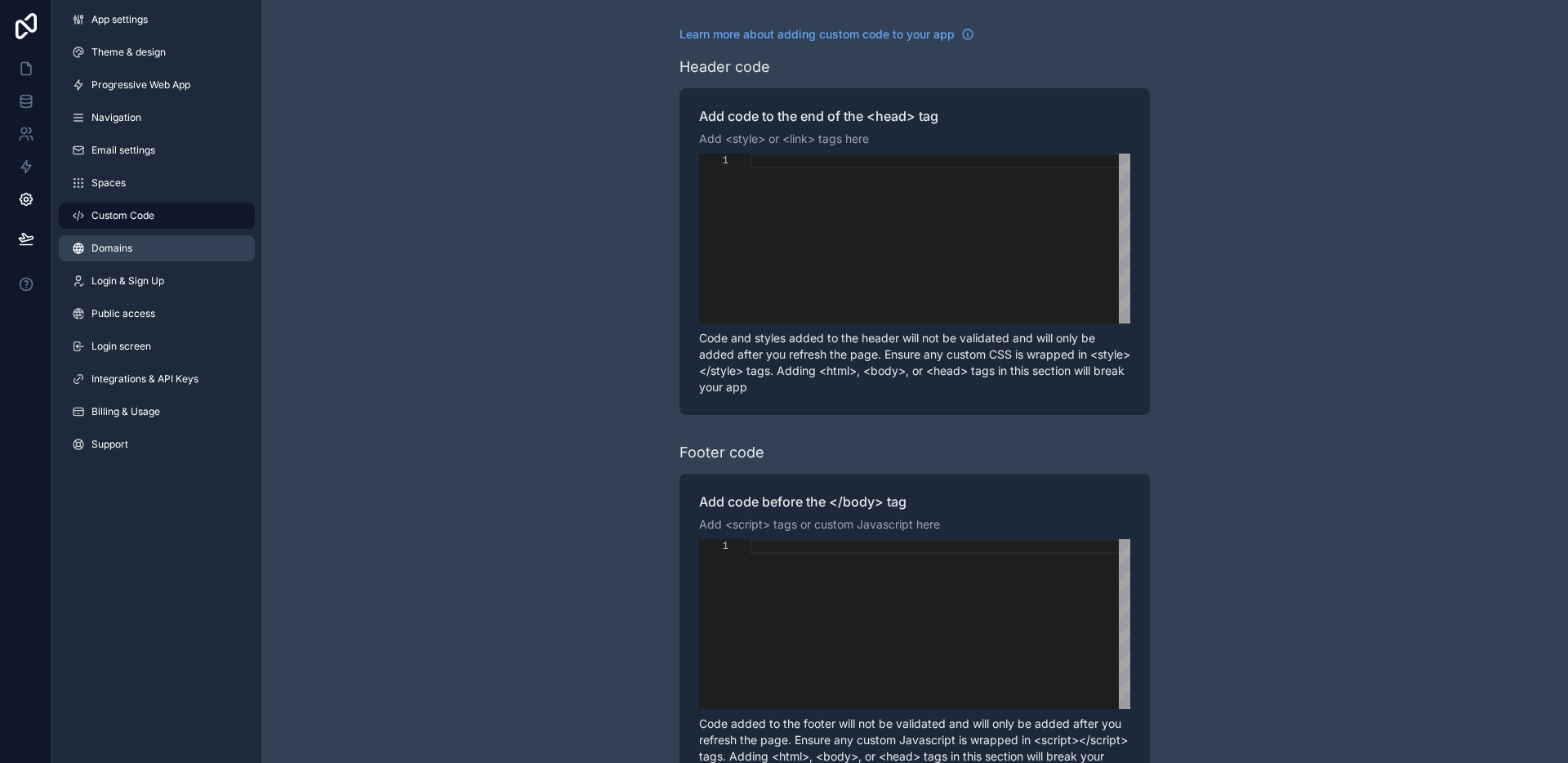
click at [146, 236] on link "Domains" at bounding box center [156, 248] width 196 height 26
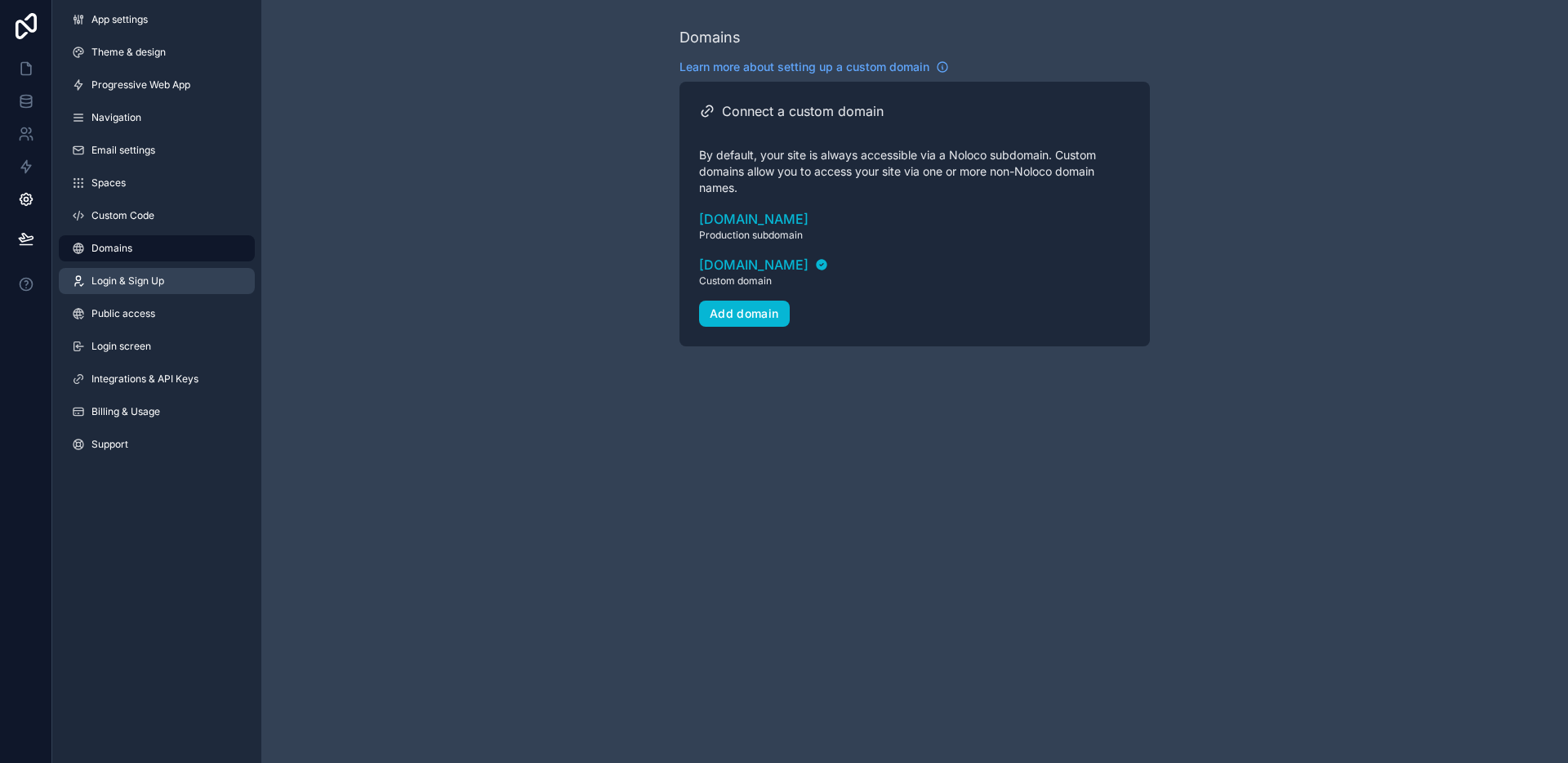
click at [145, 272] on link "Login & Sign Up" at bounding box center [156, 281] width 196 height 26
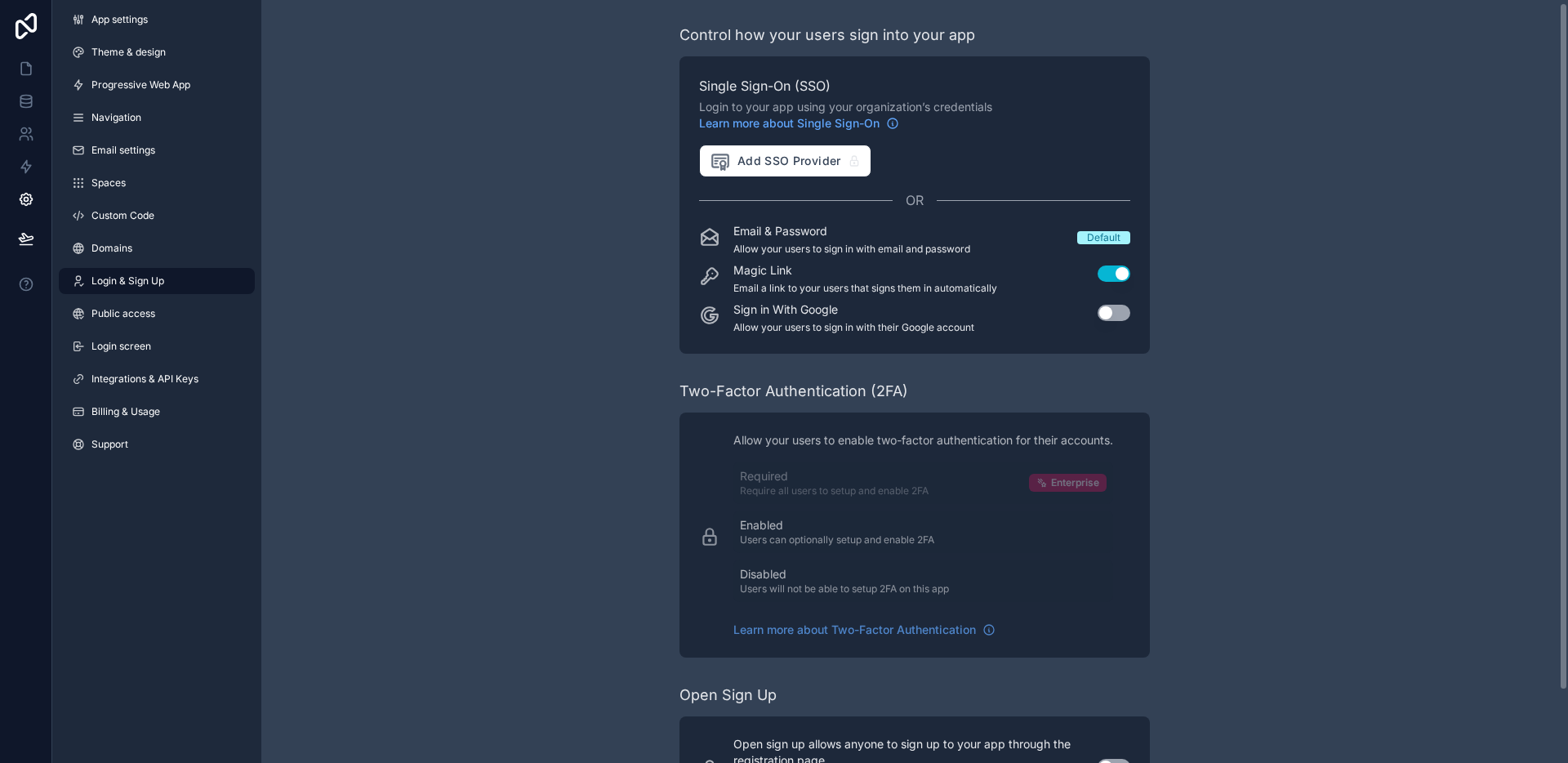
scroll to position [4, 0]
click at [26, 194] on icon at bounding box center [25, 199] width 12 height 12
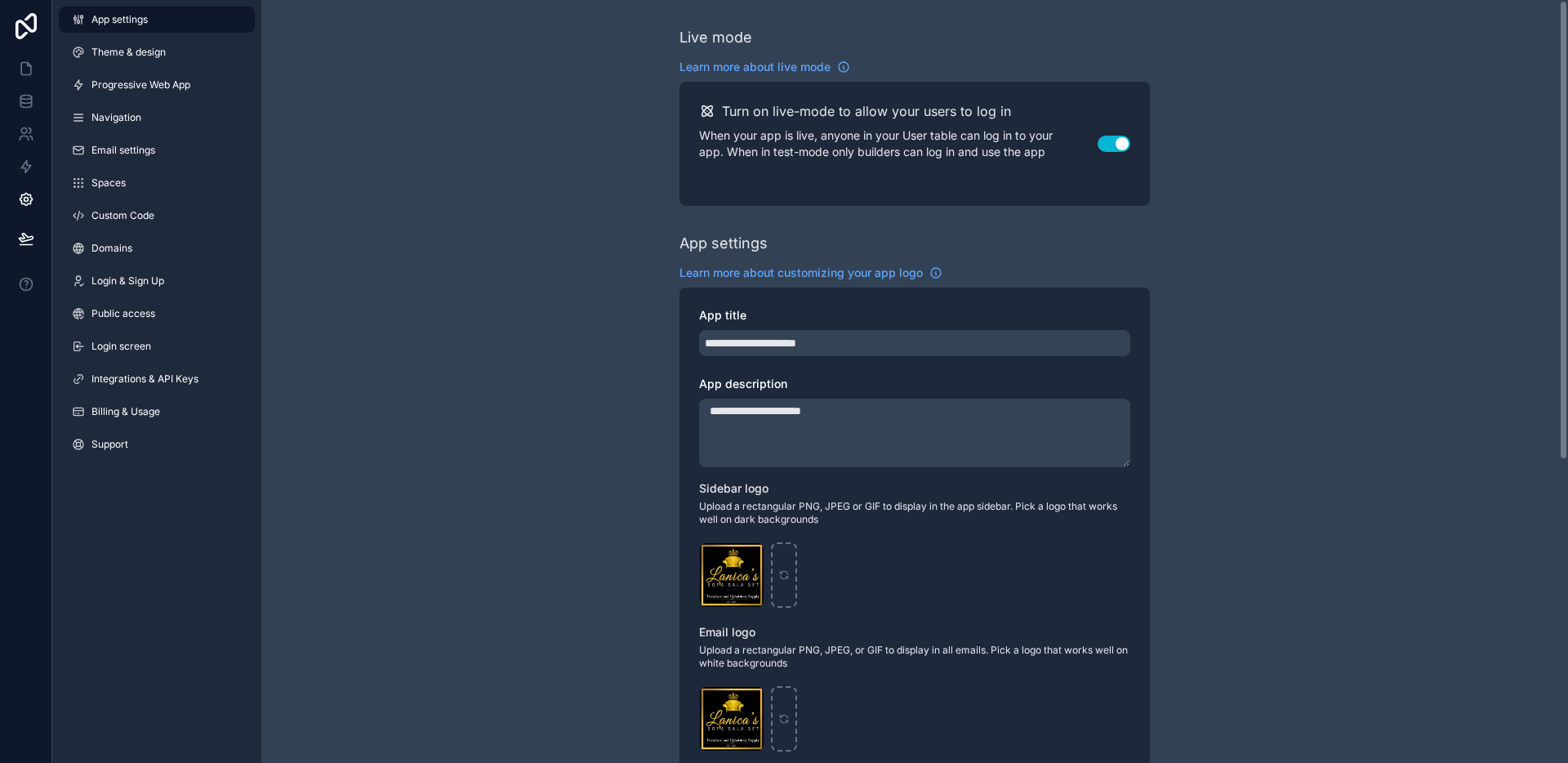
click at [180, 66] on div "App settings Theme & design Progressive Web App Navigation Email settings Space…" at bounding box center [156, 235] width 209 height 470
click at [176, 58] on link "Theme & design" at bounding box center [156, 52] width 196 height 26
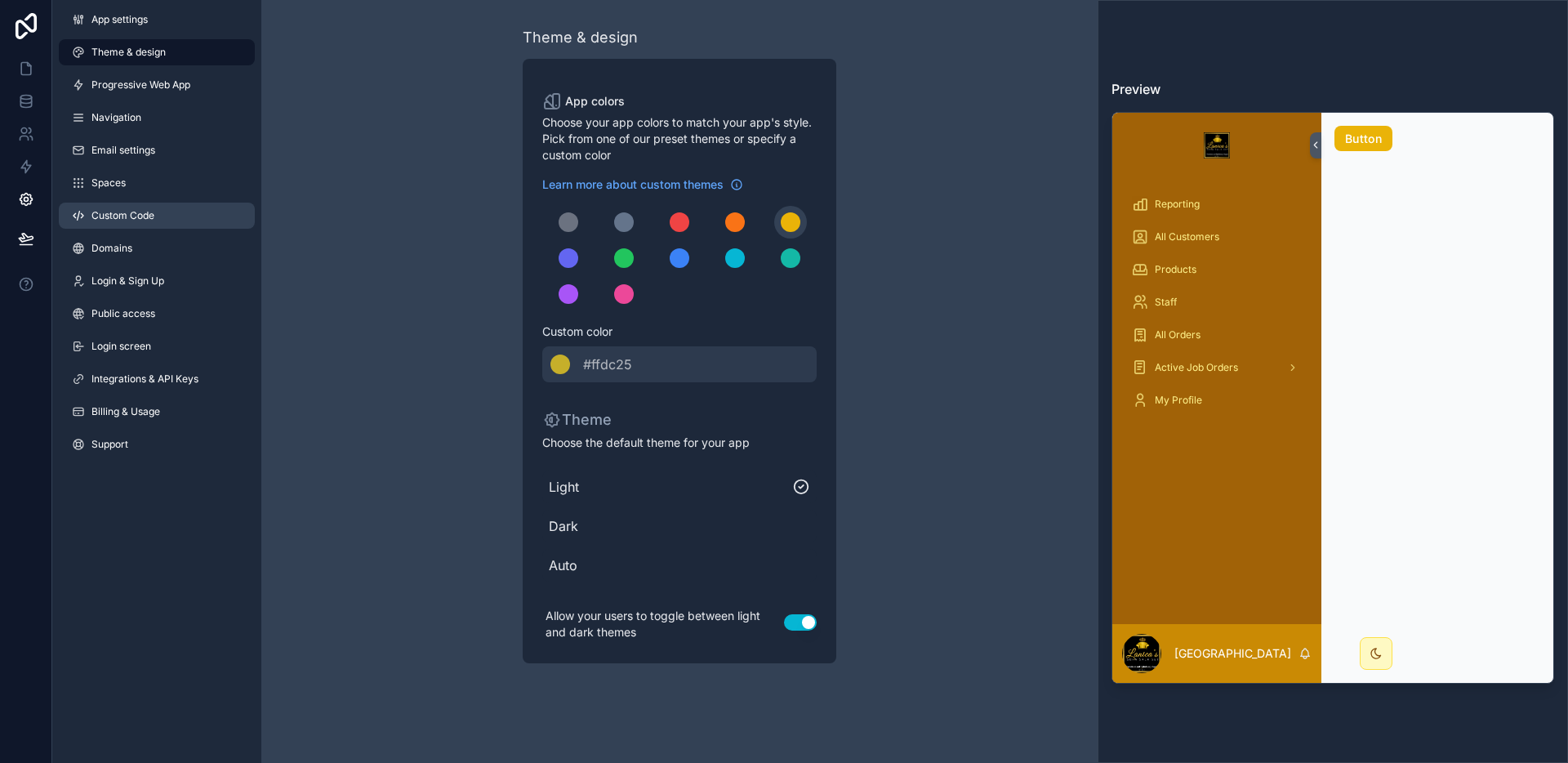
click at [133, 213] on span "Custom Code" at bounding box center [123, 216] width 63 height 13
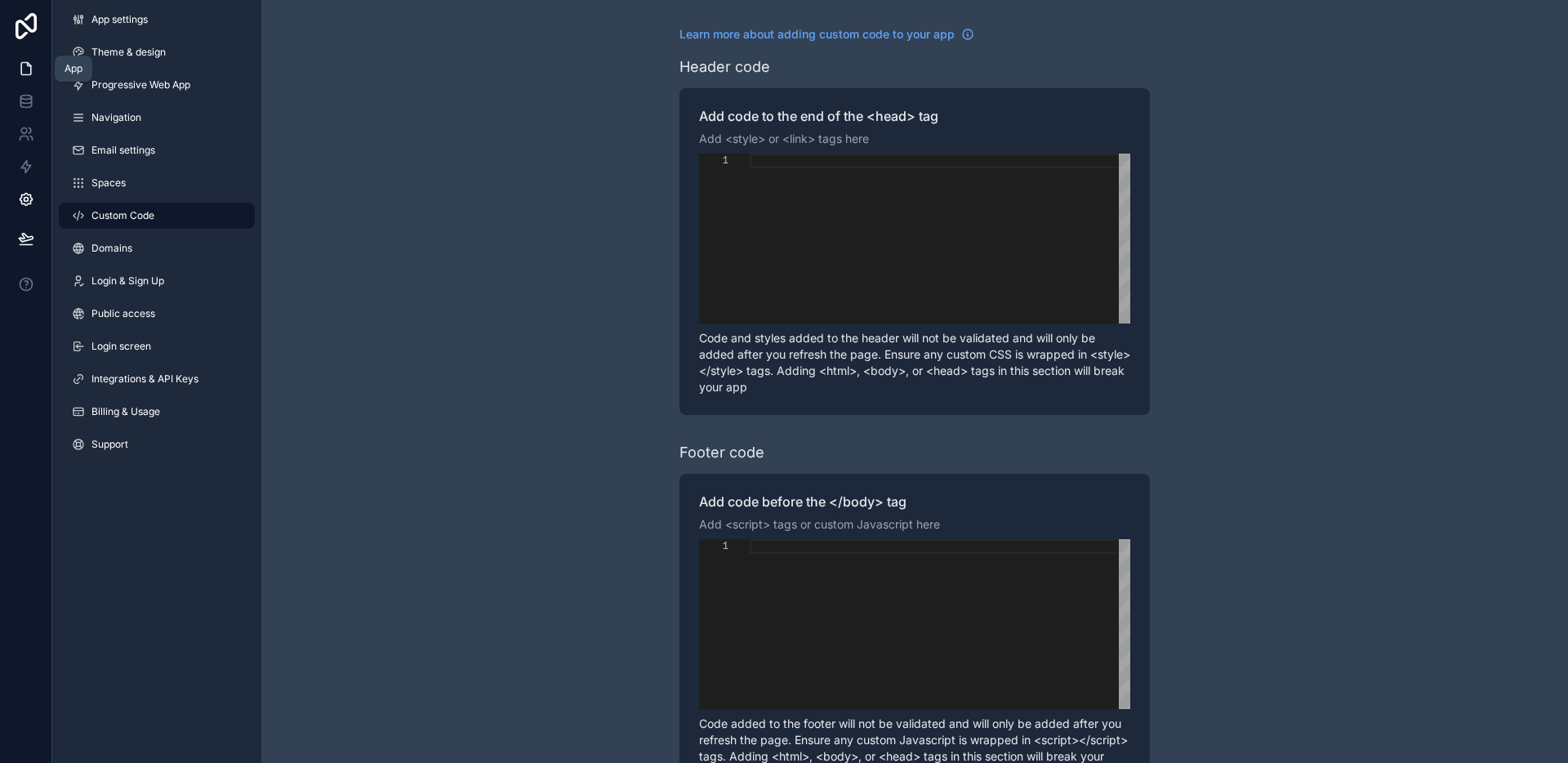
click at [19, 74] on icon at bounding box center [26, 68] width 16 height 16
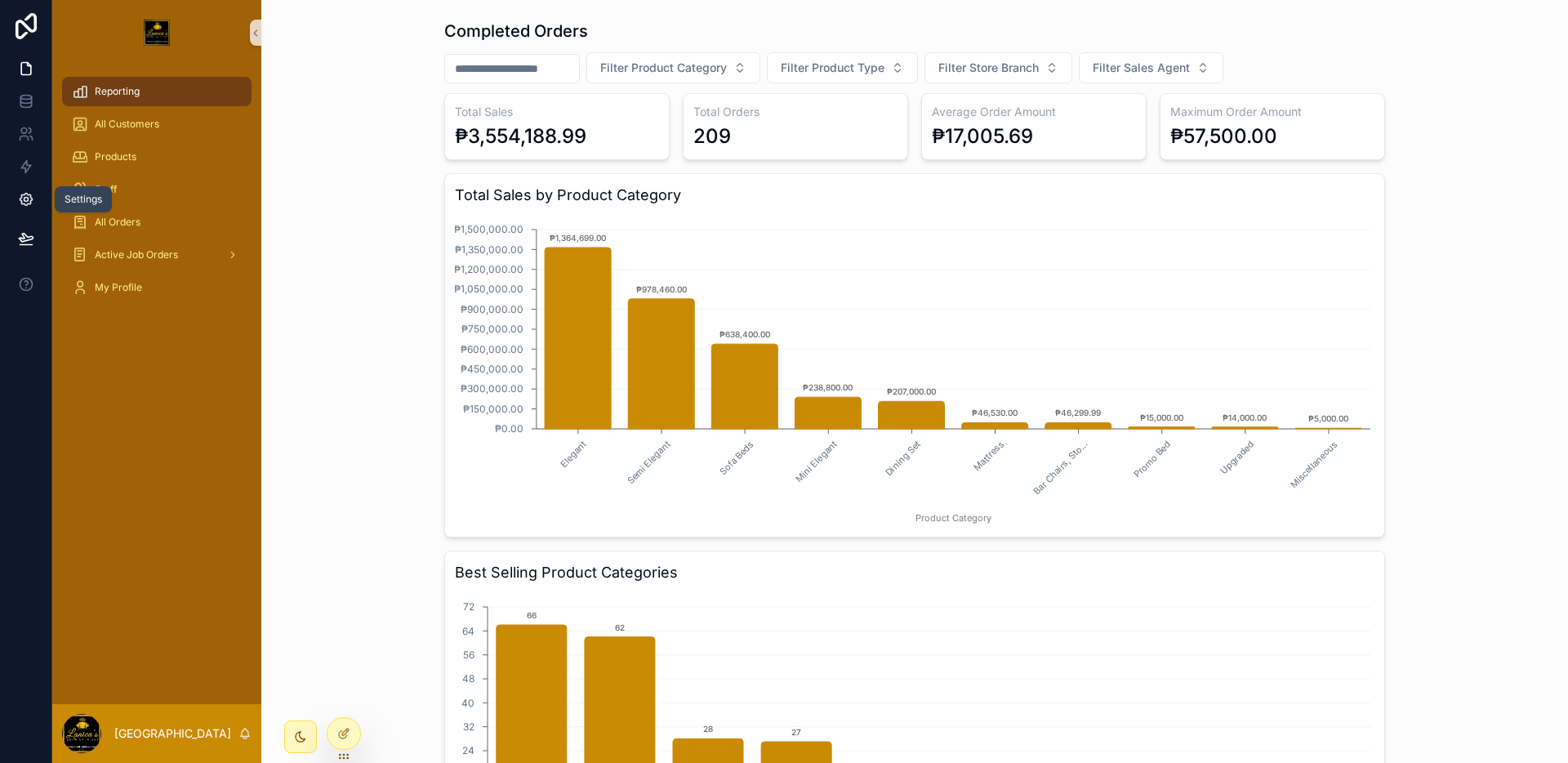
click at [36, 197] on link at bounding box center [25, 199] width 52 height 33
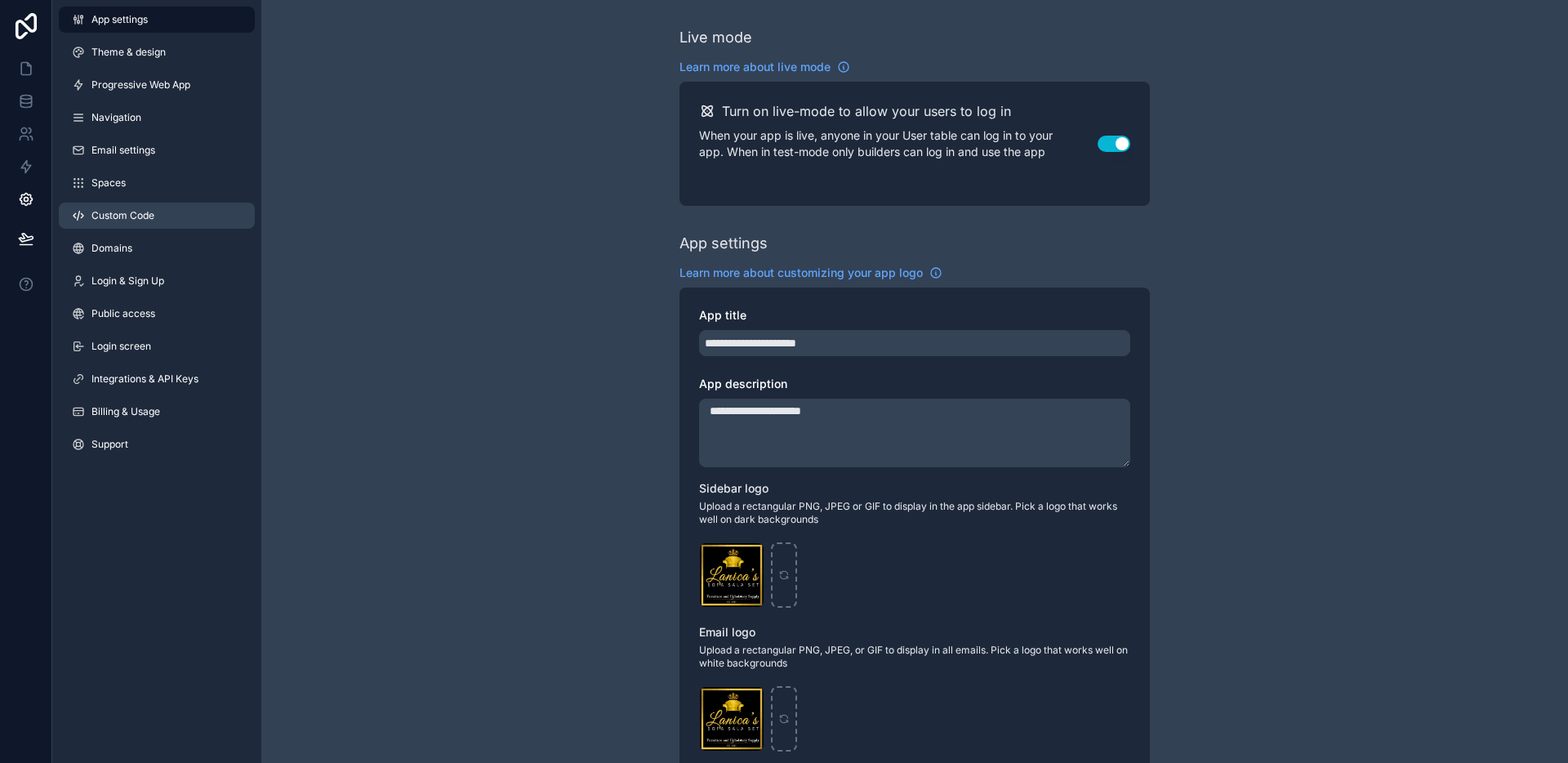
click at [155, 212] on span "Custom Code" at bounding box center [123, 216] width 63 height 13
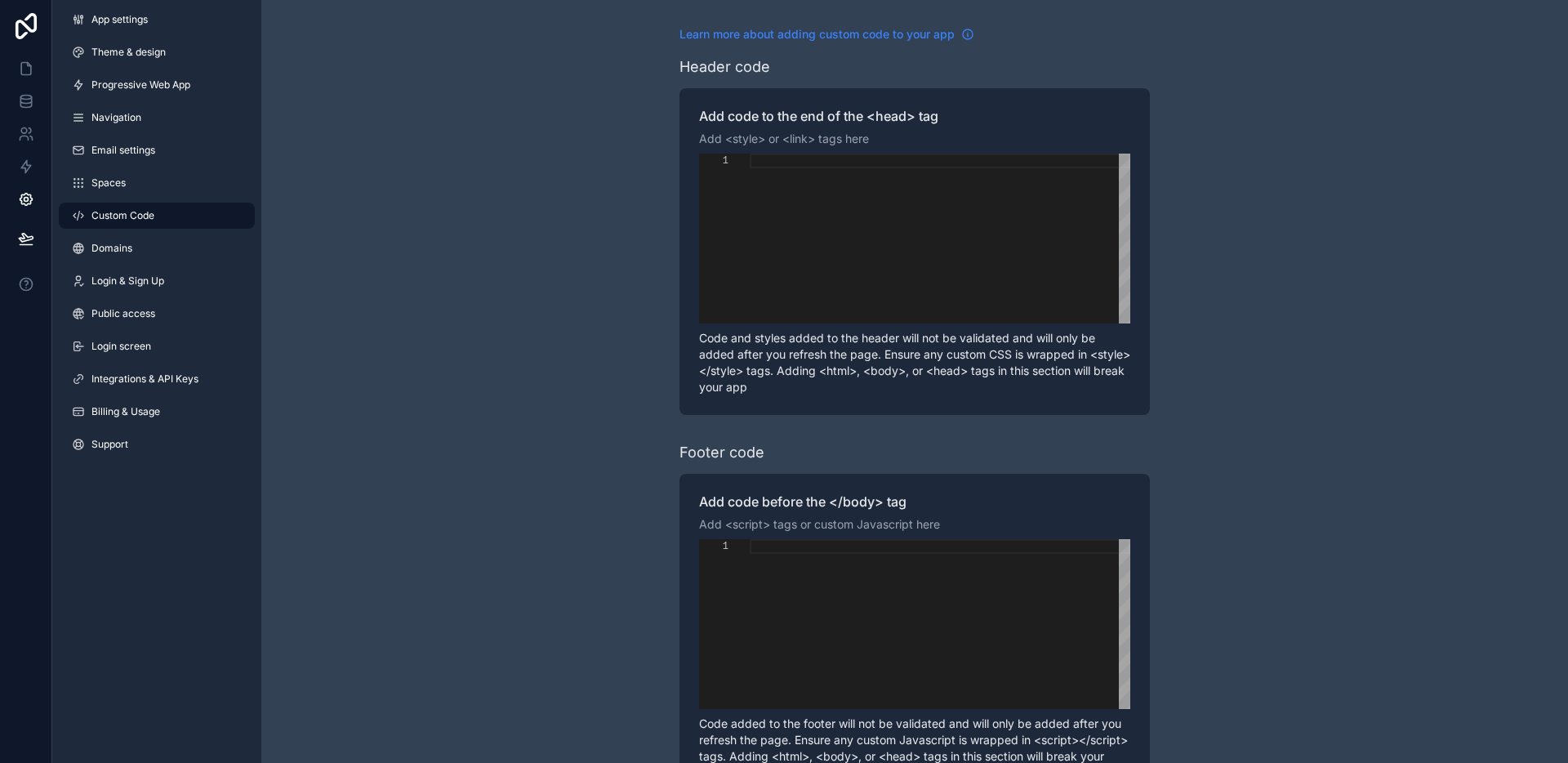
click at [877, 36] on span "Learn more about adding custom code to your app" at bounding box center [817, 35] width 276 height 16
